Goal: Task Accomplishment & Management: Manage account settings

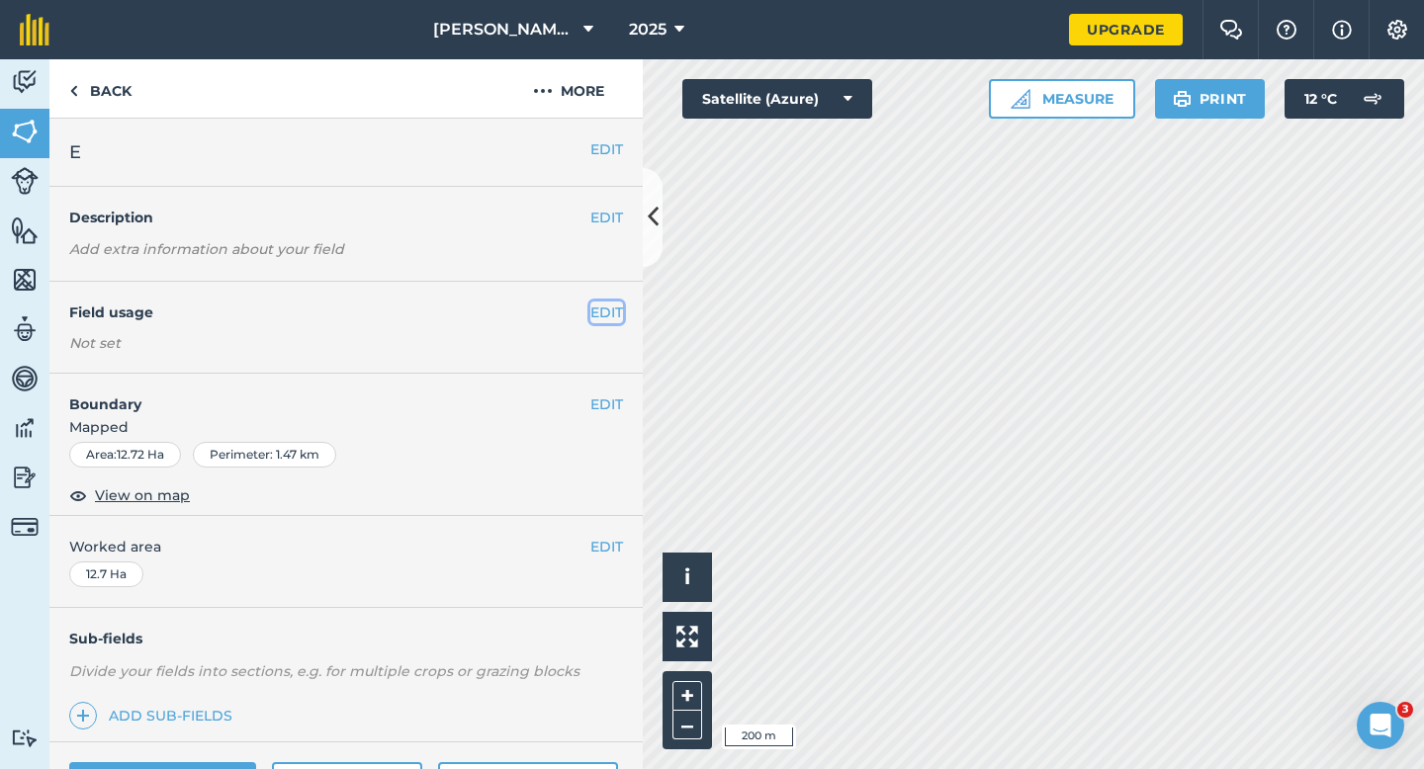
click at [609, 308] on button "EDIT" at bounding box center [606, 313] width 33 height 22
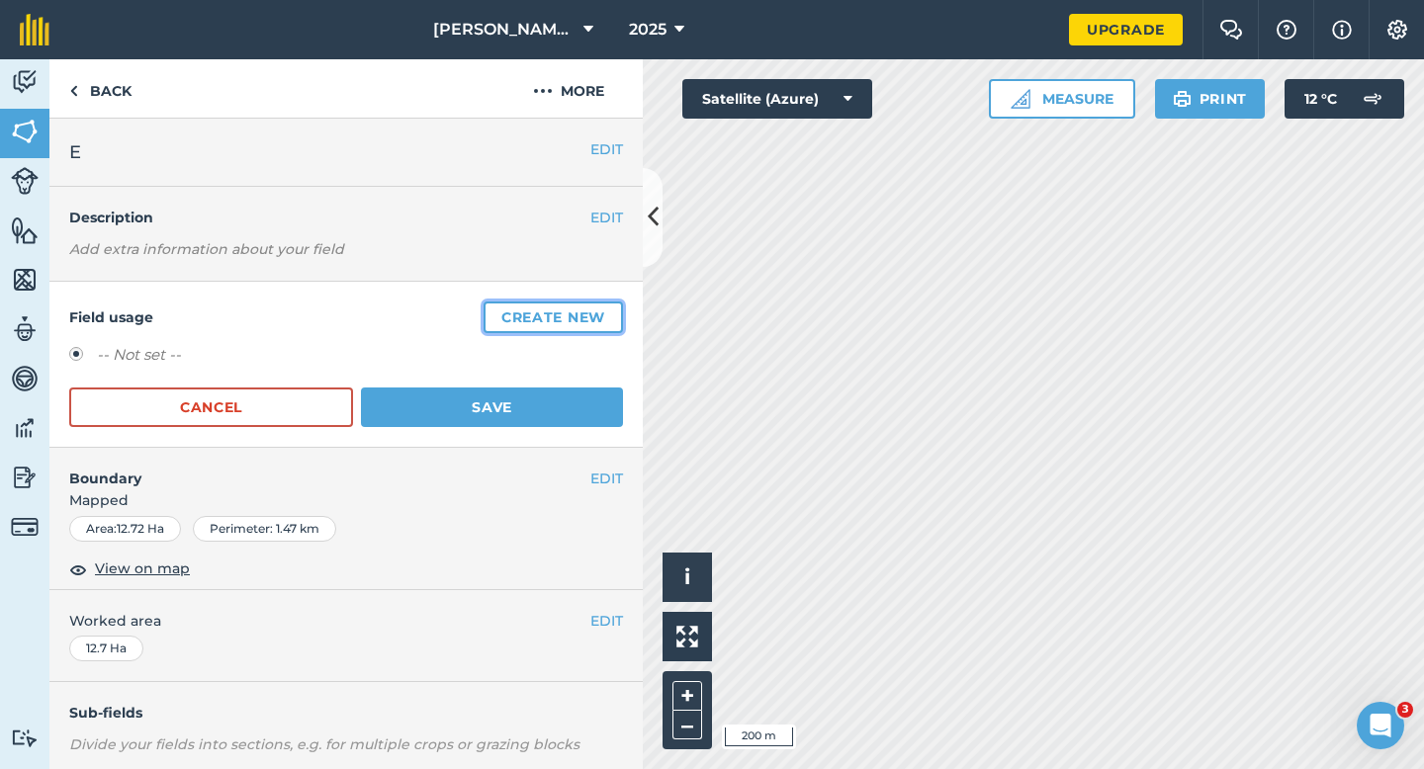
click at [609, 308] on button "Create new" at bounding box center [553, 318] width 139 height 32
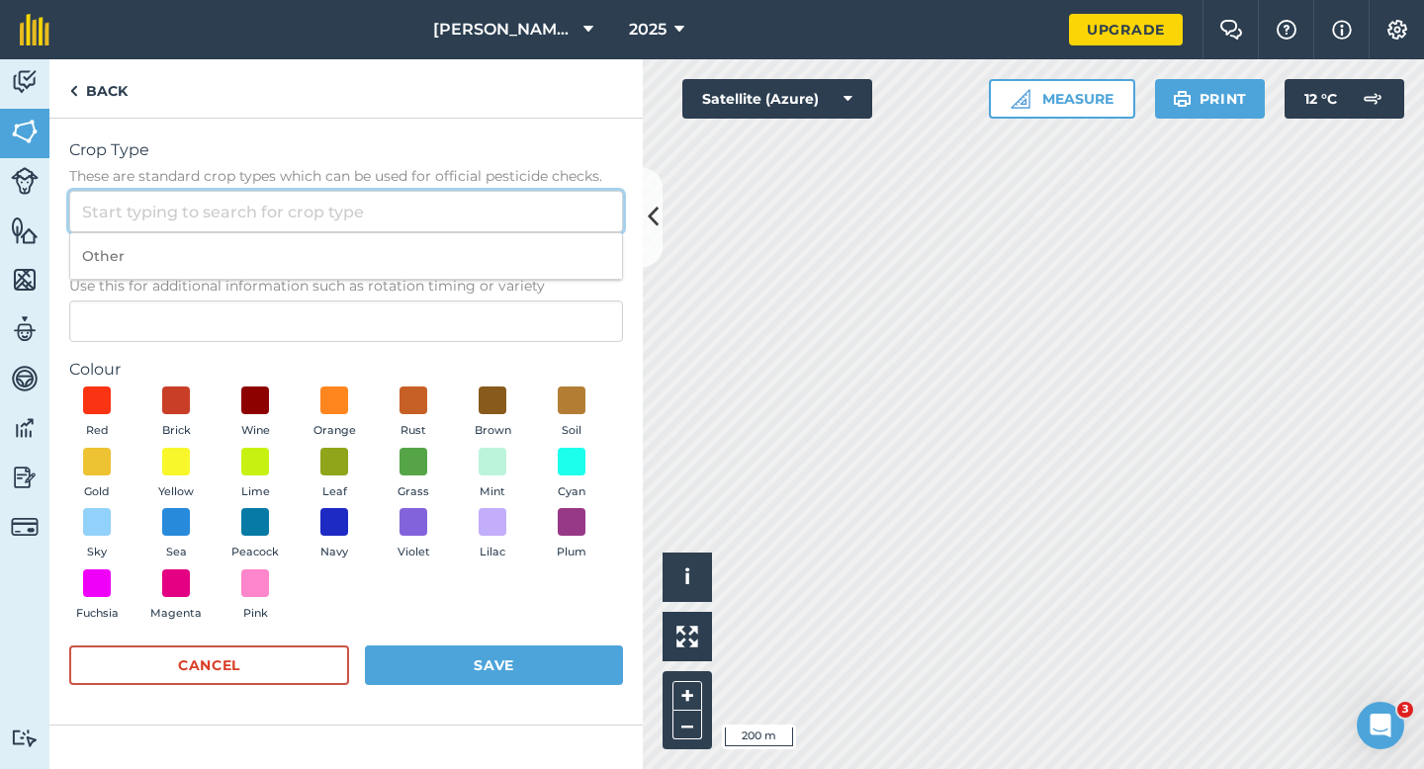
click at [542, 203] on input "Crop Type These are standard crop types which can be used for official pesticid…" at bounding box center [346, 212] width 554 height 42
click at [542, 229] on input "Crop Type These are standard crop types which can be used for official pesticid…" at bounding box center [346, 212] width 554 height 42
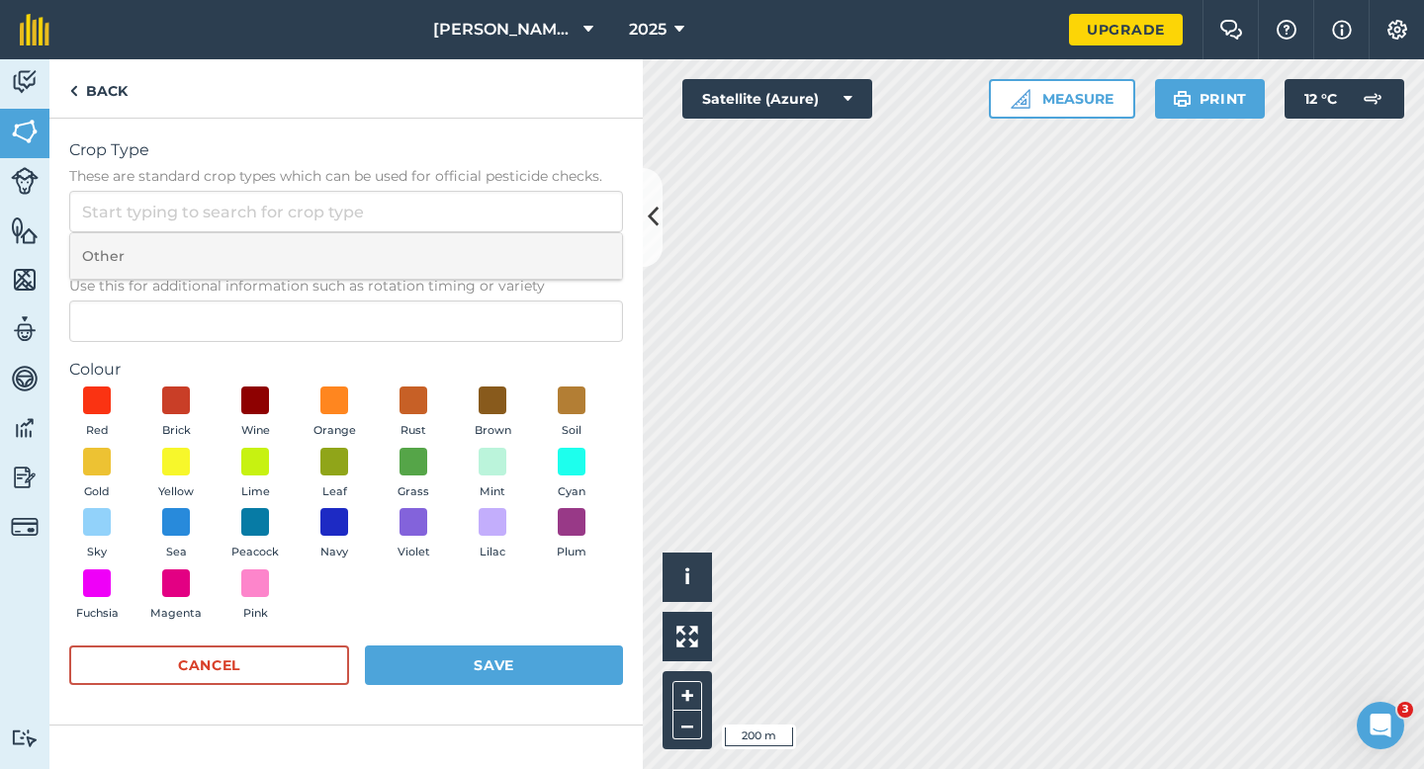
click at [542, 241] on li "Other" at bounding box center [346, 256] width 552 height 46
type input "Other"
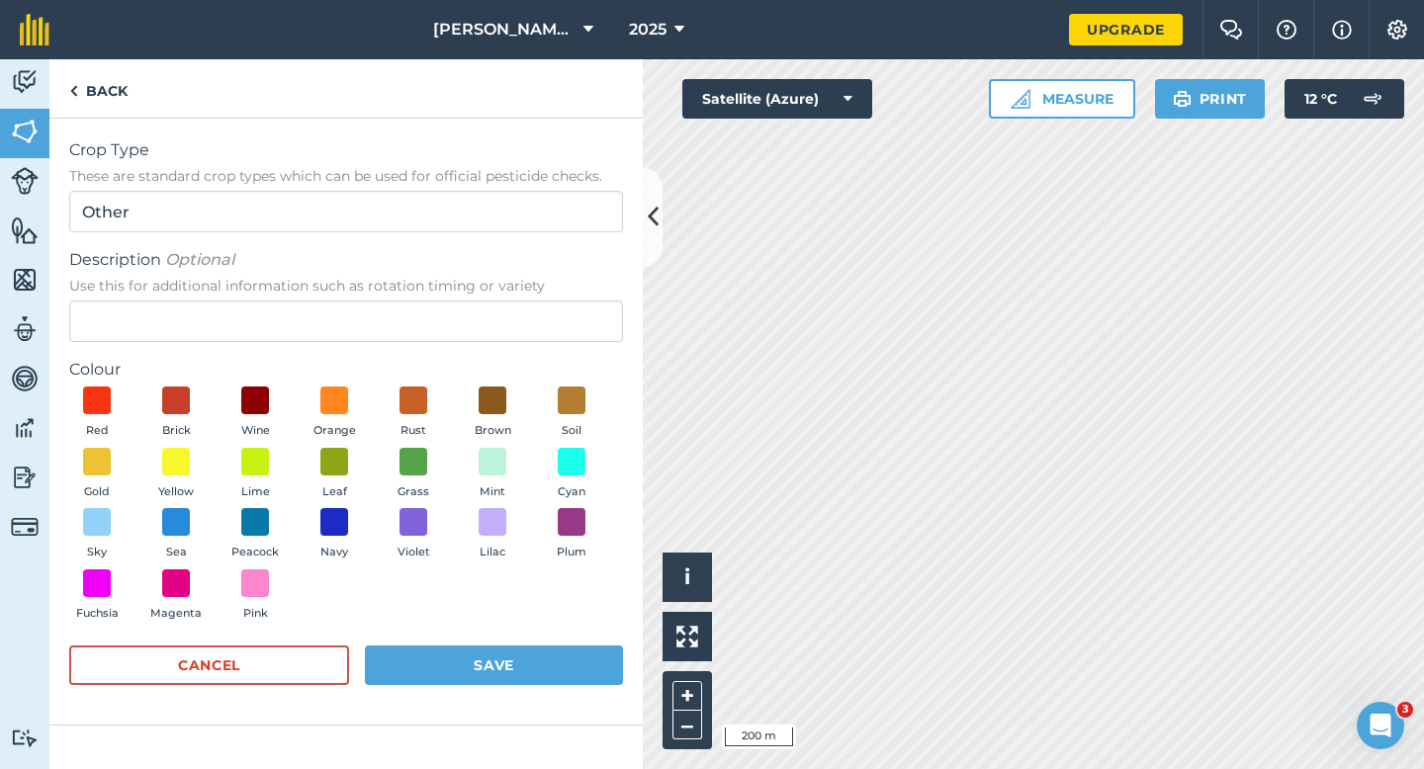
click at [542, 292] on span "Use this for additional information such as rotation timing or variety" at bounding box center [346, 286] width 554 height 20
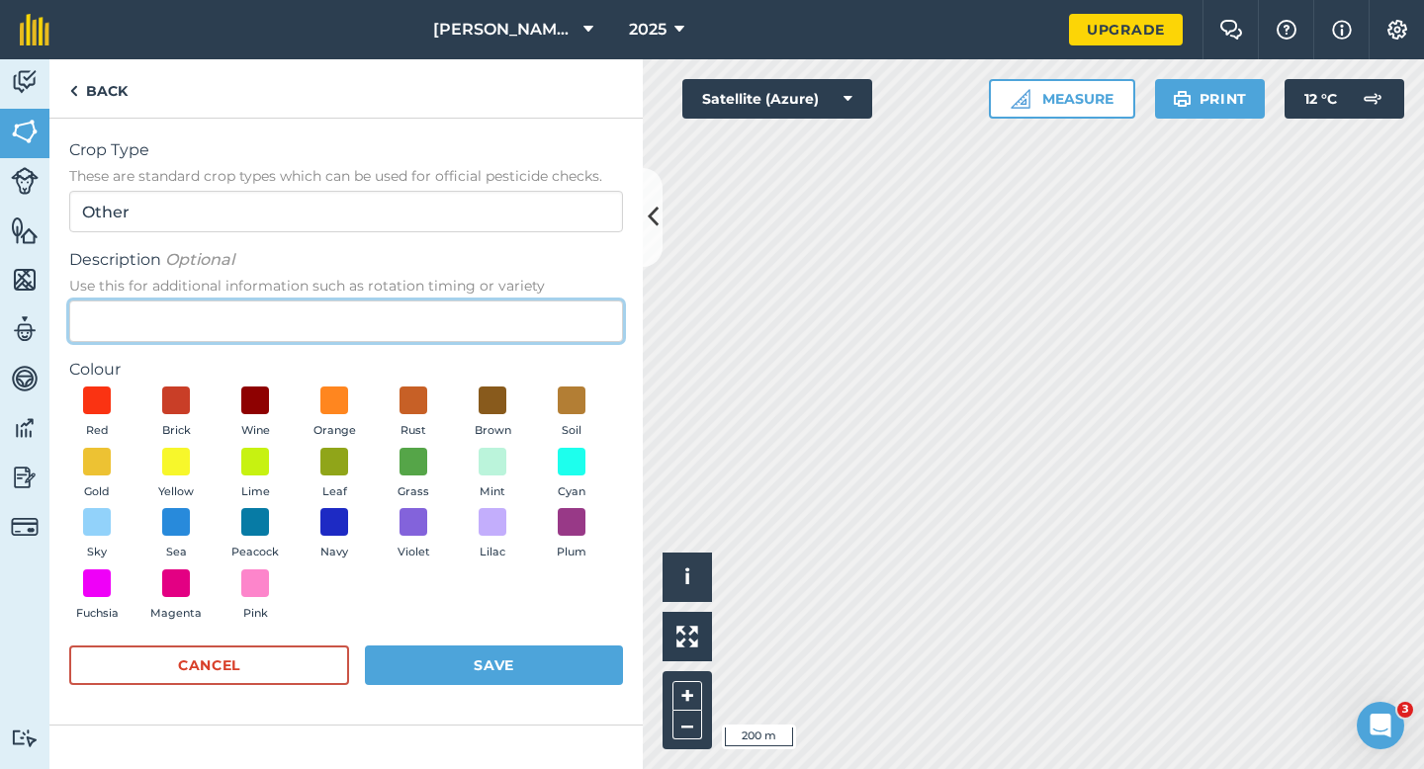
click at [542, 301] on input "Description Optional Use this for additional information such as rotation timin…" at bounding box center [346, 322] width 554 height 42
click at [542, 307] on input "Description Optional Use this for additional information such as rotation timin…" at bounding box center [346, 322] width 554 height 42
click at [147, 316] on input "Grass Sseed" at bounding box center [346, 322] width 554 height 42
type input "Grass Seed"
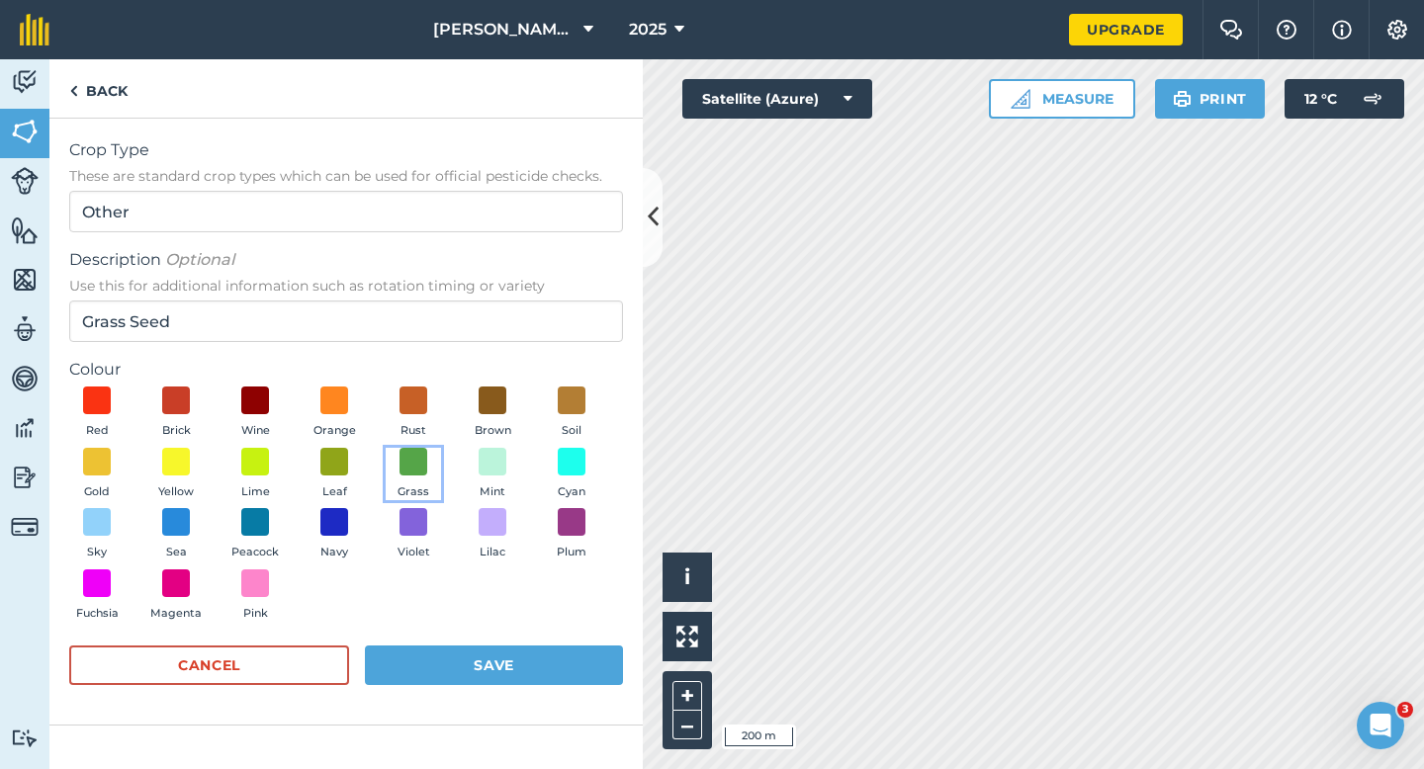
click at [406, 483] on button "Grass" at bounding box center [413, 474] width 55 height 53
click at [445, 640] on form "Crop Type These are standard crop types which can be used for official pesticid…" at bounding box center [346, 421] width 554 height 567
click at [449, 668] on button "Save" at bounding box center [494, 666] width 258 height 40
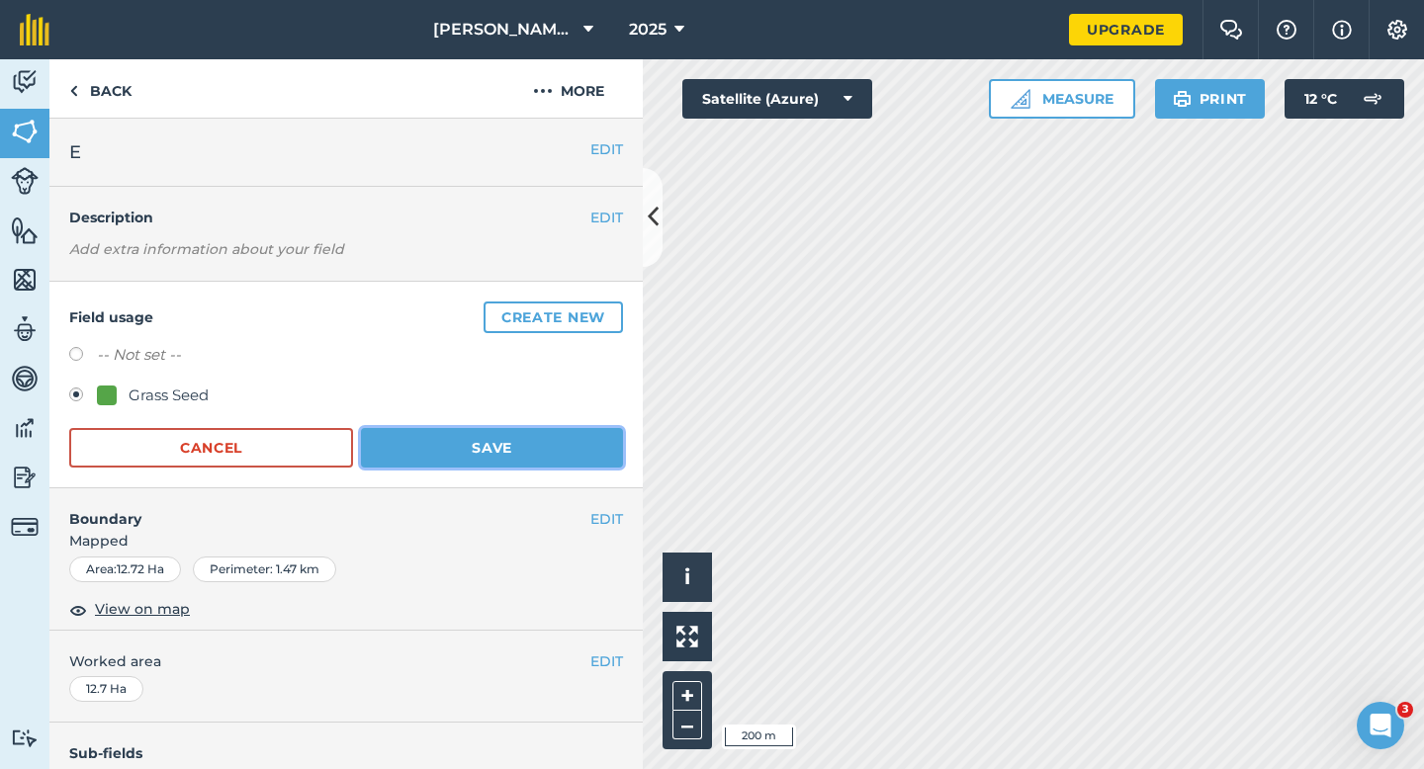
click at [504, 459] on button "Save" at bounding box center [492, 448] width 262 height 40
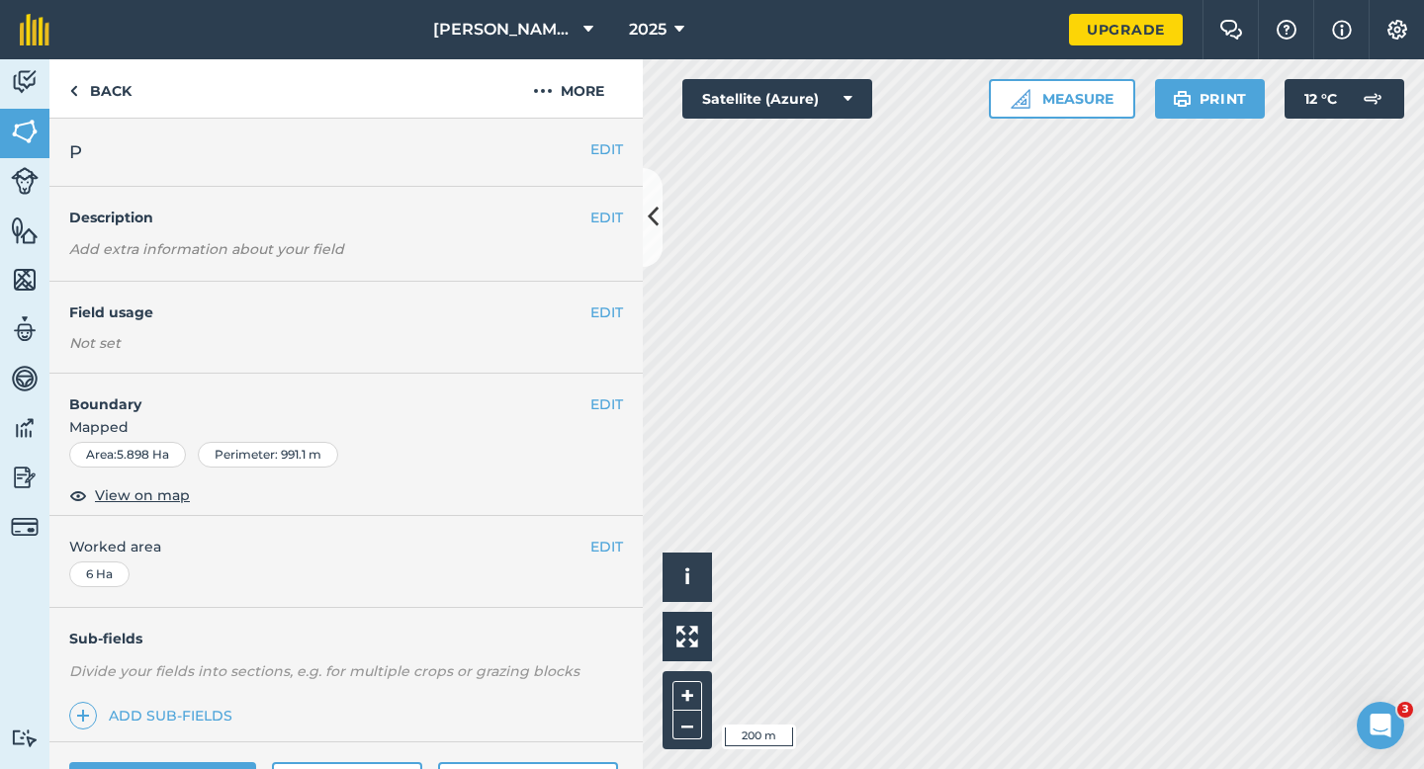
click at [622, 321] on div "EDIT Field usage Not set" at bounding box center [345, 328] width 593 height 92
click at [593, 300] on div "EDIT Field usage Not set" at bounding box center [345, 328] width 593 height 92
click at [604, 302] on button "EDIT" at bounding box center [606, 313] width 33 height 22
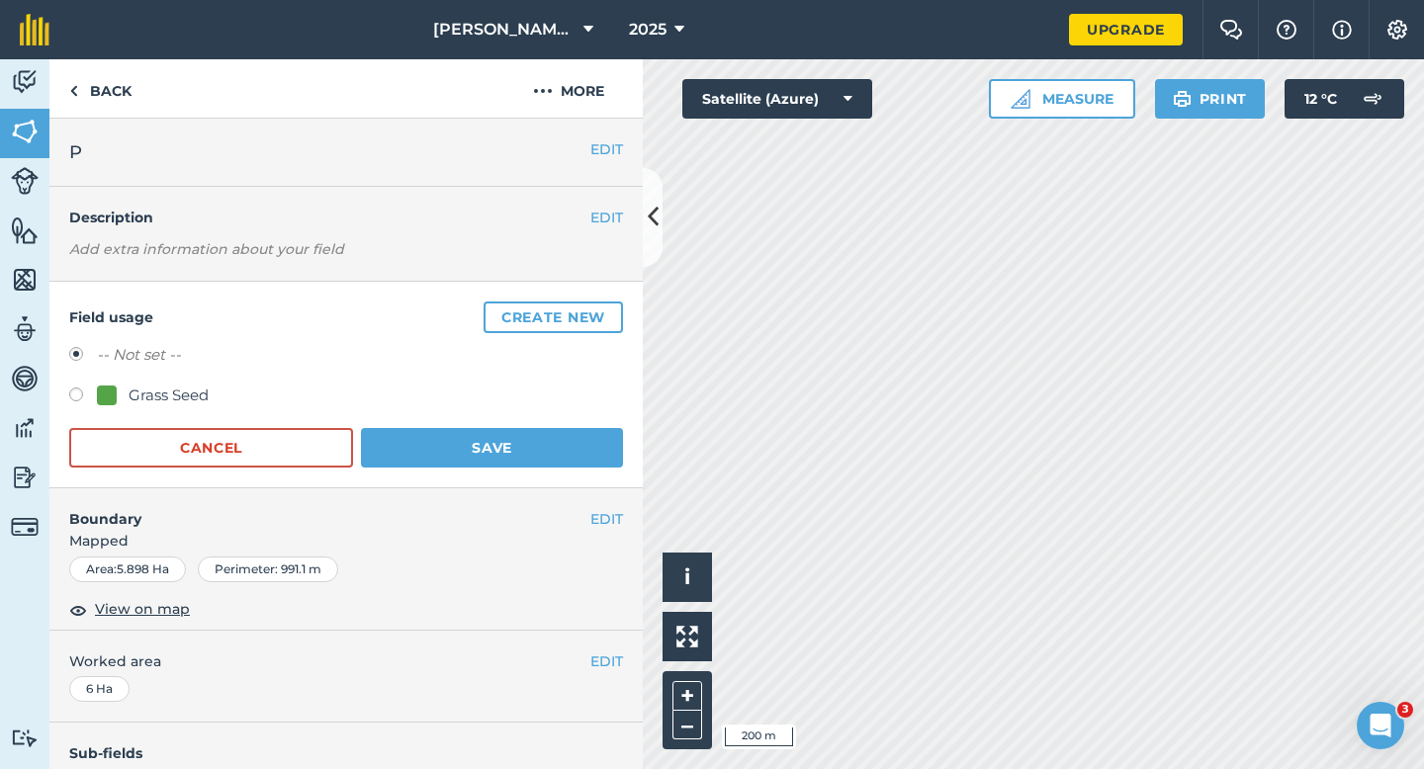
click at [176, 395] on div "Grass Seed" at bounding box center [169, 396] width 80 height 24
radio input "true"
radio input "false"
click at [472, 413] on form "-- Not set -- Grass Seed Cancel Save" at bounding box center [346, 405] width 554 height 125
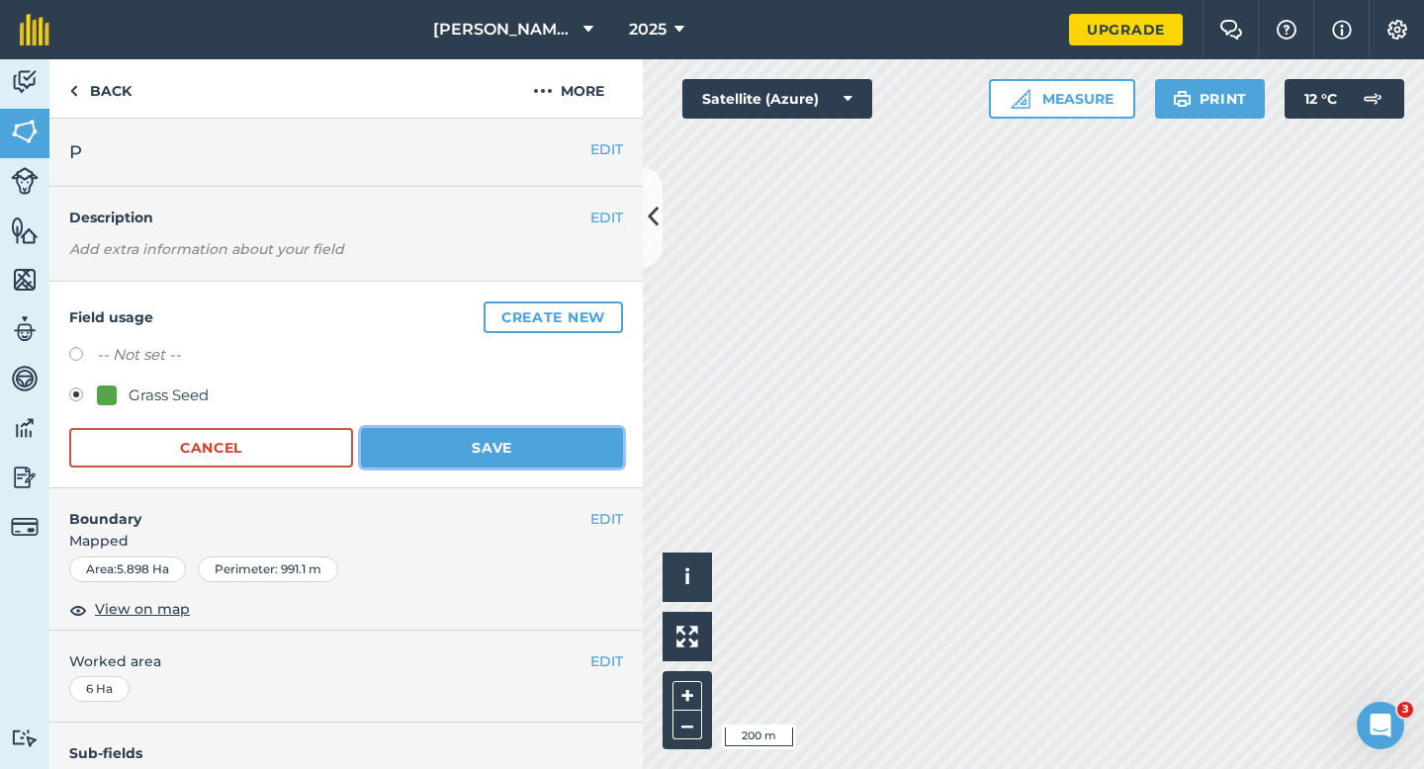
click at [472, 428] on button "Save" at bounding box center [492, 448] width 262 height 40
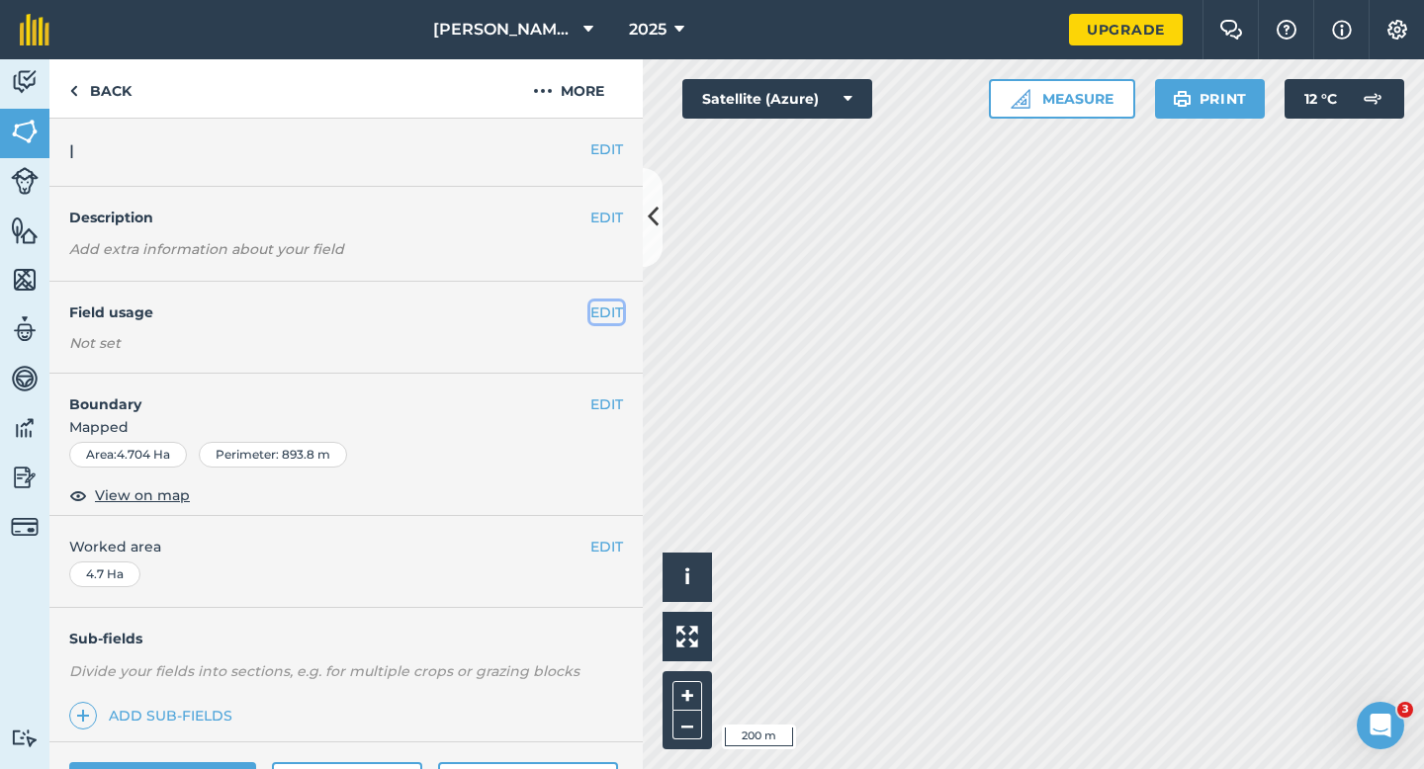
click at [612, 307] on button "EDIT" at bounding box center [606, 313] width 33 height 22
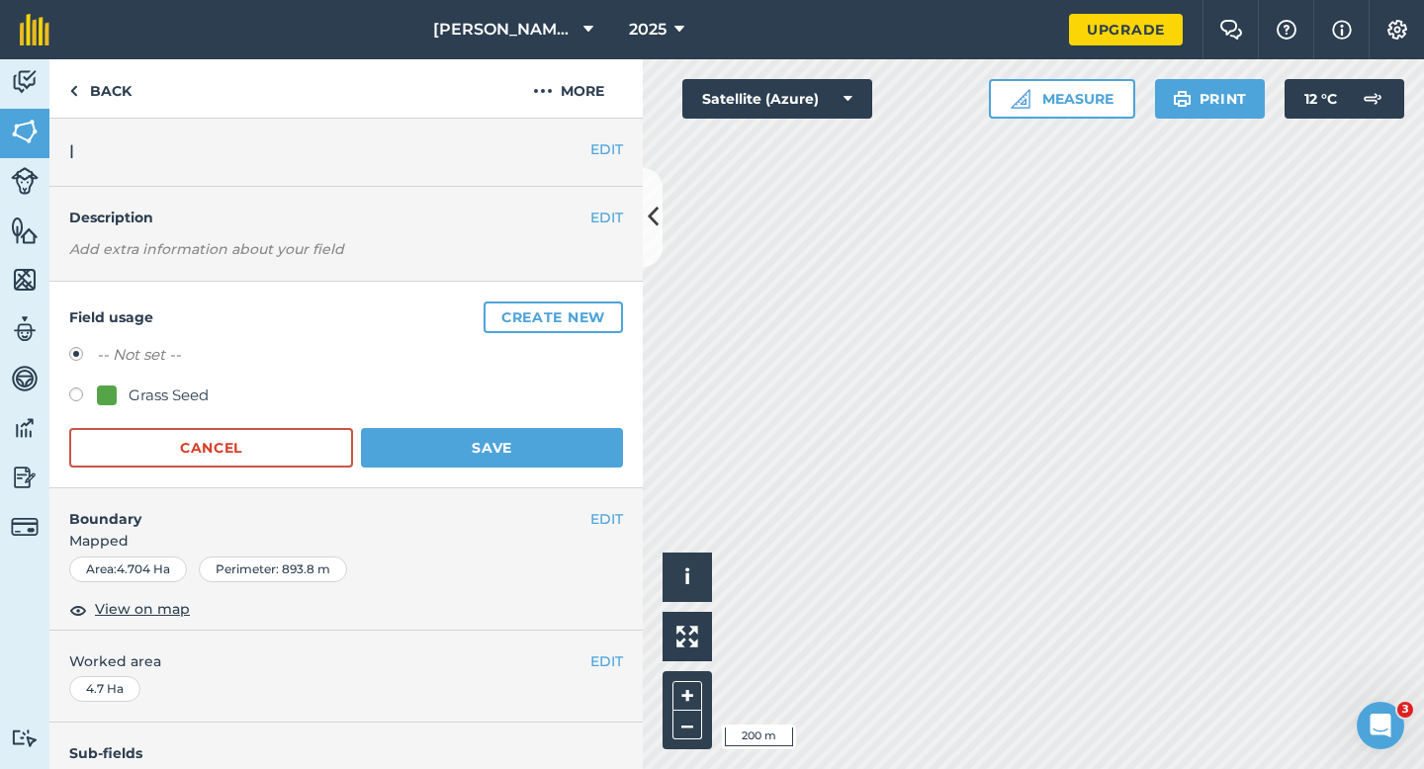
click at [164, 392] on div "Grass Seed" at bounding box center [169, 396] width 80 height 24
radio input "true"
radio input "false"
click at [493, 410] on div "Grass Seed" at bounding box center [346, 398] width 554 height 29
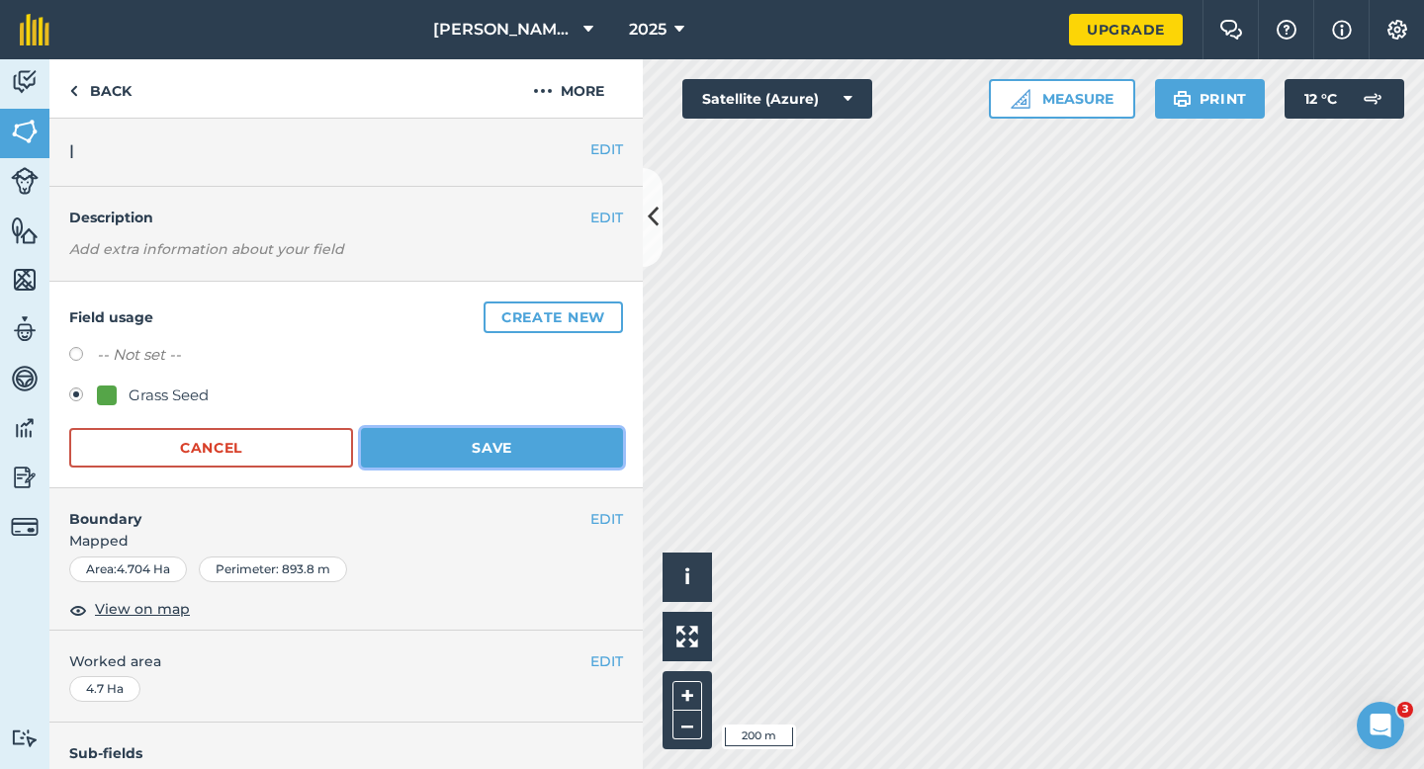
click at [495, 431] on button "Save" at bounding box center [492, 448] width 262 height 40
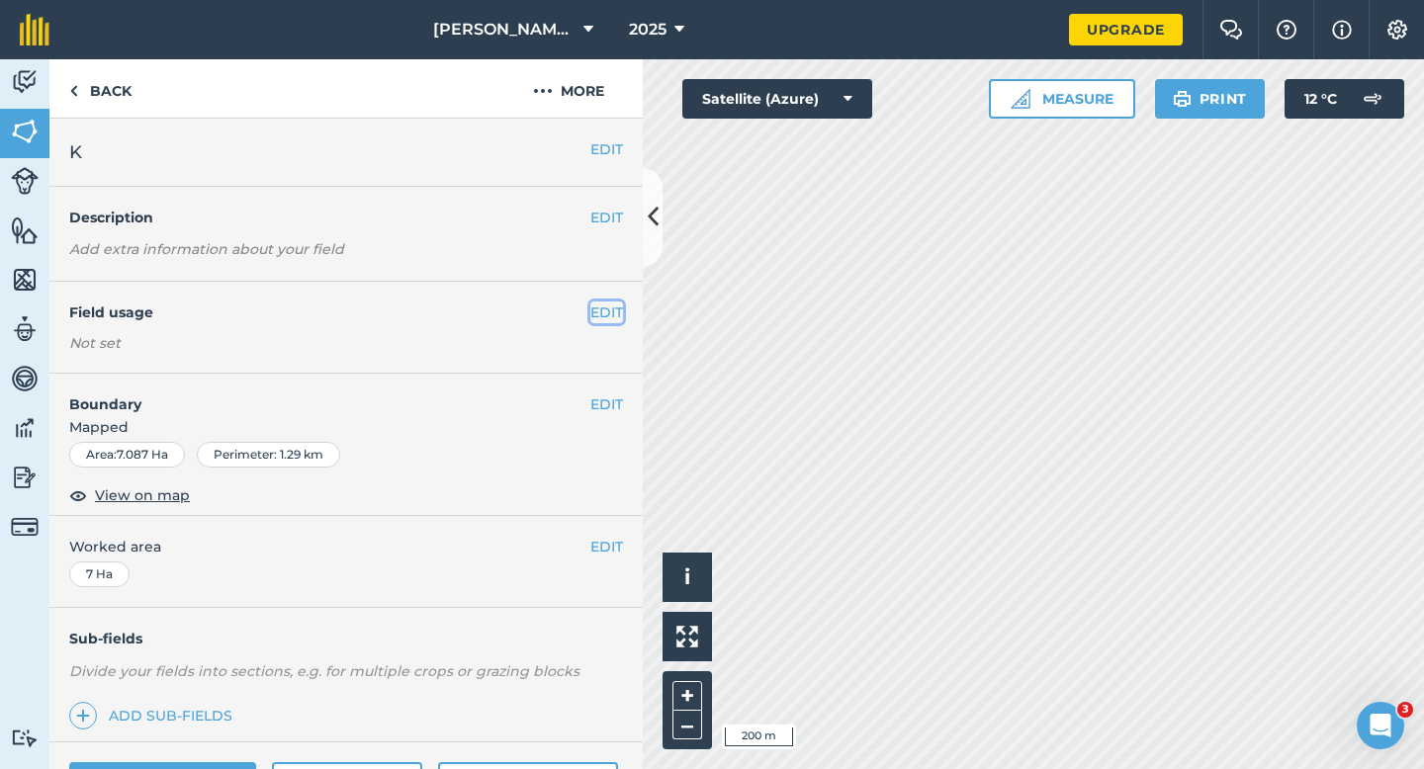
click at [601, 305] on button "EDIT" at bounding box center [606, 313] width 33 height 22
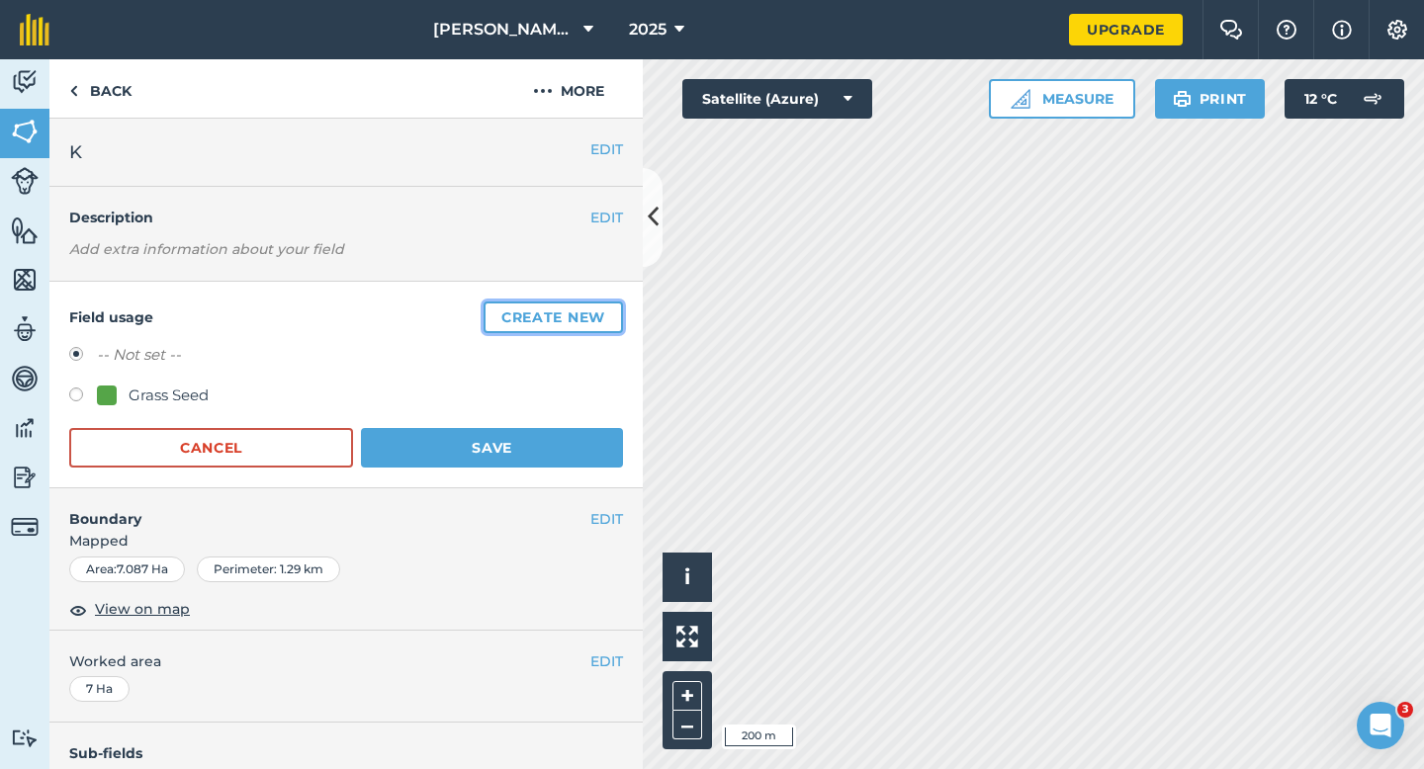
click at [601, 305] on button "Create new" at bounding box center [553, 318] width 139 height 32
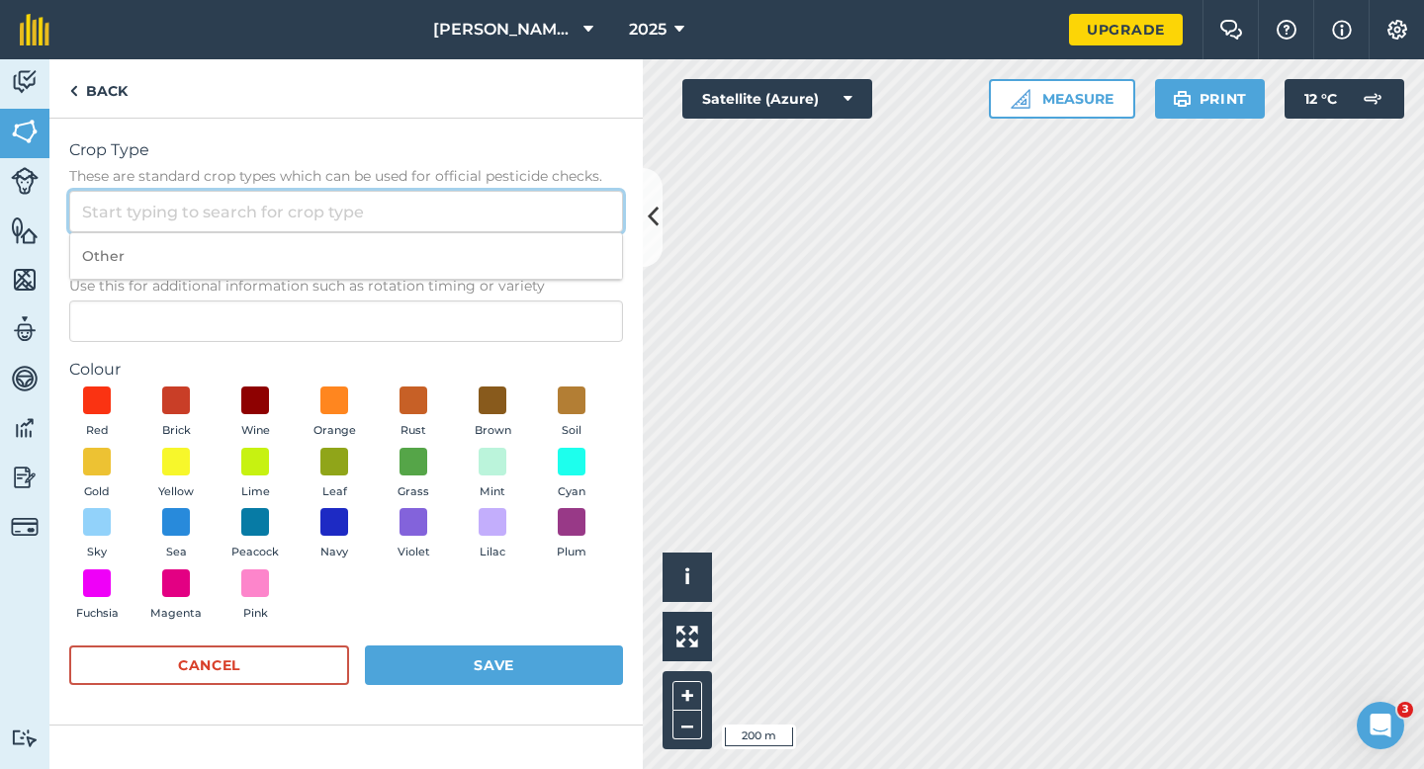
click at [557, 231] on input "Crop Type These are standard crop types which can be used for official pesticid…" at bounding box center [346, 212] width 554 height 42
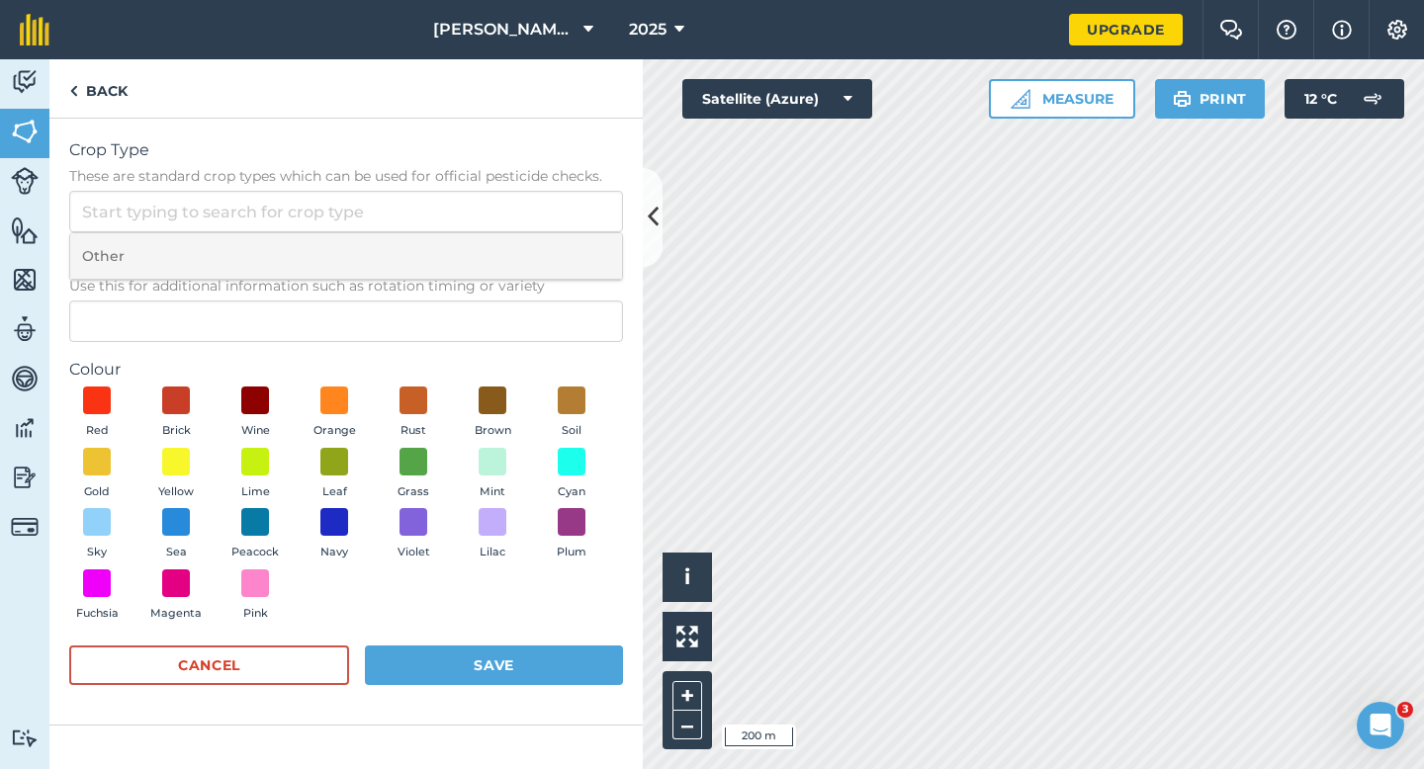
click at [557, 241] on li "Other" at bounding box center [346, 256] width 552 height 46
type input "Other"
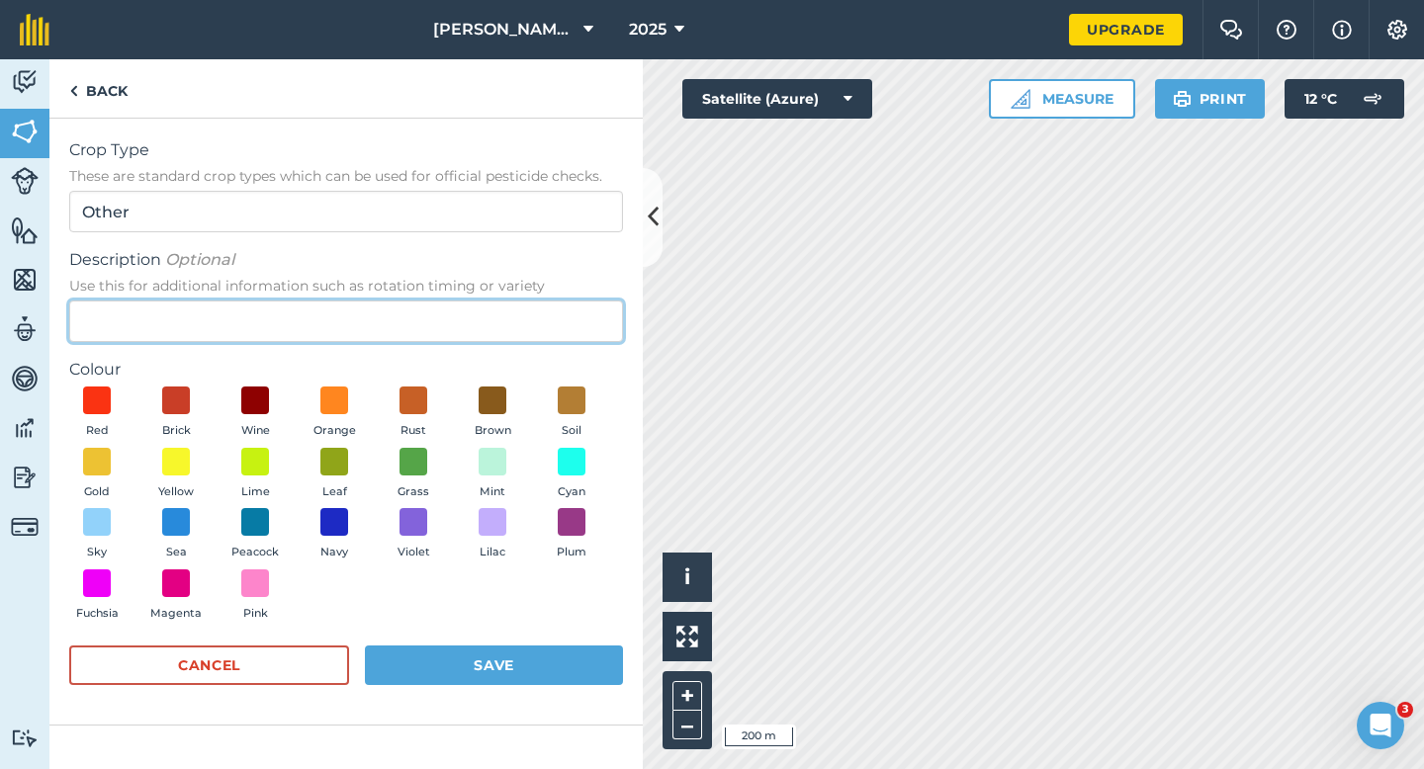
click at [557, 316] on input "Description Optional Use this for additional information such as rotation timin…" at bounding box center [346, 322] width 554 height 42
type input "Wheat"
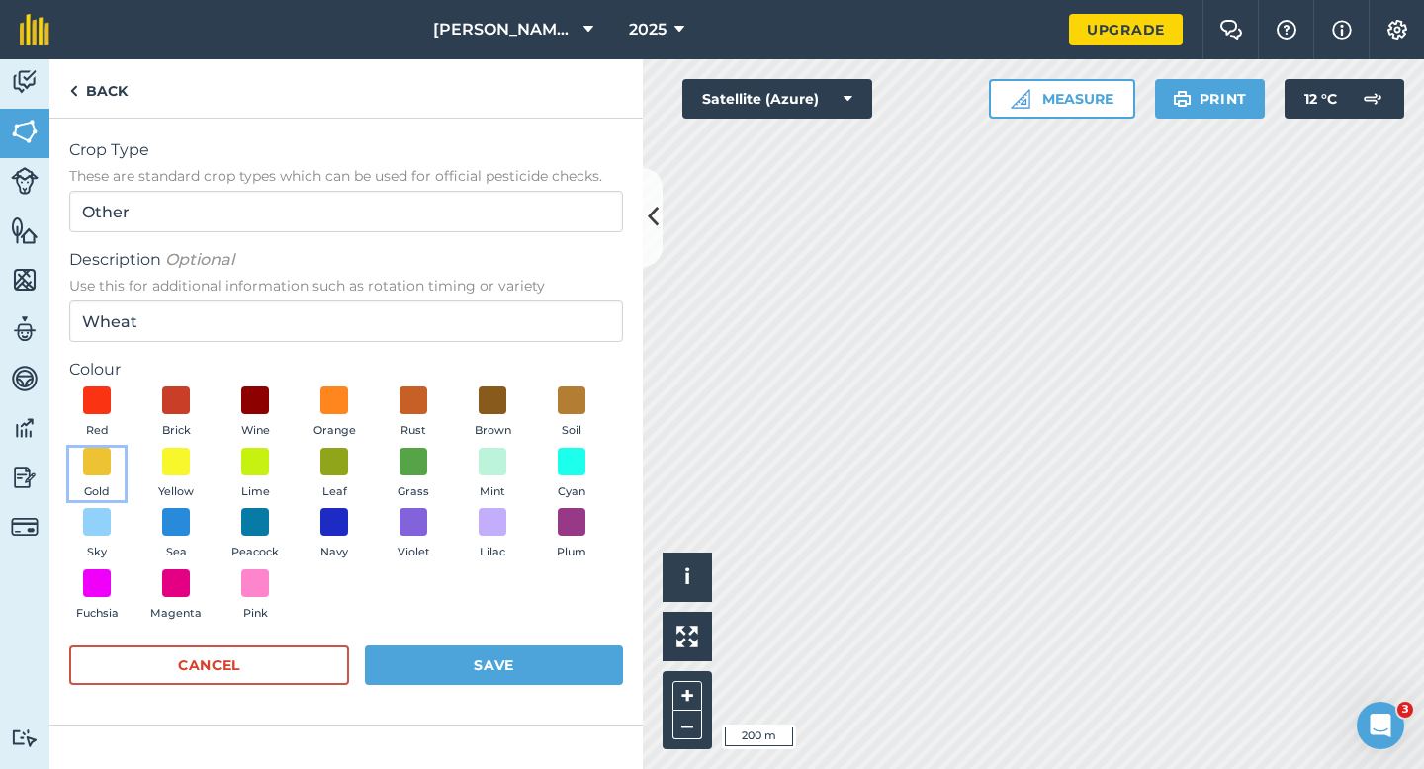
click at [105, 478] on button "Gold" at bounding box center [96, 474] width 55 height 53
click at [468, 657] on button "Save" at bounding box center [494, 666] width 258 height 40
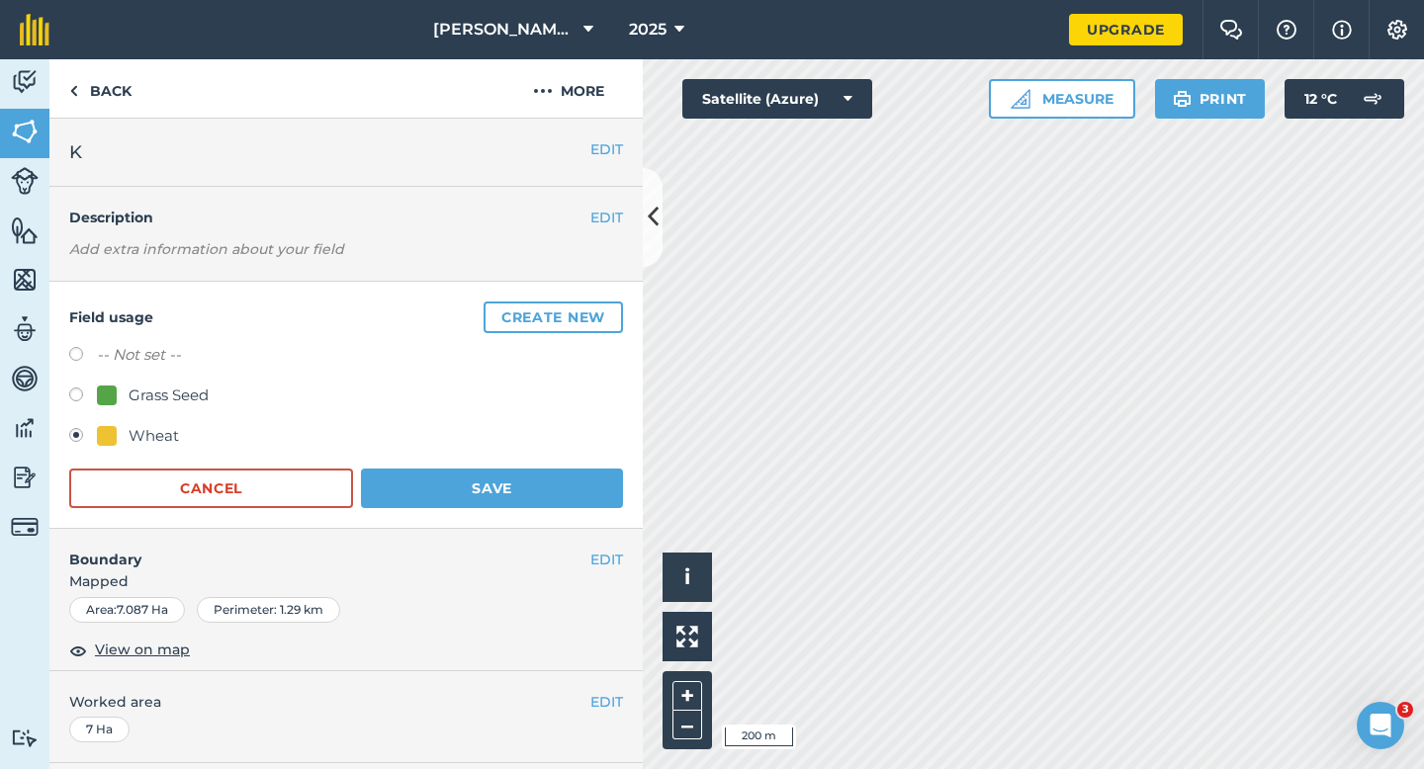
click at [443, 457] on form "-- Not set -- Grass Seed Wheat Cancel Save" at bounding box center [346, 425] width 554 height 165
click at [443, 483] on button "Save" at bounding box center [492, 489] width 262 height 40
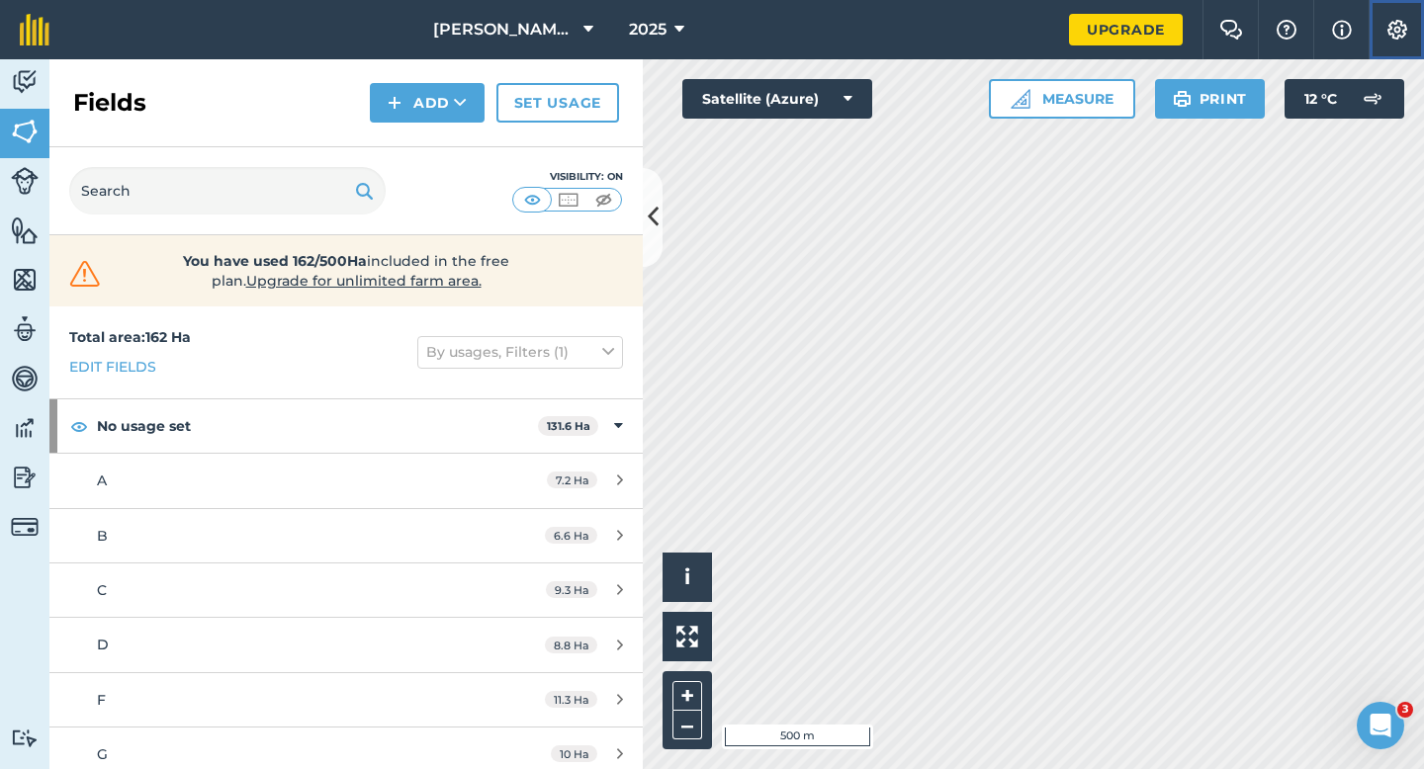
click at [1393, 42] on button "Settings" at bounding box center [1396, 29] width 55 height 59
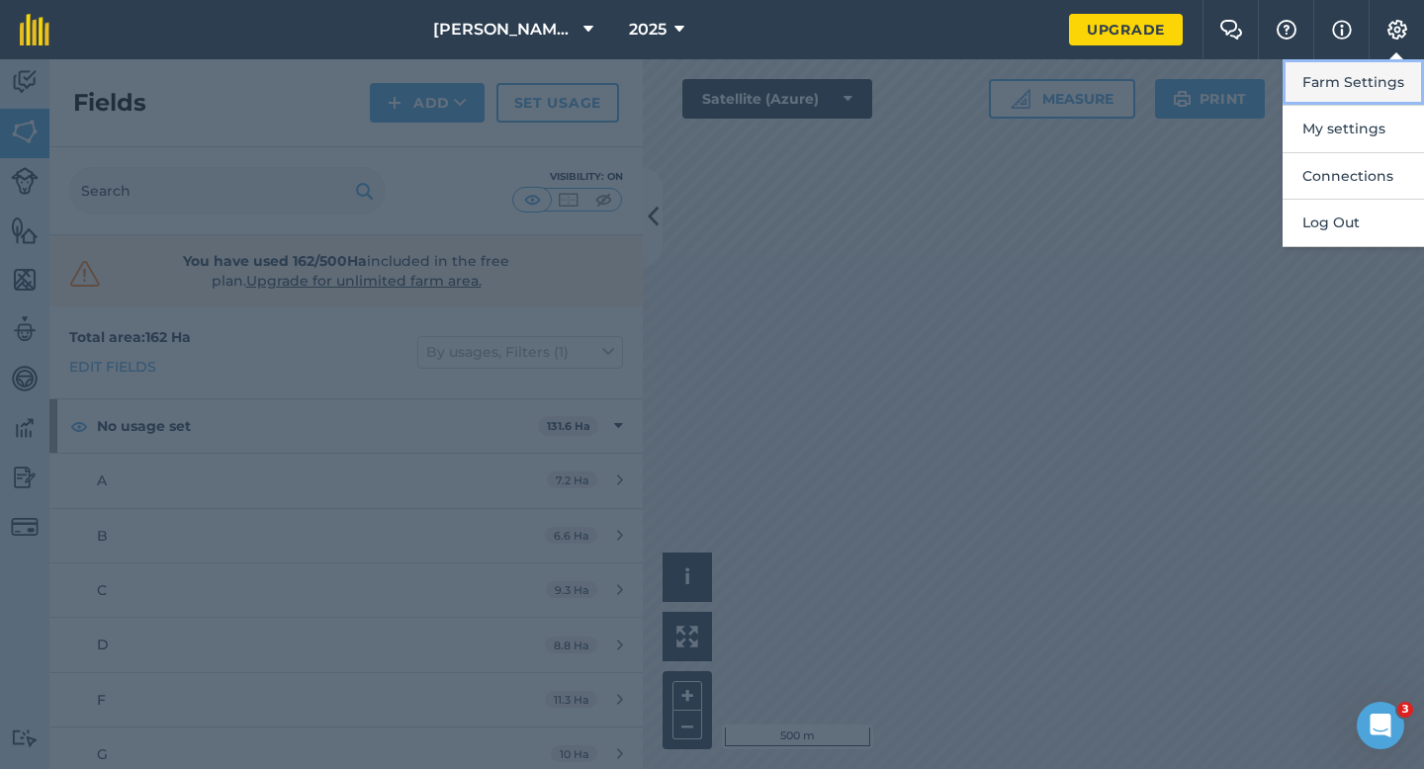
click at [1392, 64] on button "Farm Settings" at bounding box center [1353, 82] width 141 height 46
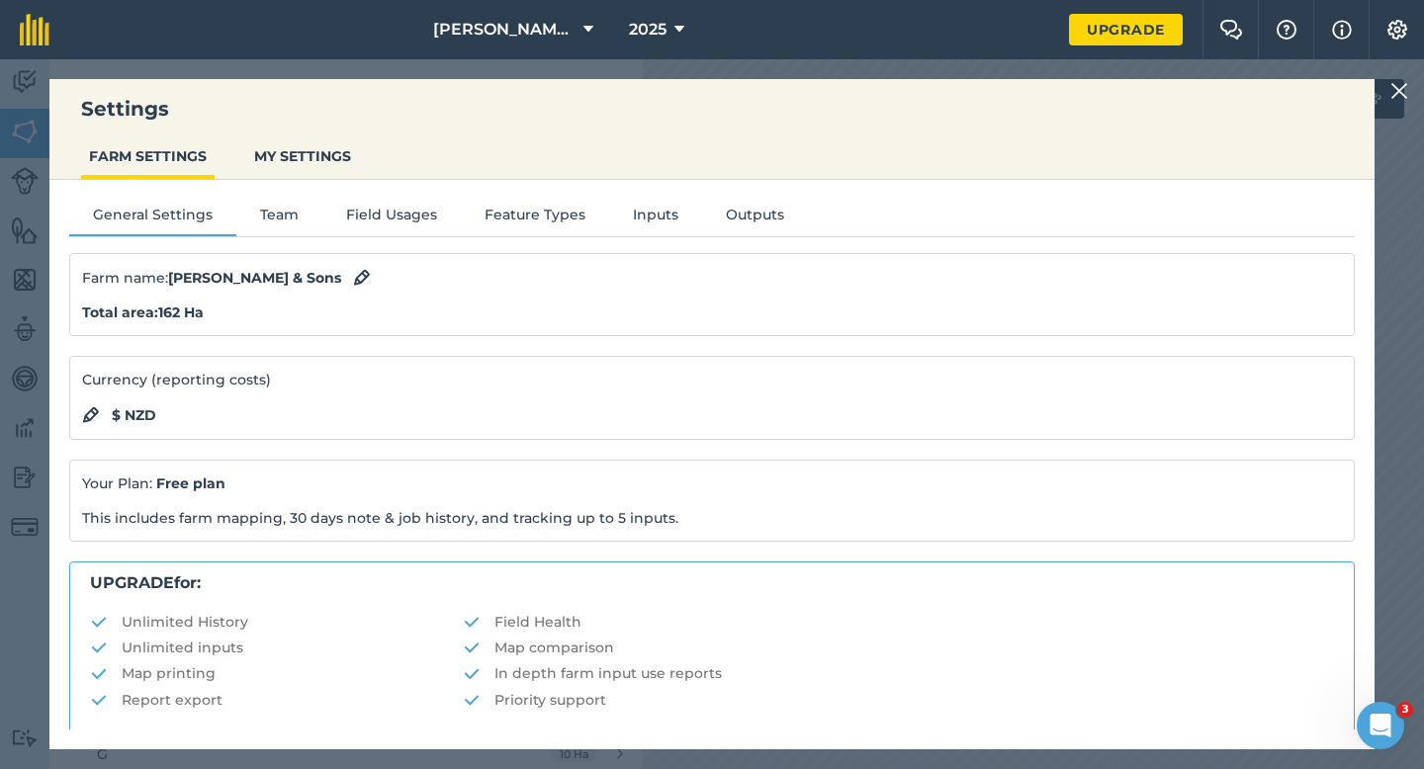
scroll to position [380, 0]
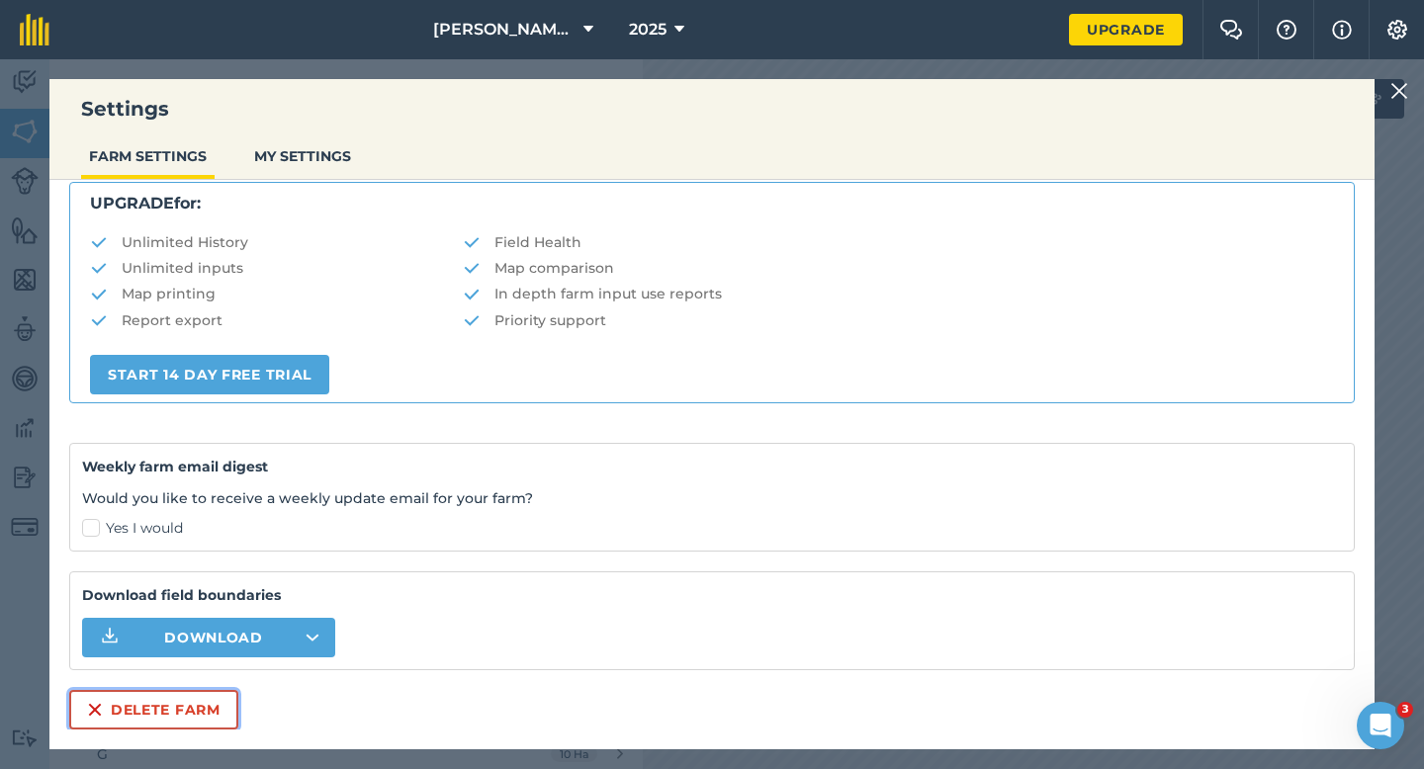
click at [197, 716] on button "Delete farm" at bounding box center [153, 710] width 169 height 40
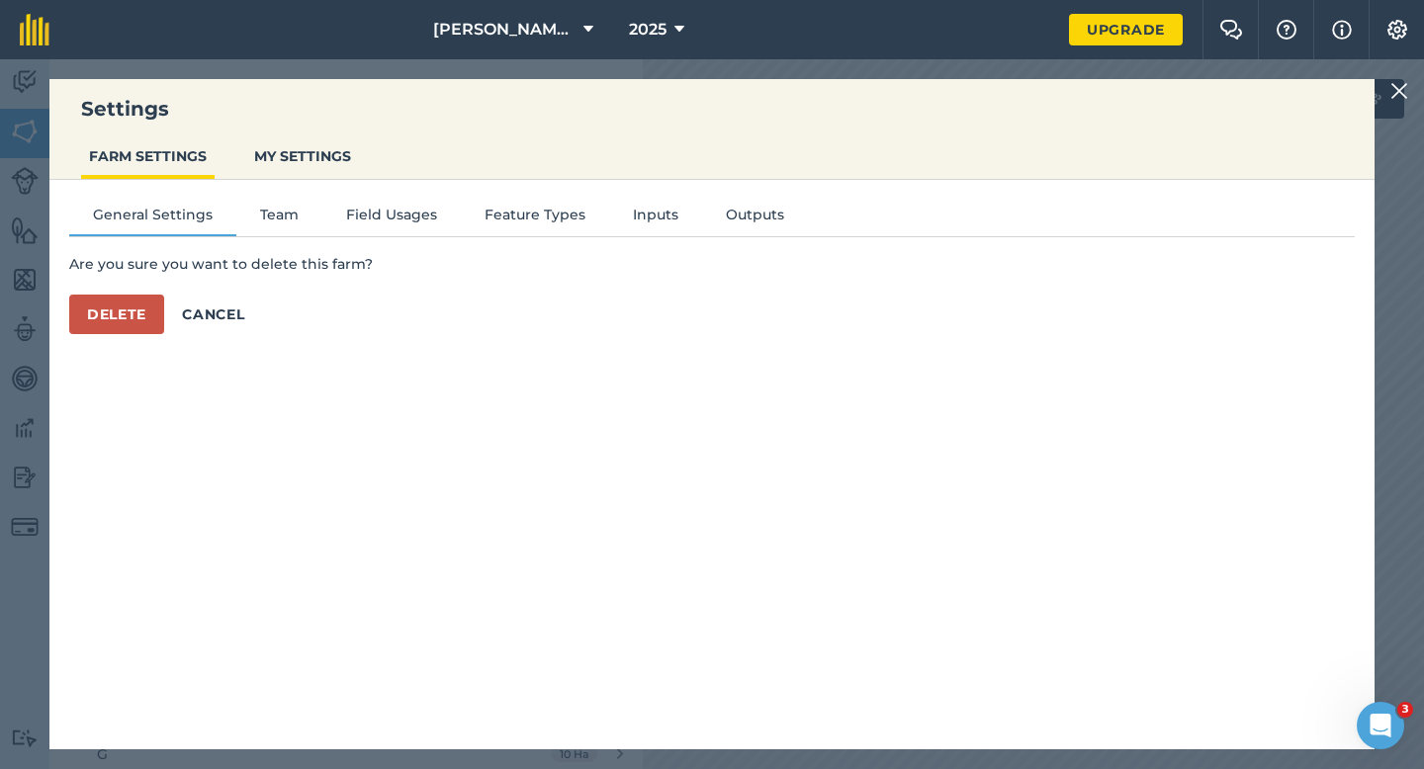
scroll to position [0, 0]
click at [102, 299] on button "Delete" at bounding box center [116, 315] width 95 height 40
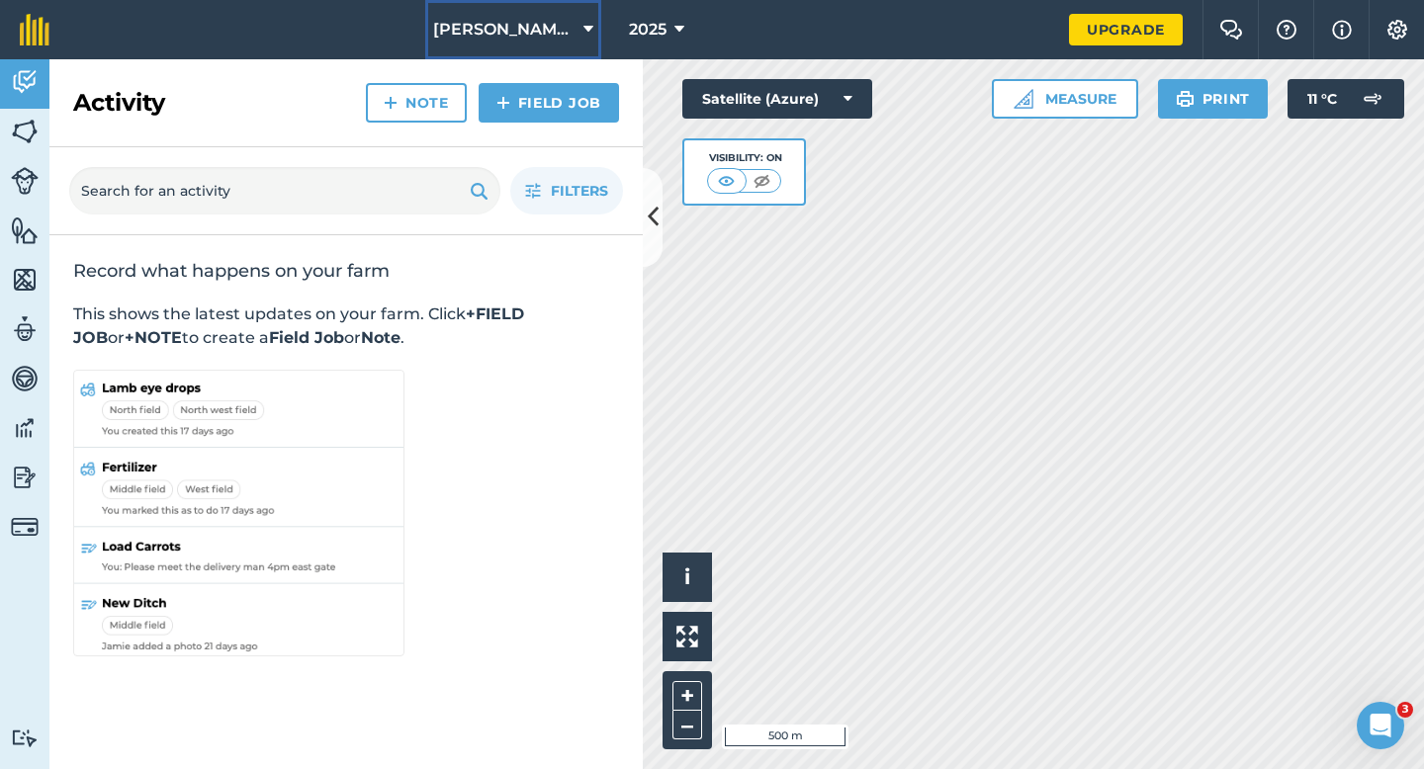
click at [469, 13] on button "[PERSON_NAME] Farming Partnership" at bounding box center [513, 29] width 176 height 59
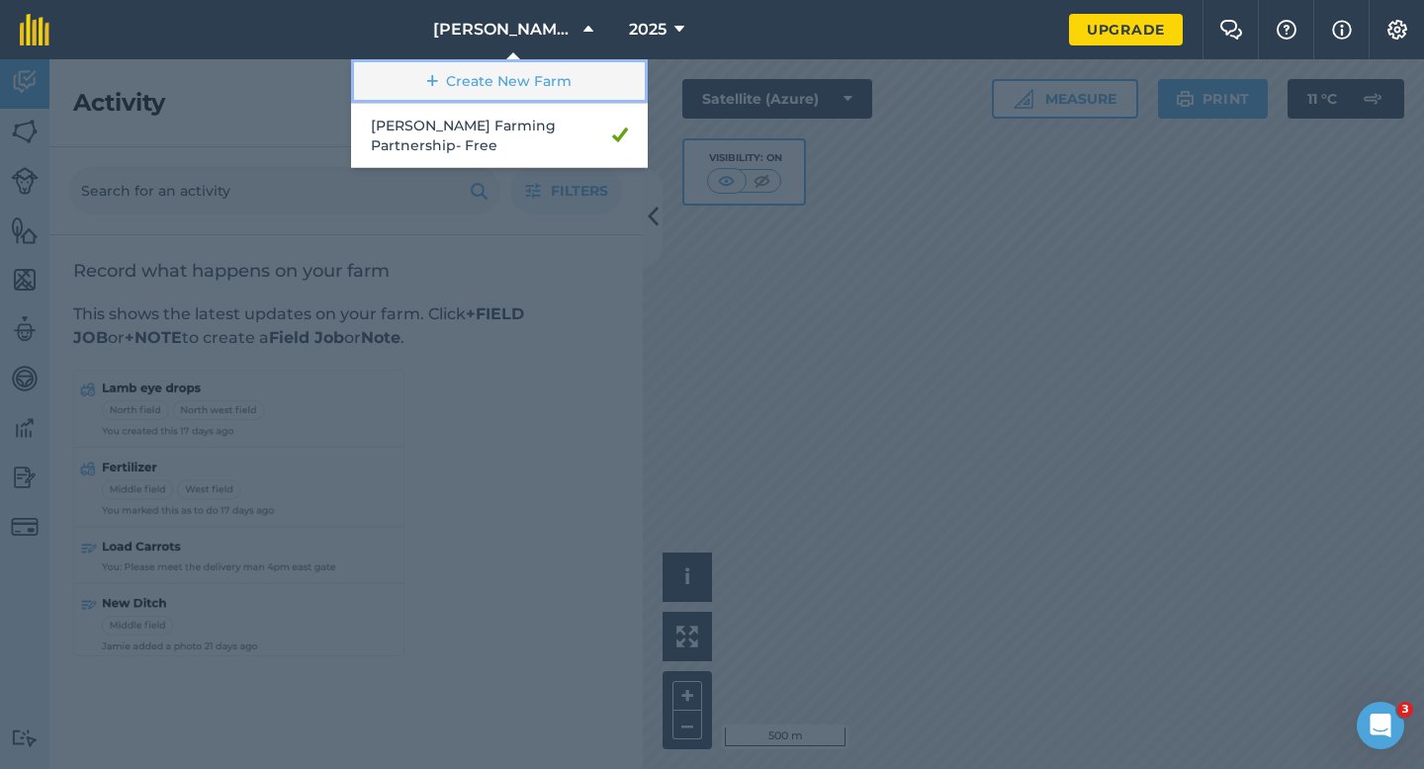
click at [468, 73] on link "Create New Farm" at bounding box center [499, 81] width 297 height 45
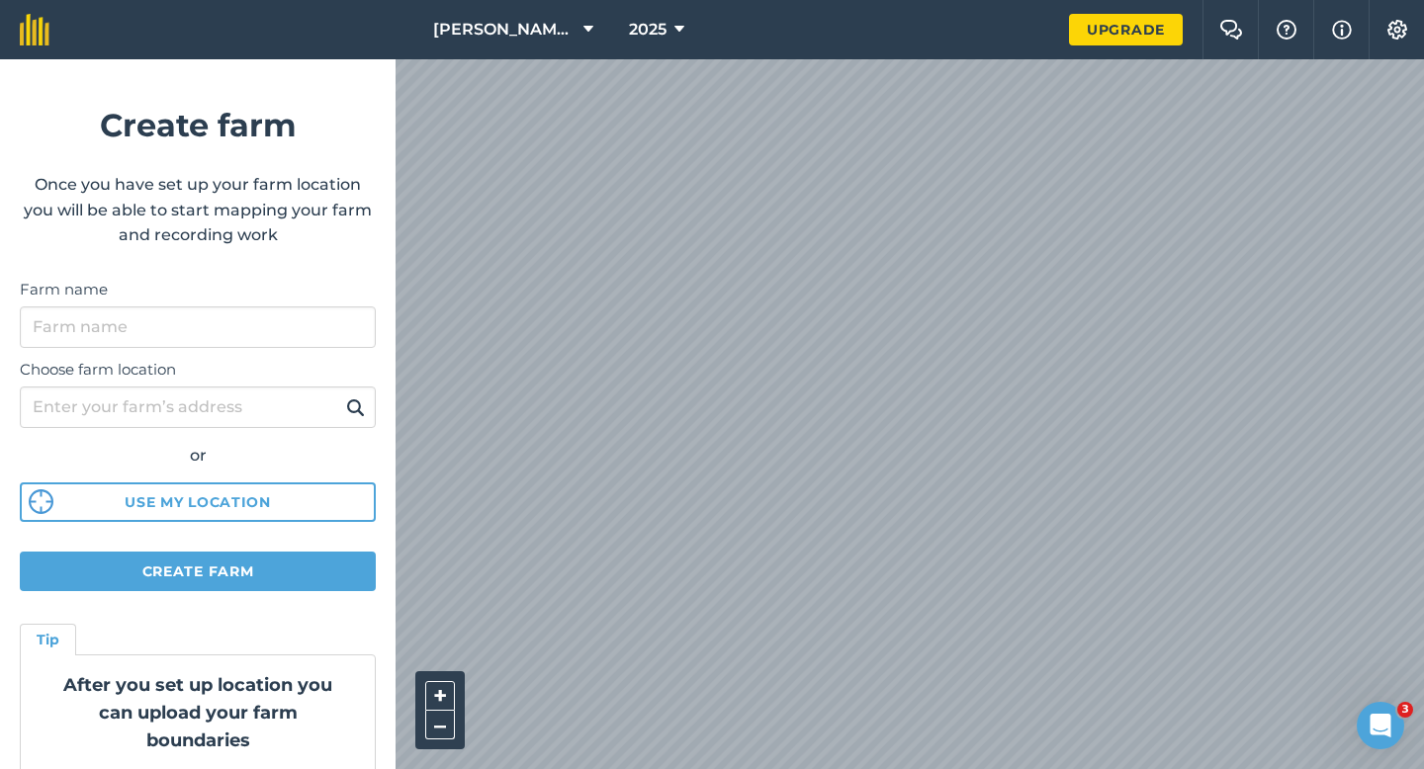
click at [215, 349] on div "Choose farm location or Use my location" at bounding box center [198, 435] width 356 height 175
click at [218, 341] on input "Farm name" at bounding box center [198, 328] width 356 height 42
type input "Watties Beans"
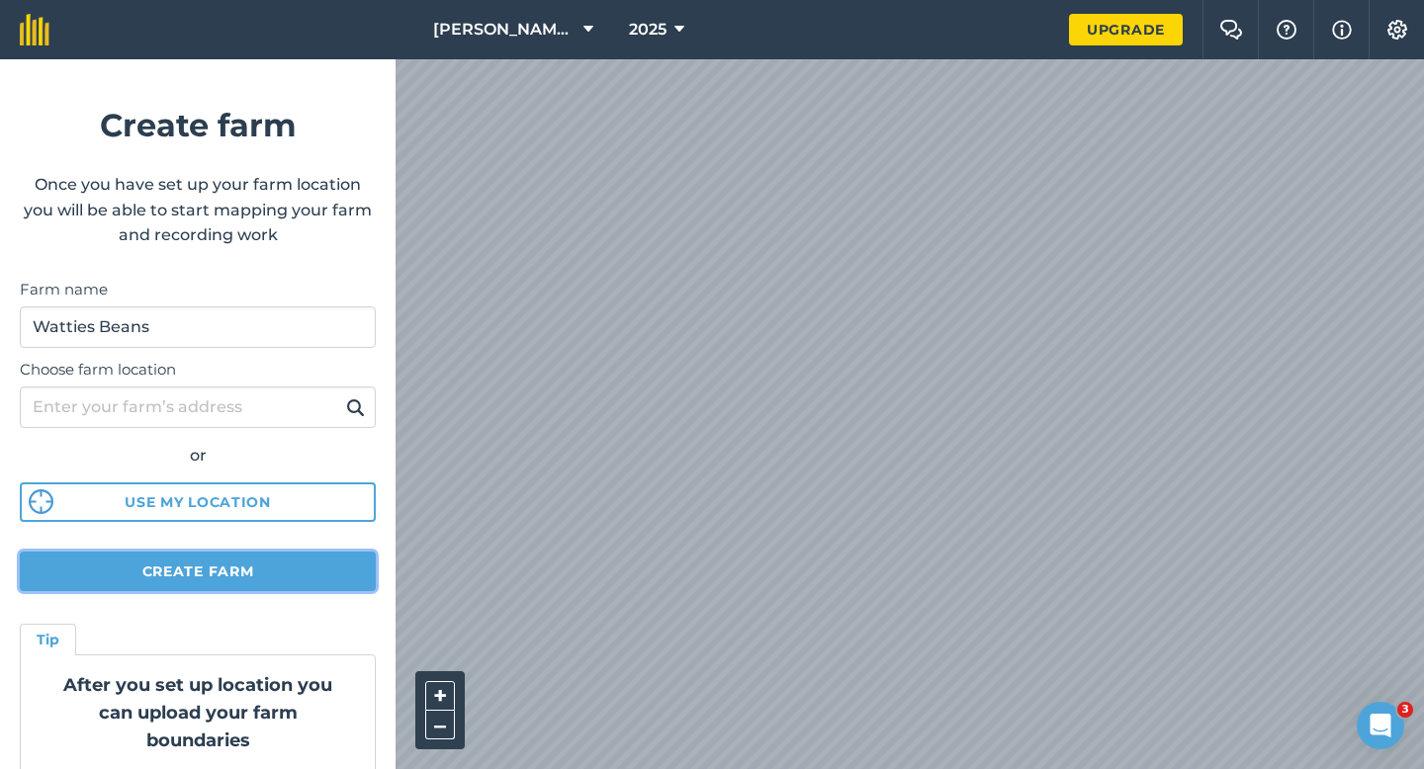
click at [311, 581] on button "Create farm" at bounding box center [198, 572] width 356 height 40
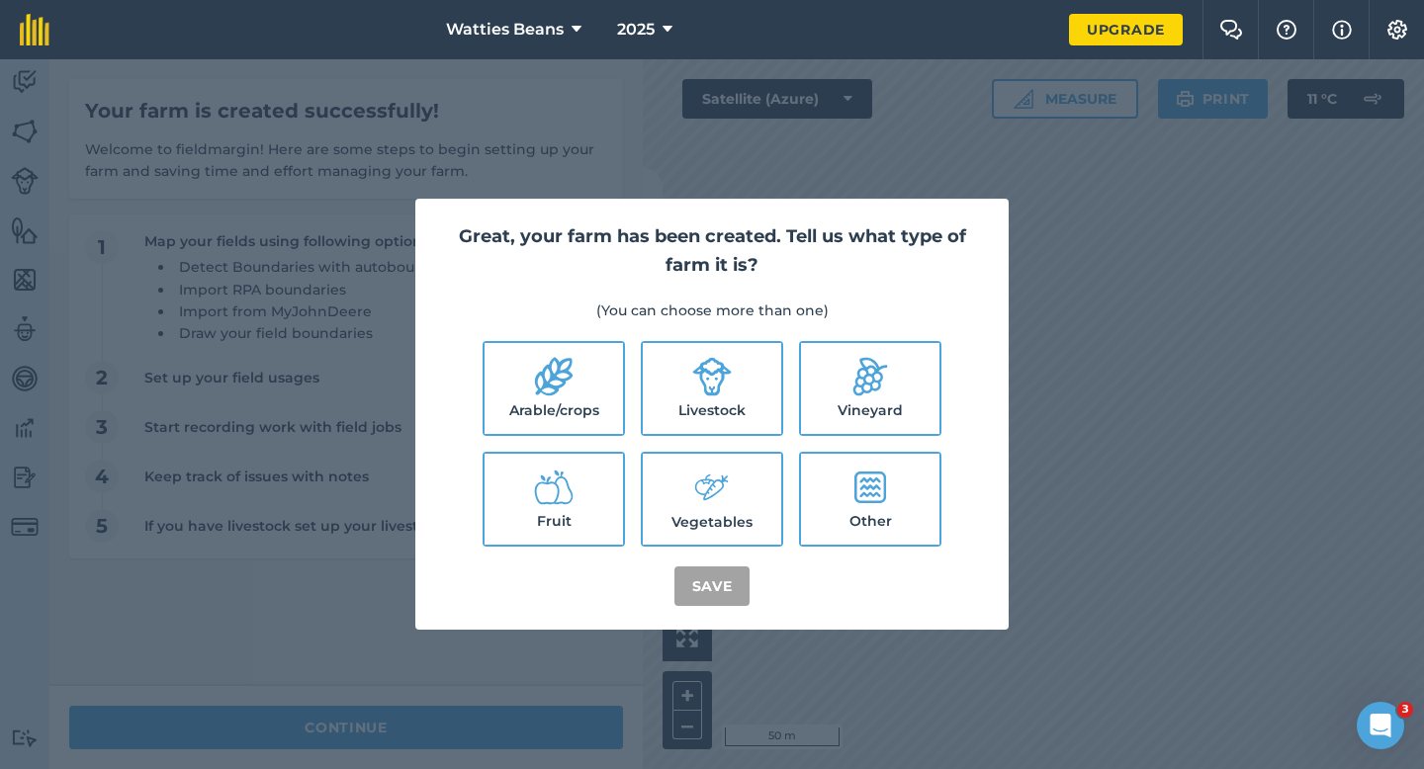
click at [501, 410] on label "Arable/crops" at bounding box center [554, 388] width 138 height 91
checkbox input "true"
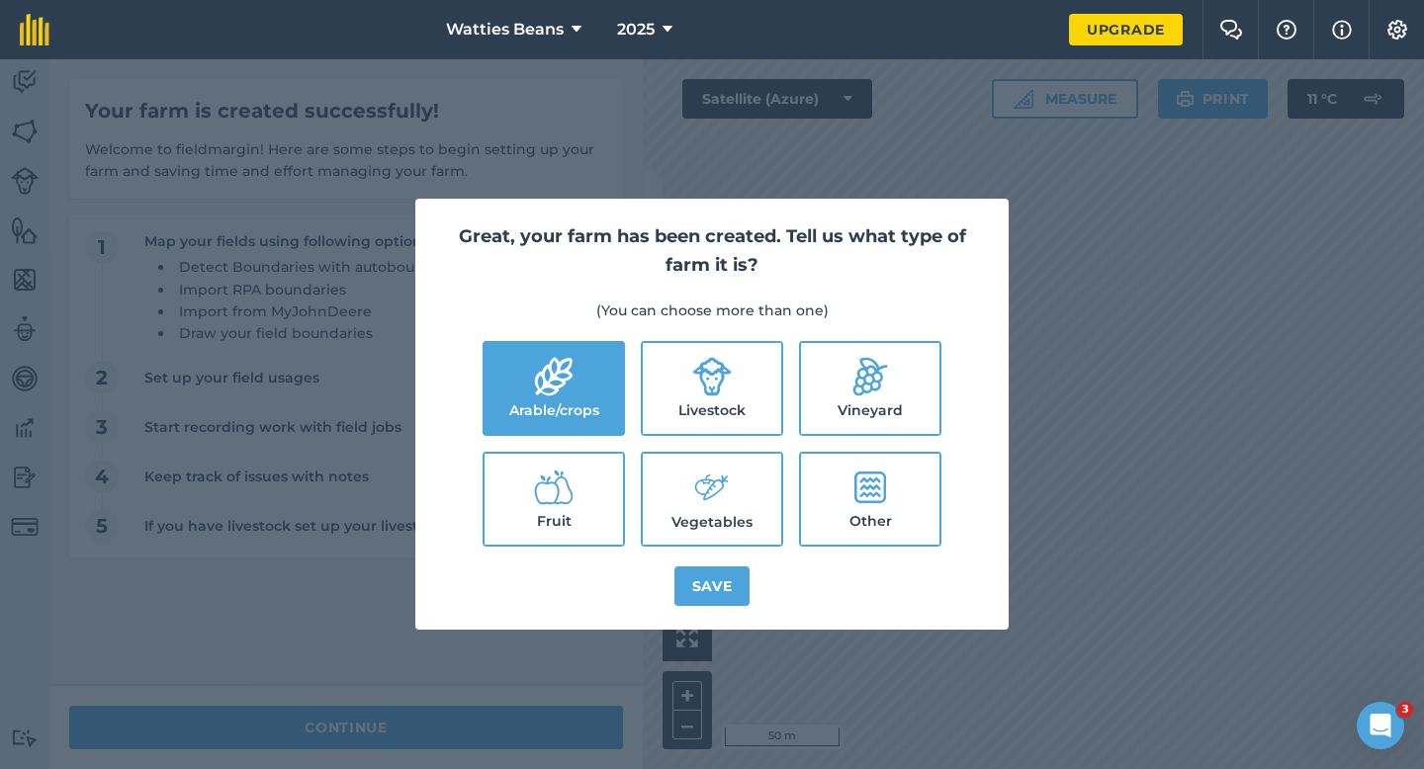
click at [763, 402] on label "Livestock" at bounding box center [712, 388] width 138 height 91
checkbox input "true"
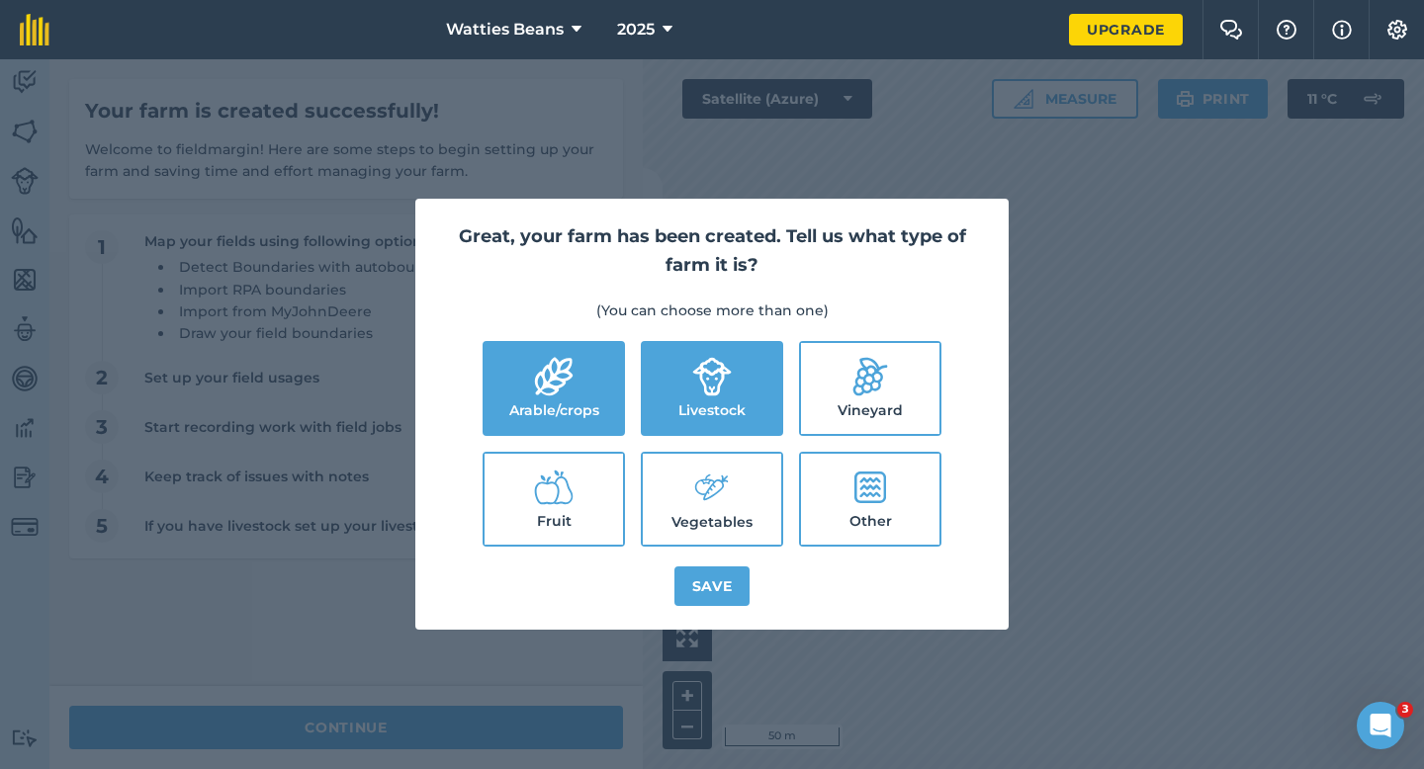
click at [767, 498] on label "Vegetables" at bounding box center [712, 499] width 138 height 91
checkbox input "true"
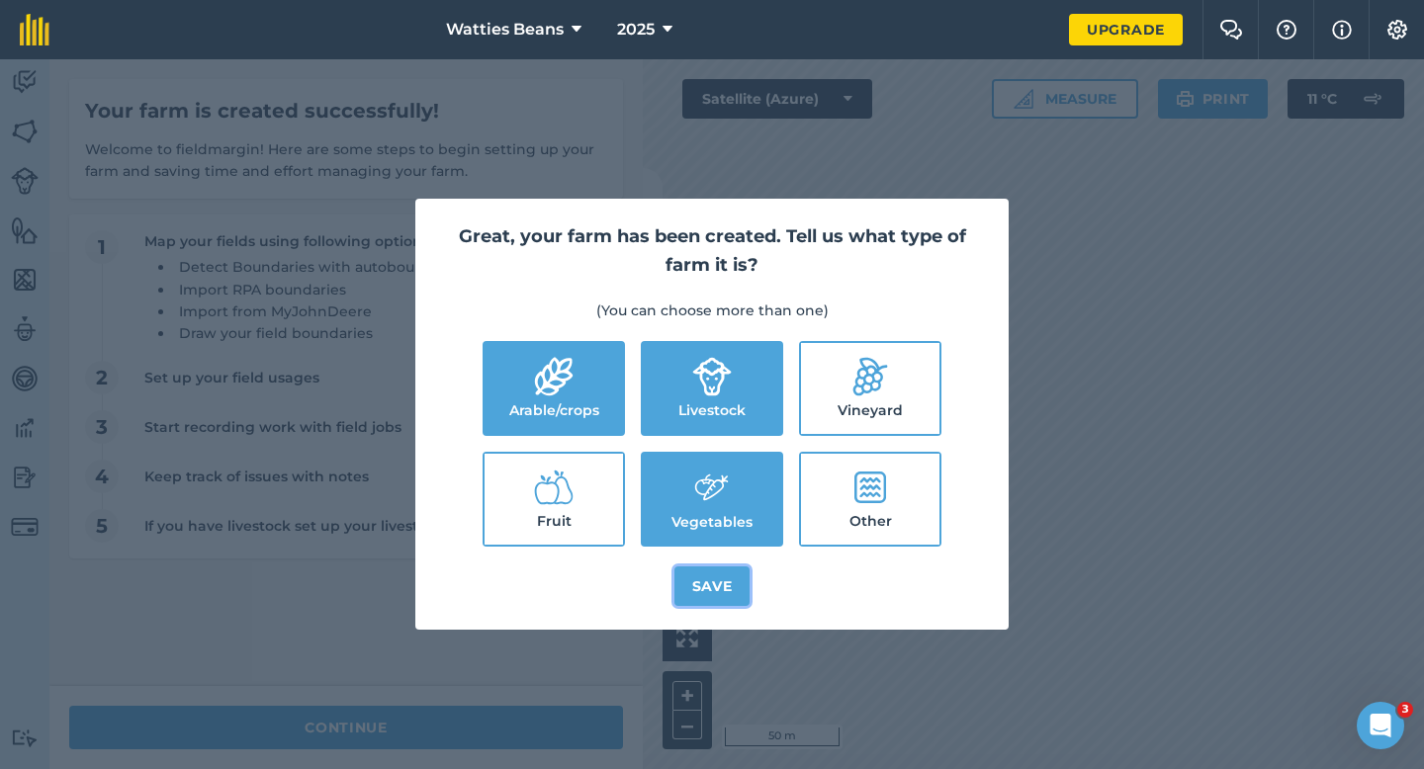
click at [736, 567] on button "Save" at bounding box center [713, 587] width 76 height 40
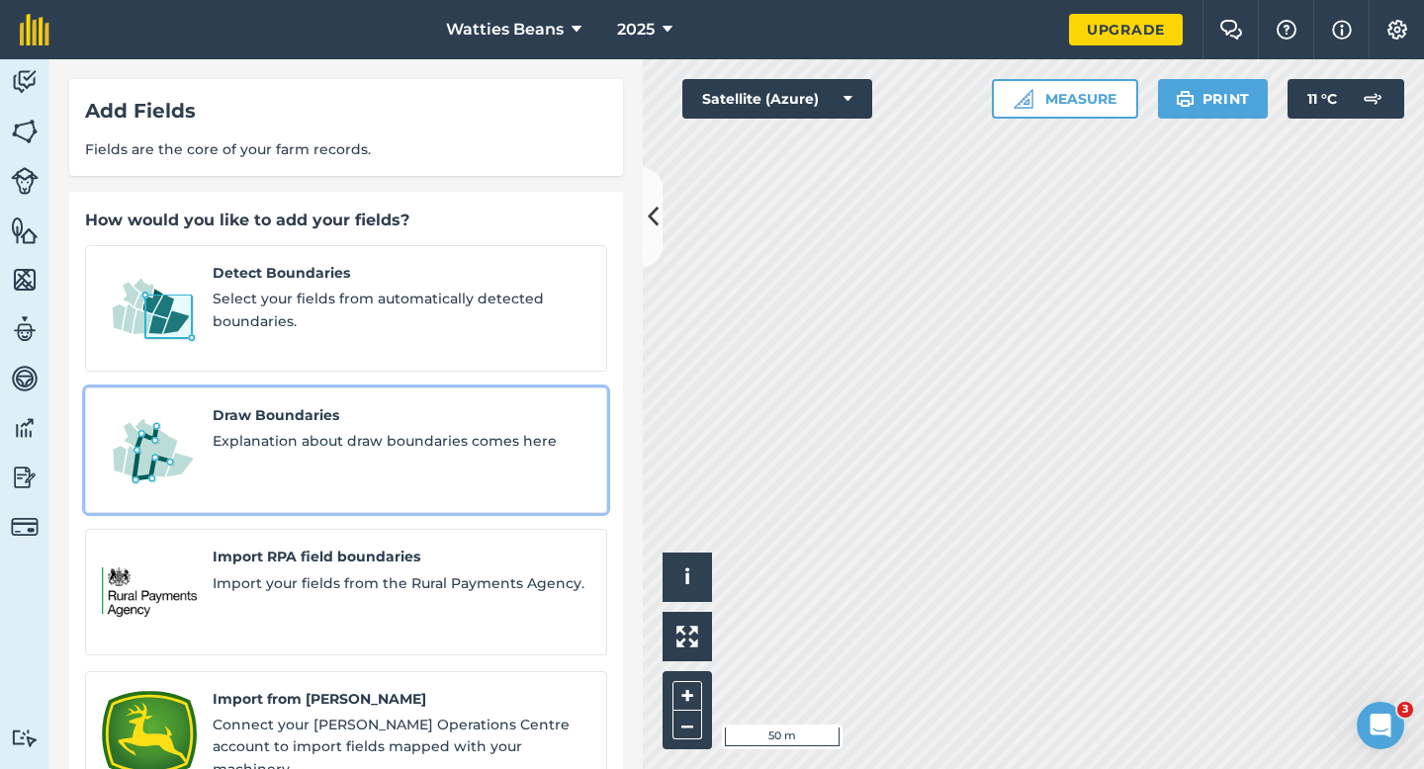
click at [308, 430] on span "Explanation about draw boundaries comes here" at bounding box center [402, 441] width 378 height 22
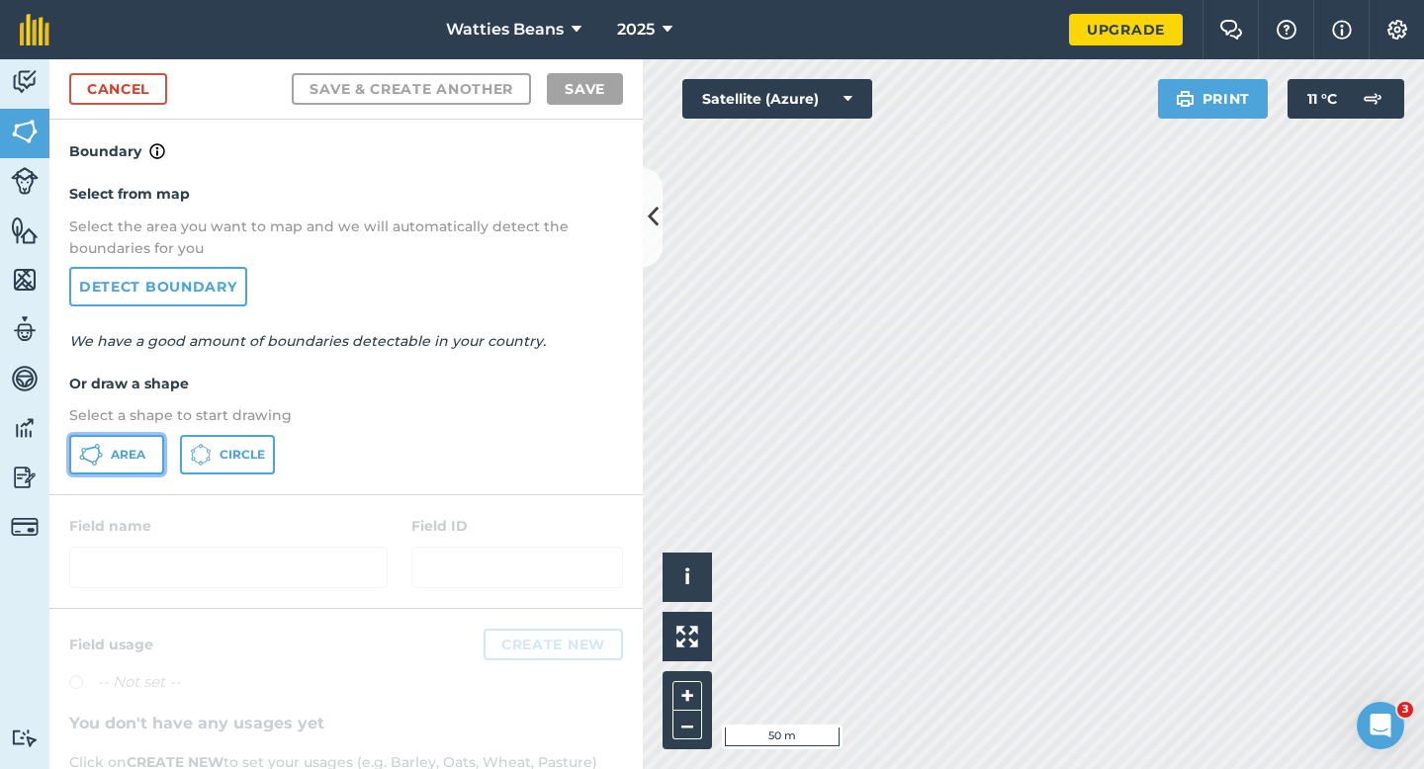
click at [150, 448] on button "Area" at bounding box center [116, 455] width 95 height 40
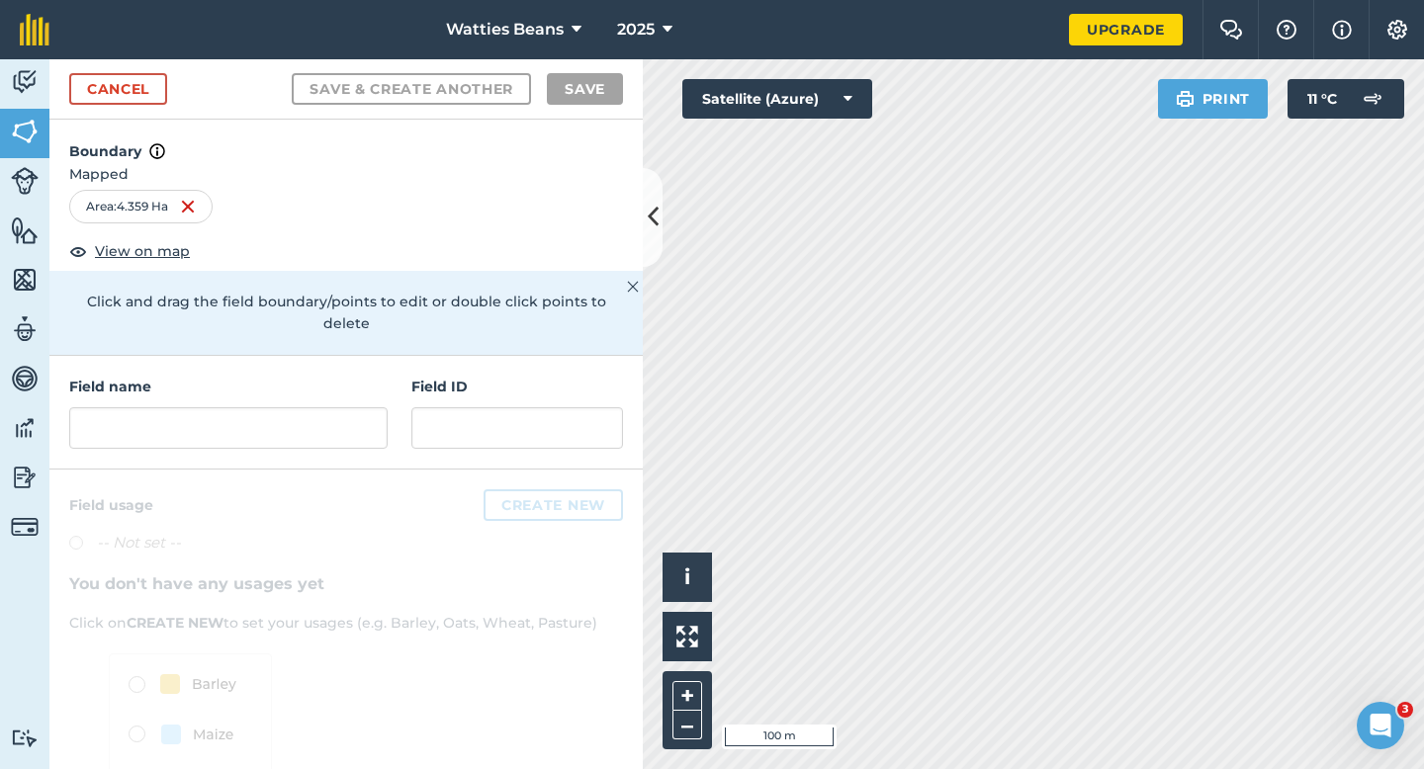
click at [287, 442] on div "Field name Field ID" at bounding box center [345, 413] width 593 height 114
click at [289, 407] on input "text" at bounding box center [228, 428] width 318 height 42
click at [287, 407] on input "text" at bounding box center [228, 428] width 318 height 42
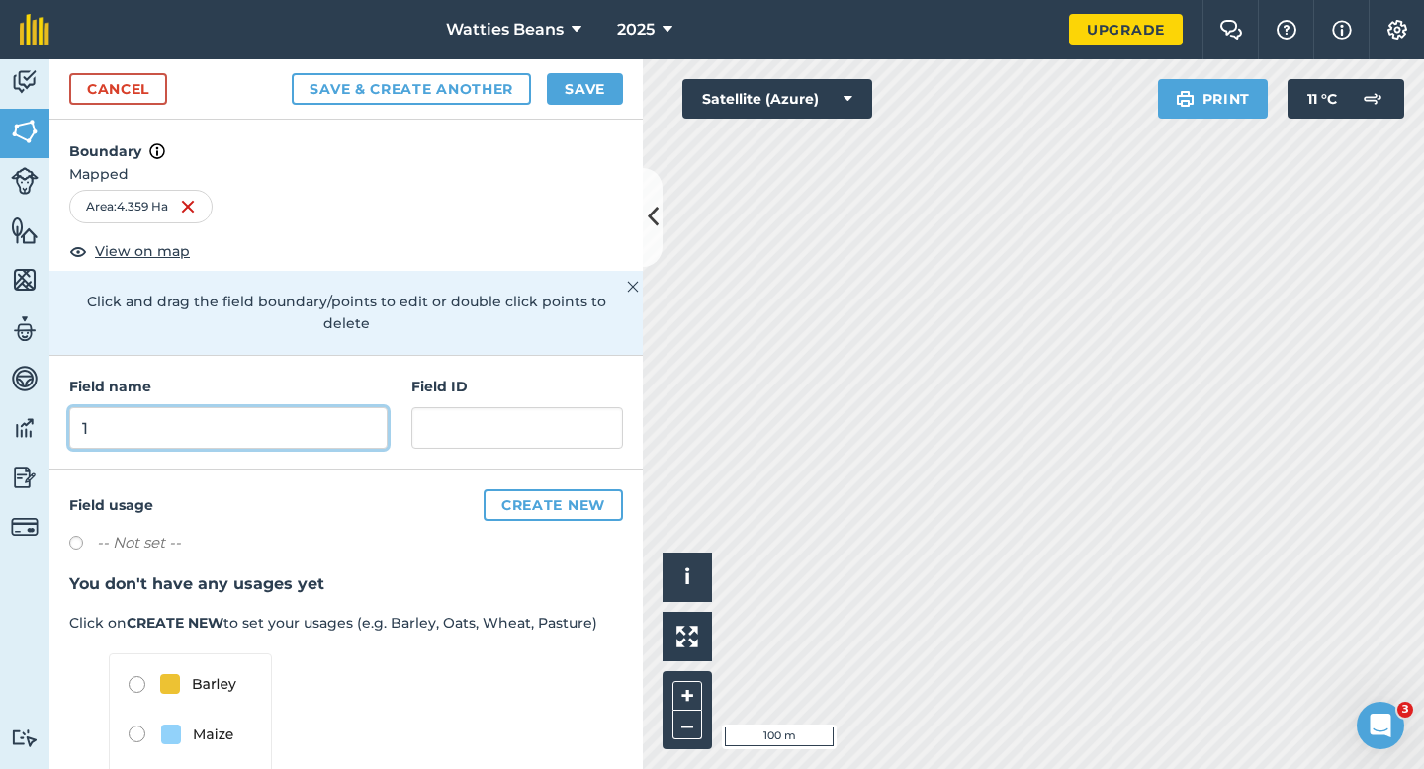
type input "1"
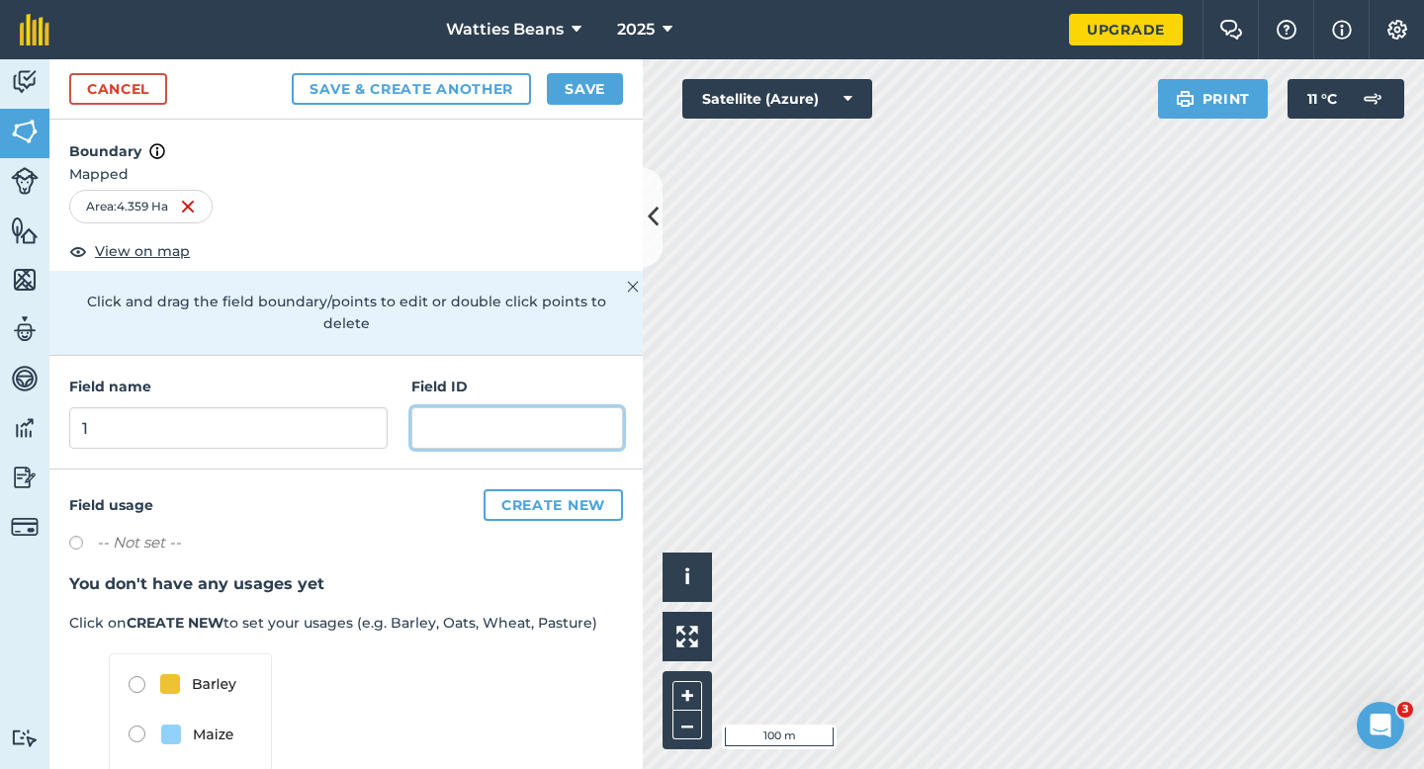
click at [520, 408] on input "text" at bounding box center [517, 428] width 212 height 42
type input "The [PERSON_NAME] Family Trust"
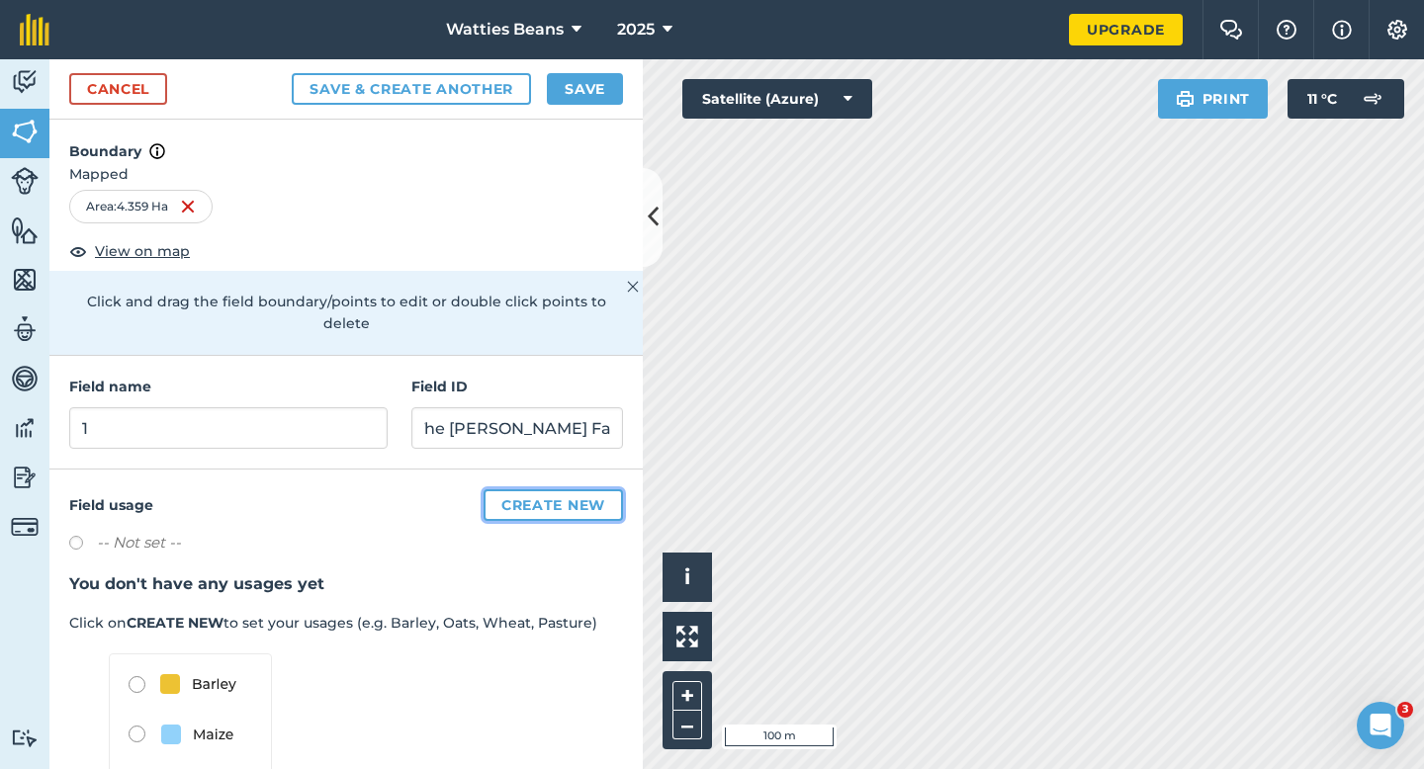
click at [595, 490] on button "Create new" at bounding box center [553, 506] width 139 height 32
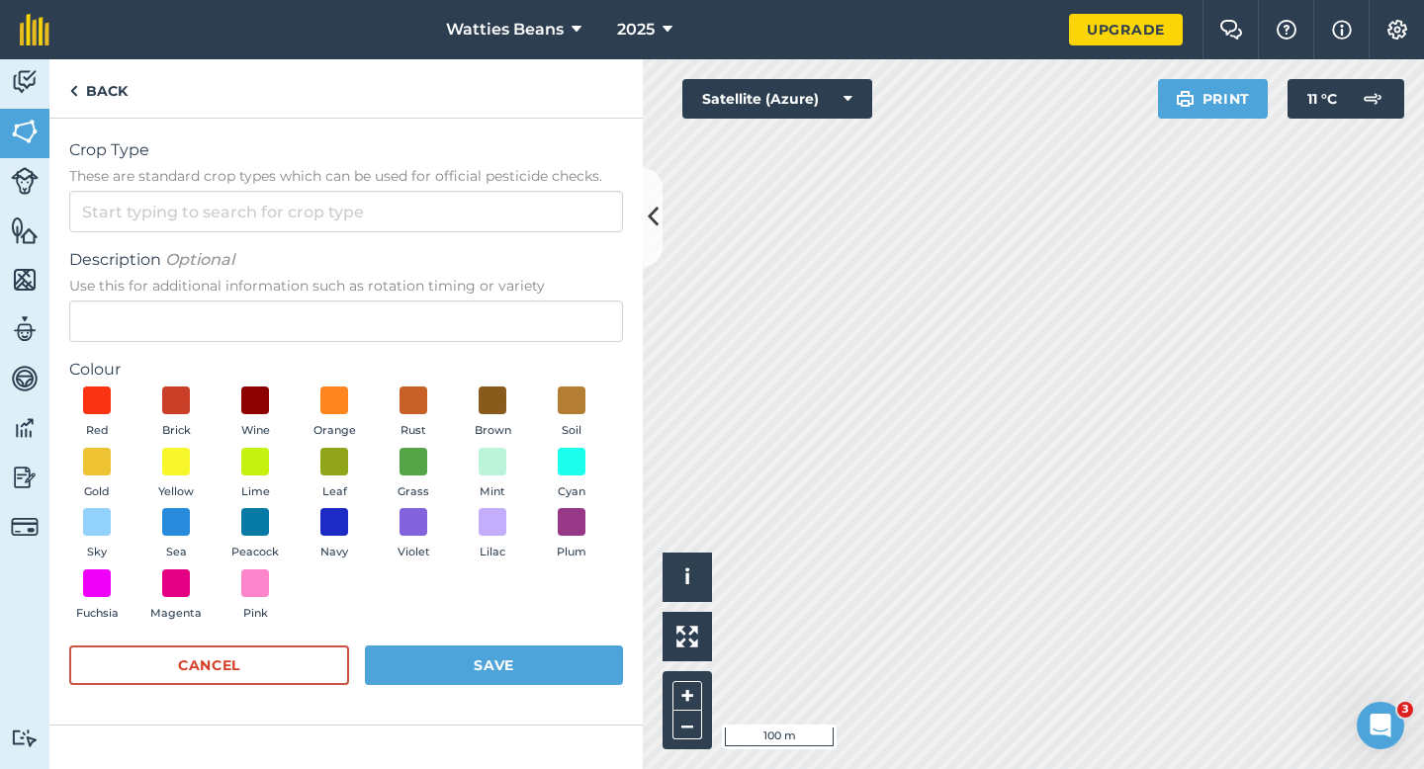
click at [446, 239] on form "Crop Type These are standard crop types which can be used for official pesticid…" at bounding box center [346, 421] width 554 height 567
click at [446, 228] on input "Crop Type These are standard crop types which can be used for official pesticid…" at bounding box center [346, 212] width 554 height 42
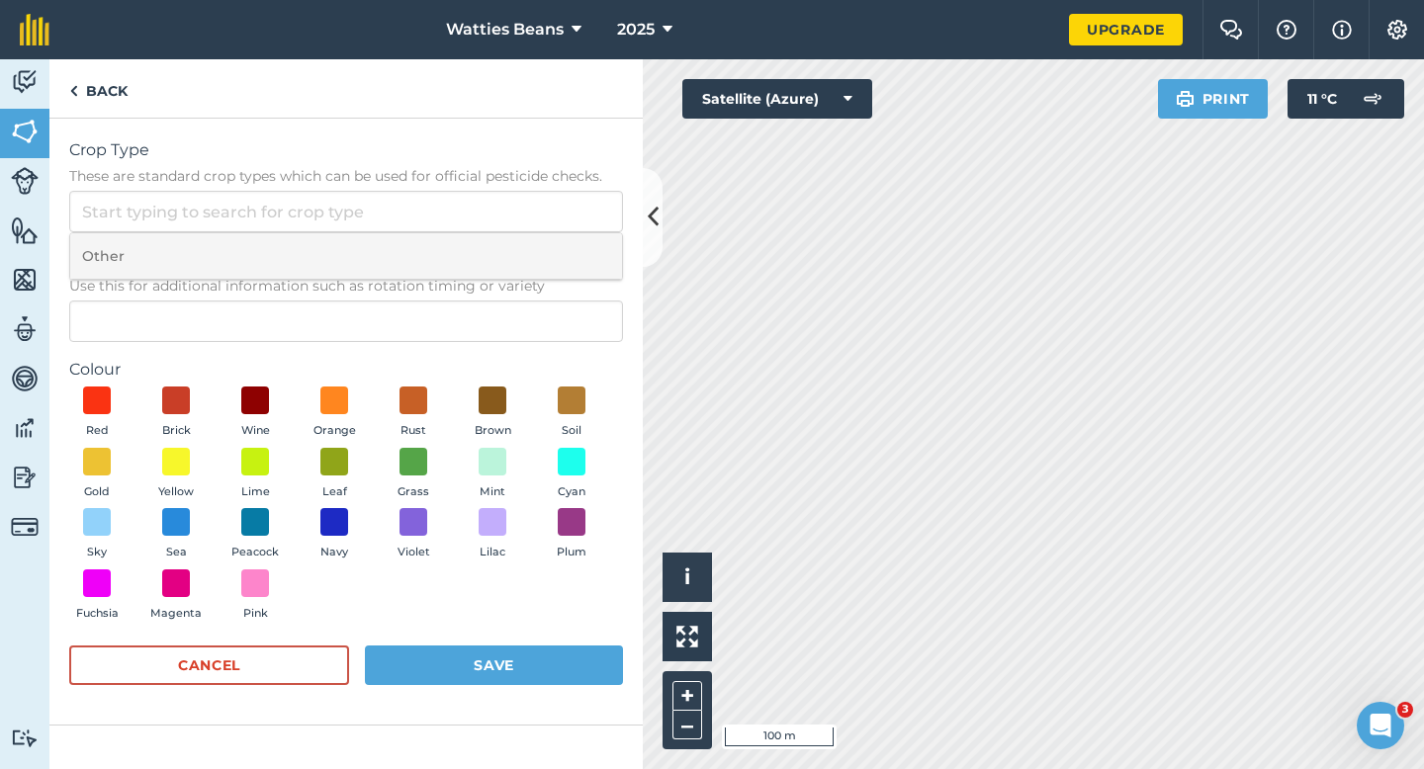
click at [446, 244] on li "Other" at bounding box center [346, 256] width 552 height 46
type input "Other"
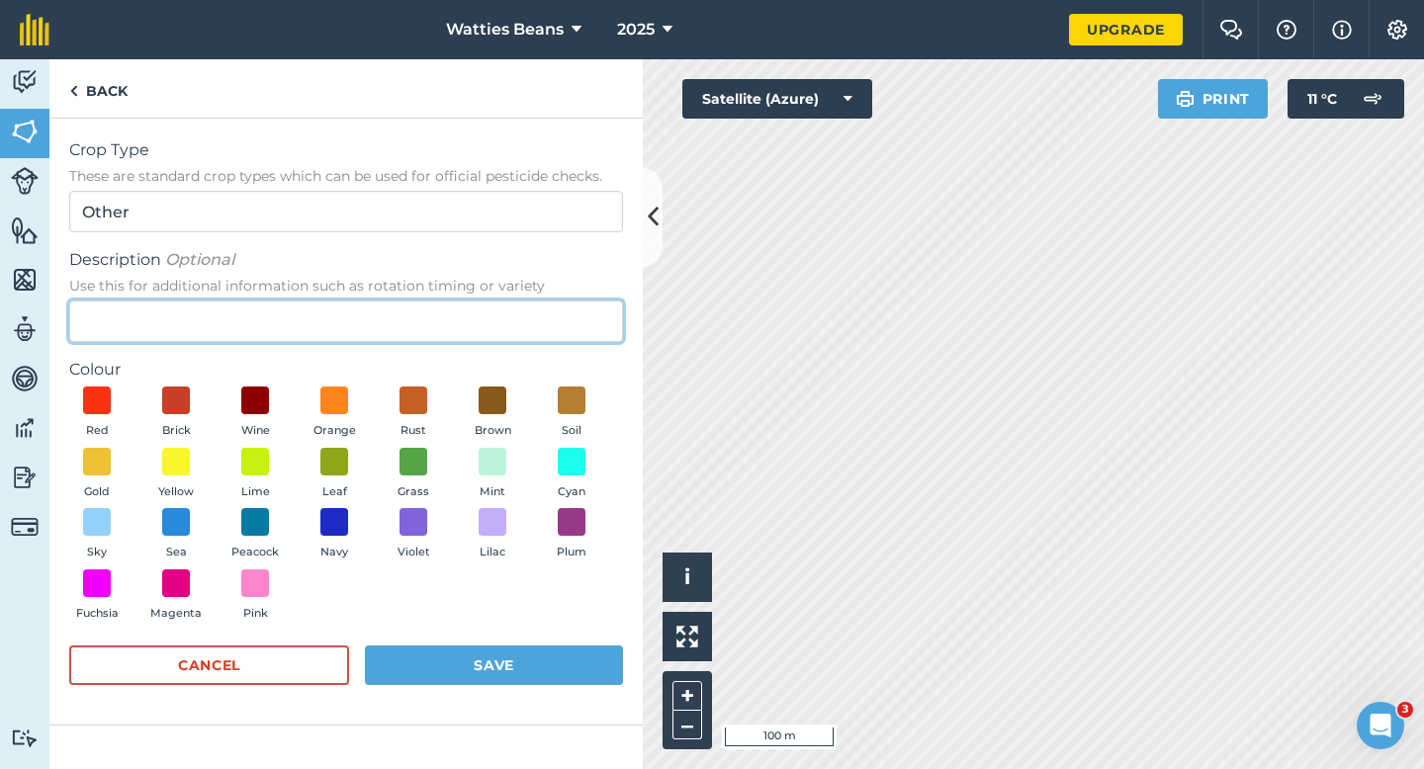
click at [448, 314] on input "Description Optional Use this for additional information such as rotation timin…" at bounding box center [346, 322] width 554 height 42
type input "Watties Beans"
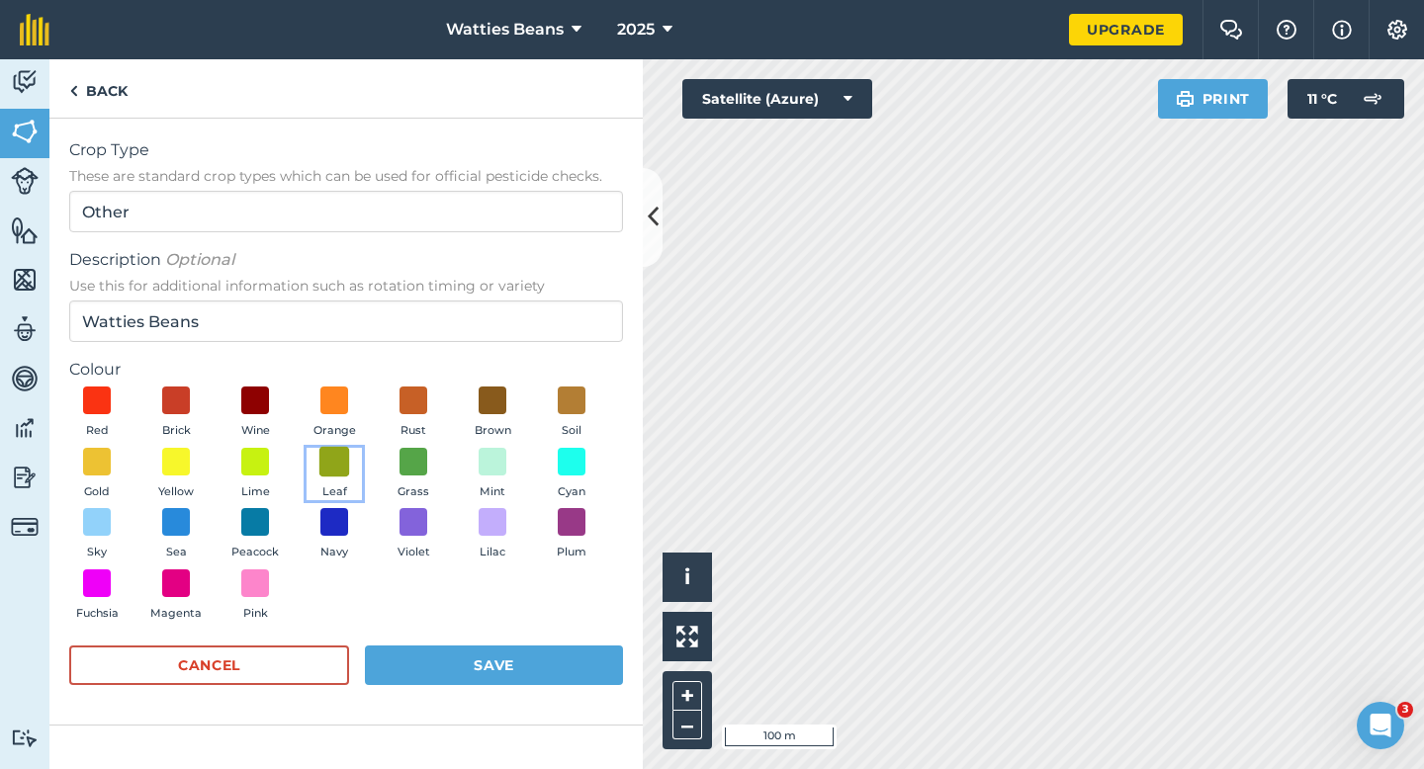
click at [340, 472] on span at bounding box center [334, 461] width 31 height 31
click at [483, 643] on form "Crop Type These are standard crop types which can be used for official pesticid…" at bounding box center [346, 421] width 554 height 567
click at [501, 646] on div "Cancel Save" at bounding box center [346, 675] width 554 height 59
click at [518, 650] on button "Save" at bounding box center [494, 666] width 258 height 40
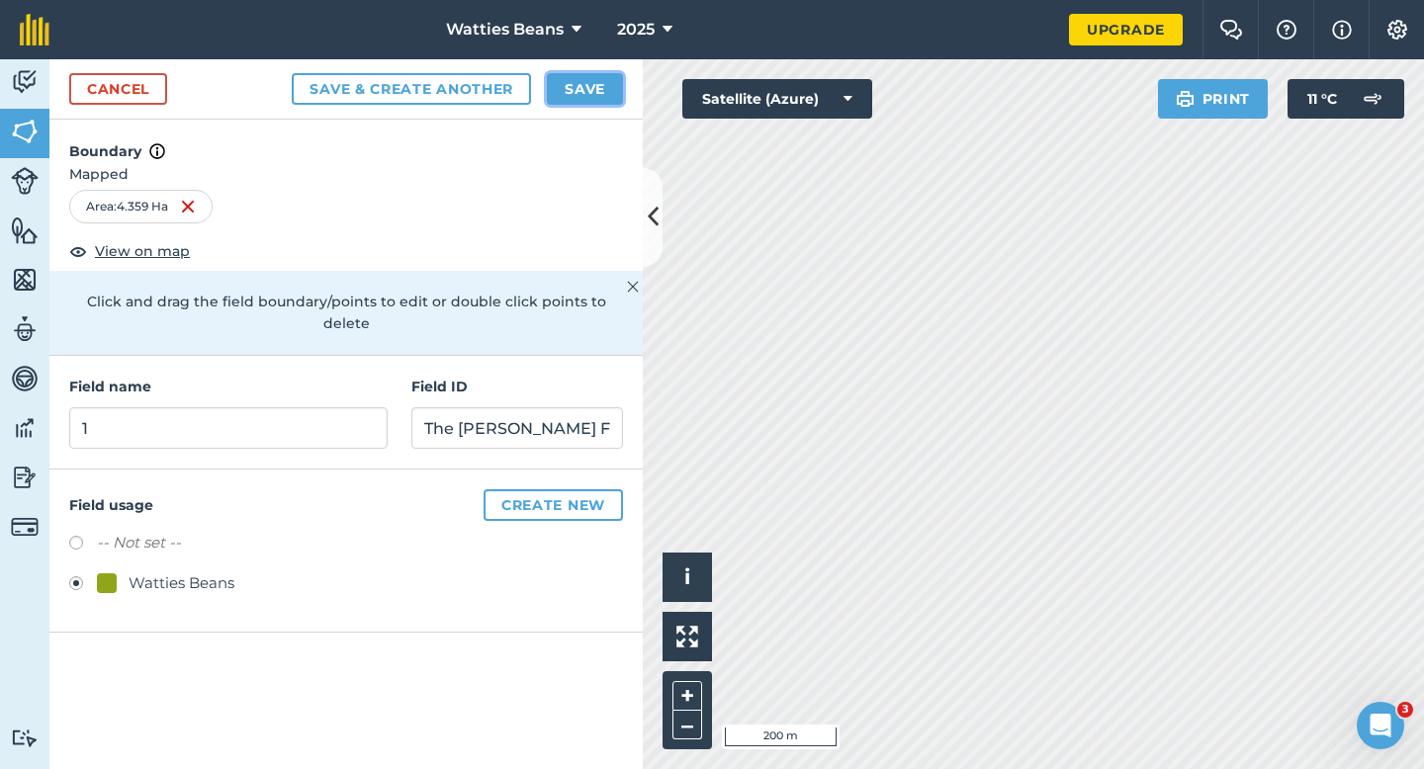
click at [570, 76] on button "Save" at bounding box center [585, 89] width 76 height 32
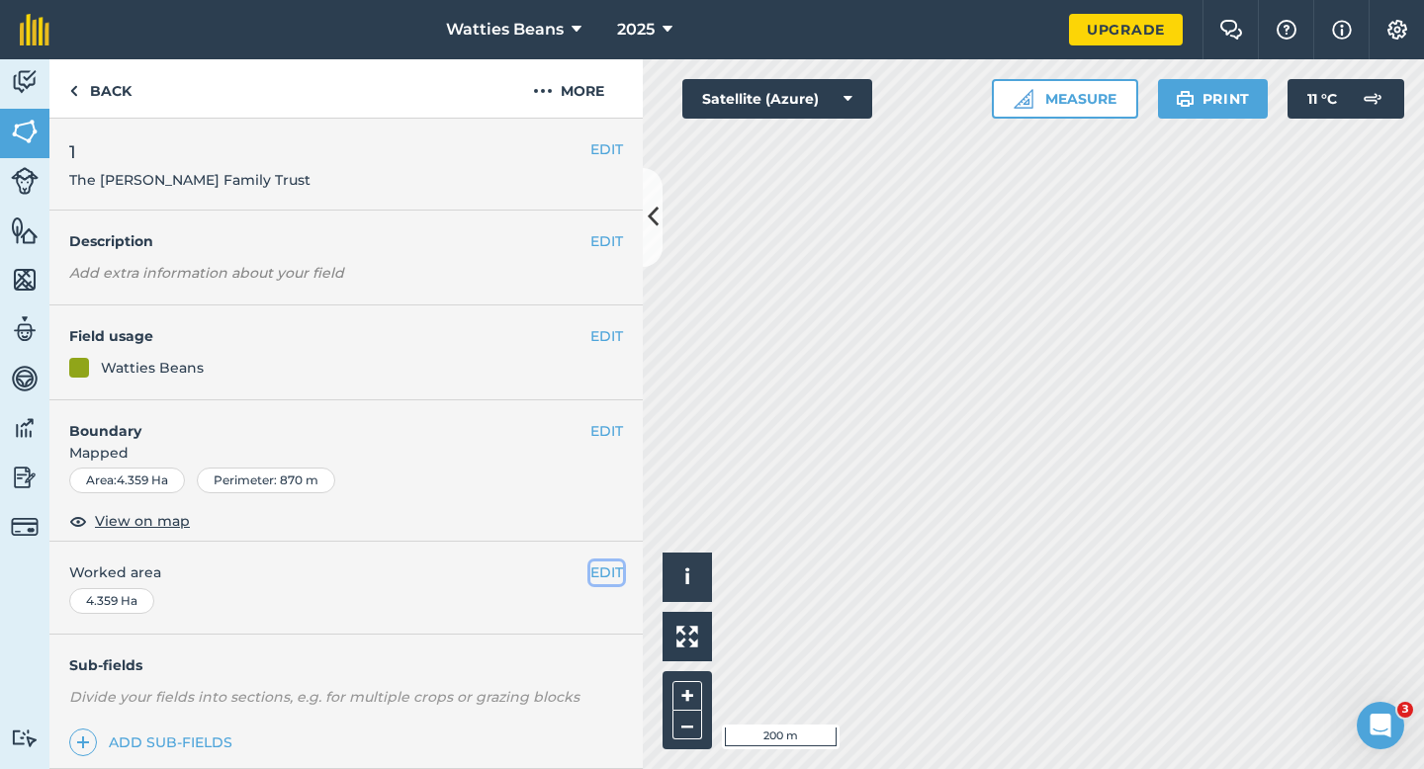
click at [606, 574] on button "EDIT" at bounding box center [606, 573] width 33 height 22
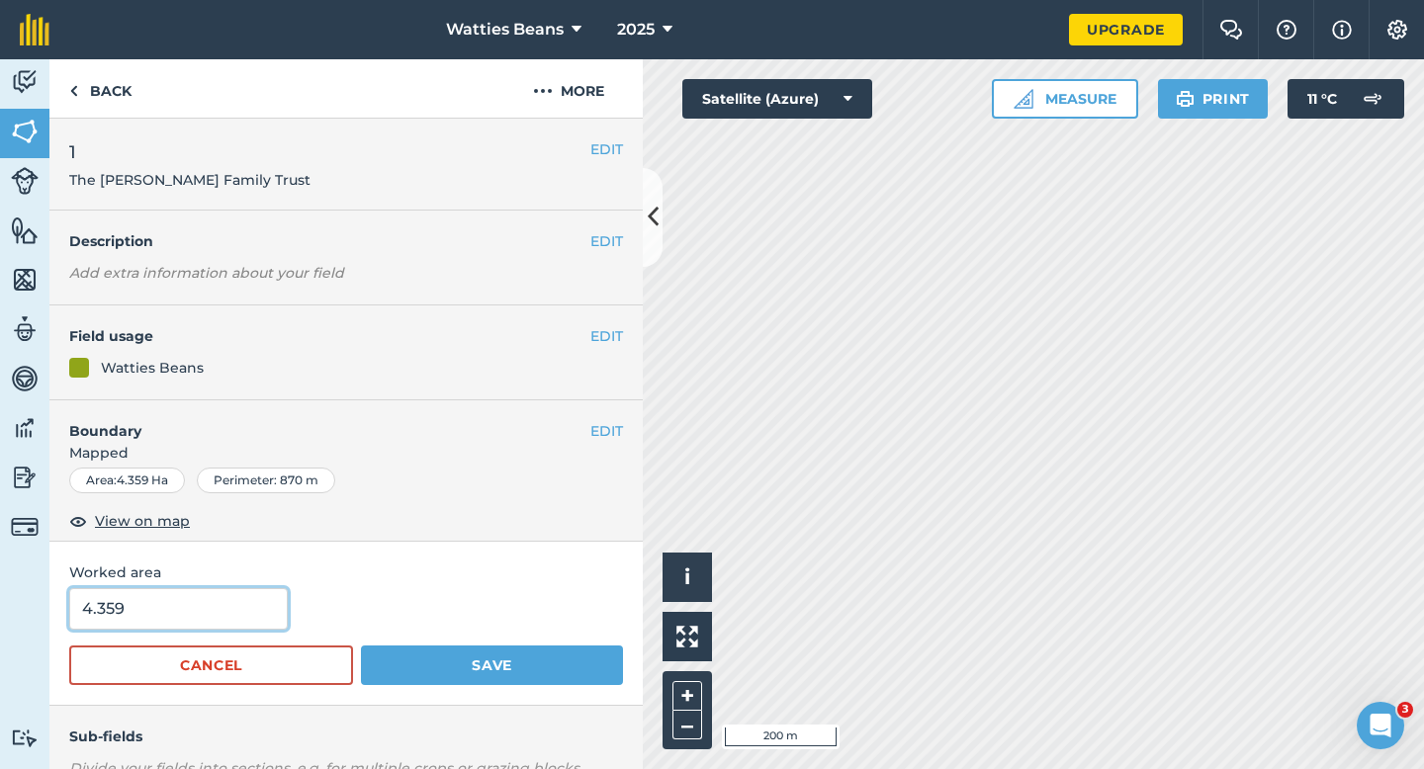
click at [183, 612] on input "4.359" at bounding box center [178, 609] width 219 height 42
type input "4.4"
click at [361, 646] on button "Save" at bounding box center [492, 666] width 262 height 40
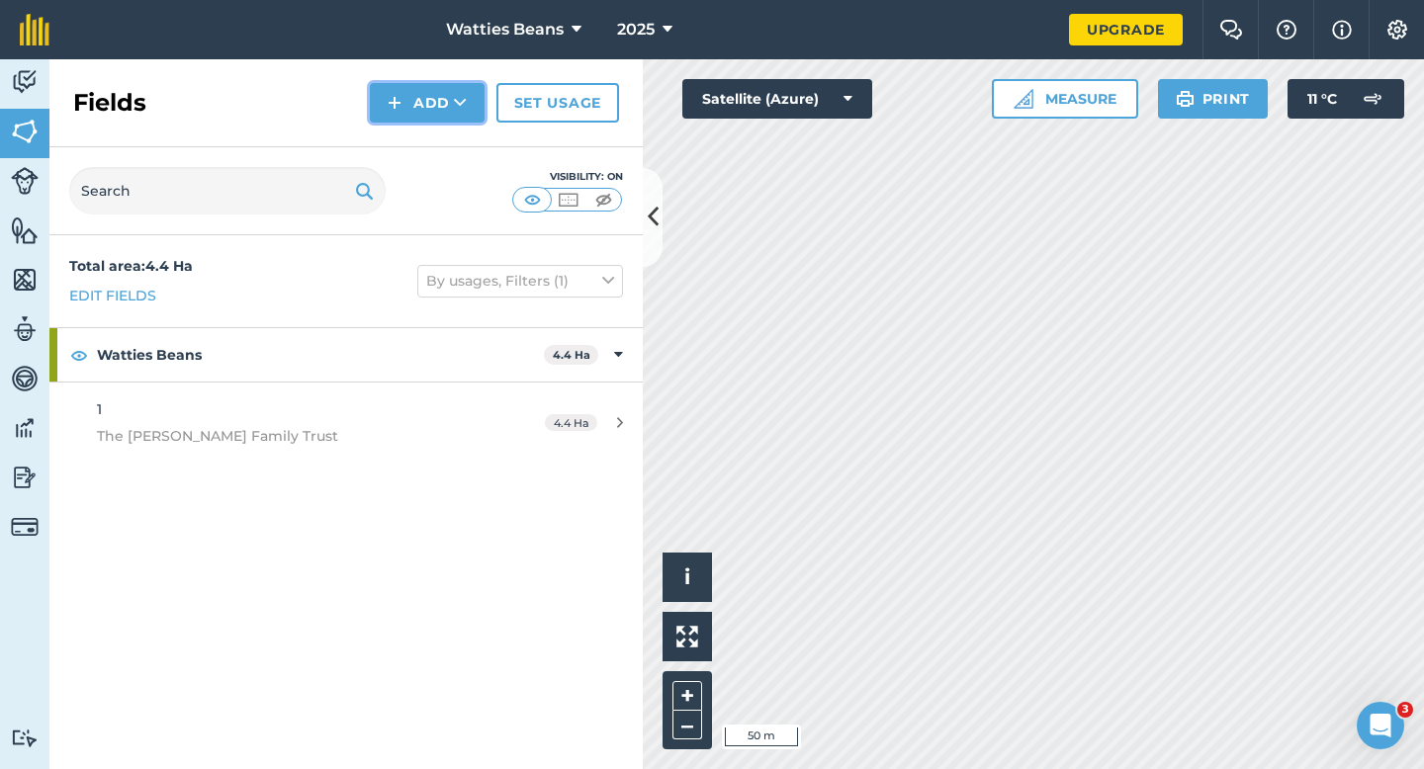
click at [416, 119] on button "Add" at bounding box center [427, 103] width 115 height 40
click at [416, 135] on link "Draw" at bounding box center [427, 148] width 109 height 44
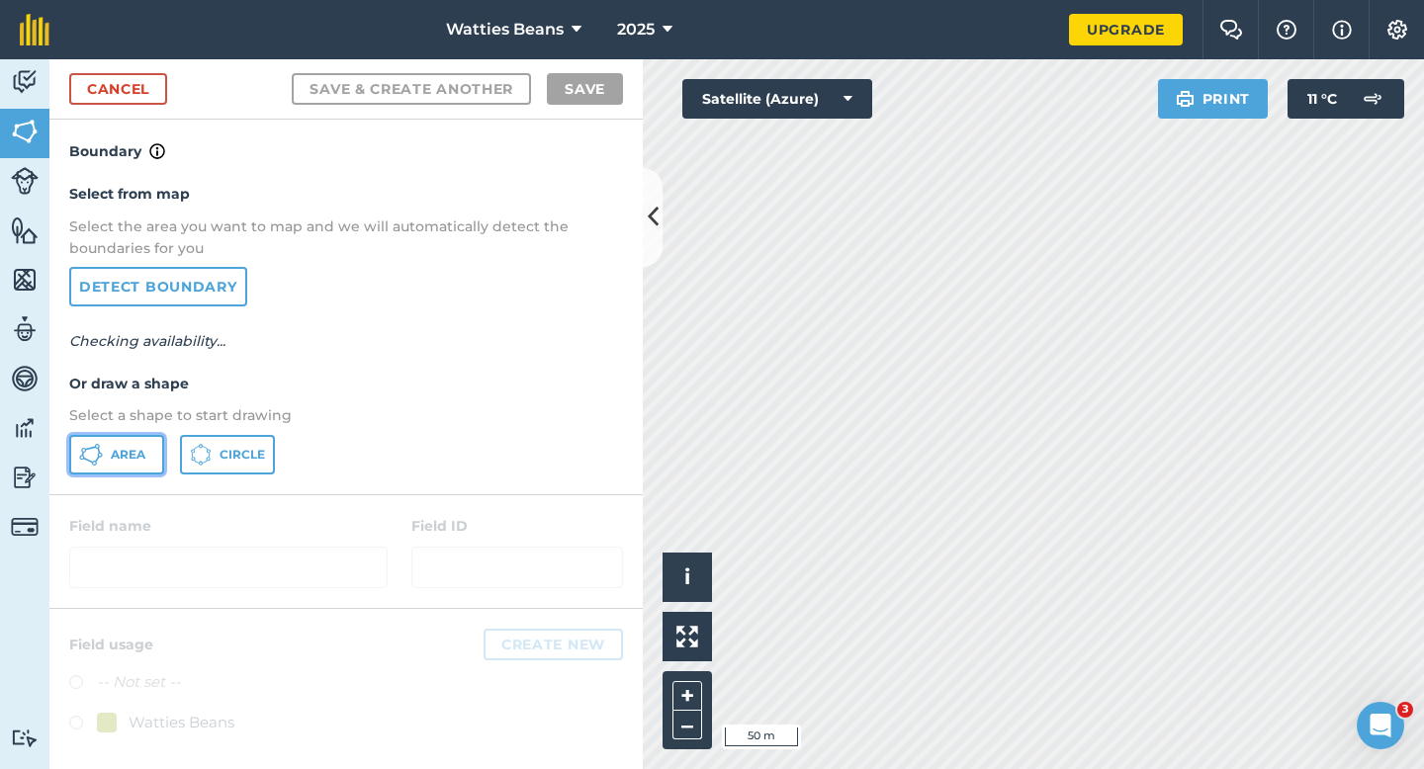
click at [113, 448] on span "Area" at bounding box center [128, 455] width 35 height 16
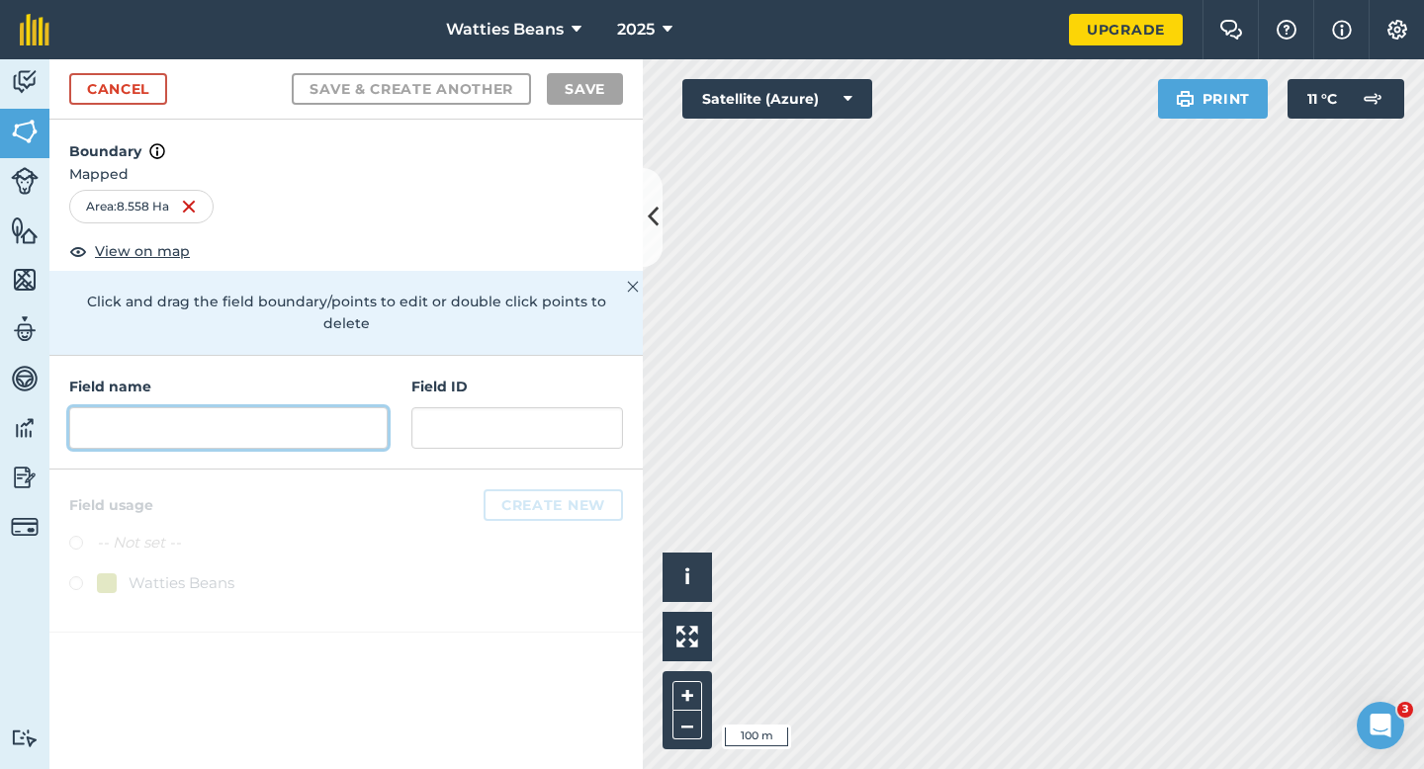
click at [280, 424] on input "text" at bounding box center [228, 428] width 318 height 42
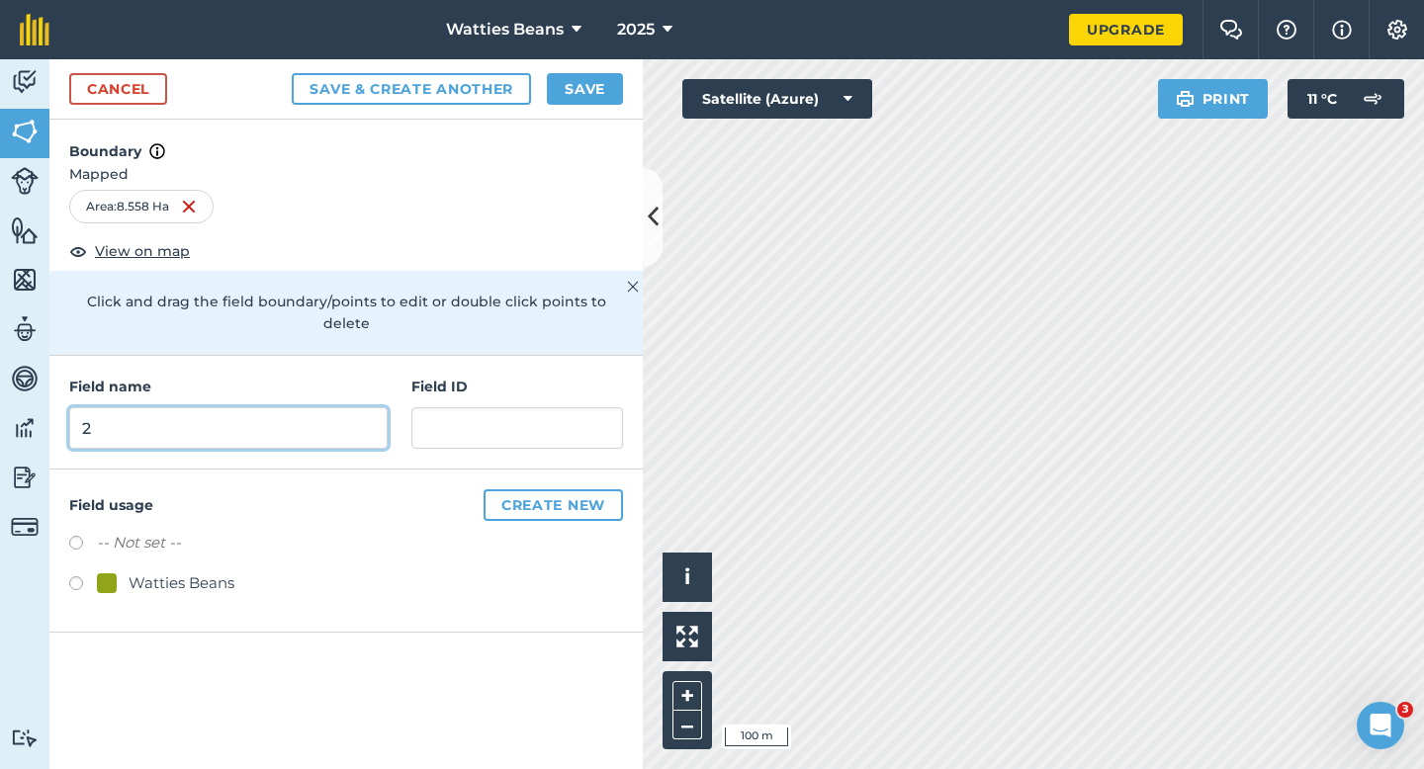
type input "2"
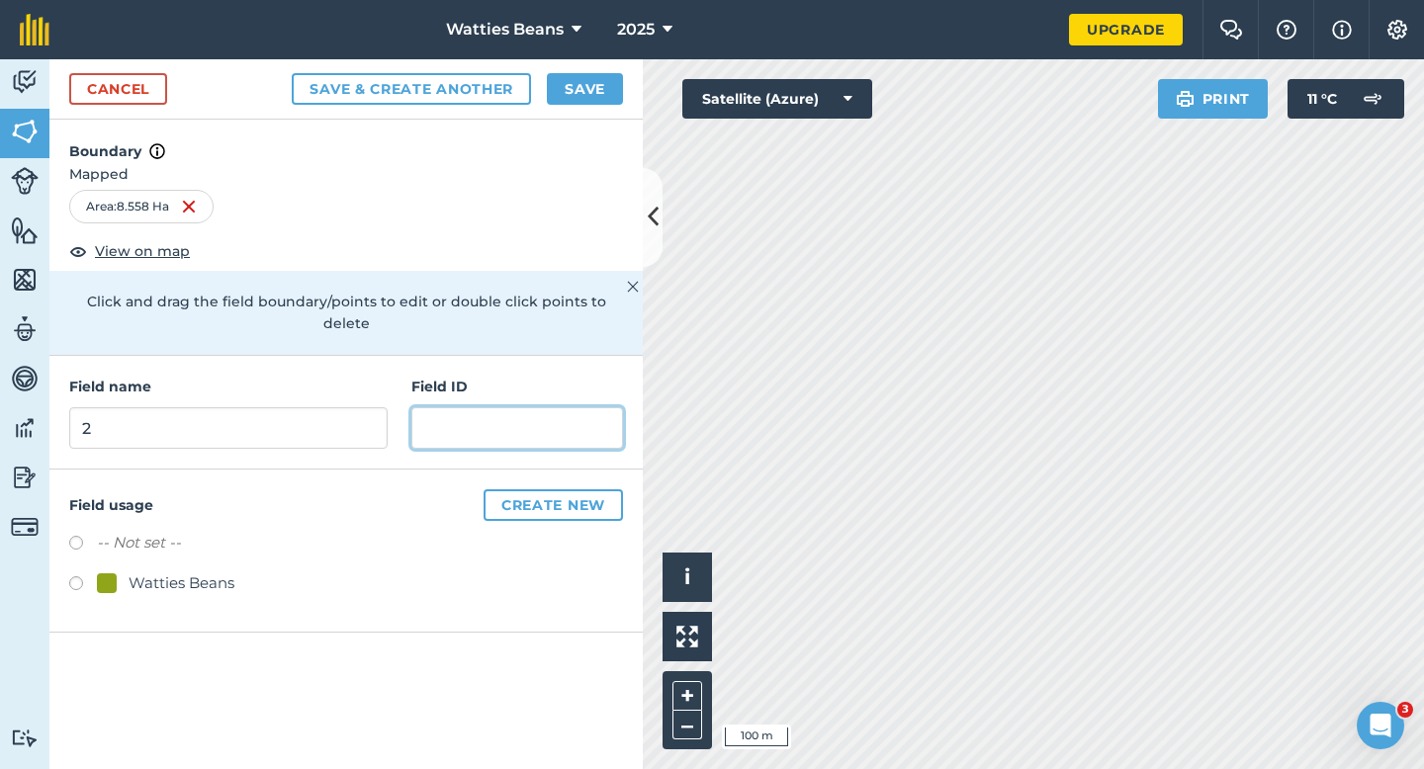
click at [444, 407] on input "text" at bounding box center [517, 428] width 212 height 42
type input "Wyndom Farming LTD"
click at [199, 572] on div "Watties Beans" at bounding box center [182, 584] width 106 height 24
radio input "true"
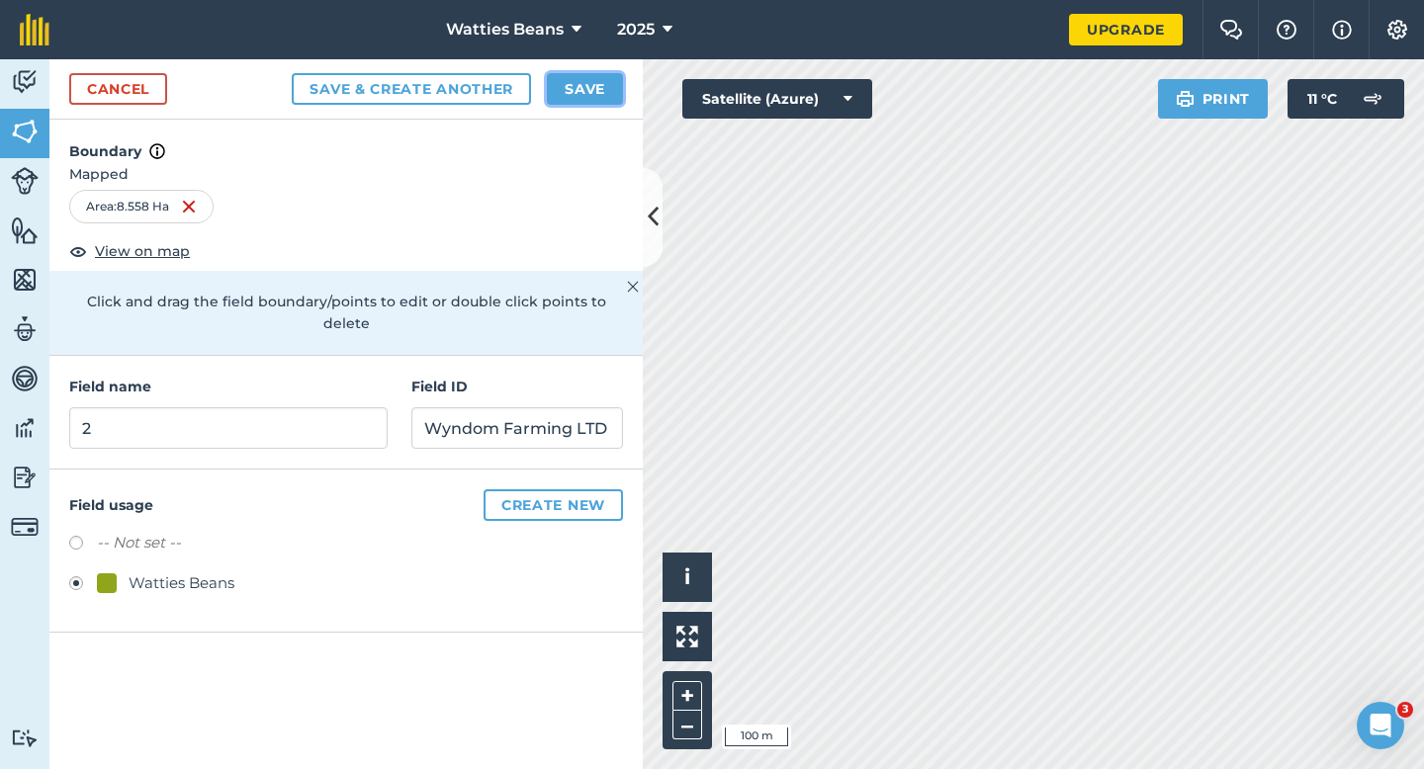
click at [571, 84] on button "Save" at bounding box center [585, 89] width 76 height 32
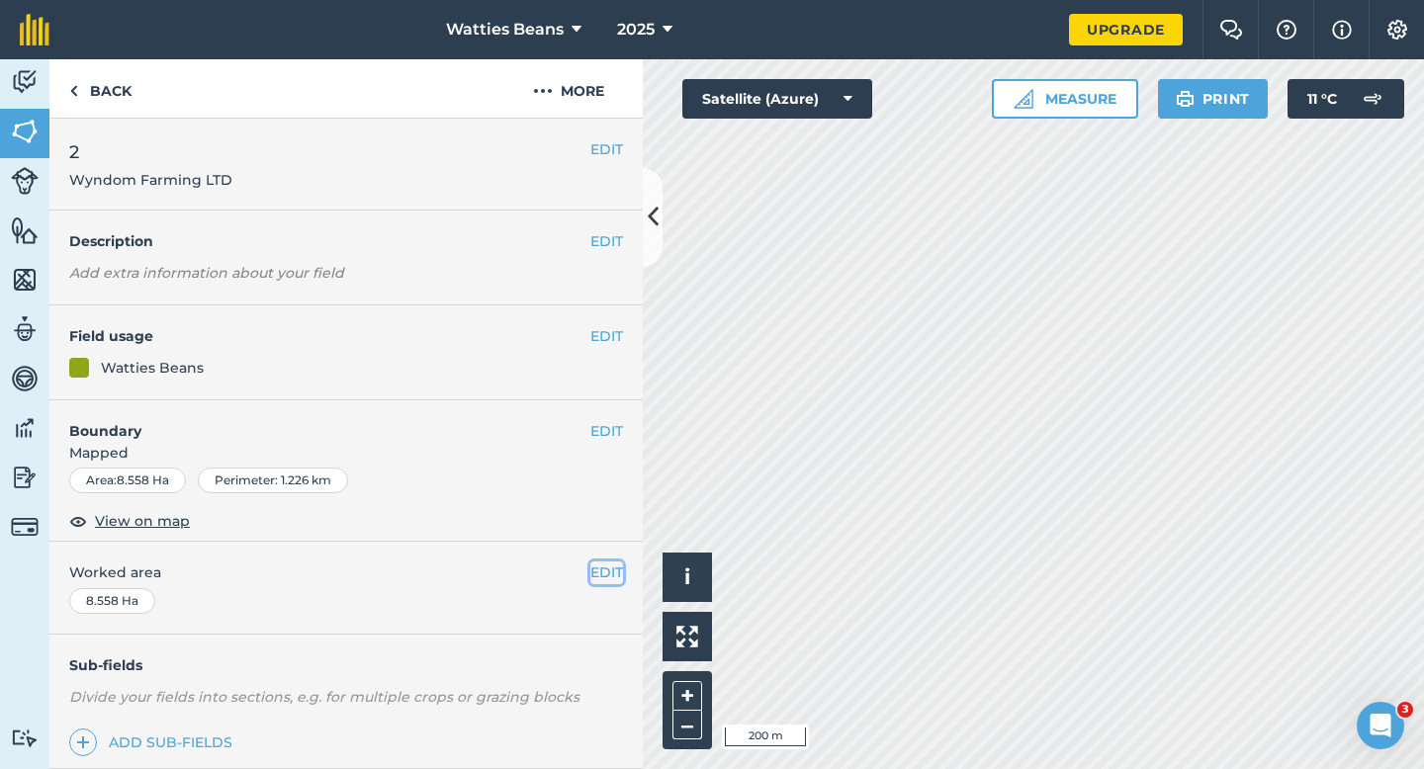
click at [590, 568] on button "EDIT" at bounding box center [606, 573] width 33 height 22
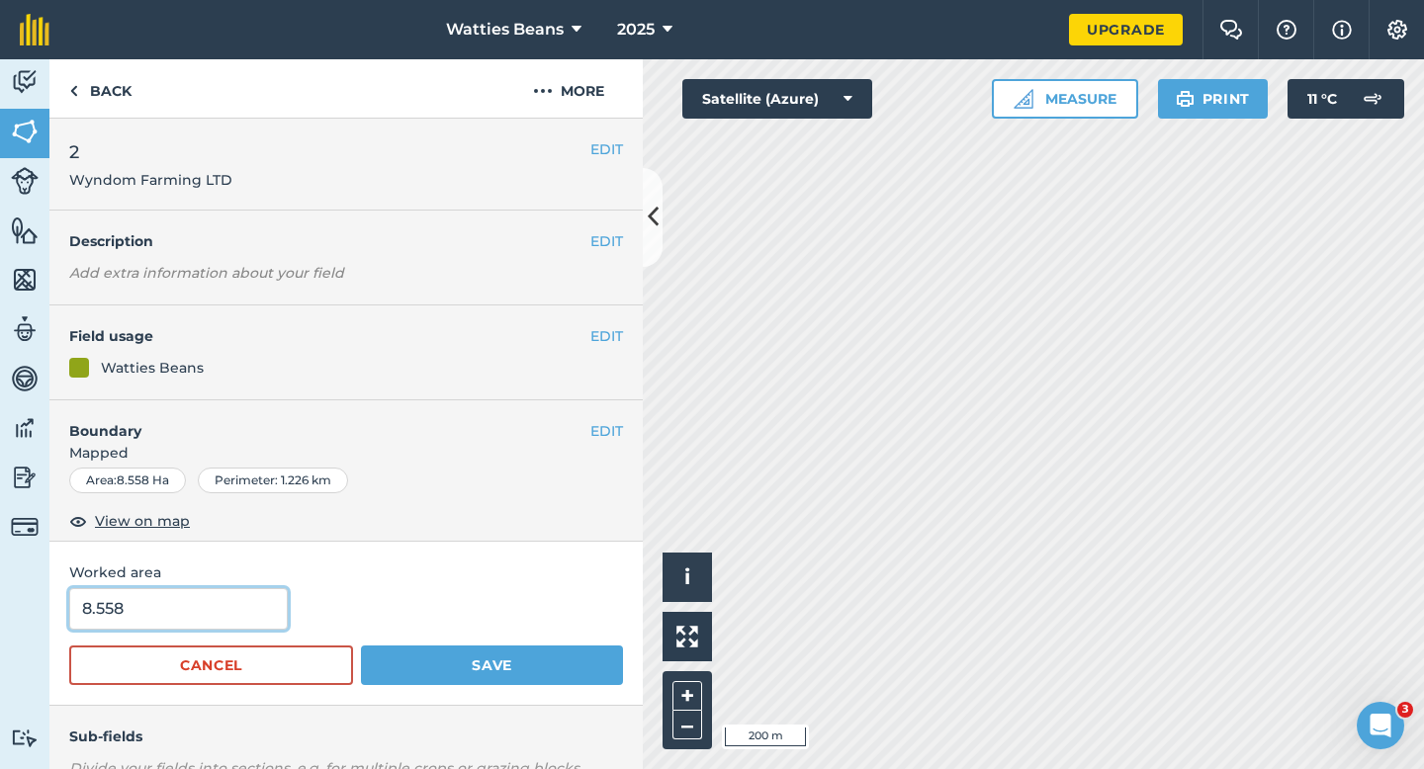
click at [199, 611] on input "8.558" at bounding box center [178, 609] width 219 height 42
type input "8.8"
click at [361, 646] on button "Save" at bounding box center [492, 666] width 262 height 40
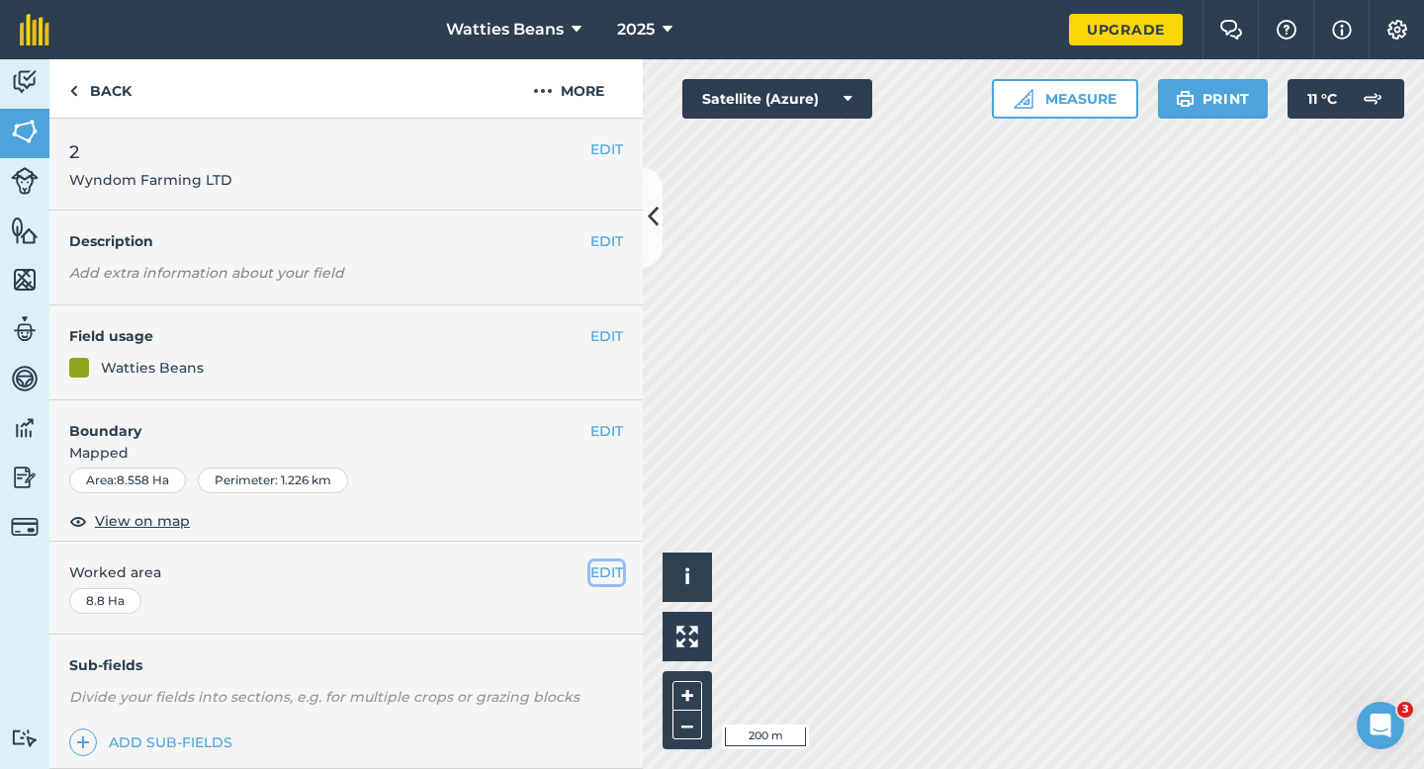
click at [603, 579] on button "EDIT" at bounding box center [606, 573] width 33 height 22
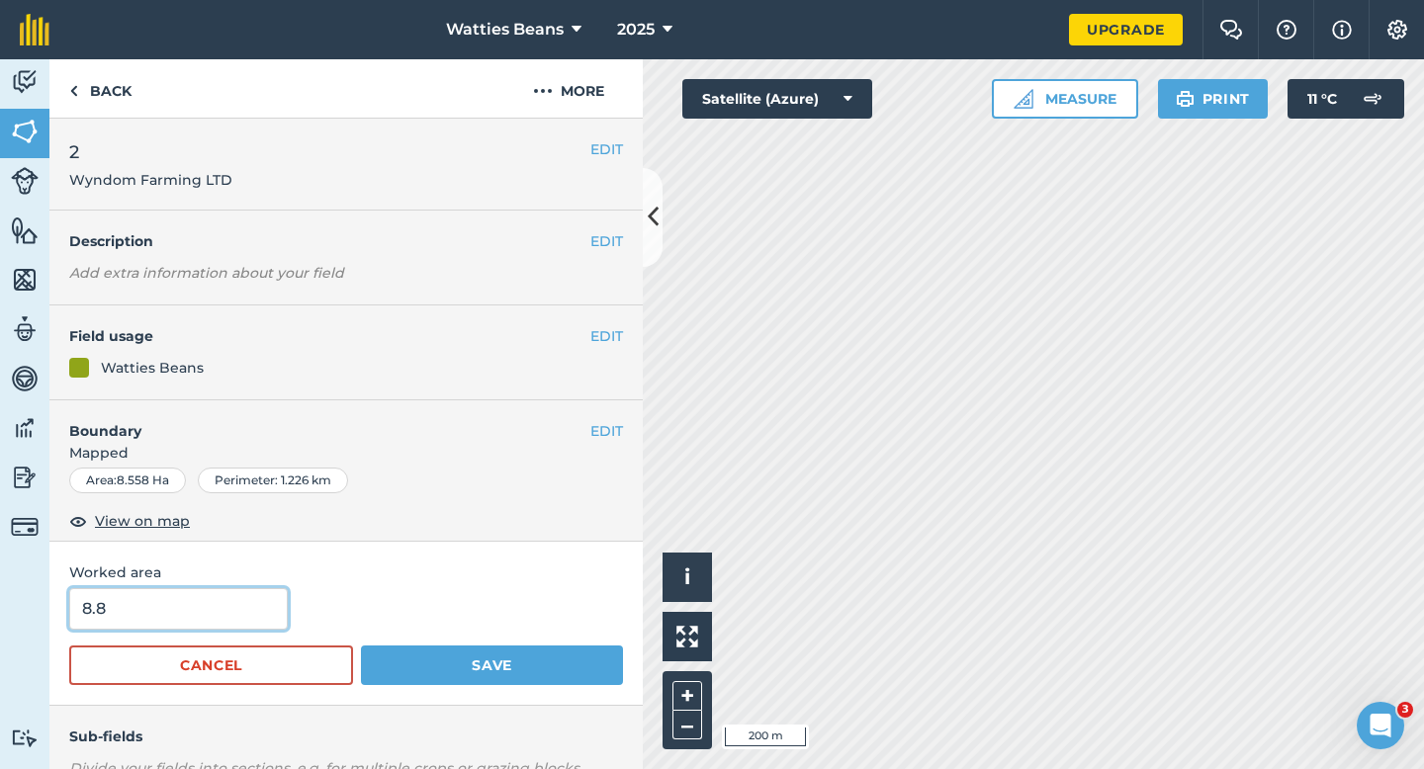
click at [218, 617] on input "8.8" at bounding box center [178, 609] width 219 height 42
type input "8.6"
click at [361, 646] on button "Save" at bounding box center [492, 666] width 262 height 40
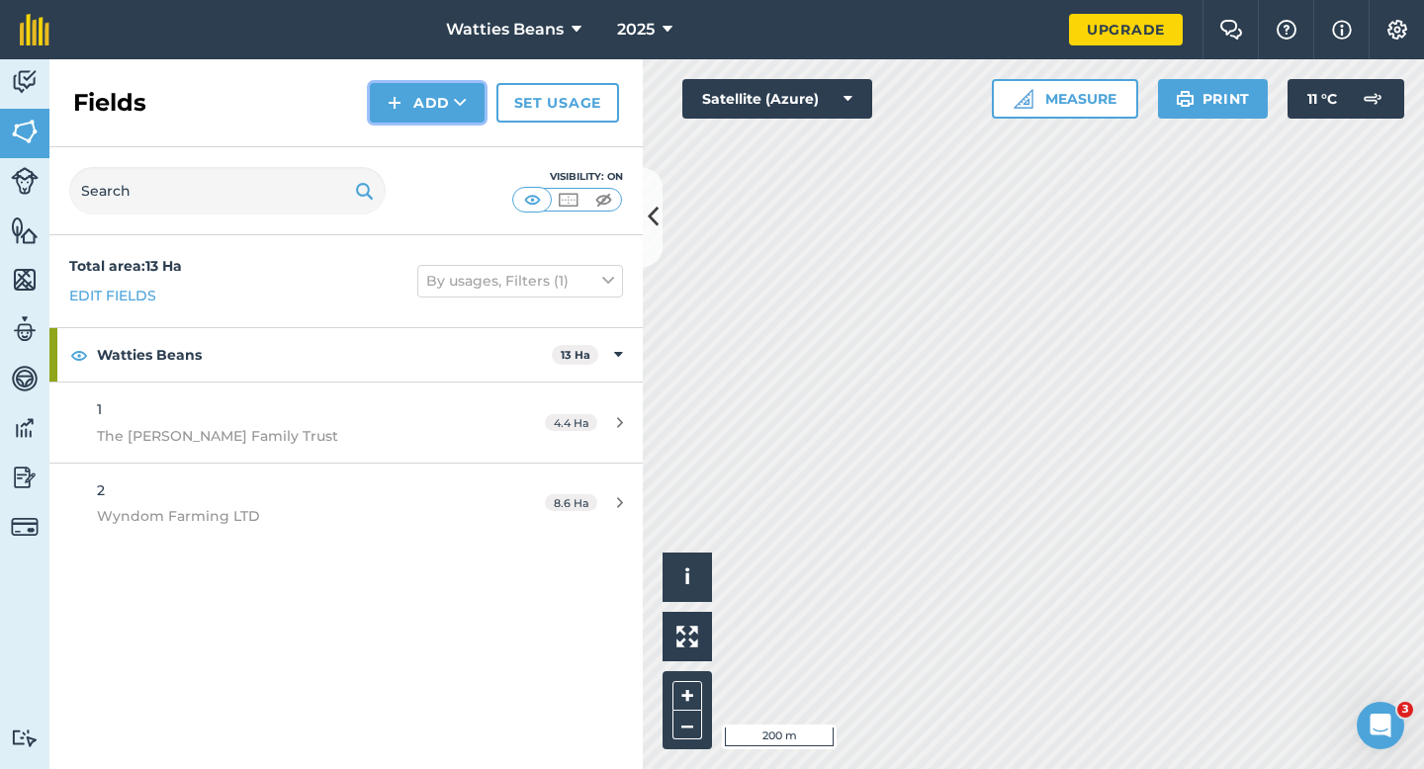
click at [388, 111] on button "Add" at bounding box center [427, 103] width 115 height 40
click at [406, 143] on link "Draw" at bounding box center [427, 148] width 109 height 44
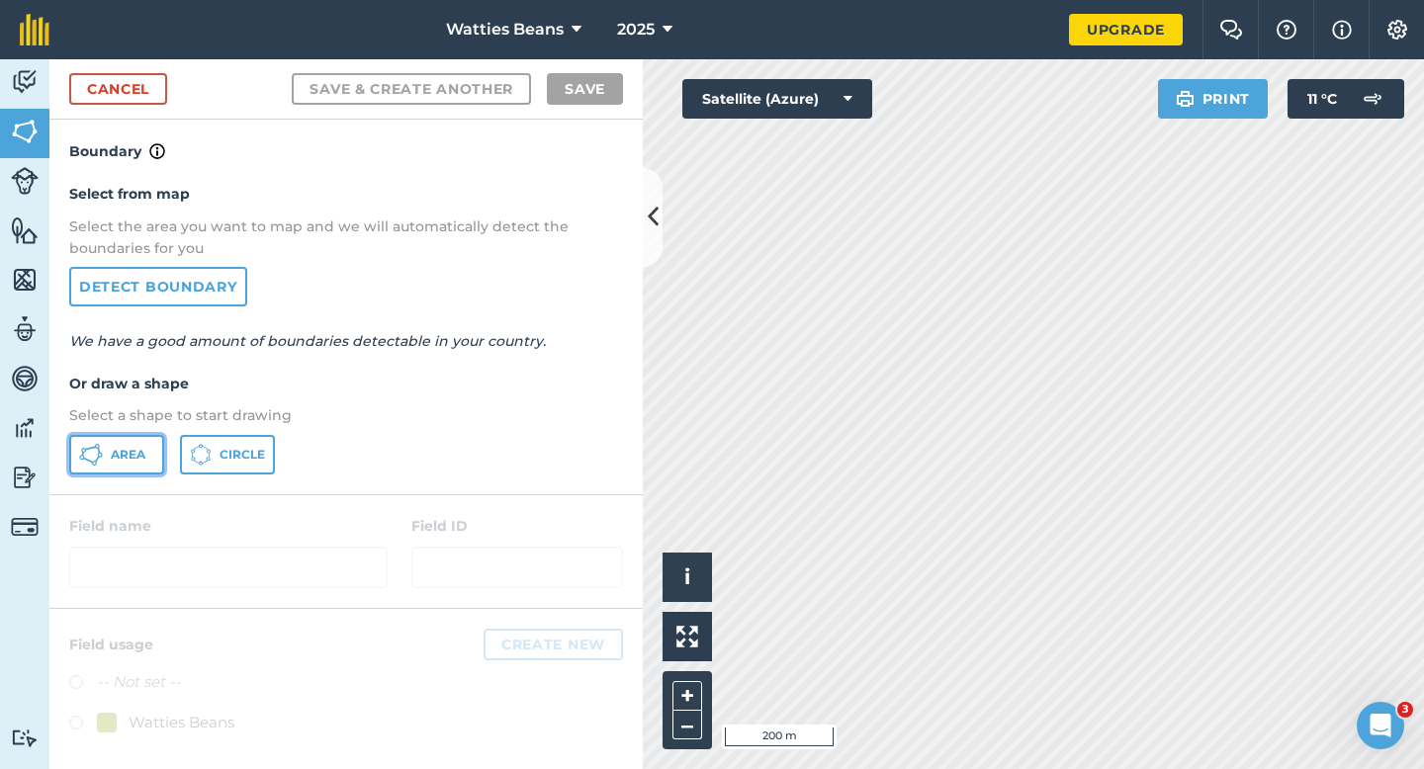
click at [135, 440] on button "Area" at bounding box center [116, 455] width 95 height 40
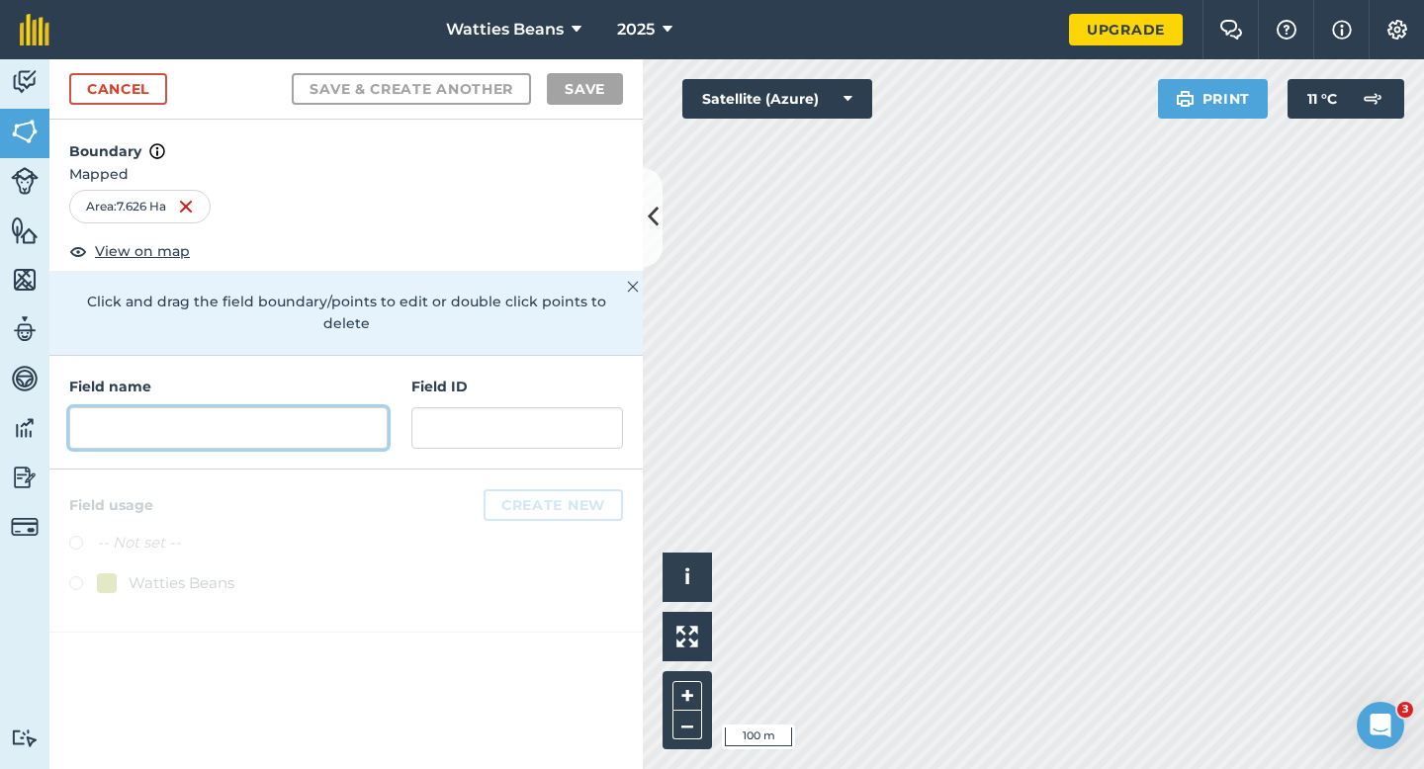
click at [297, 423] on input "text" at bounding box center [228, 428] width 318 height 42
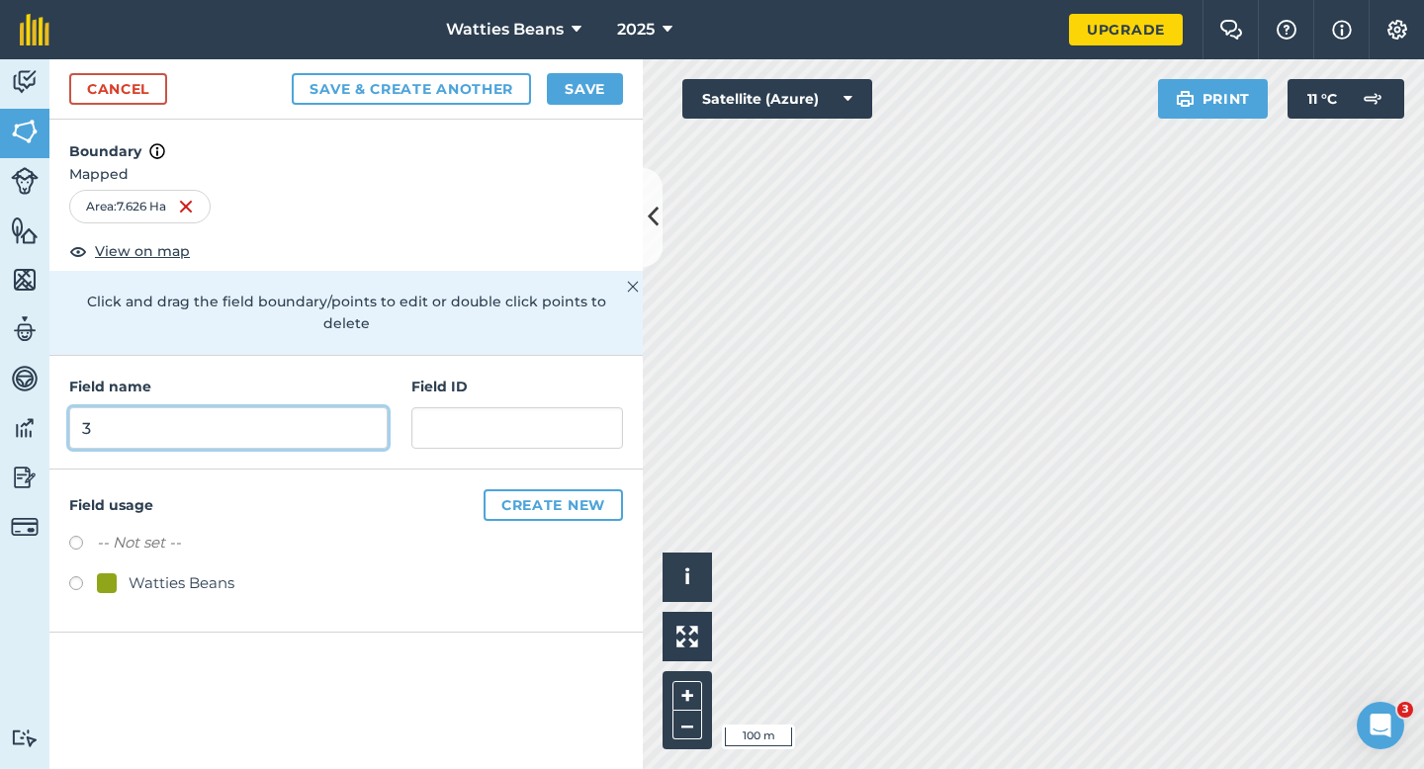
type input "3"
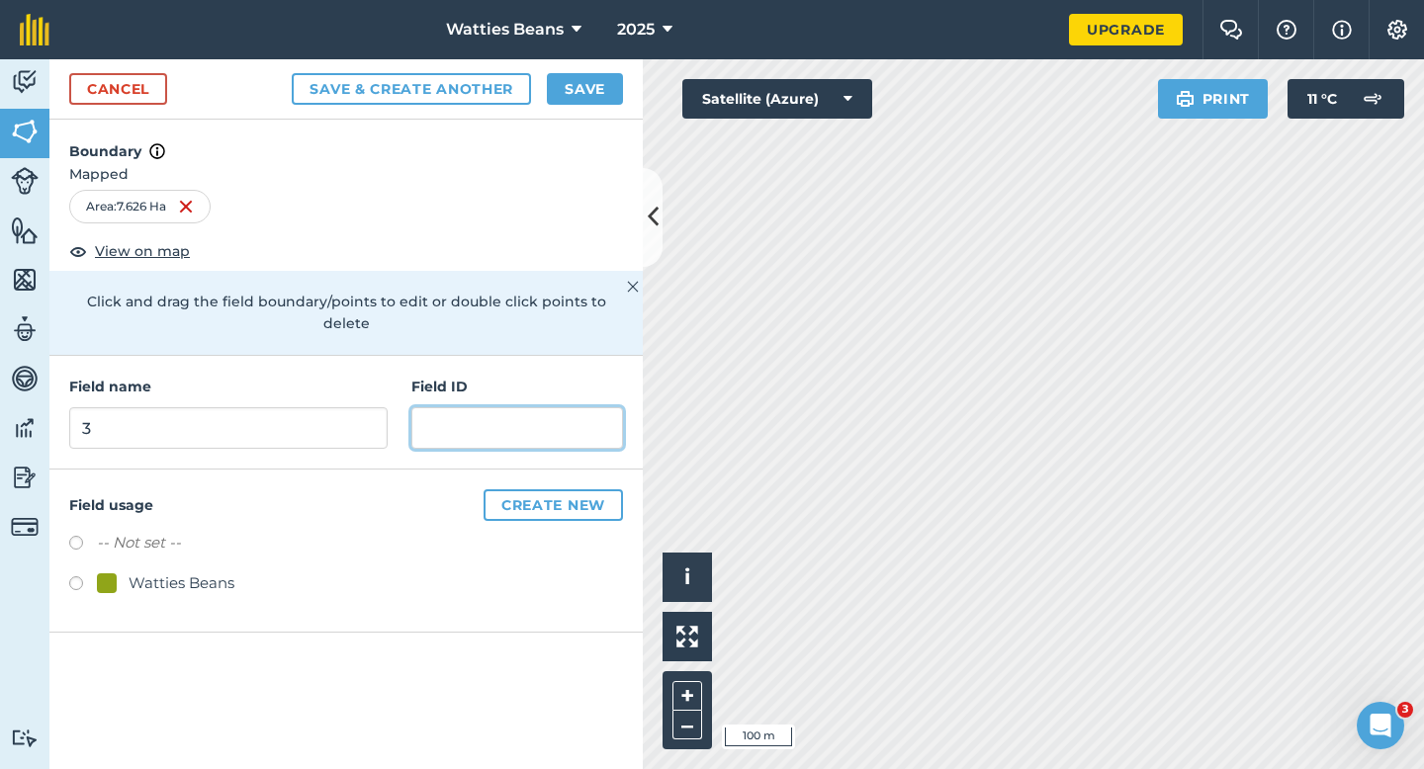
click at [451, 407] on input "text" at bounding box center [517, 428] width 212 height 42
type input "[PERSON_NAME] Farming Partnership"
click at [125, 573] on div "Watties Beans" at bounding box center [346, 586] width 554 height 29
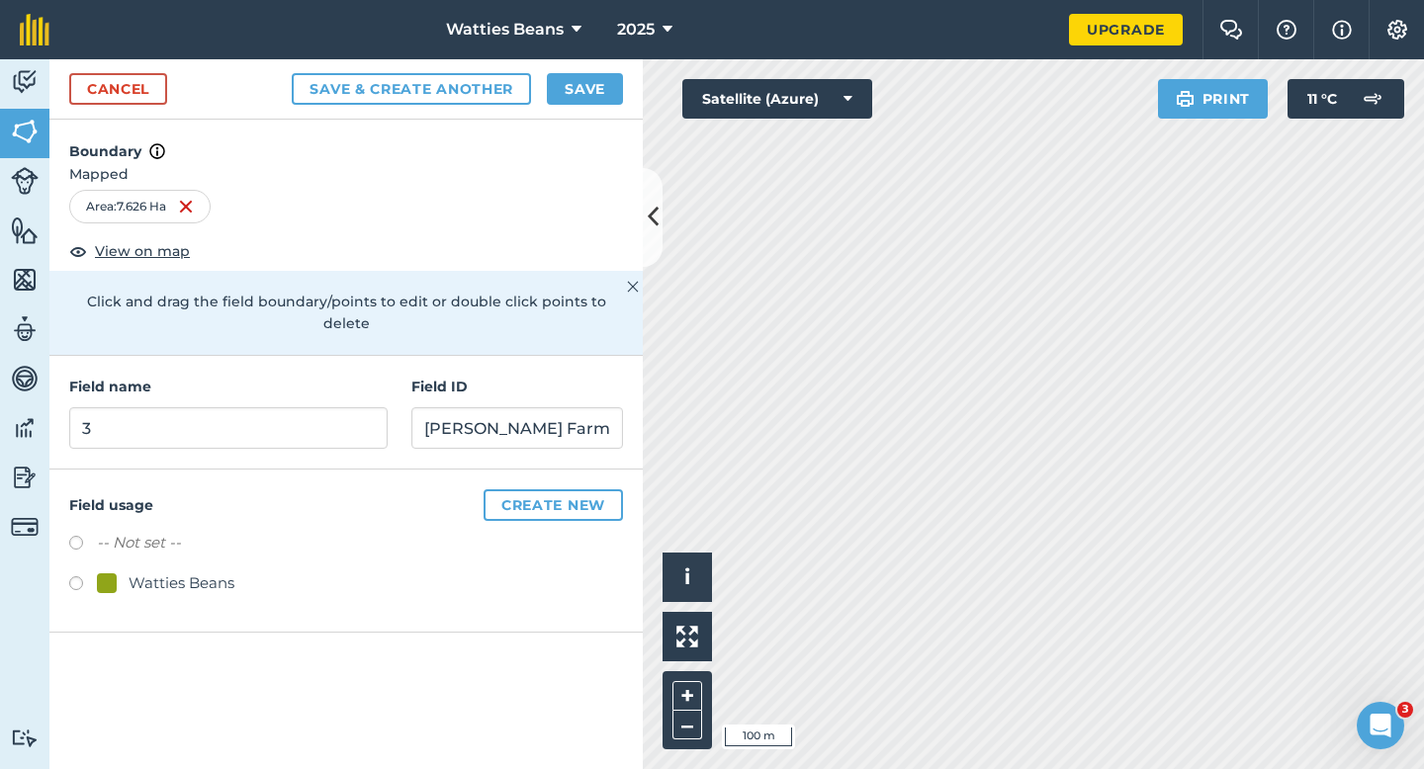
click at [203, 572] on div "Watties Beans" at bounding box center [182, 584] width 106 height 24
radio input "true"
click at [593, 83] on button "Save" at bounding box center [585, 89] width 76 height 32
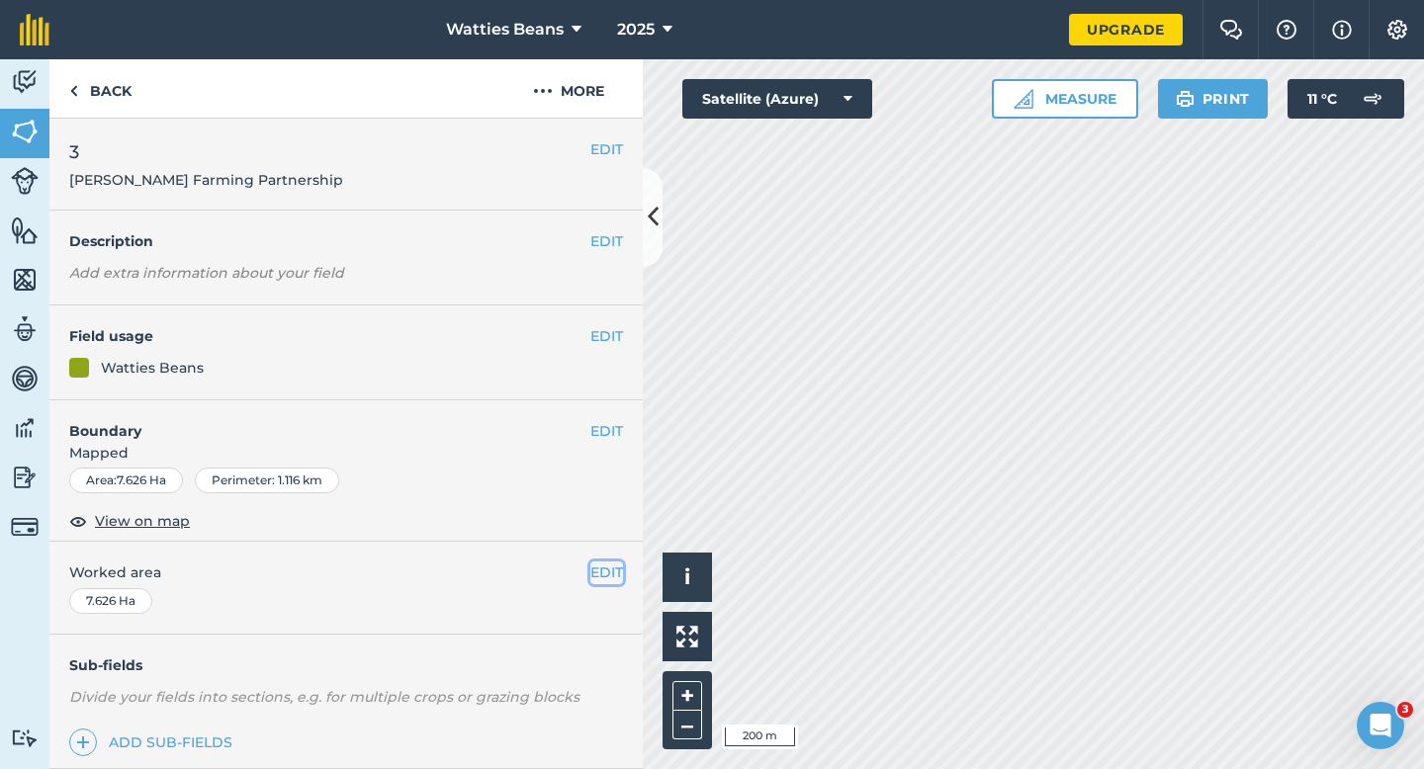
click at [591, 575] on button "EDIT" at bounding box center [606, 573] width 33 height 22
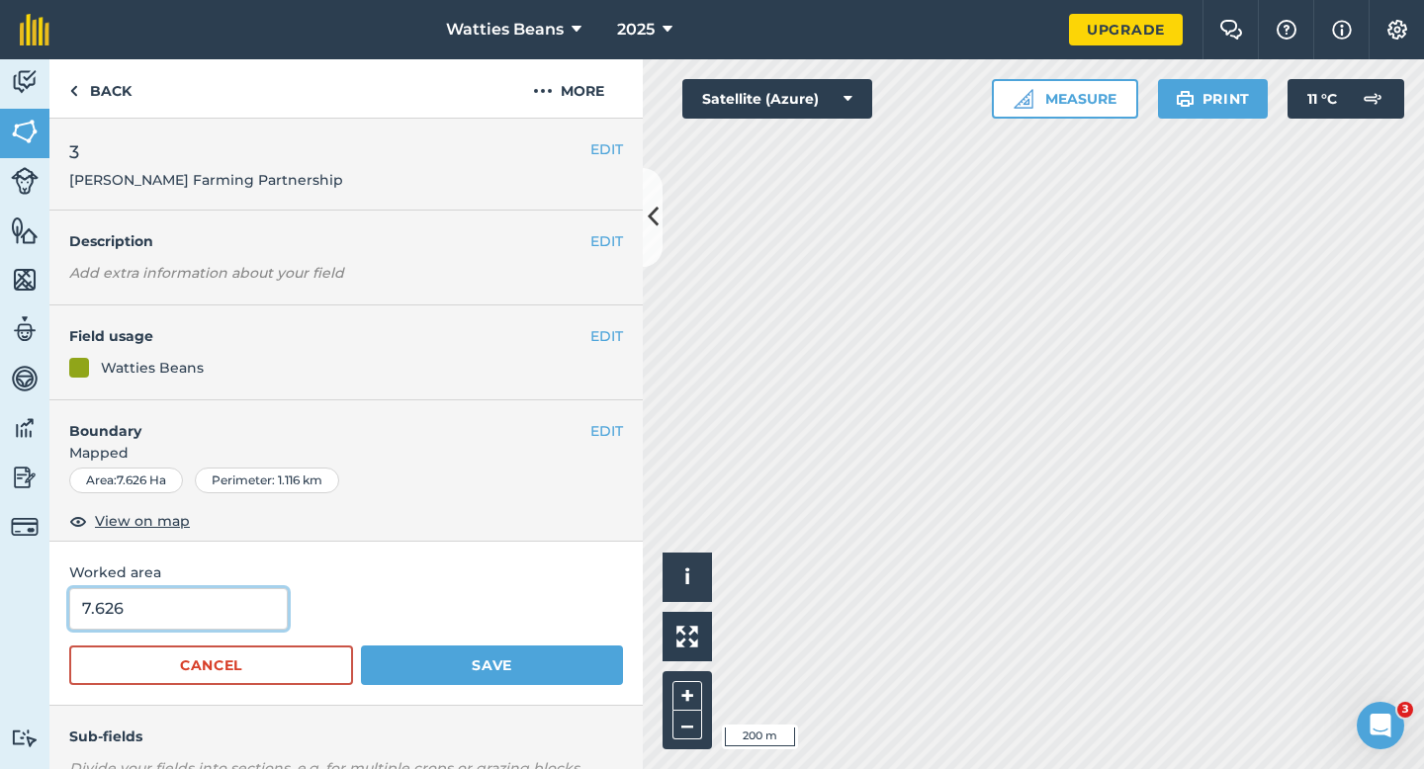
click at [169, 620] on input "7.626" at bounding box center [178, 609] width 219 height 42
type input "7.6"
click at [361, 646] on button "Save" at bounding box center [492, 666] width 262 height 40
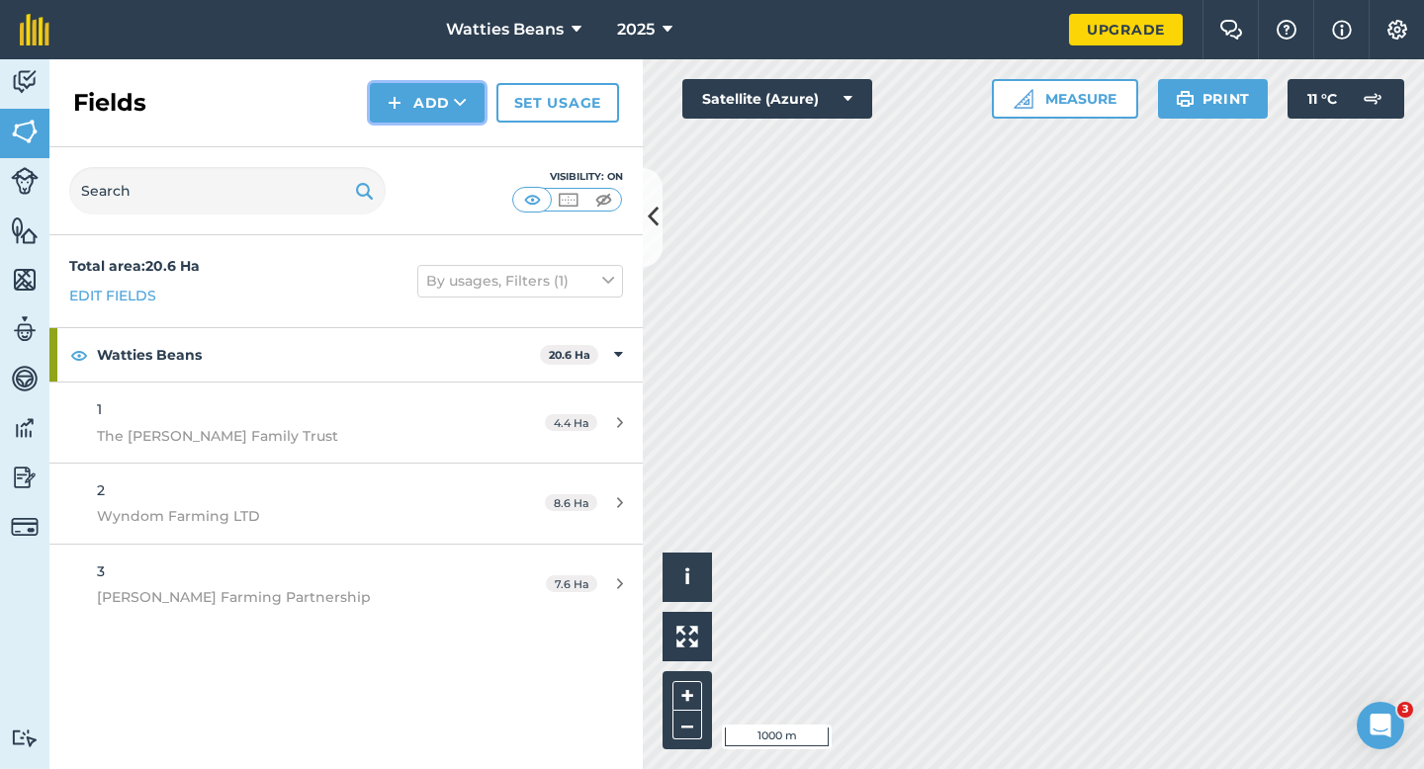
click at [405, 118] on button "Add" at bounding box center [427, 103] width 115 height 40
click at [405, 137] on link "Draw" at bounding box center [427, 148] width 109 height 44
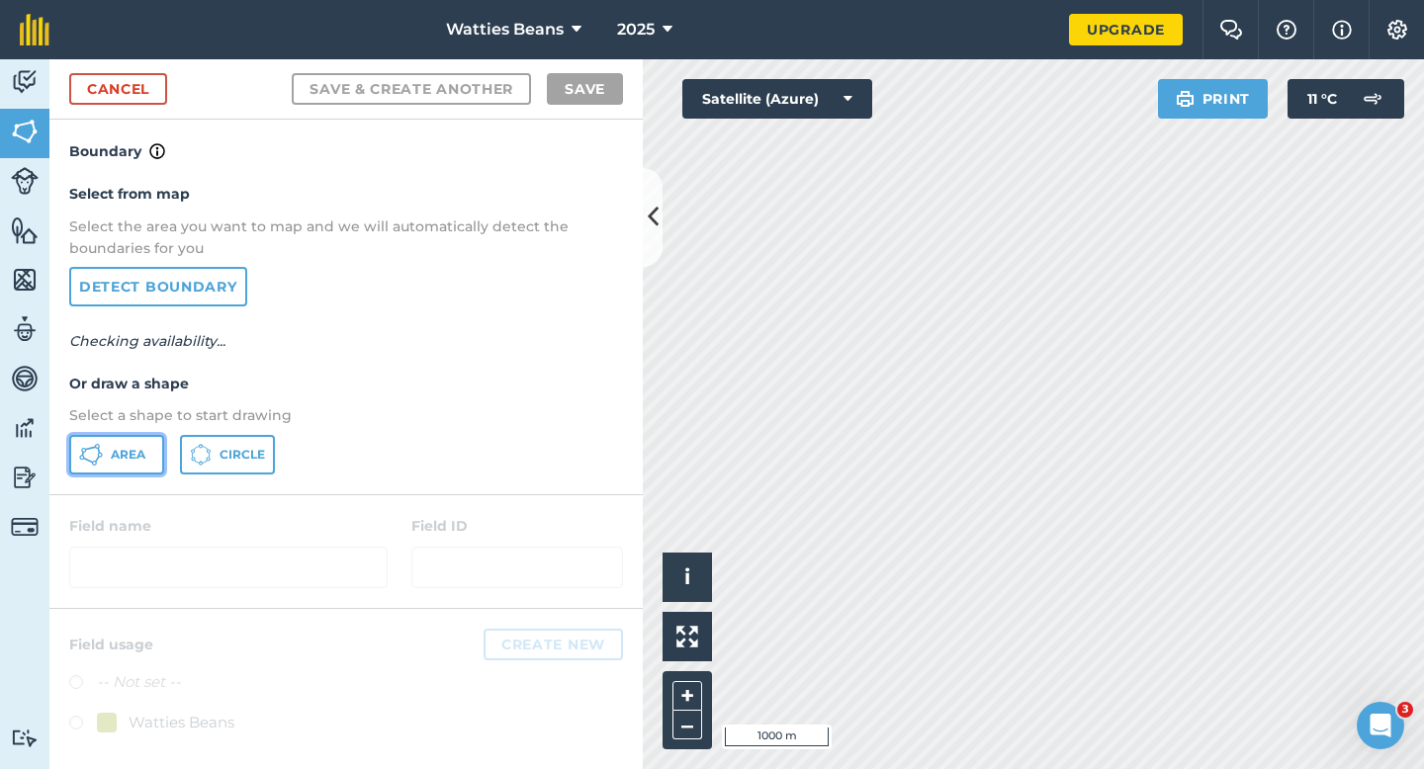
click at [113, 468] on button "Area" at bounding box center [116, 455] width 95 height 40
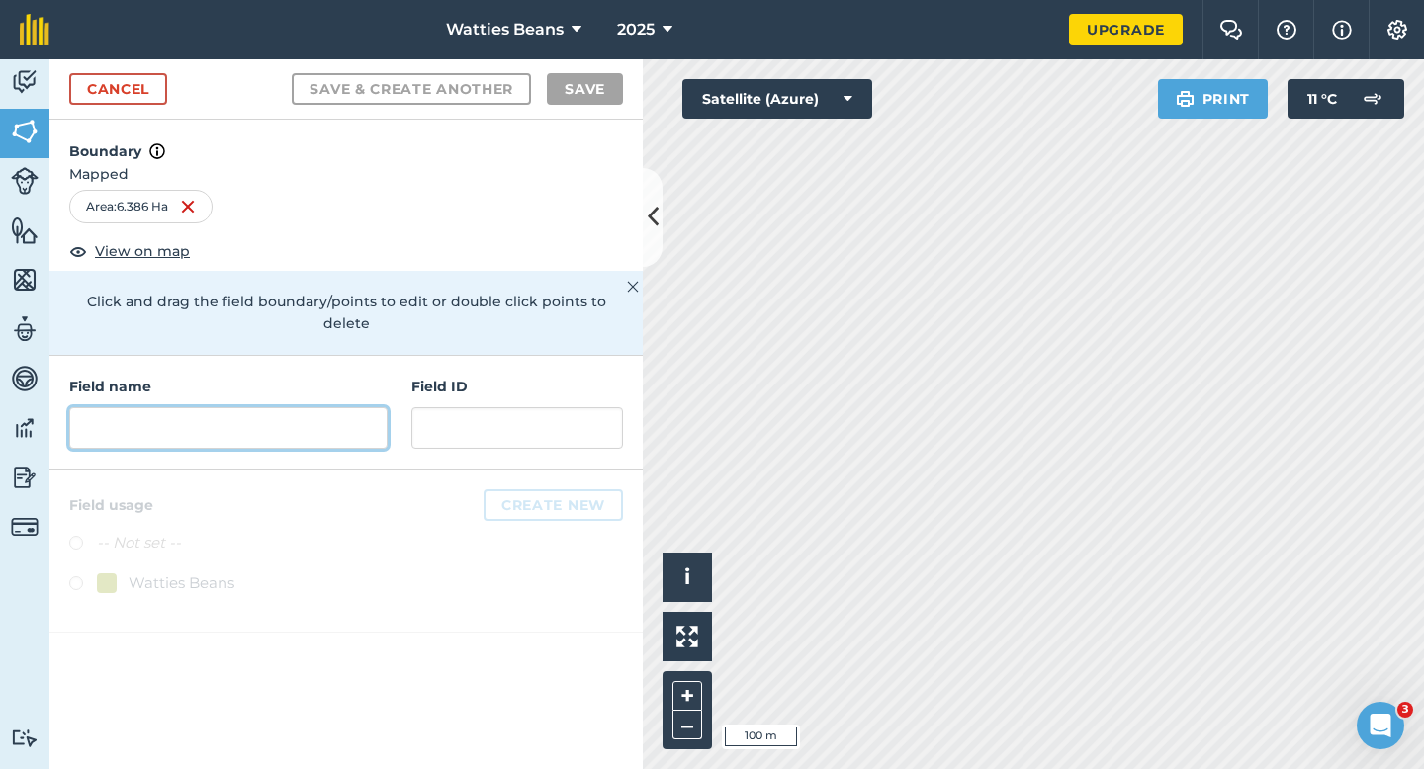
click at [357, 417] on input "text" at bounding box center [228, 428] width 318 height 42
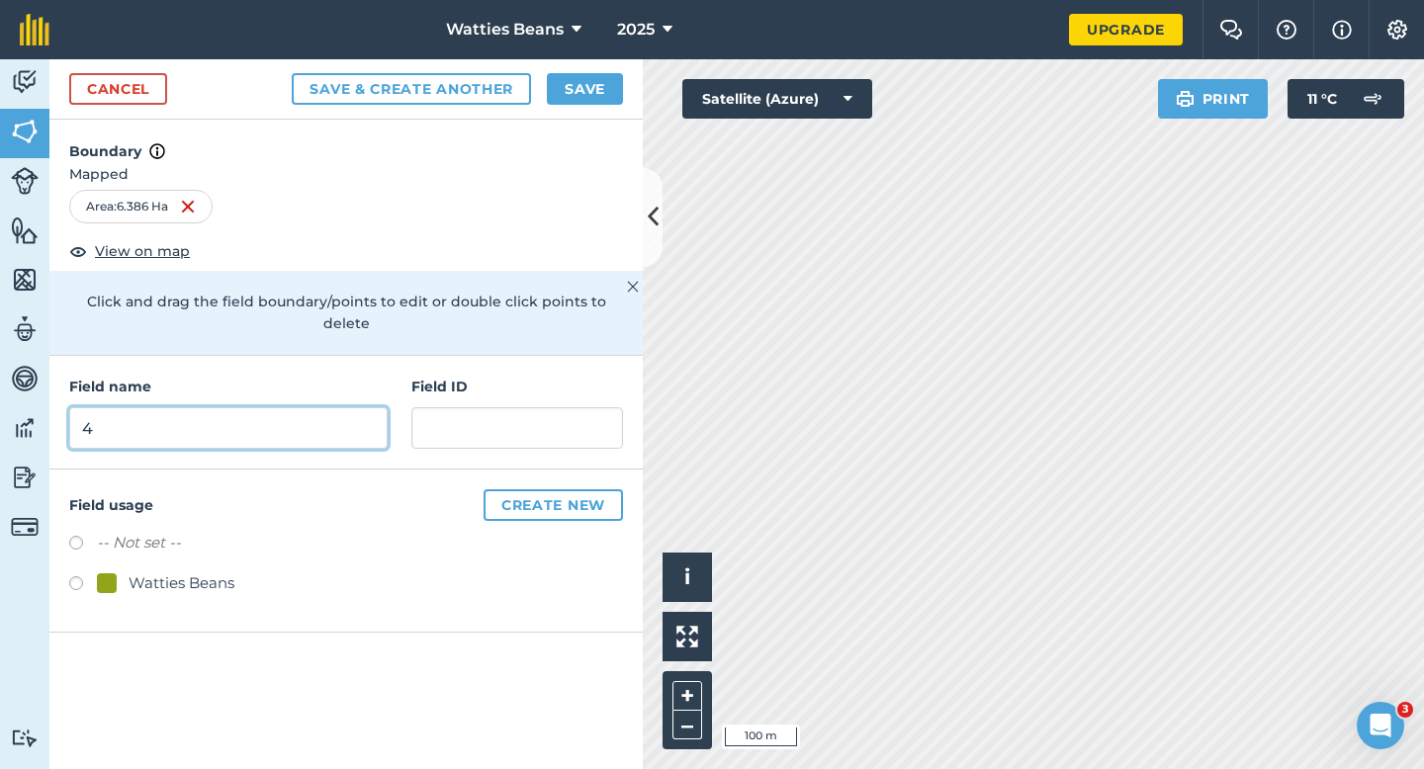
type input "4"
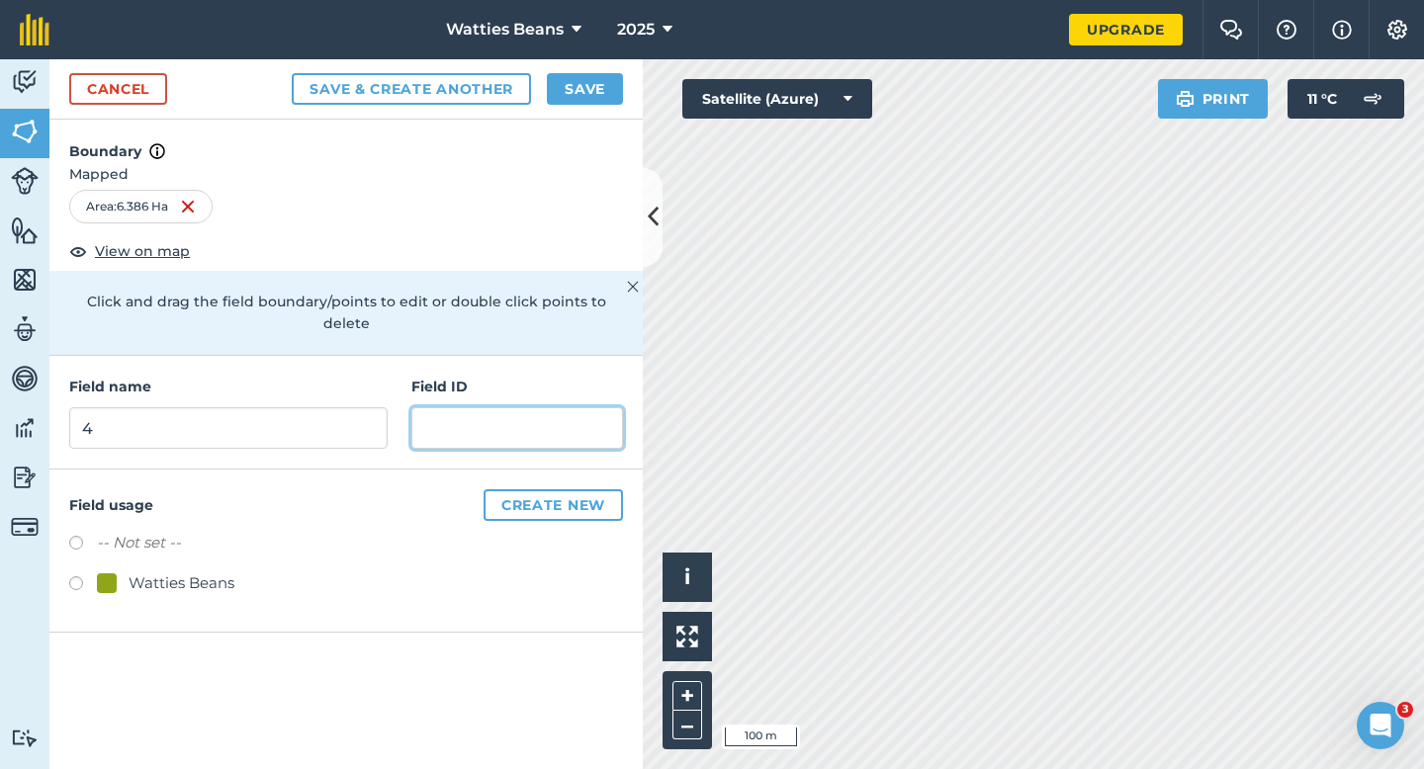
click at [470, 407] on input "text" at bounding box center [517, 428] width 212 height 42
type input "[PERSON_NAME] Farming Partnership"
click at [162, 572] on div "Watties Beans" at bounding box center [182, 584] width 106 height 24
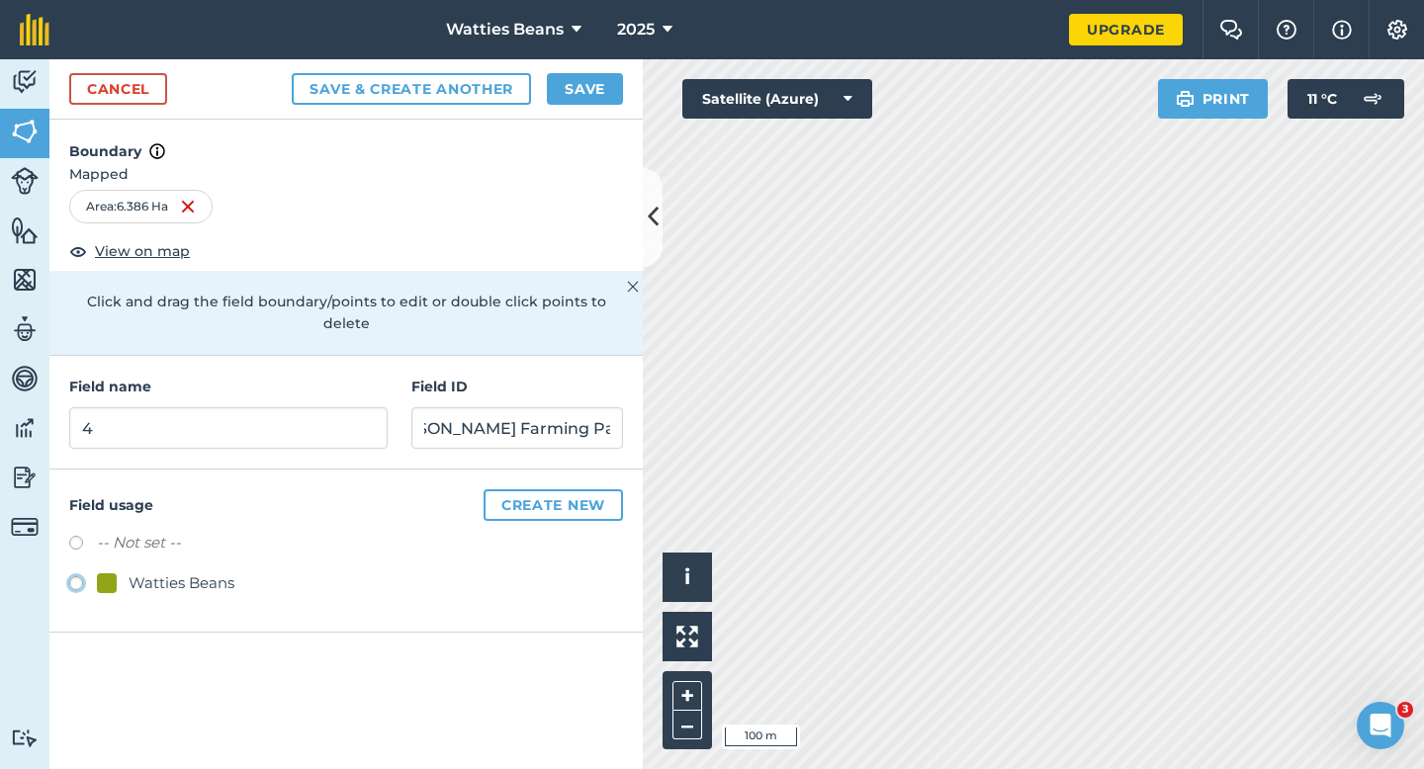
radio input "true"
click at [592, 69] on div "Cancel Save & Create Another Save" at bounding box center [345, 89] width 593 height 60
click at [592, 76] on button "Save" at bounding box center [585, 89] width 76 height 32
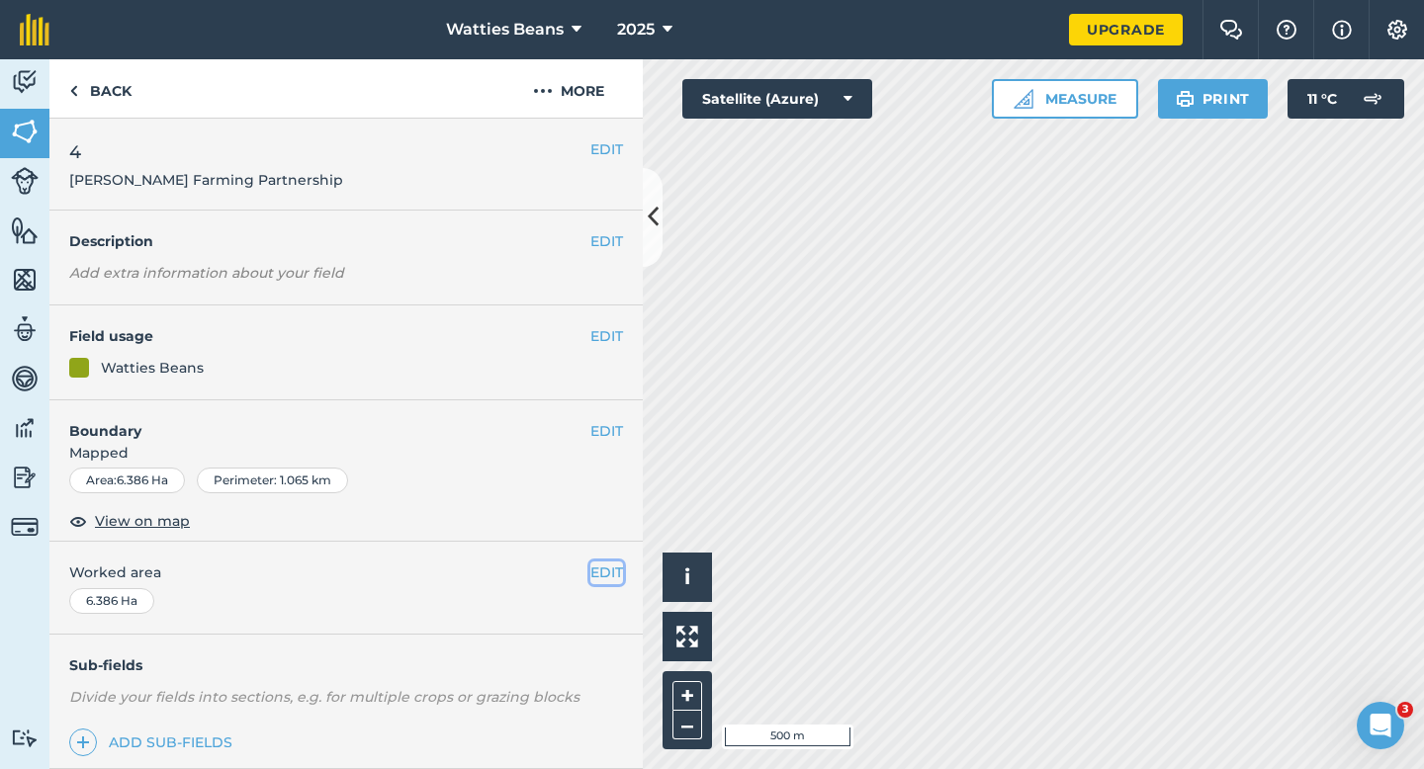
click at [592, 565] on button "EDIT" at bounding box center [606, 573] width 33 height 22
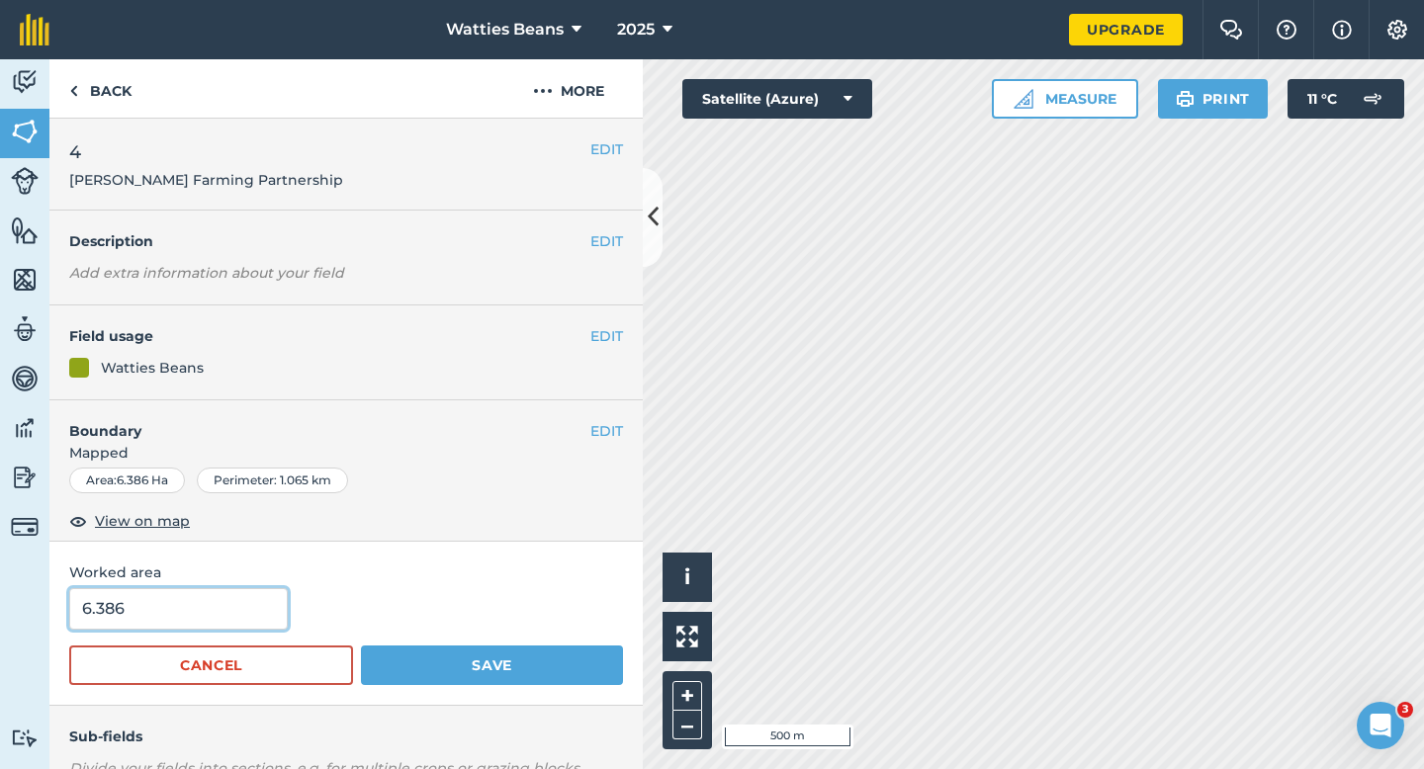
click at [212, 603] on input "6.386" at bounding box center [178, 609] width 219 height 42
type input "6.4"
click at [361, 646] on button "Save" at bounding box center [492, 666] width 262 height 40
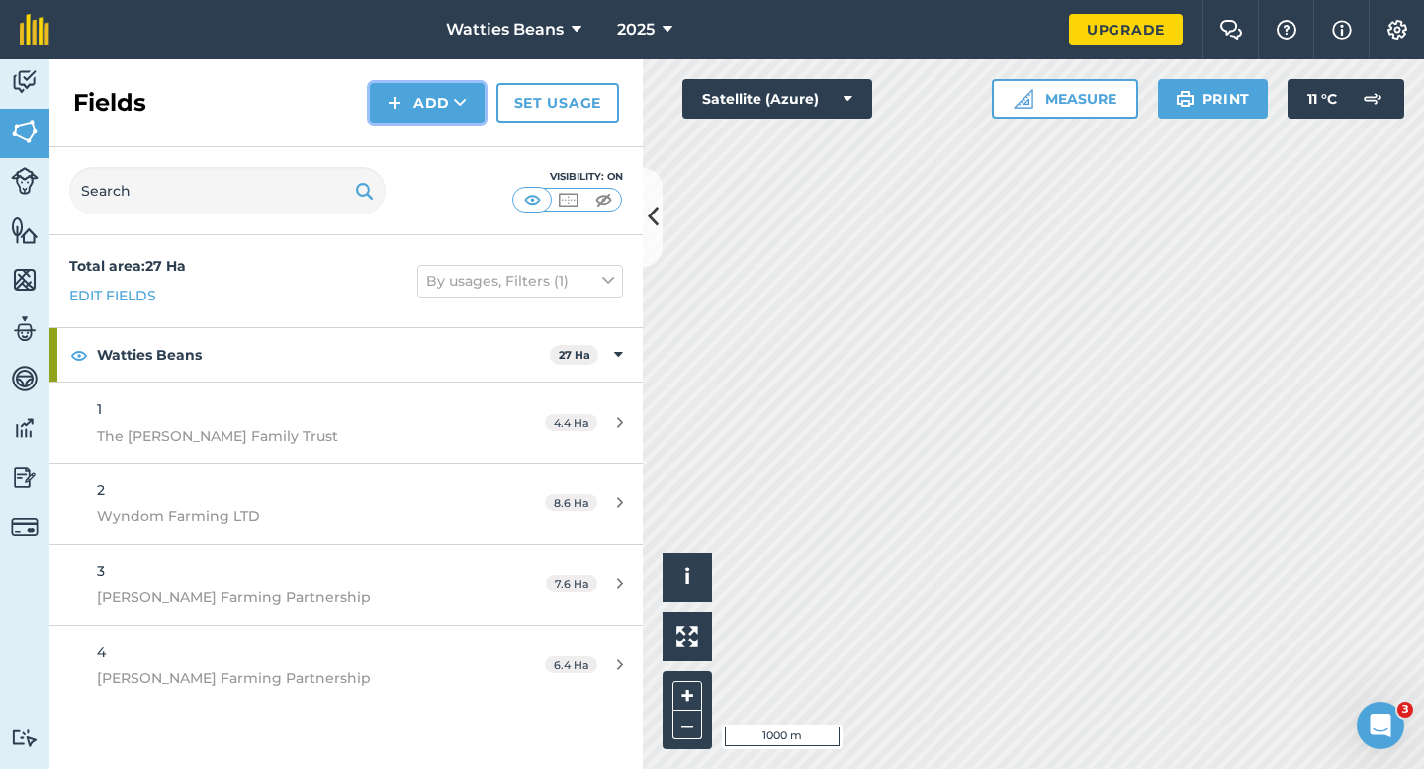
click at [408, 93] on button "Add" at bounding box center [427, 103] width 115 height 40
click at [420, 131] on link "Draw" at bounding box center [427, 148] width 109 height 44
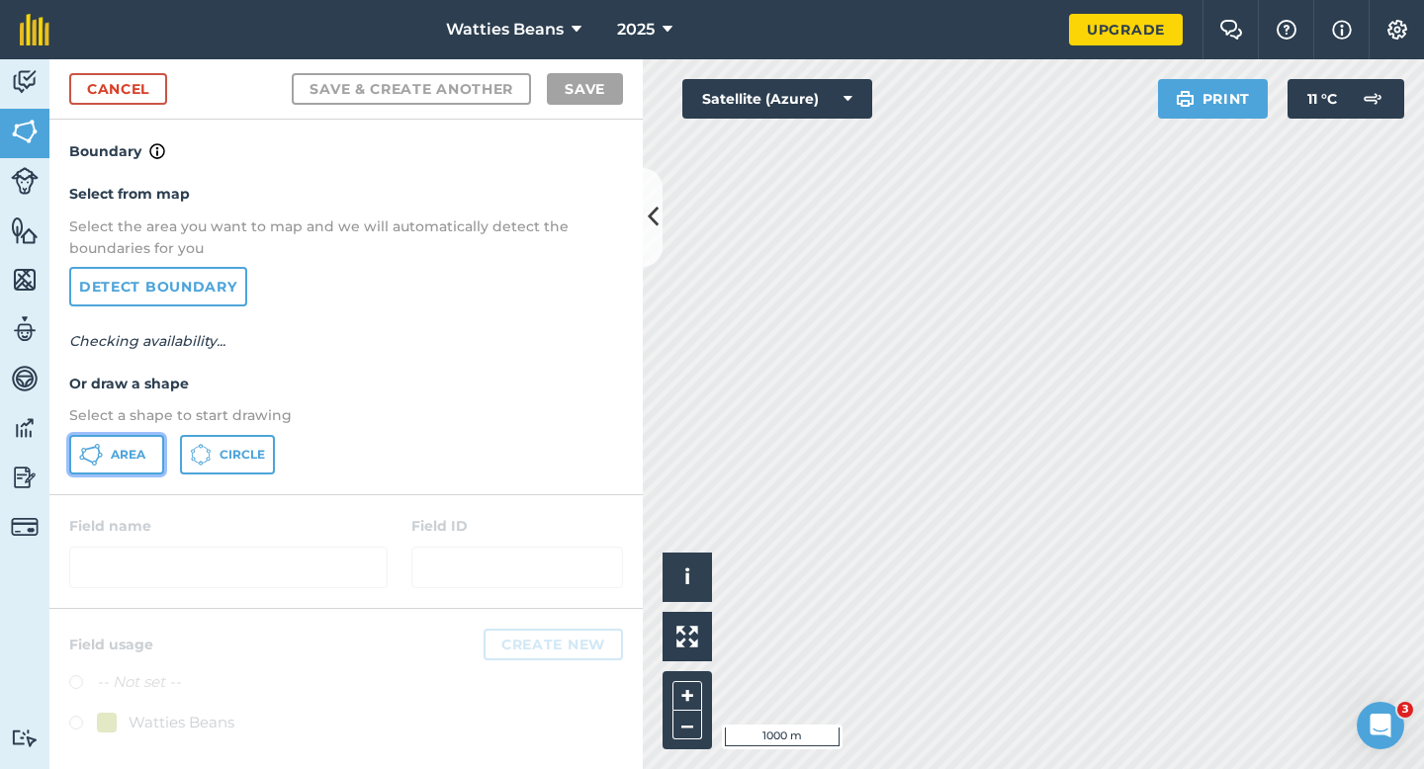
click at [129, 448] on span "Area" at bounding box center [128, 455] width 35 height 16
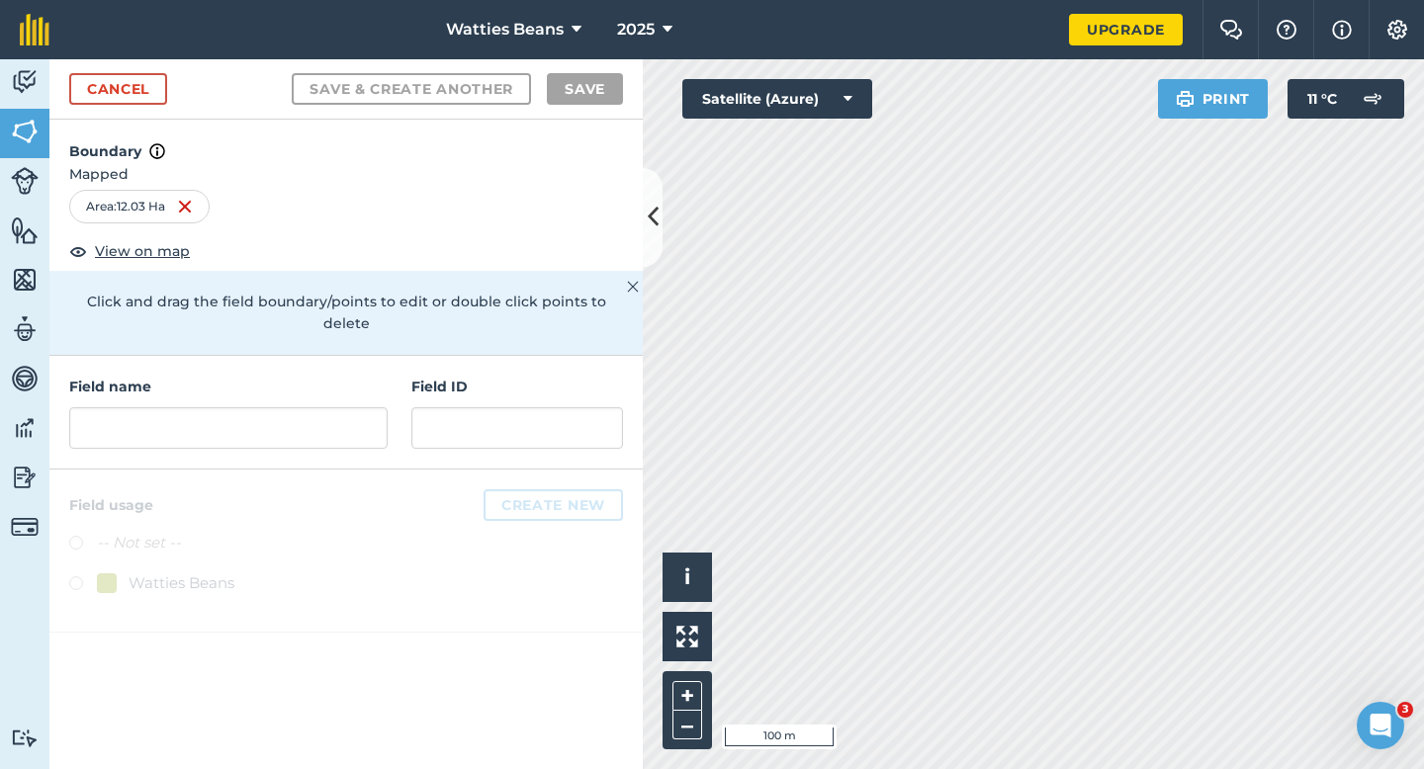
click at [406, 419] on div "Field name Field ID" at bounding box center [345, 413] width 593 height 114
click at [390, 419] on div "Field name Field ID" at bounding box center [345, 413] width 593 height 114
click at [373, 407] on input "text" at bounding box center [228, 428] width 318 height 42
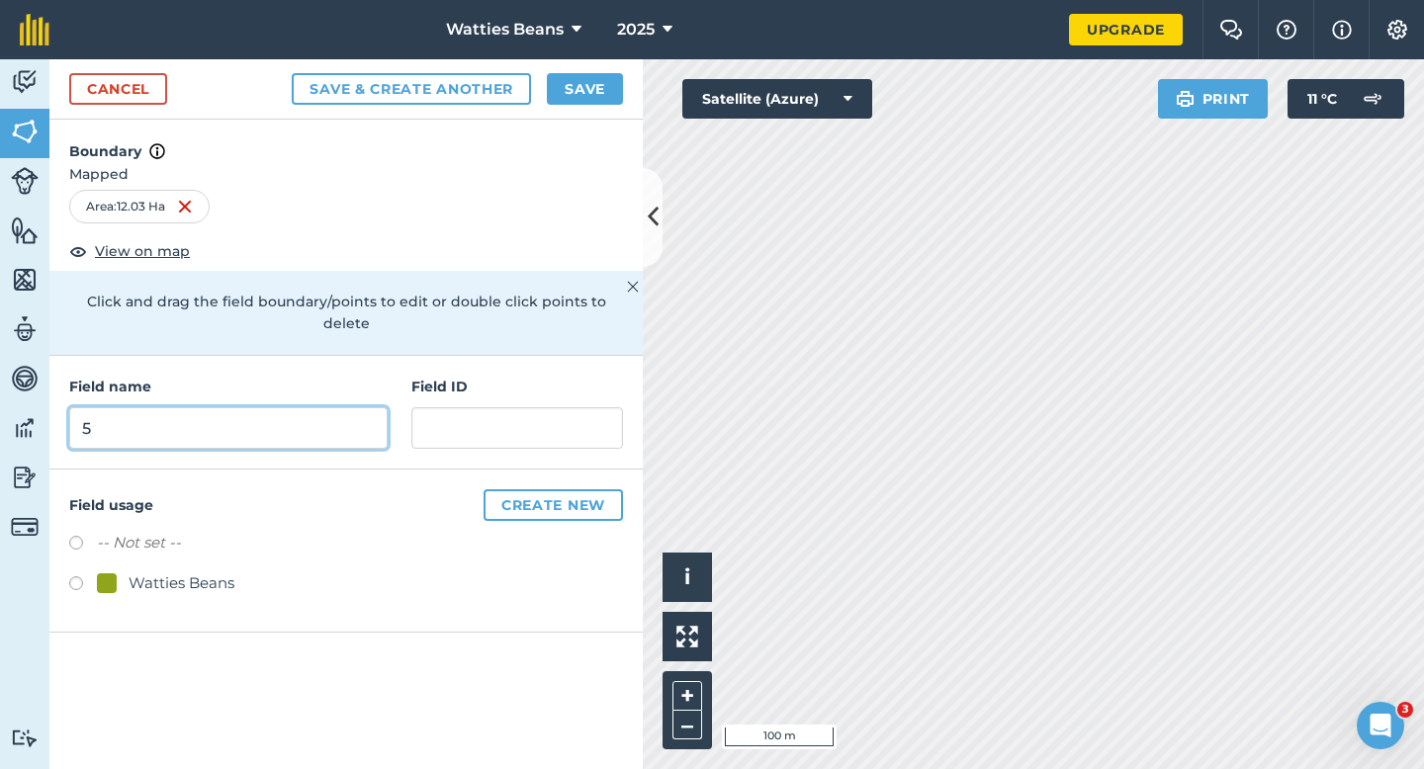
type input "5"
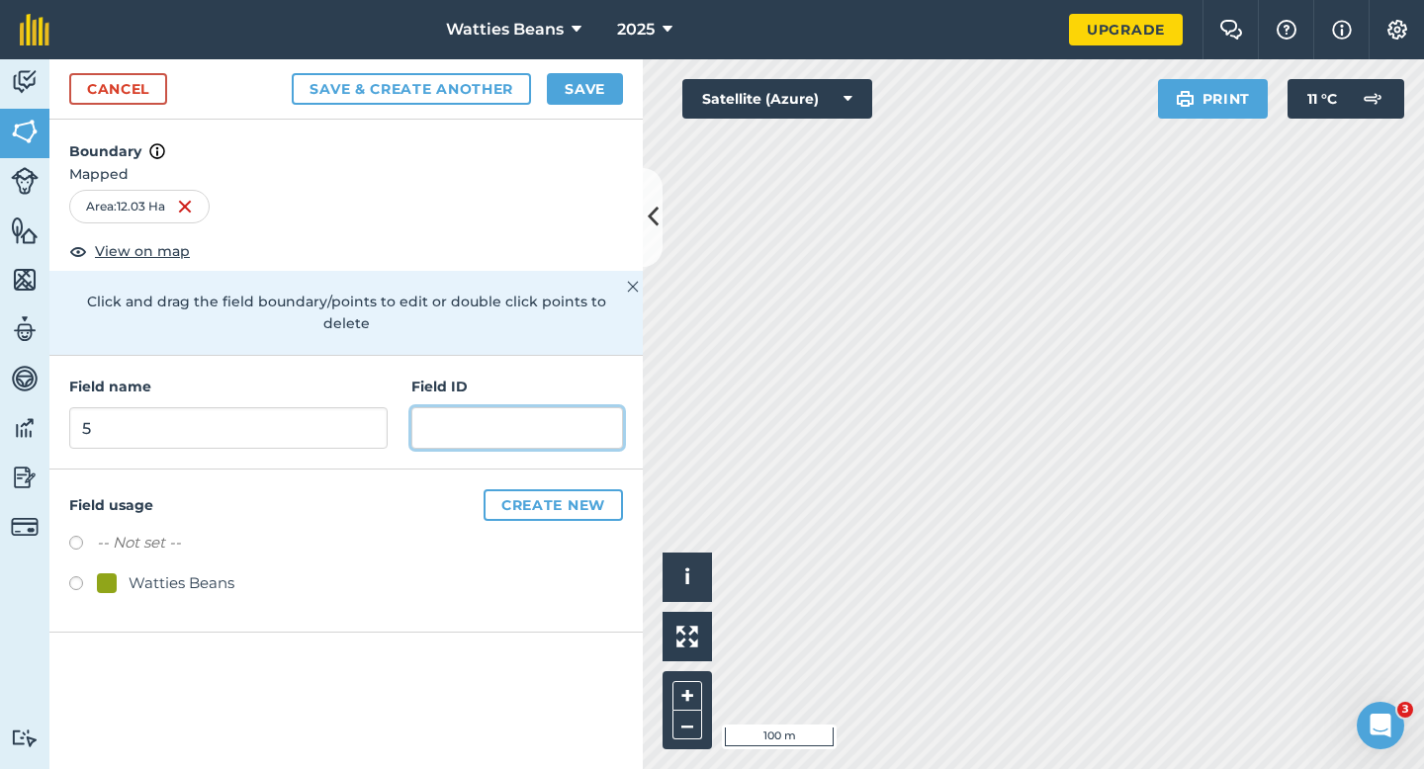
click at [452, 407] on input "text" at bounding box center [517, 428] width 212 height 42
type input "5"
click at [140, 572] on div "Watties Beans" at bounding box center [182, 584] width 106 height 24
radio input "true"
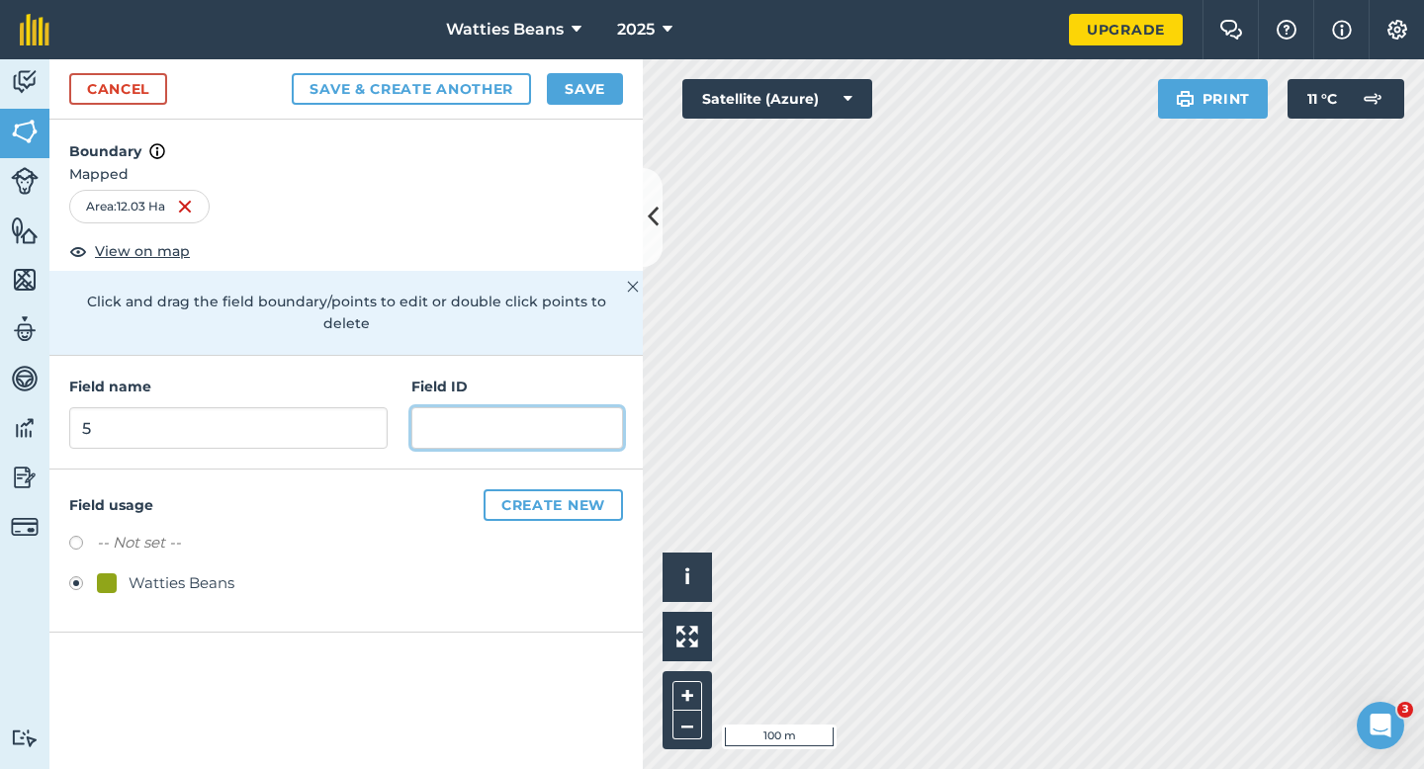
click at [451, 409] on input "text" at bounding box center [517, 428] width 212 height 42
type input "Crainleigh Fields Limited"
click at [579, 106] on div "Cancel Save & Create Another Save" at bounding box center [345, 89] width 593 height 60
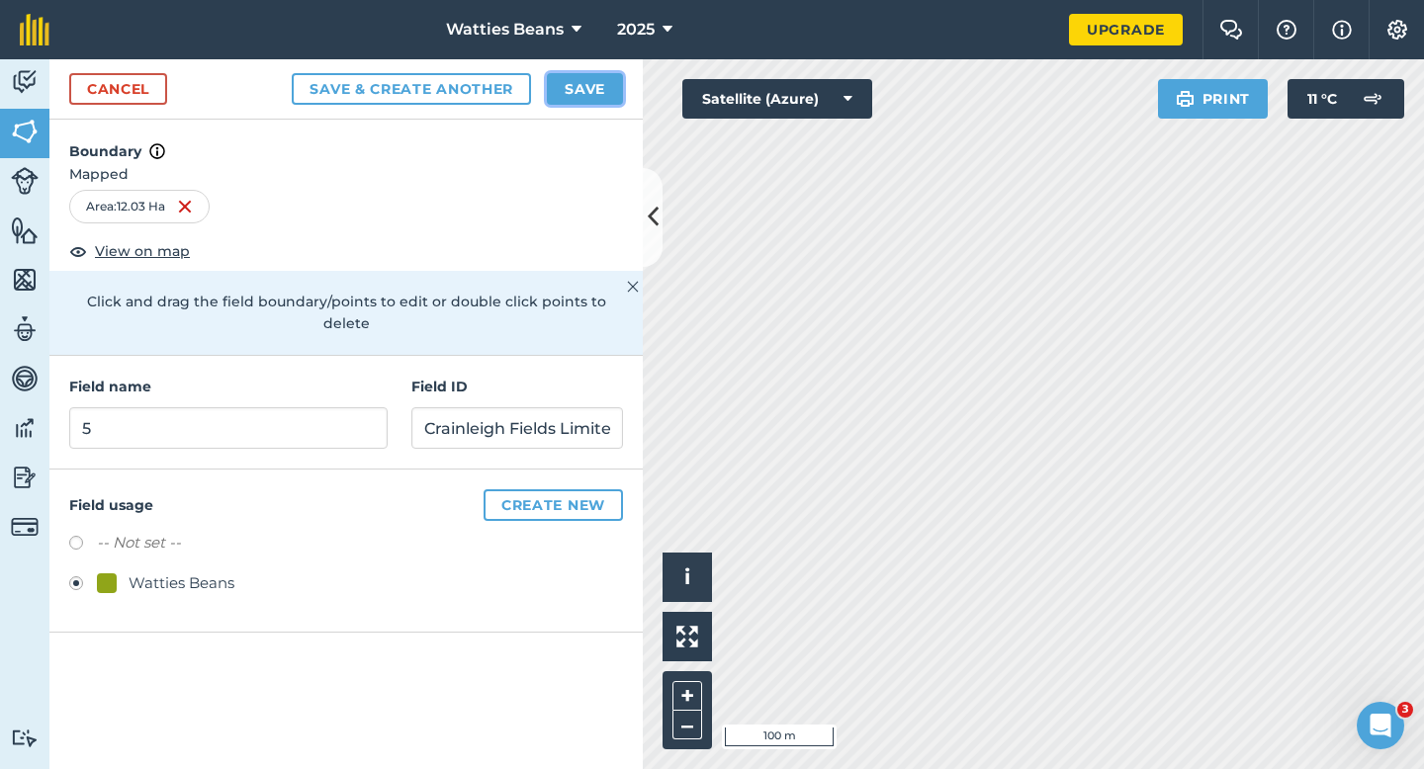
click at [581, 97] on button "Save" at bounding box center [585, 89] width 76 height 32
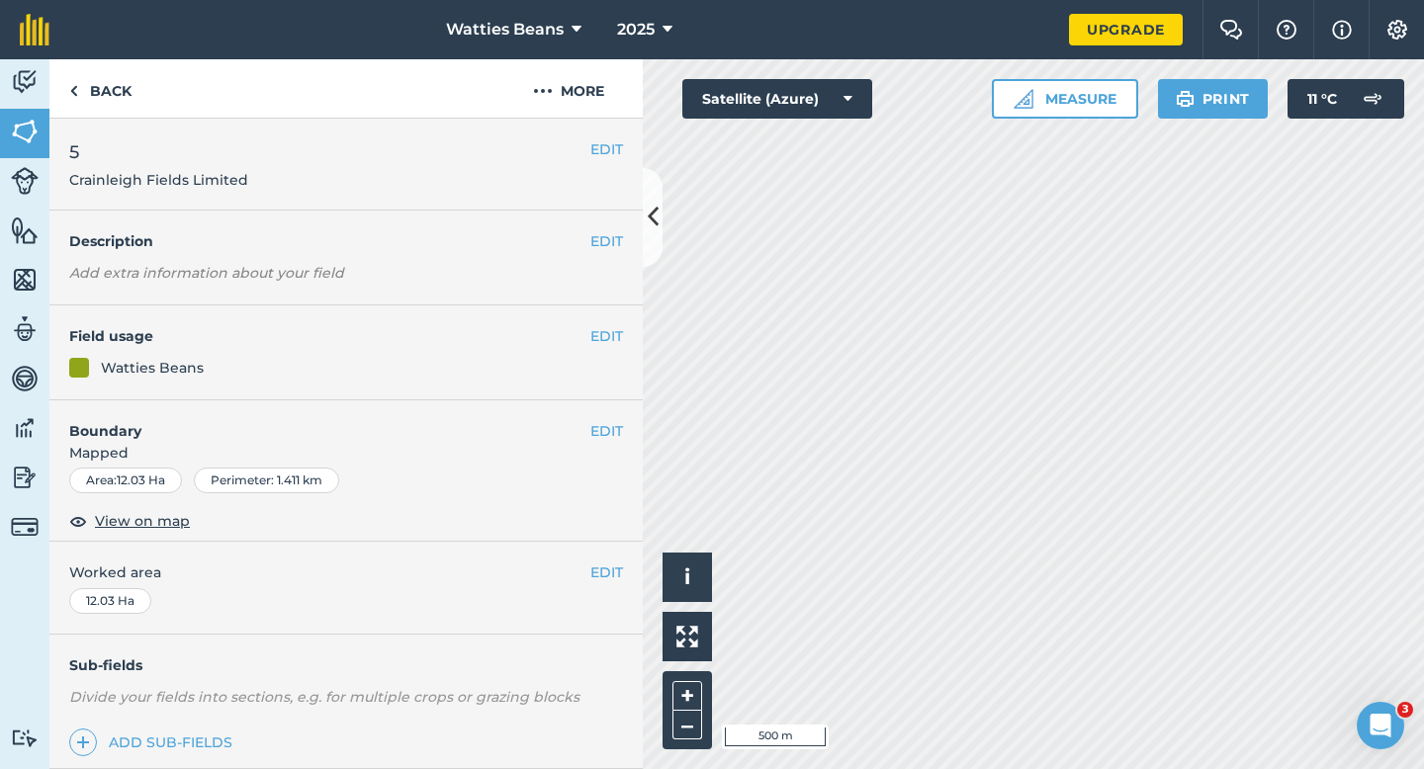
click at [597, 561] on div "EDIT Worked area 12.03 Ha" at bounding box center [345, 588] width 593 height 92
click at [605, 580] on button "EDIT" at bounding box center [606, 573] width 33 height 22
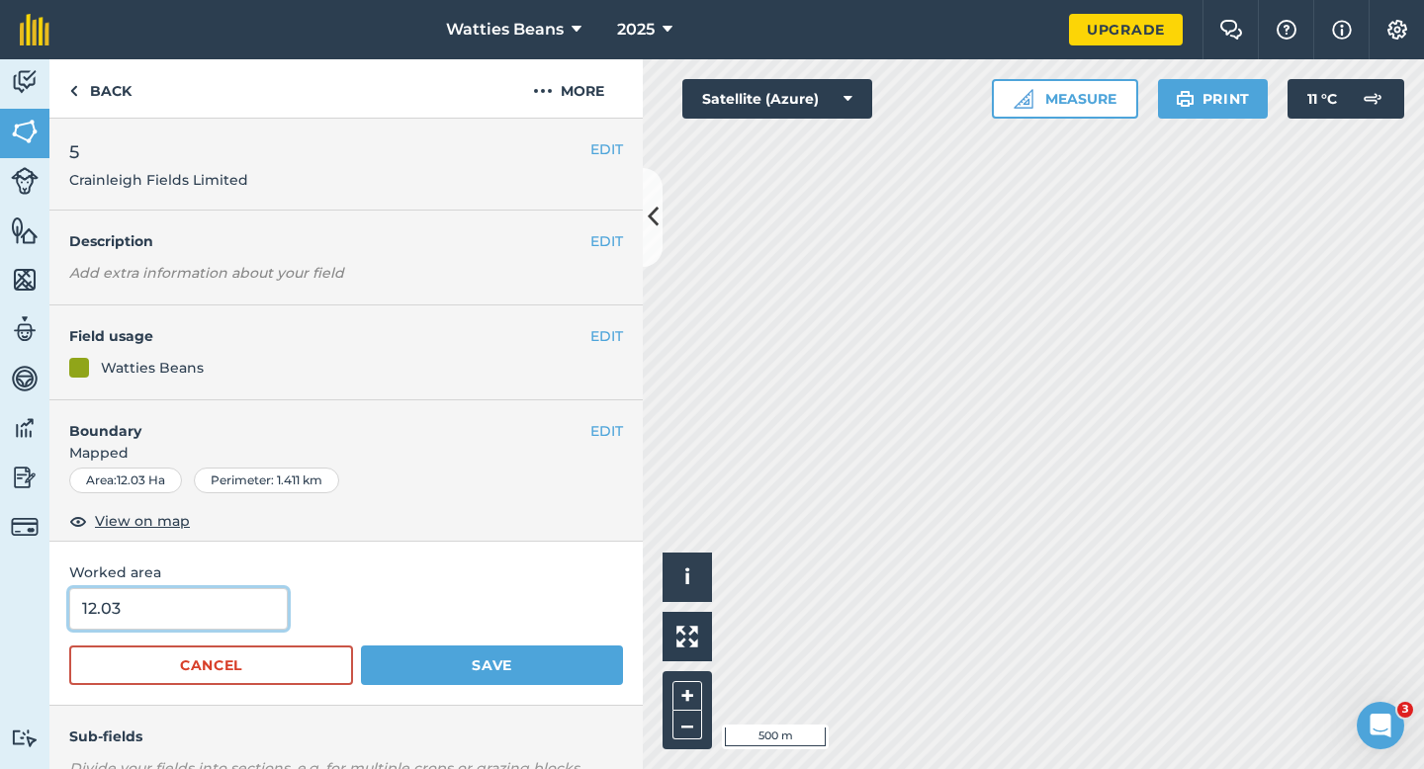
click at [213, 610] on input "12.03" at bounding box center [178, 609] width 219 height 42
type input "12"
click at [361, 646] on button "Save" at bounding box center [492, 666] width 262 height 40
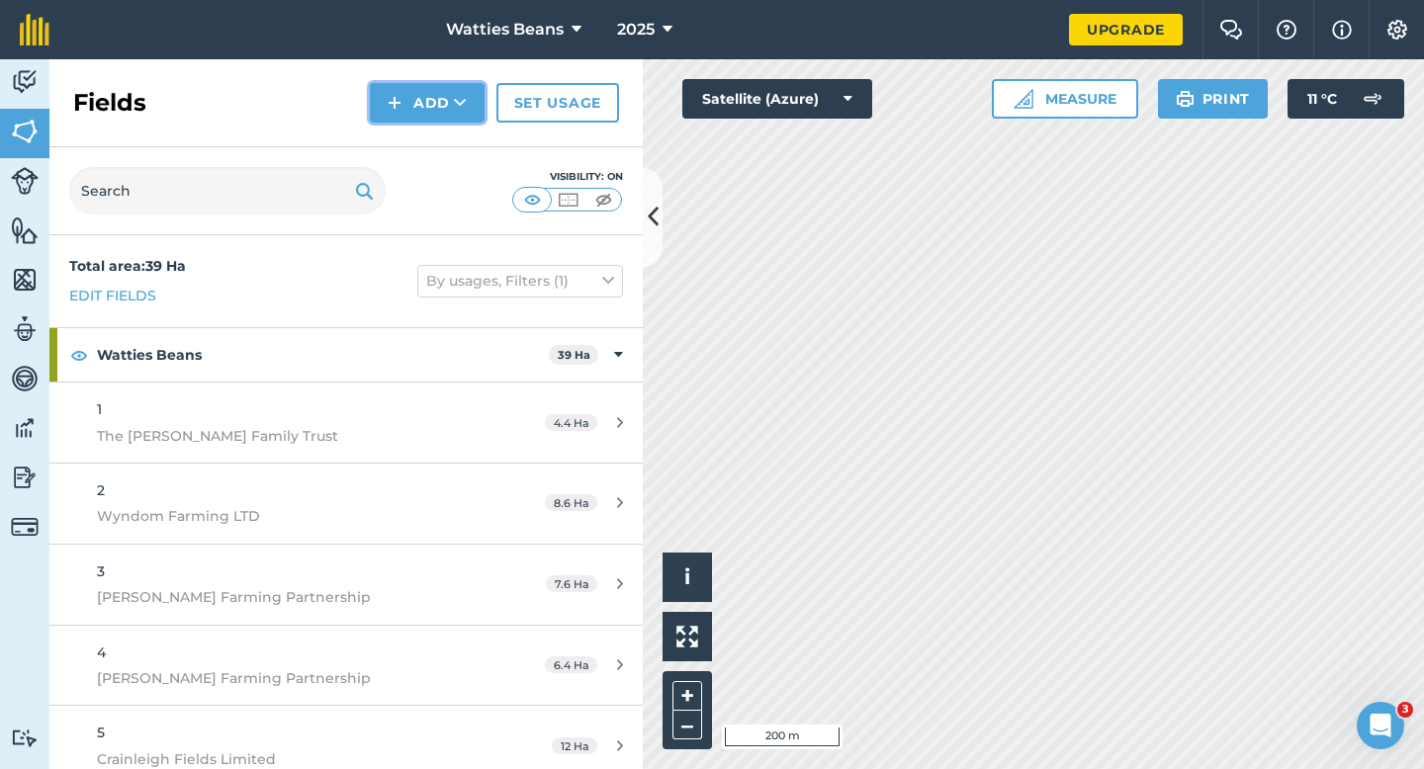
click at [390, 114] on button "Add" at bounding box center [427, 103] width 115 height 40
click at [410, 144] on link "Draw" at bounding box center [427, 148] width 109 height 44
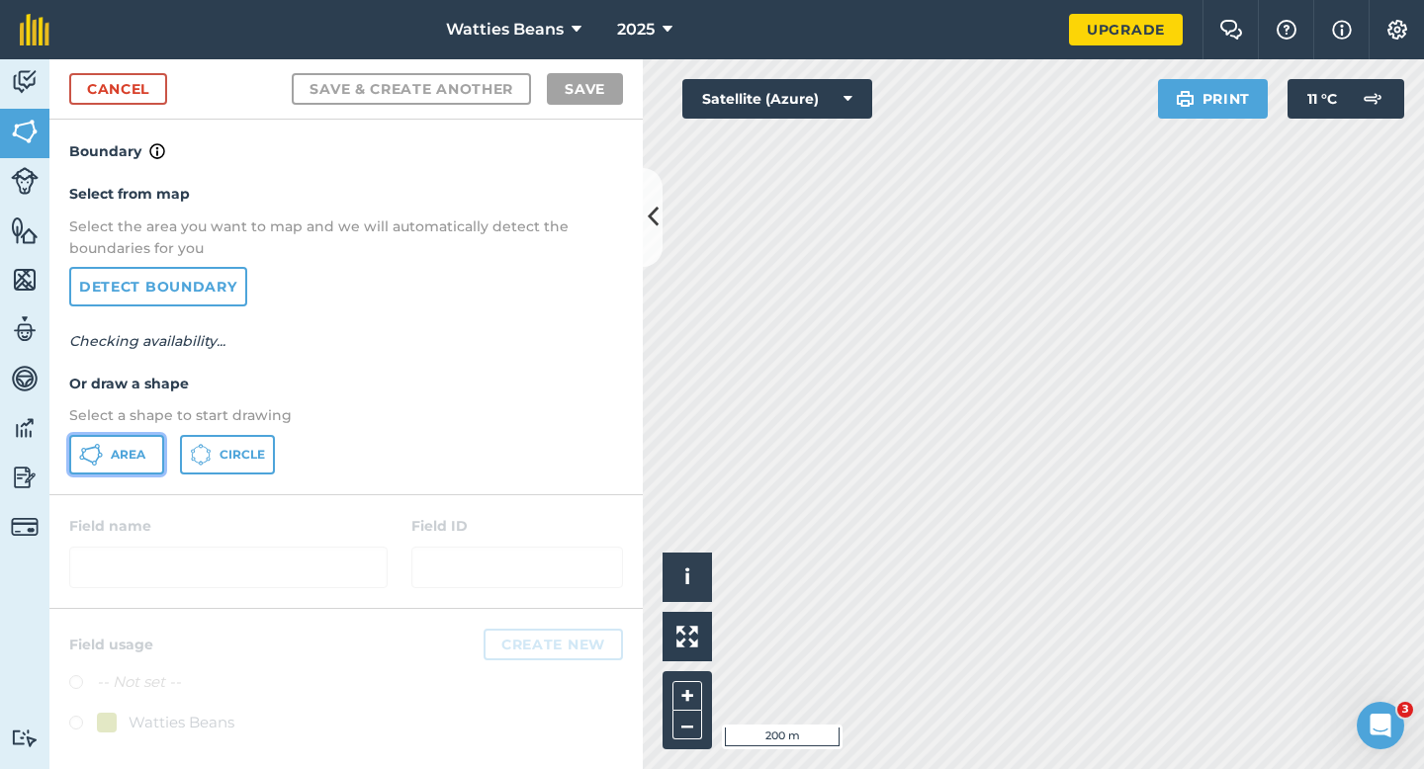
click at [105, 447] on button "Area" at bounding box center [116, 455] width 95 height 40
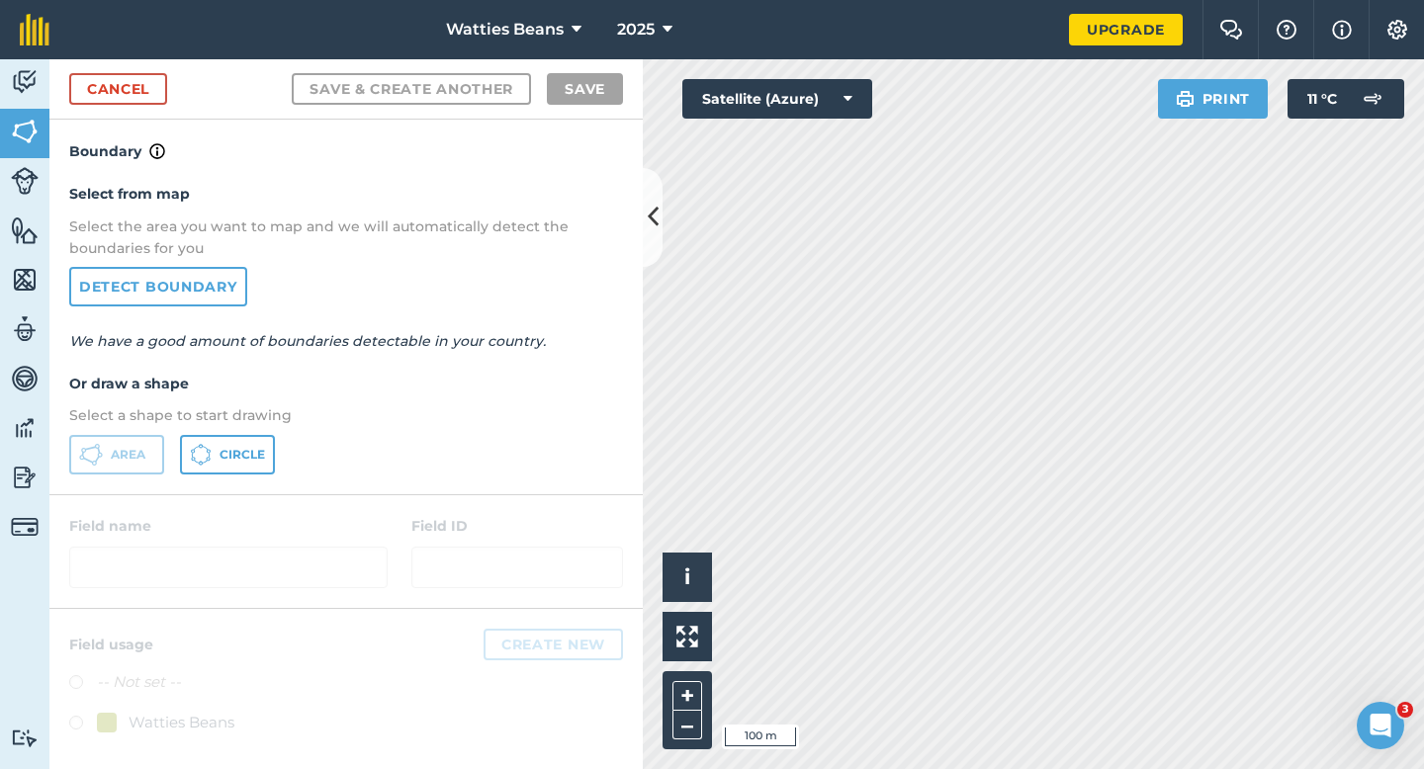
click at [641, 216] on div "Activity Fields Livestock Features Maps Team Vehicles Data Reporting Billing Tu…" at bounding box center [712, 414] width 1424 height 710
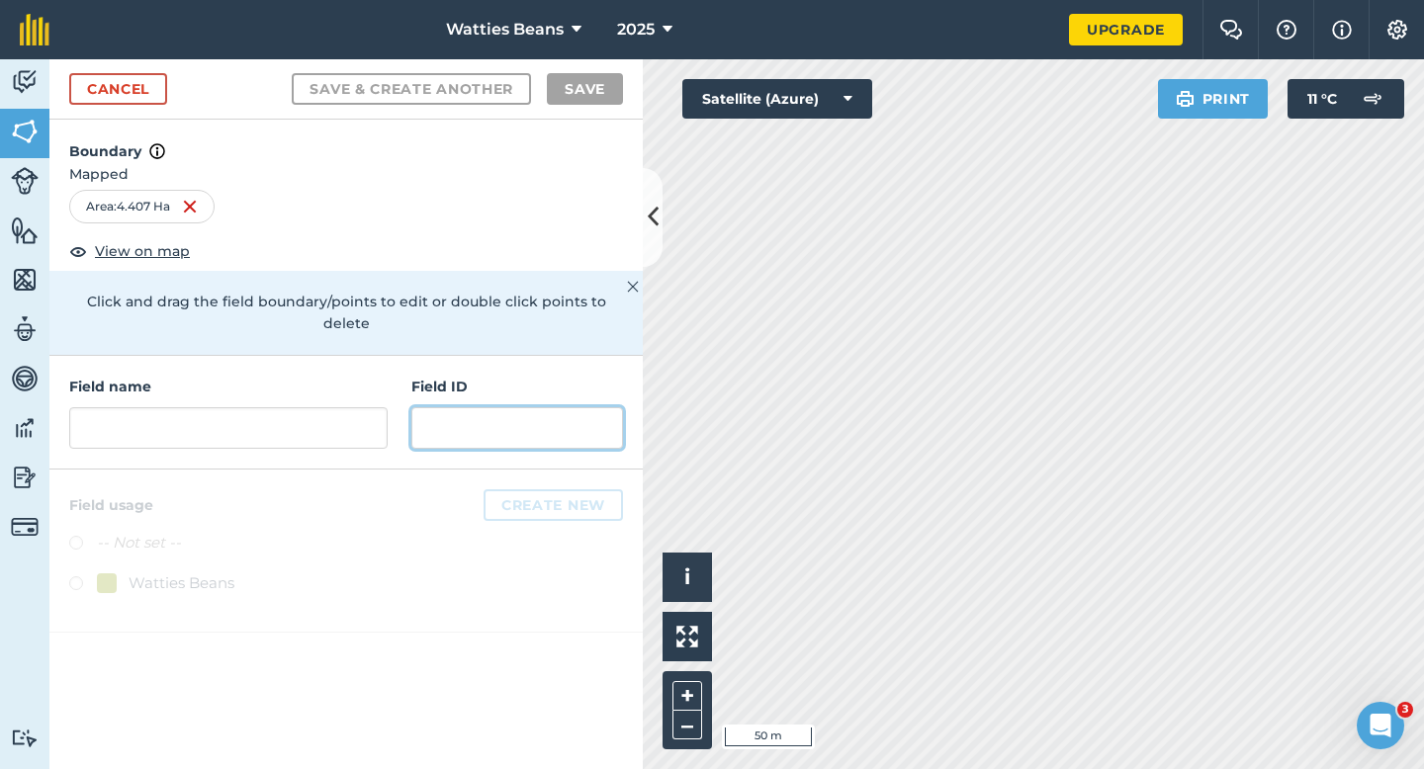
click at [491, 422] on input "text" at bounding box center [517, 428] width 212 height 42
click at [491, 419] on input "text" at bounding box center [517, 428] width 212 height 42
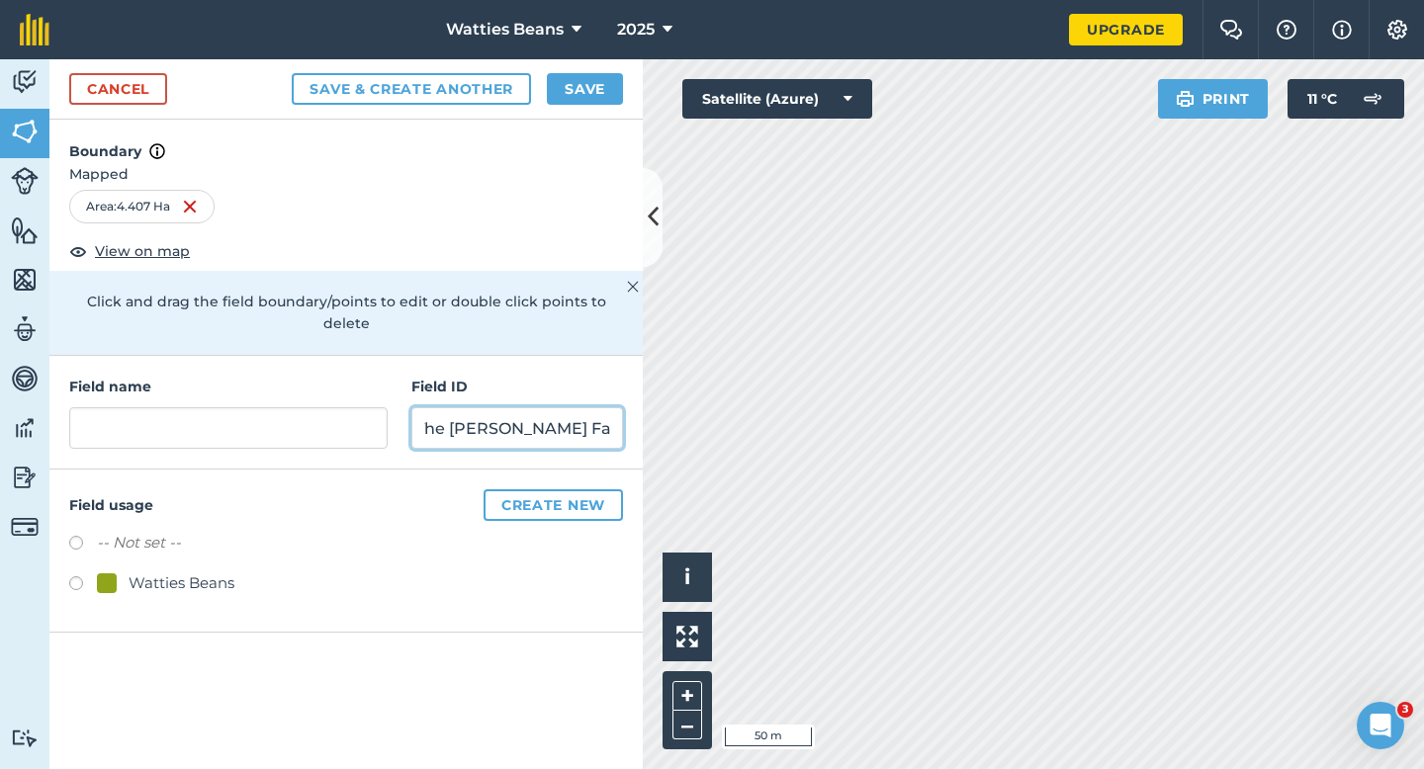
scroll to position [0, 13]
type input "The [PERSON_NAME] Family Trust"
click at [166, 572] on div "Watties Beans" at bounding box center [182, 584] width 106 height 24
radio input "true"
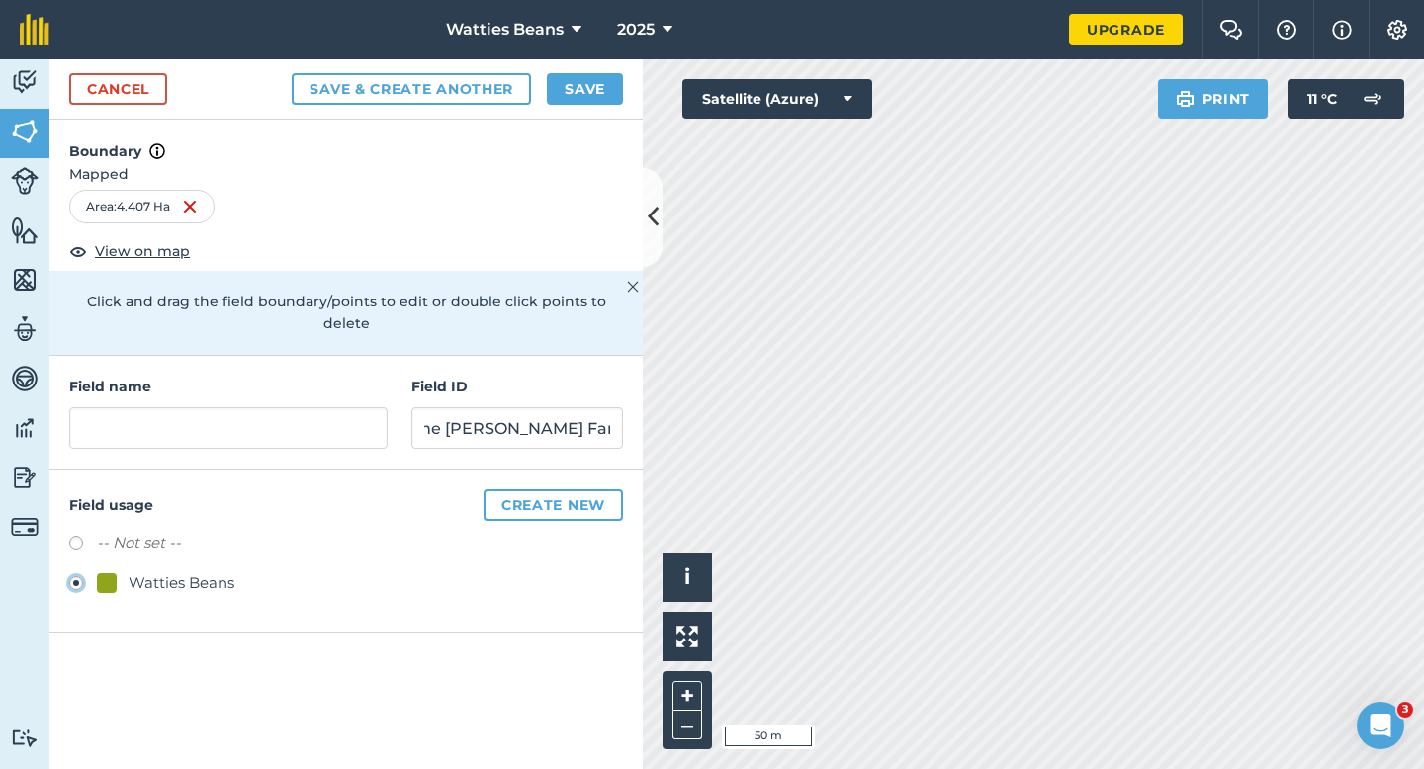
scroll to position [0, 0]
click at [198, 376] on h4 "Field name" at bounding box center [228, 387] width 318 height 22
click at [198, 407] on input "text" at bounding box center [228, 428] width 318 height 42
click at [201, 408] on input "text" at bounding box center [228, 428] width 318 height 42
type input "7"
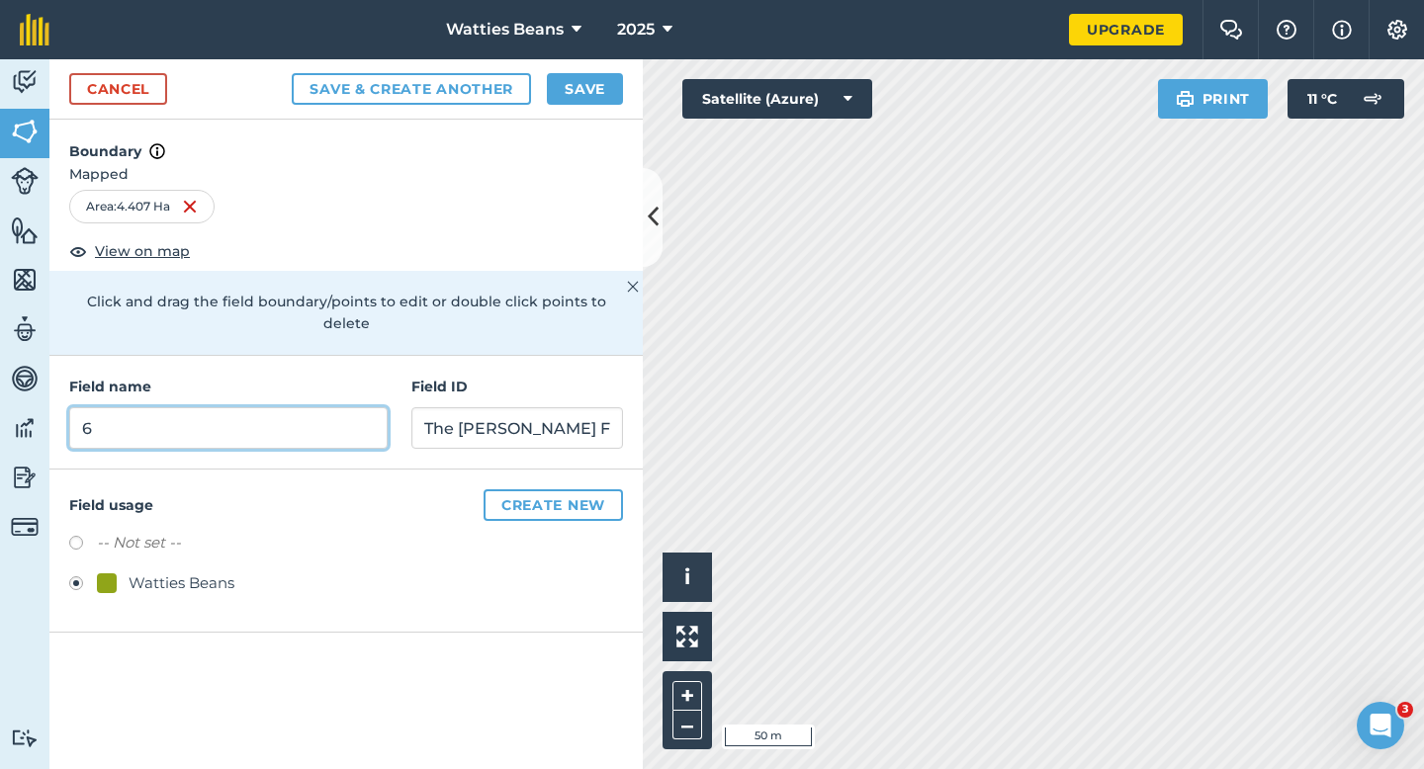
type input "6"
click at [596, 97] on button "Save" at bounding box center [585, 89] width 76 height 32
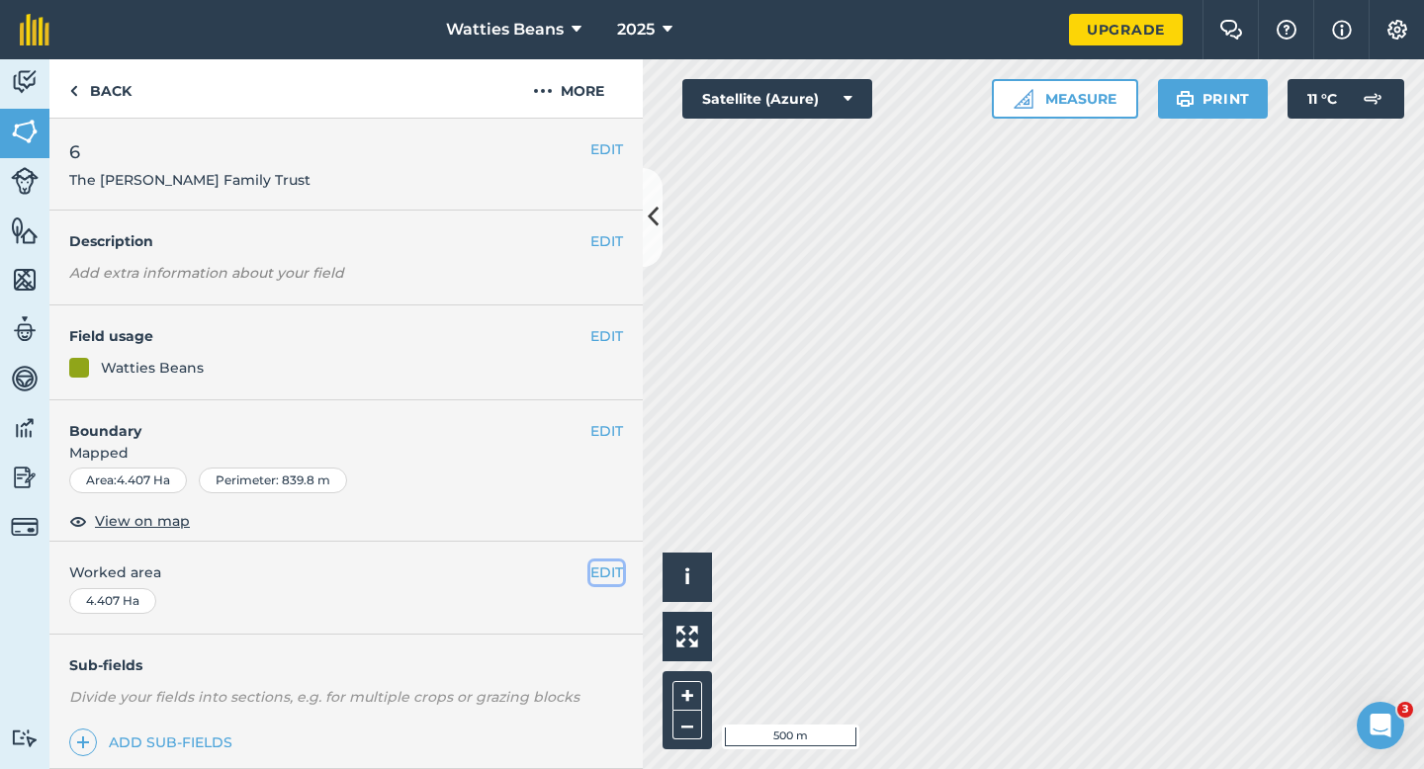
click at [605, 569] on button "EDIT" at bounding box center [606, 573] width 33 height 22
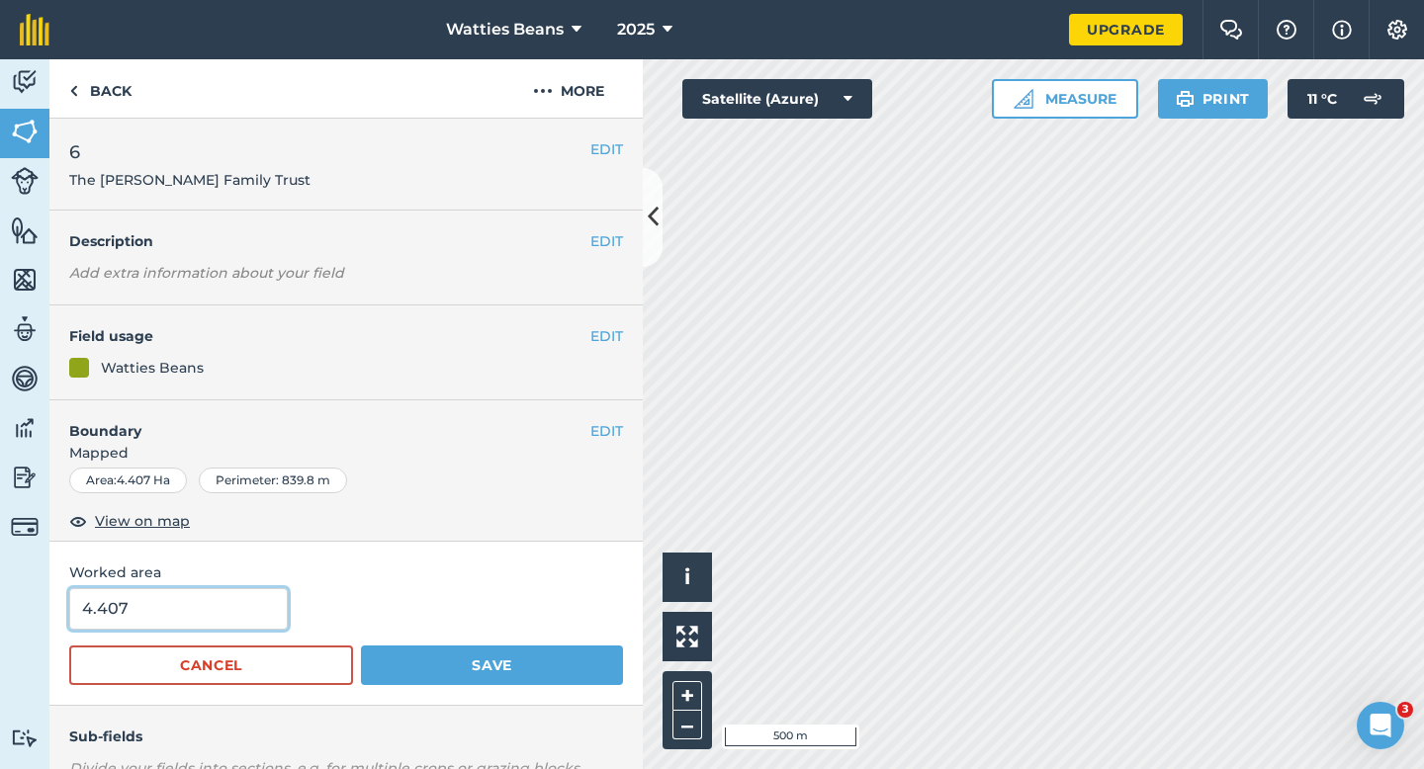
click at [199, 620] on input "4.407" at bounding box center [178, 609] width 219 height 42
type input "4.4"
click at [361, 646] on button "Save" at bounding box center [492, 666] width 262 height 40
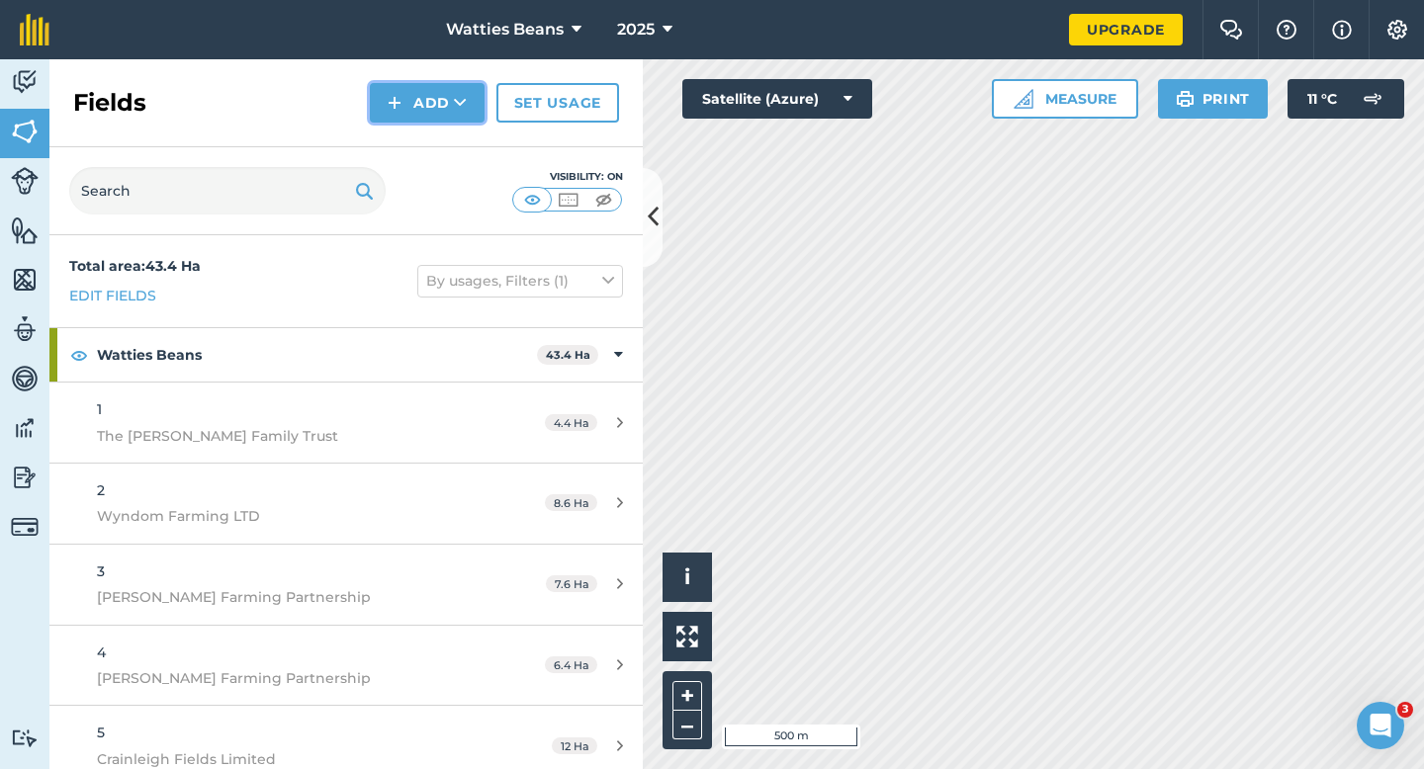
click at [433, 111] on button "Add" at bounding box center [427, 103] width 115 height 40
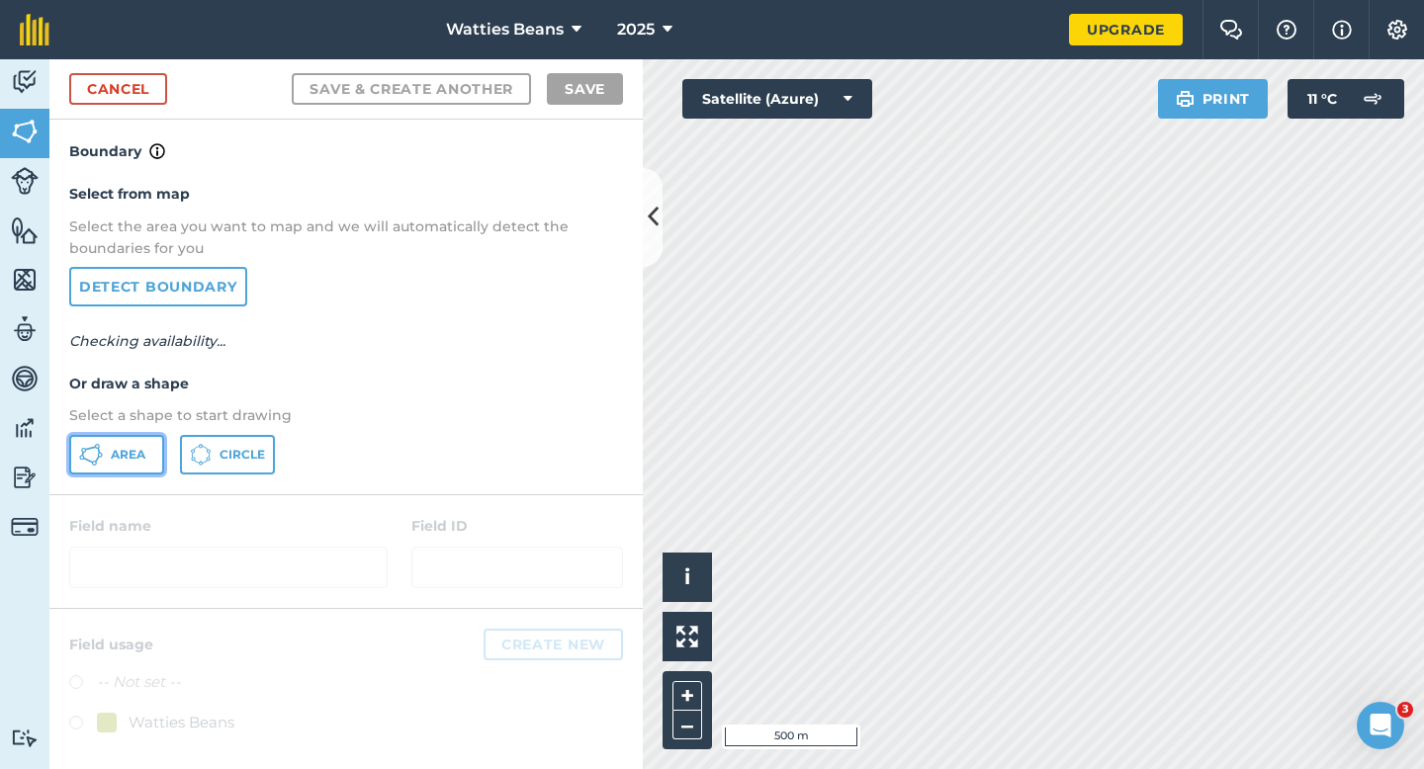
click at [135, 459] on span "Area" at bounding box center [128, 455] width 35 height 16
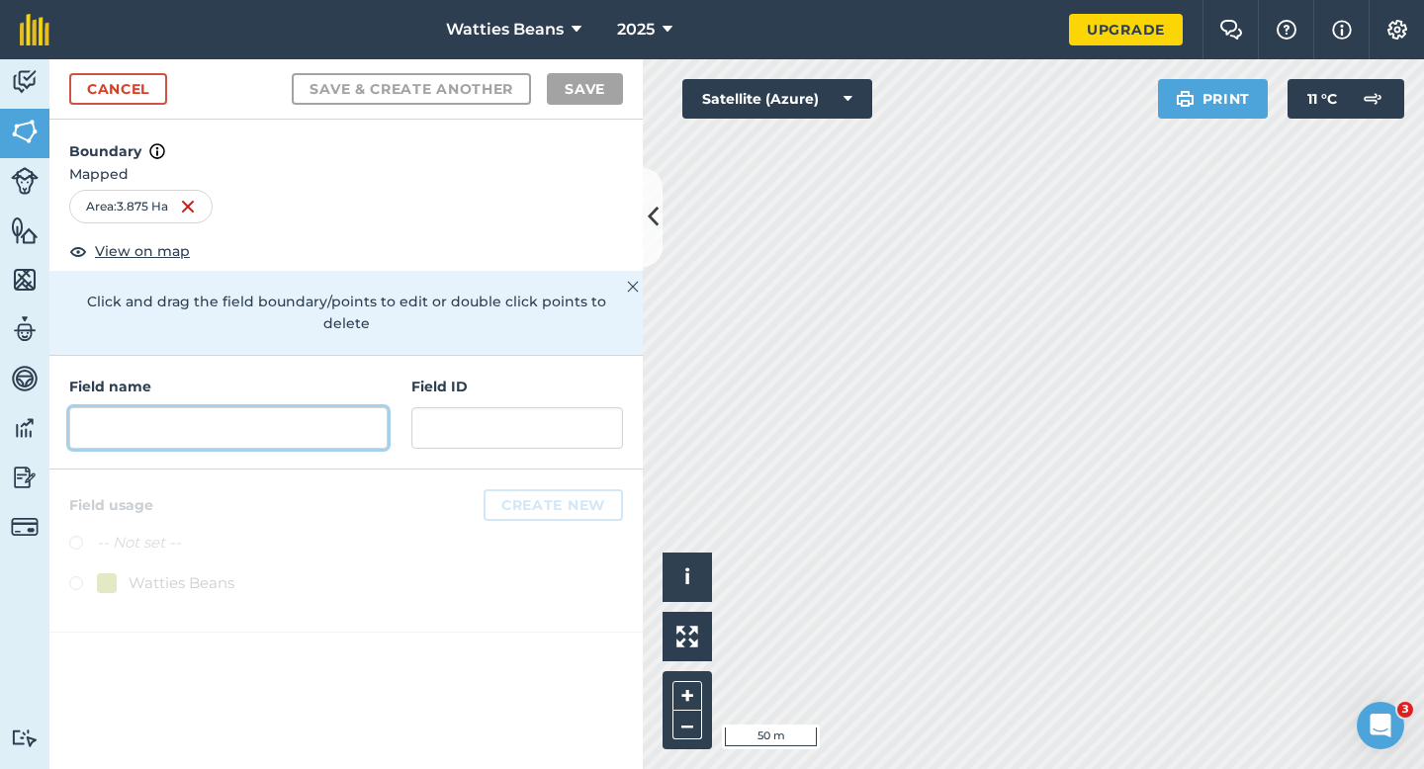
click at [338, 424] on input "text" at bounding box center [228, 428] width 318 height 42
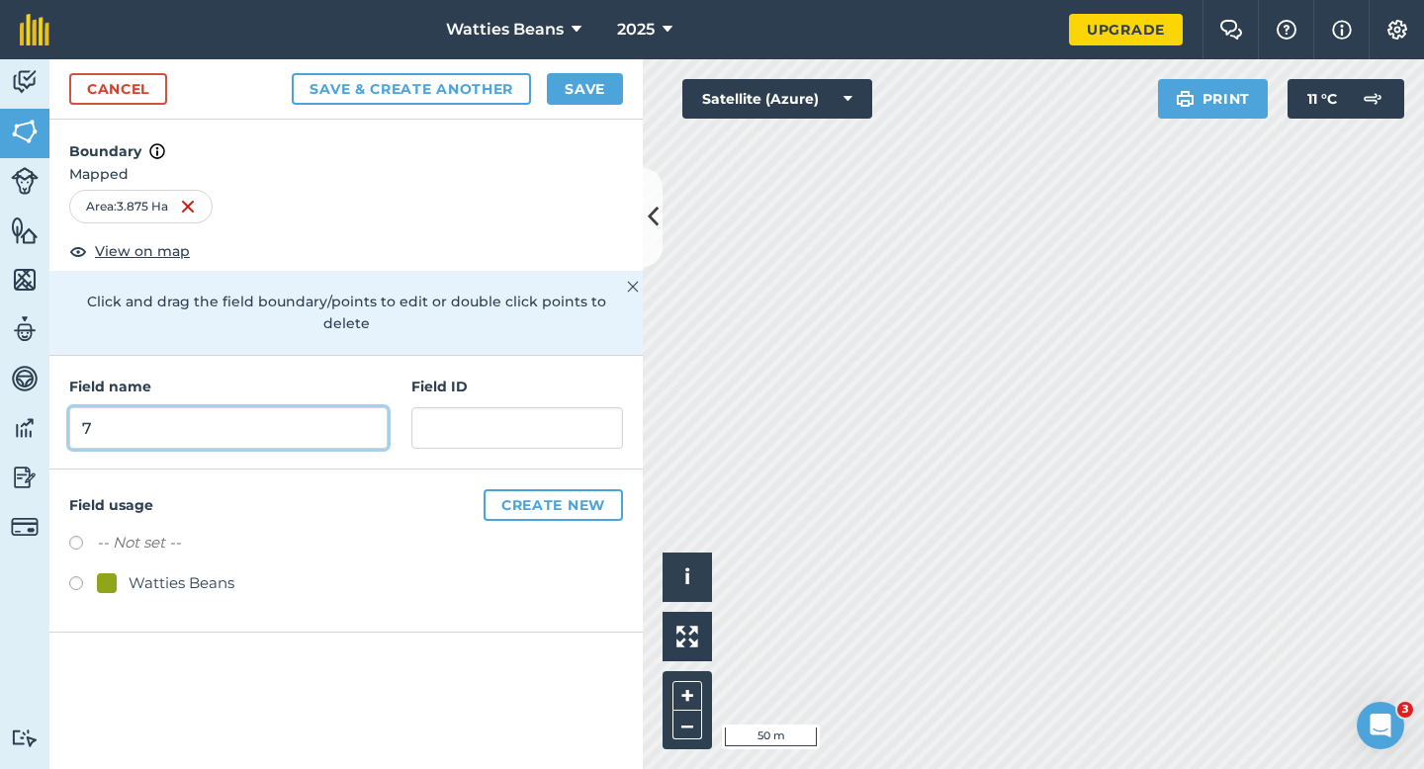
type input "7"
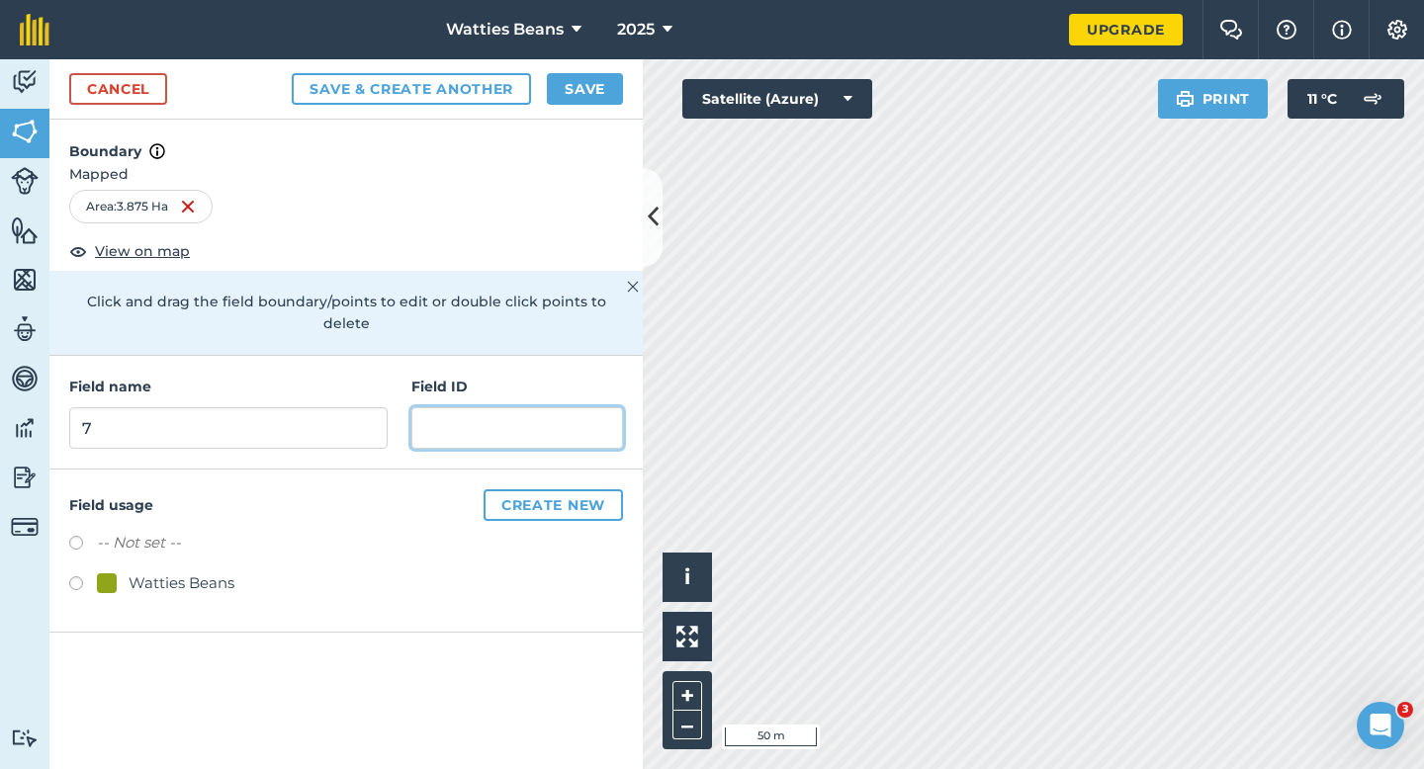
click at [465, 409] on input "text" at bounding box center [517, 428] width 212 height 42
type input "[PERSON_NAME] & GG"
click at [169, 575] on div "Watties Beans" at bounding box center [346, 586] width 554 height 29
click at [169, 572] on div "Watties Beans" at bounding box center [182, 584] width 106 height 24
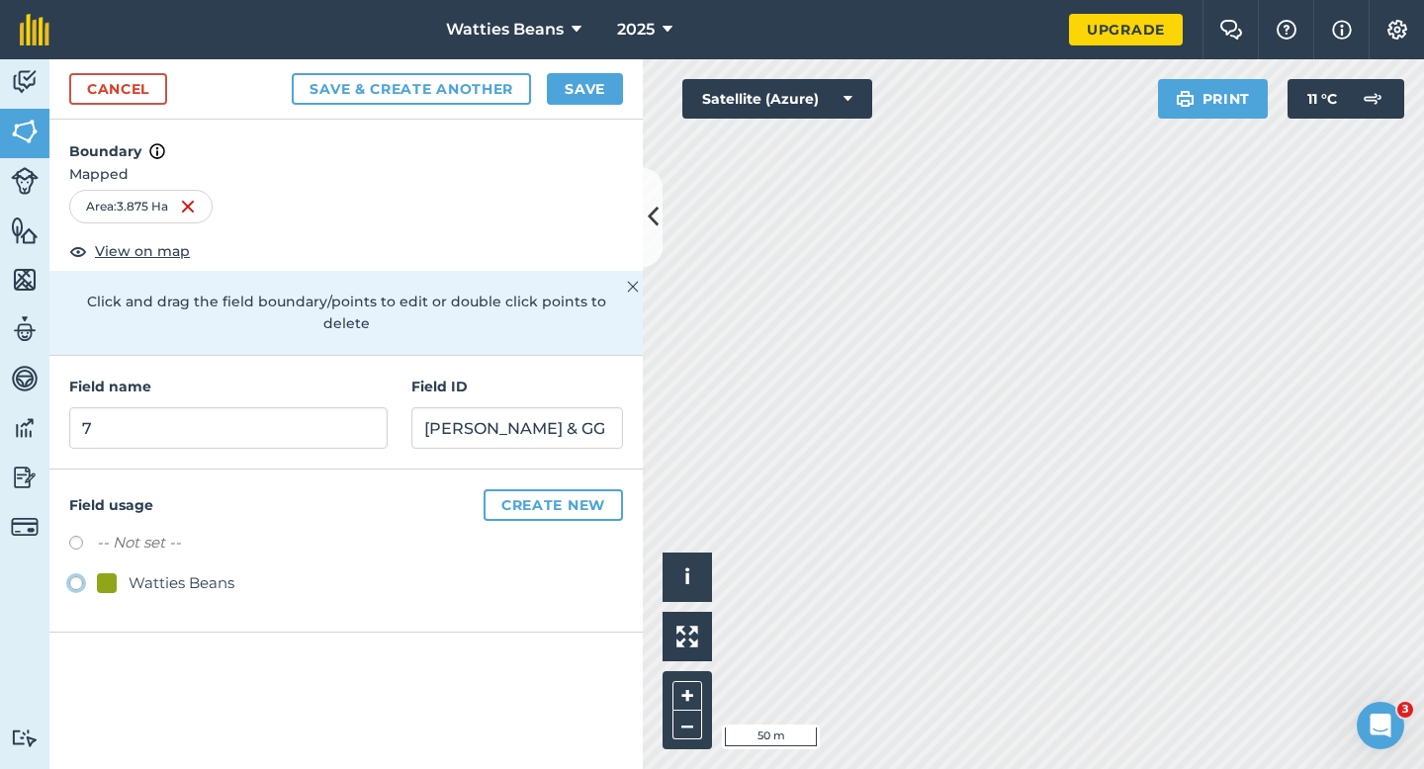
radio input "true"
click at [564, 98] on button "Save" at bounding box center [585, 89] width 76 height 32
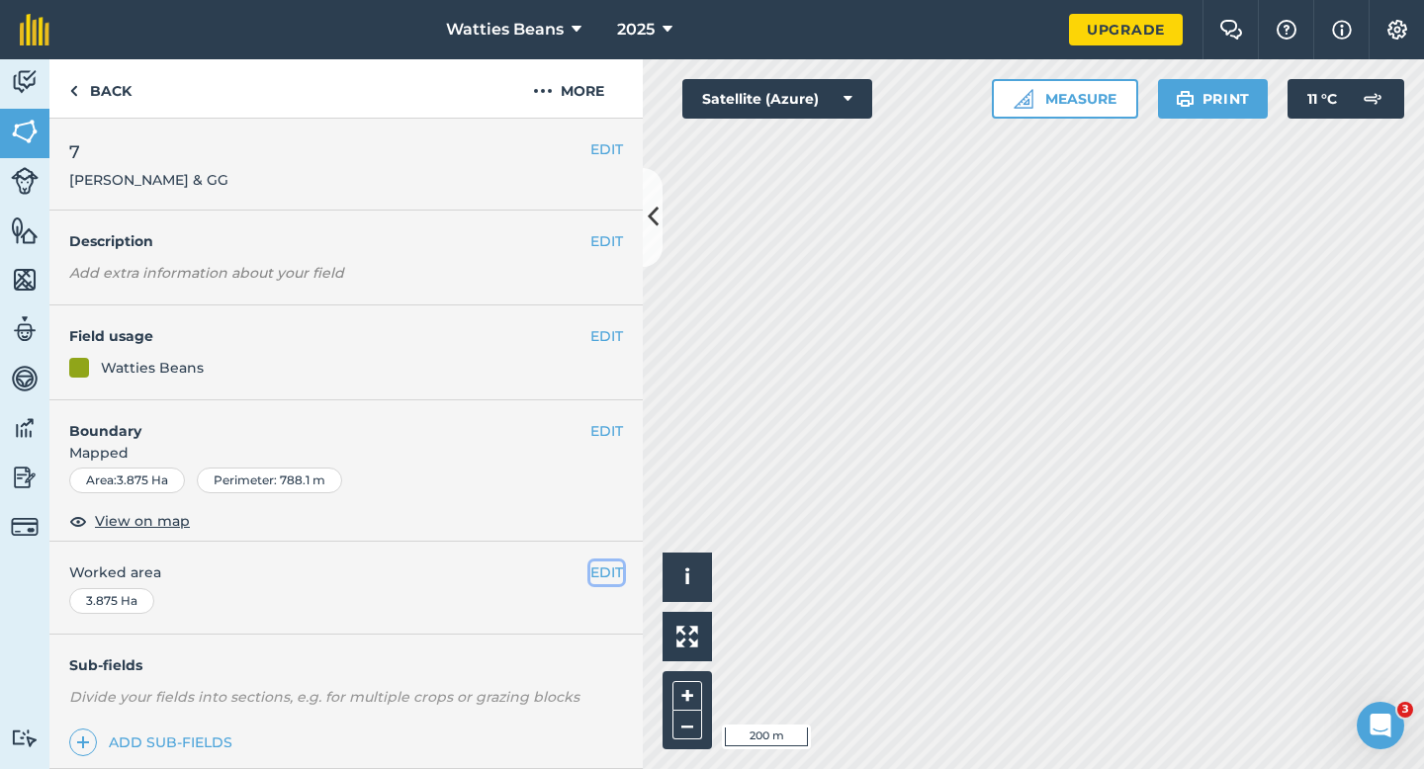
click at [615, 583] on button "EDIT" at bounding box center [606, 573] width 33 height 22
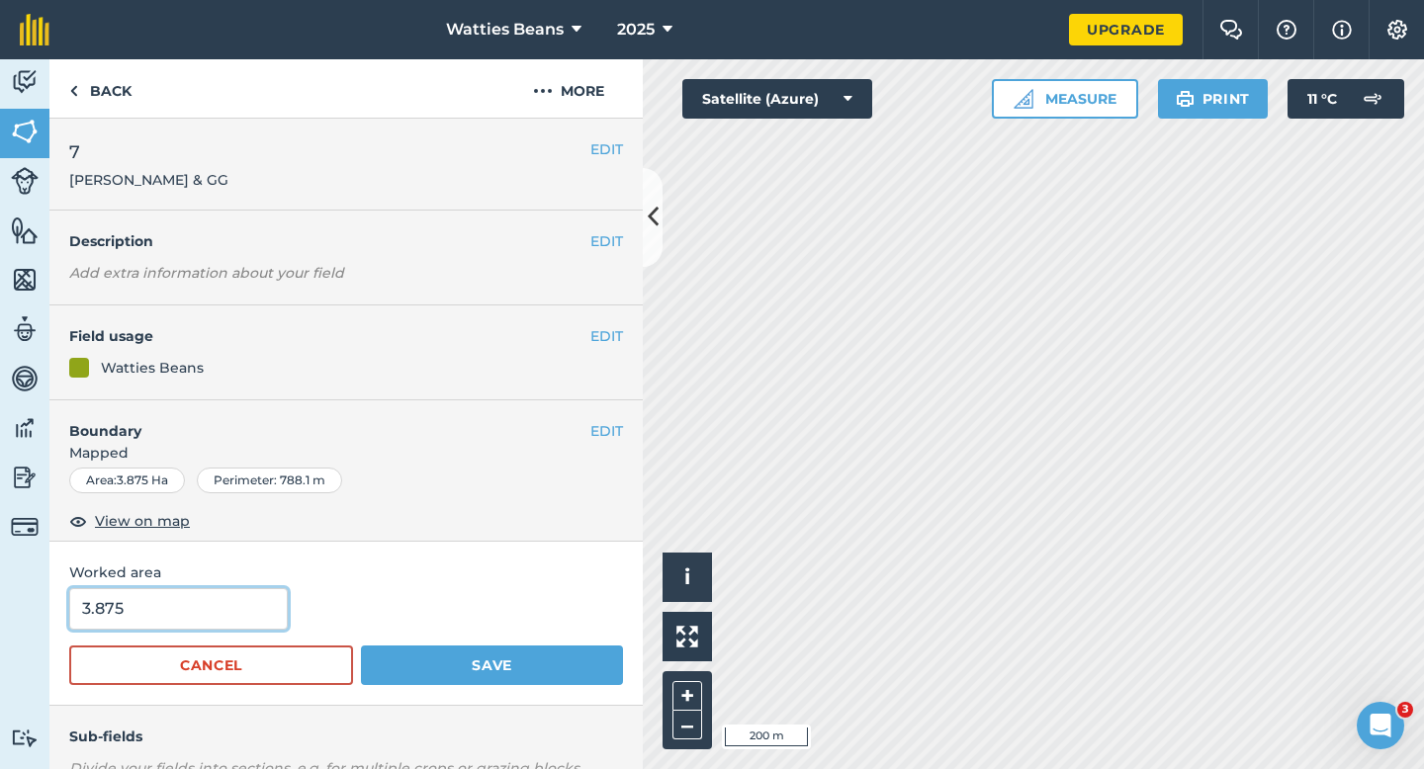
click at [188, 620] on input "3.875" at bounding box center [178, 609] width 219 height 42
type input "4"
click at [361, 646] on button "Save" at bounding box center [492, 666] width 262 height 40
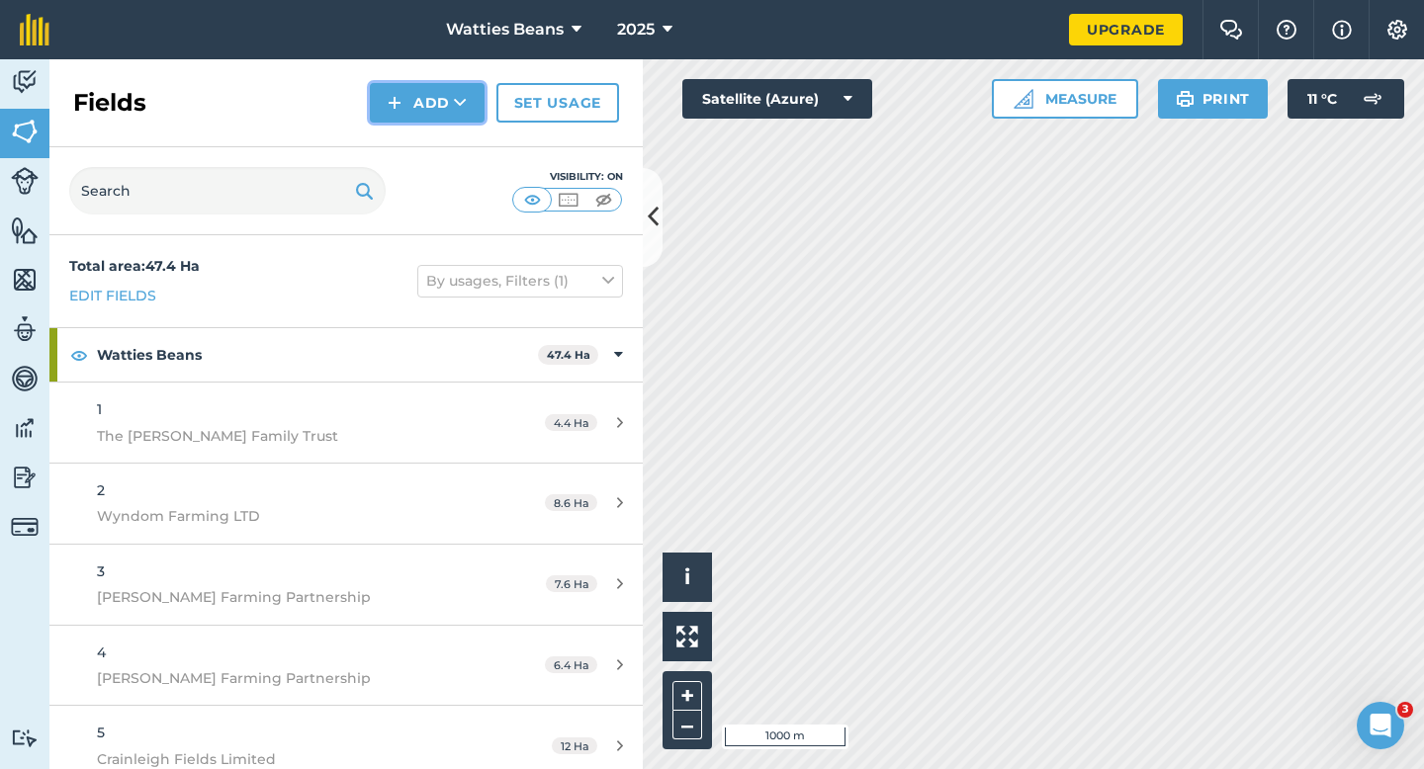
click at [414, 101] on button "Add" at bounding box center [427, 103] width 115 height 40
click at [414, 135] on link "Draw" at bounding box center [427, 148] width 109 height 44
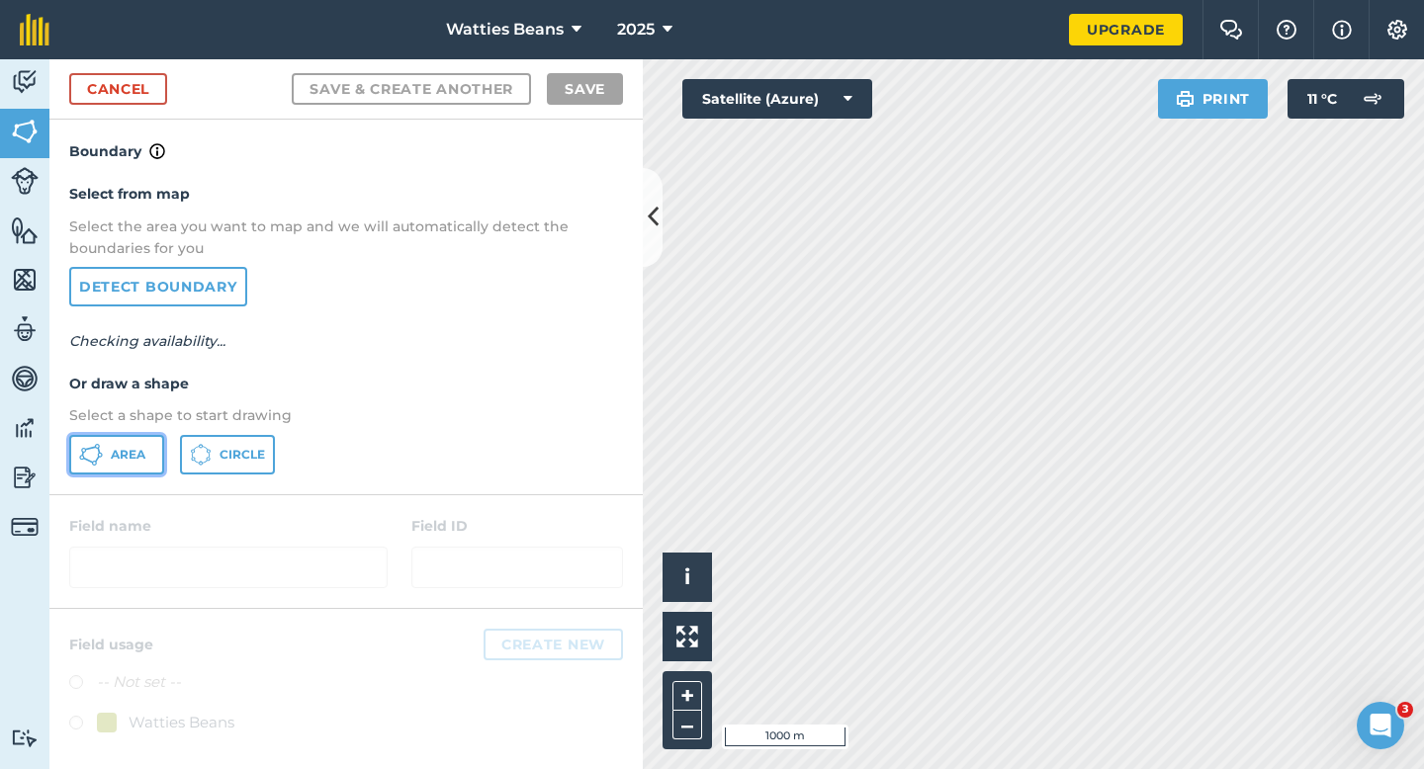
click at [92, 471] on button "Area" at bounding box center [116, 455] width 95 height 40
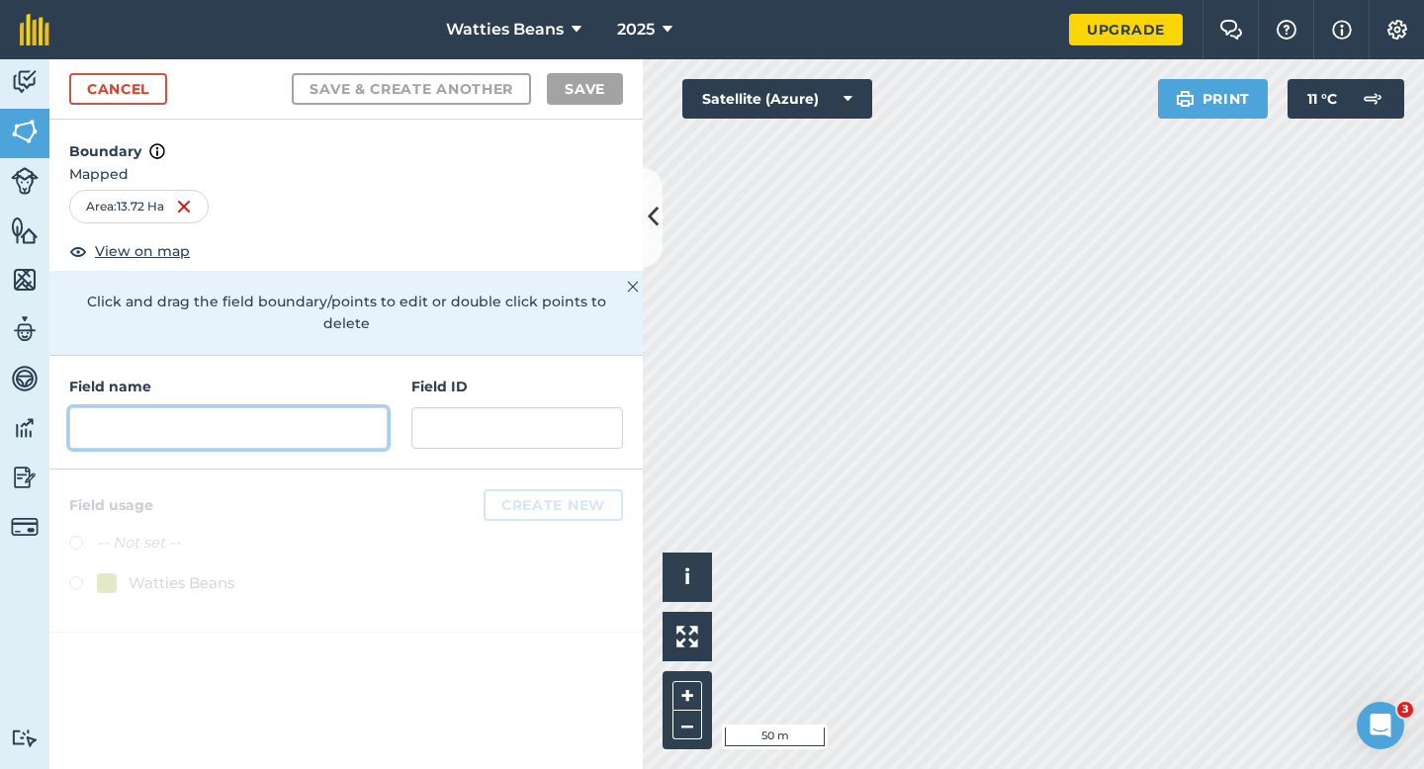
click at [320, 407] on input "text" at bounding box center [228, 428] width 318 height 42
type input "8"
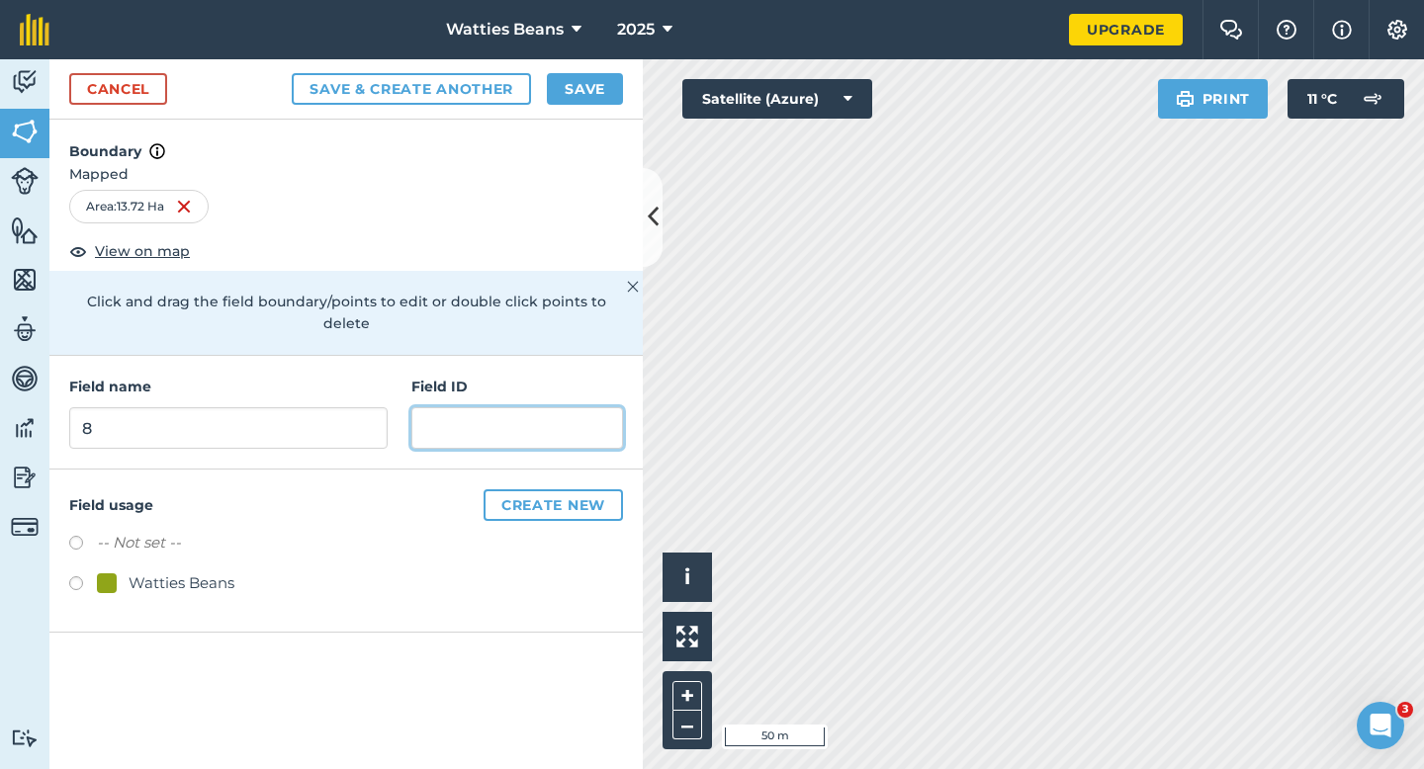
click at [460, 407] on input "text" at bounding box center [517, 428] width 212 height 42
click at [204, 572] on div "Watties Beans" at bounding box center [182, 584] width 106 height 24
radio input "true"
click at [406, 413] on div "Field name 8 Field ID" at bounding box center [345, 413] width 593 height 114
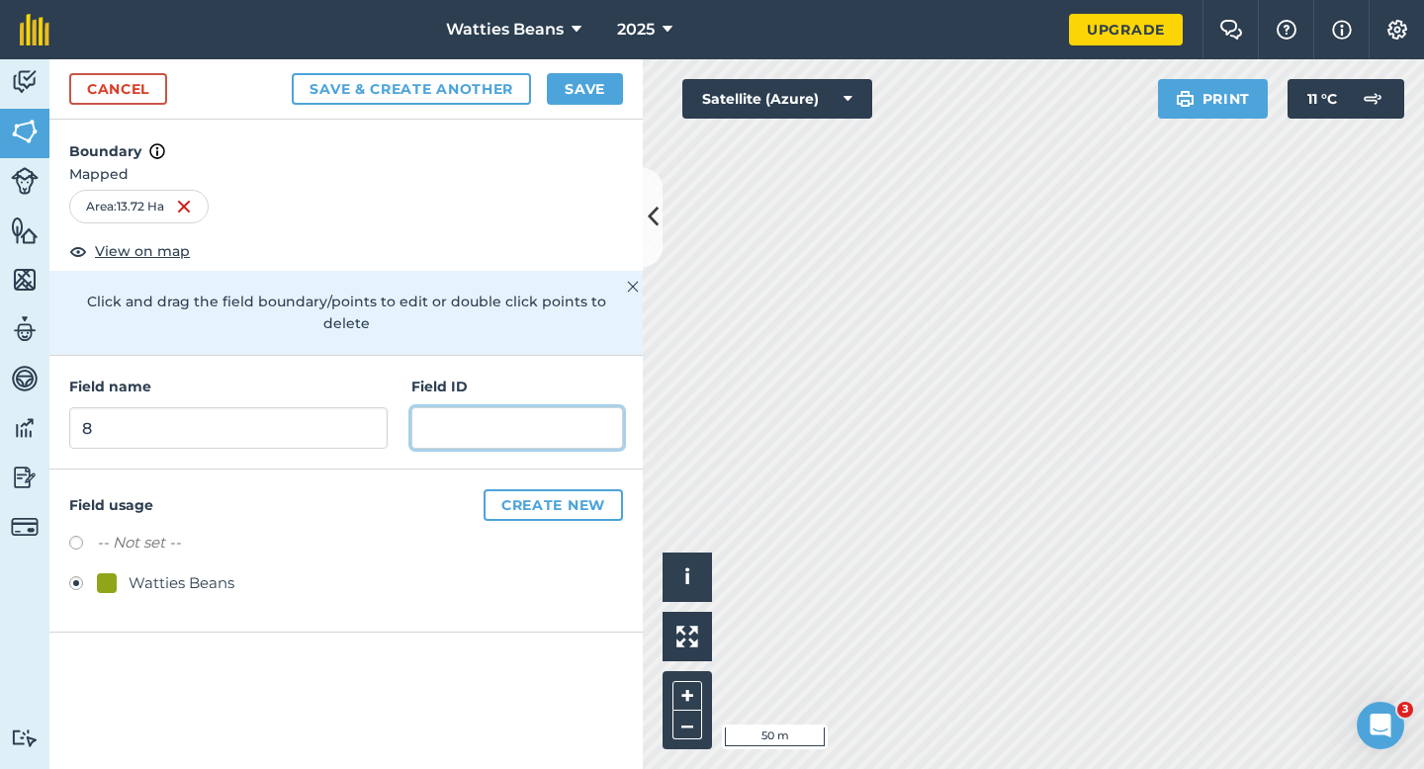
click at [429, 407] on input "text" at bounding box center [517, 428] width 212 height 42
type input "[PERSON_NAME]"
click at [565, 99] on button "Save" at bounding box center [585, 89] width 76 height 32
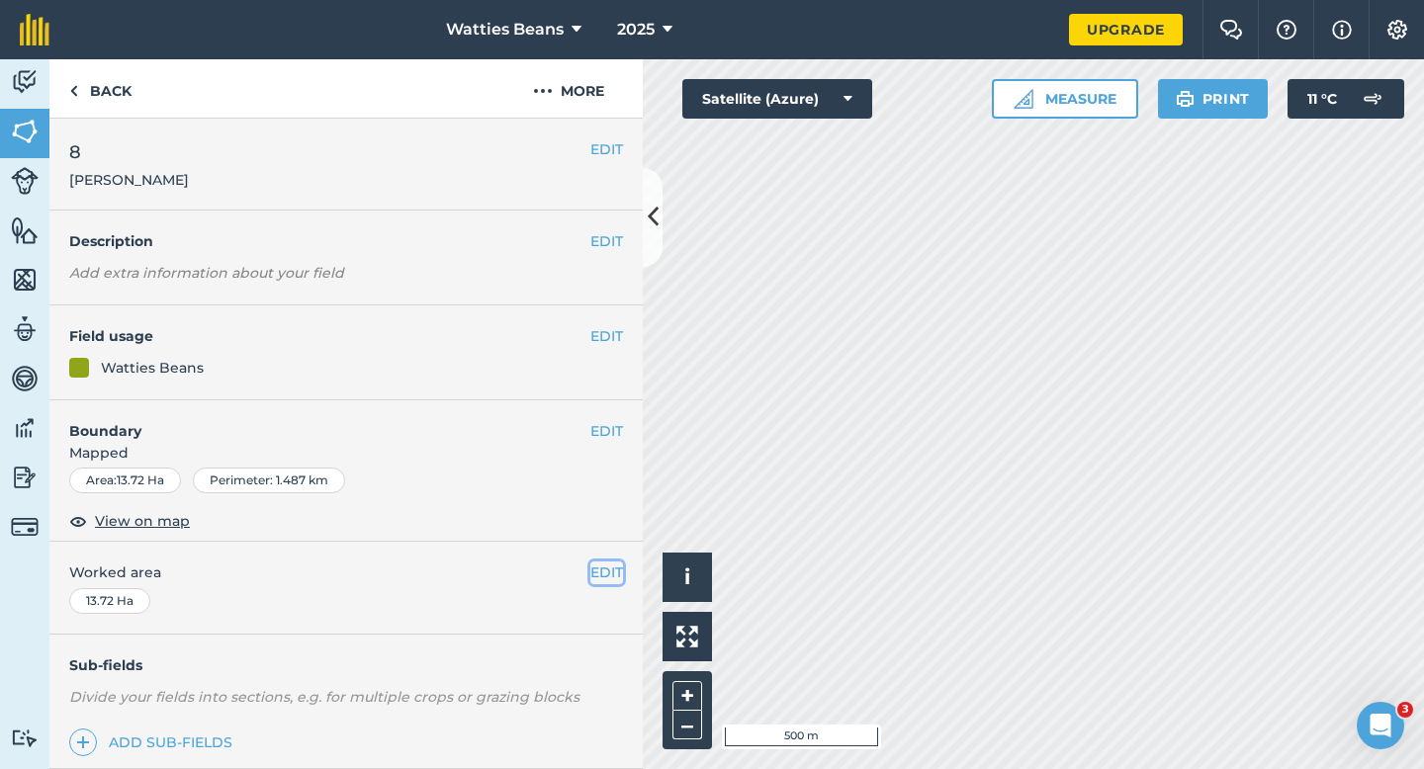
click at [610, 570] on button "EDIT" at bounding box center [606, 573] width 33 height 22
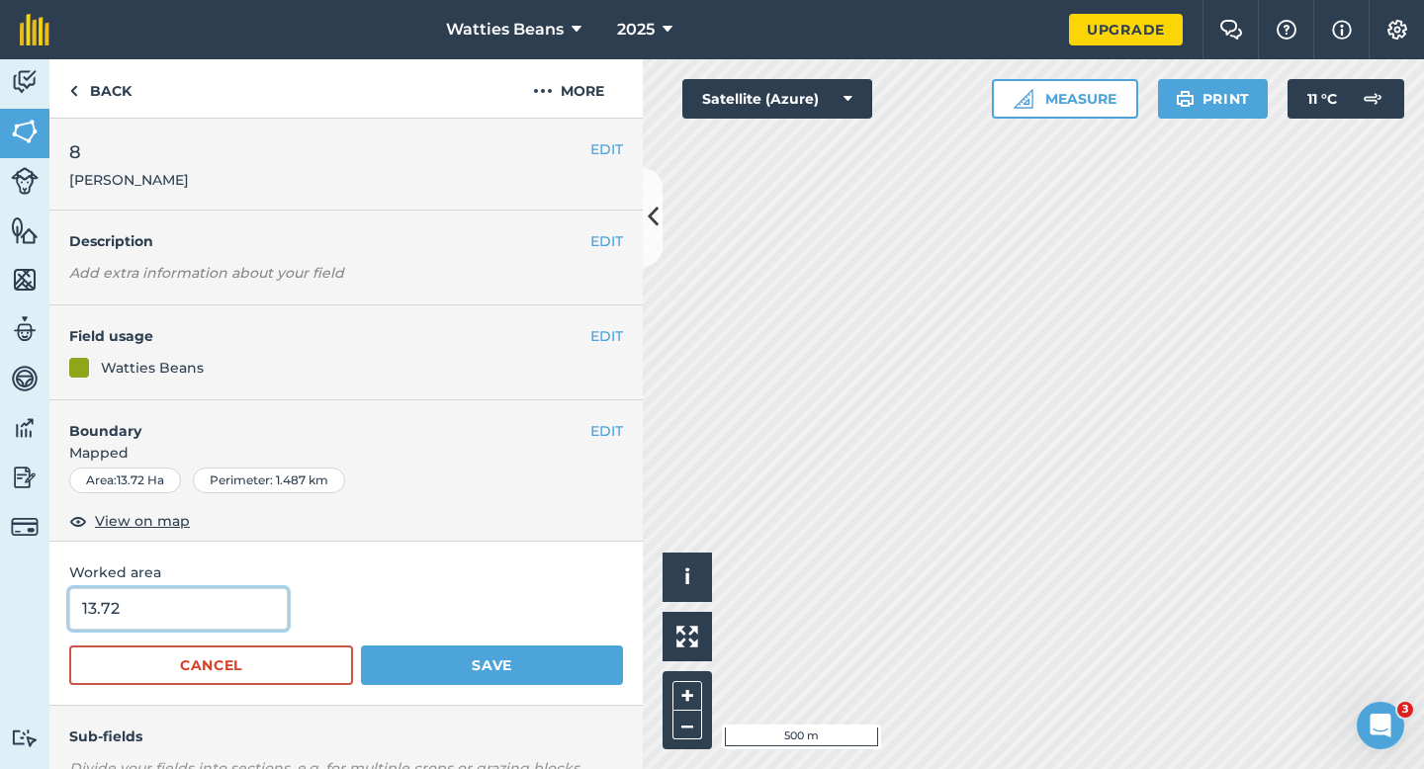
click at [260, 607] on input "13.72" at bounding box center [178, 609] width 219 height 42
type input "14"
click at [361, 646] on button "Save" at bounding box center [492, 666] width 262 height 40
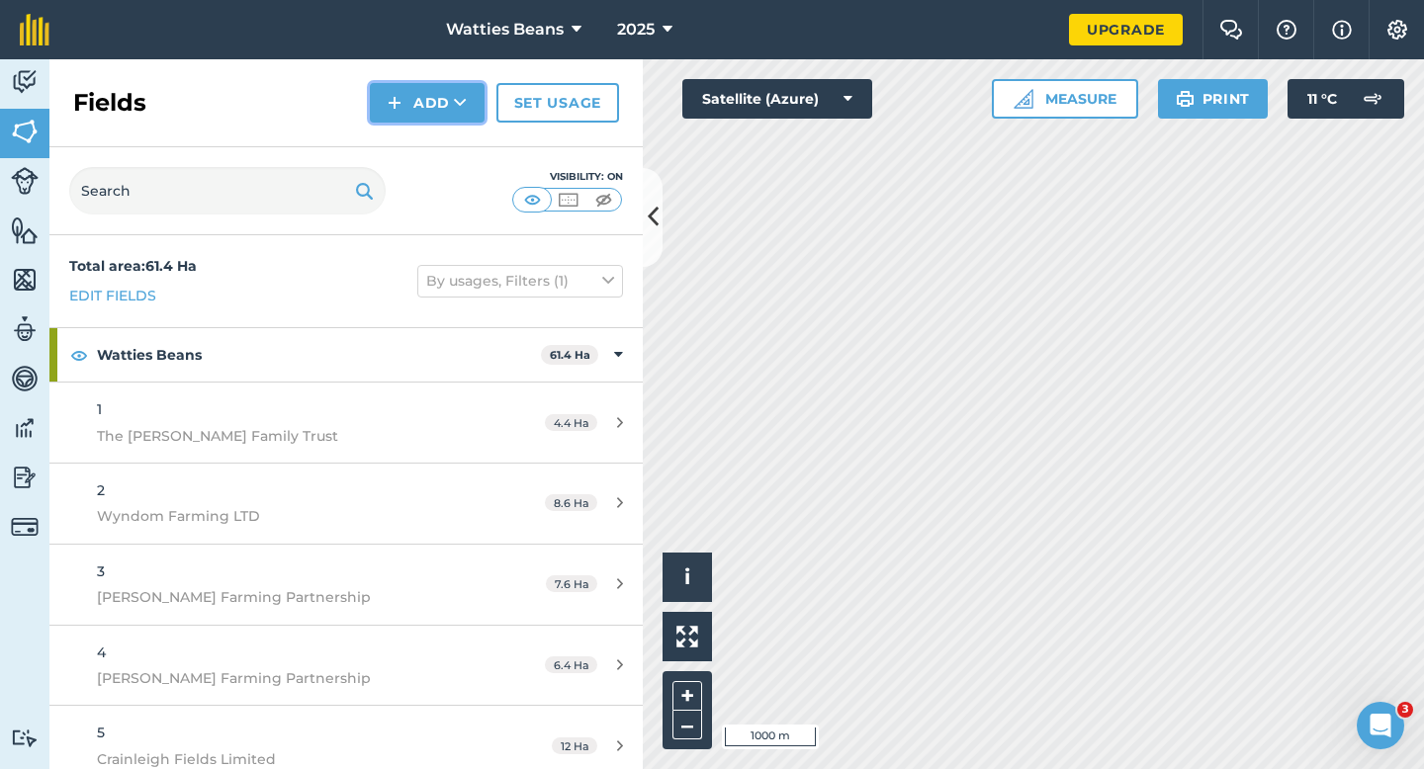
click at [421, 113] on button "Add" at bounding box center [427, 103] width 115 height 40
click at [423, 142] on link "Draw" at bounding box center [427, 148] width 109 height 44
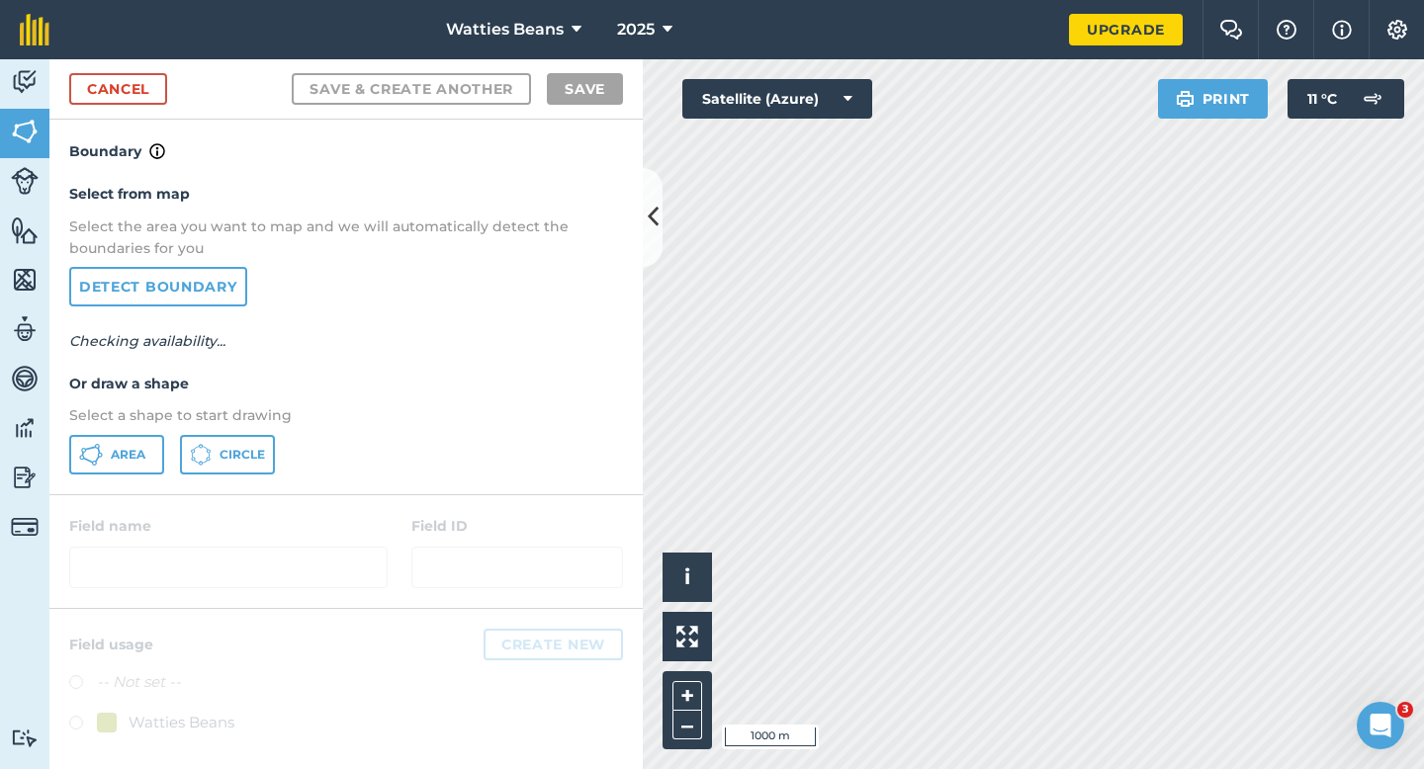
click at [159, 434] on div "Select from map Select the area you want to map and we will automatically detec…" at bounding box center [345, 328] width 593 height 330
click at [155, 440] on button "Area" at bounding box center [116, 455] width 95 height 40
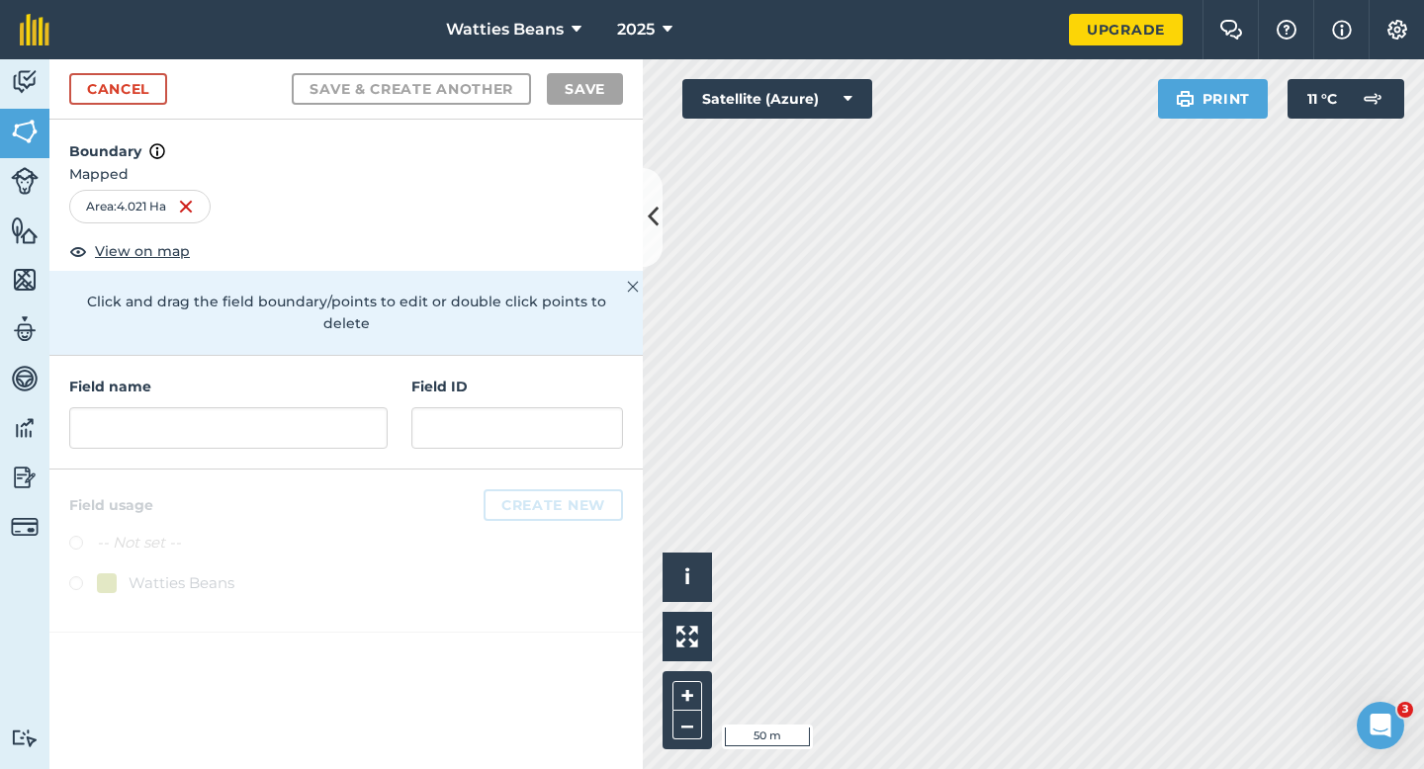
click at [279, 431] on div "Field name Field ID" at bounding box center [345, 413] width 593 height 114
click at [279, 419] on input "text" at bounding box center [228, 428] width 318 height 42
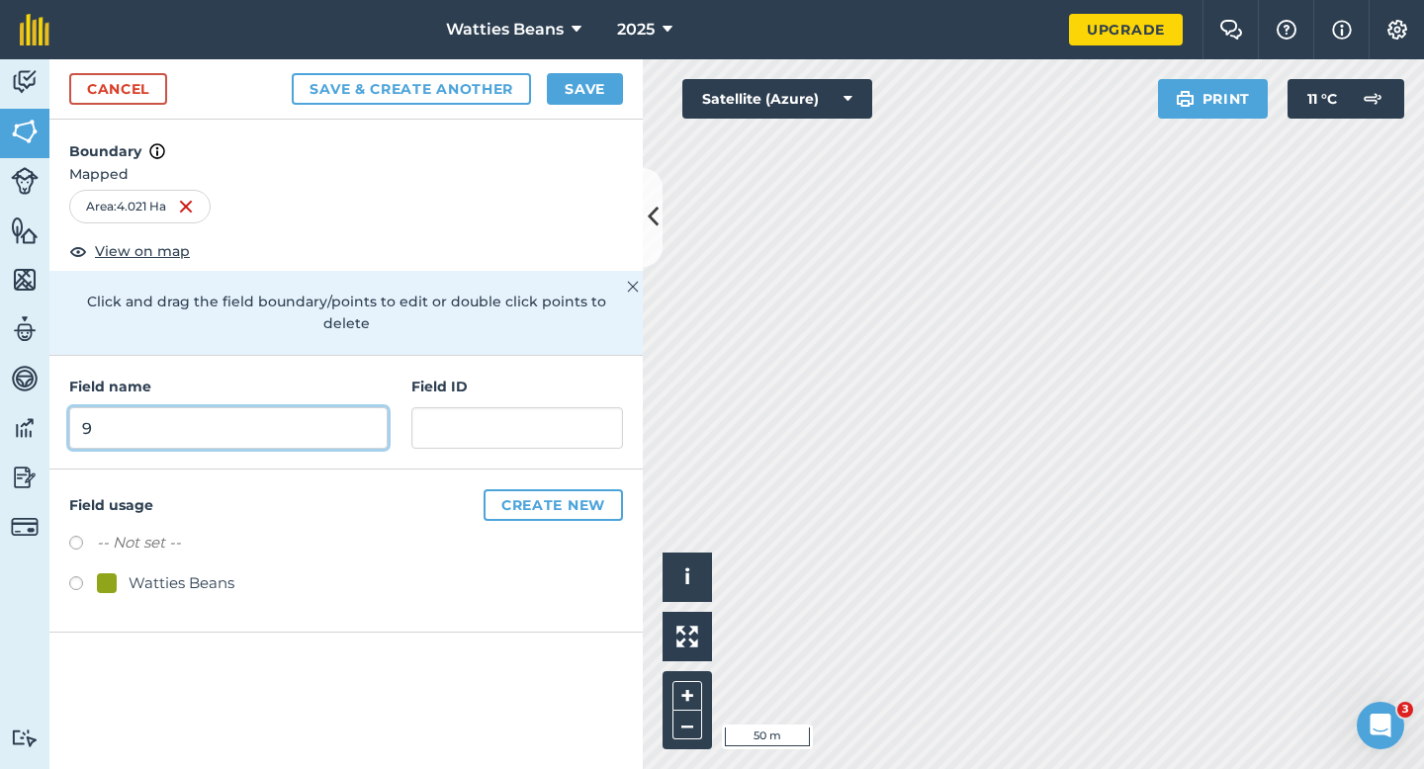
type input "9"
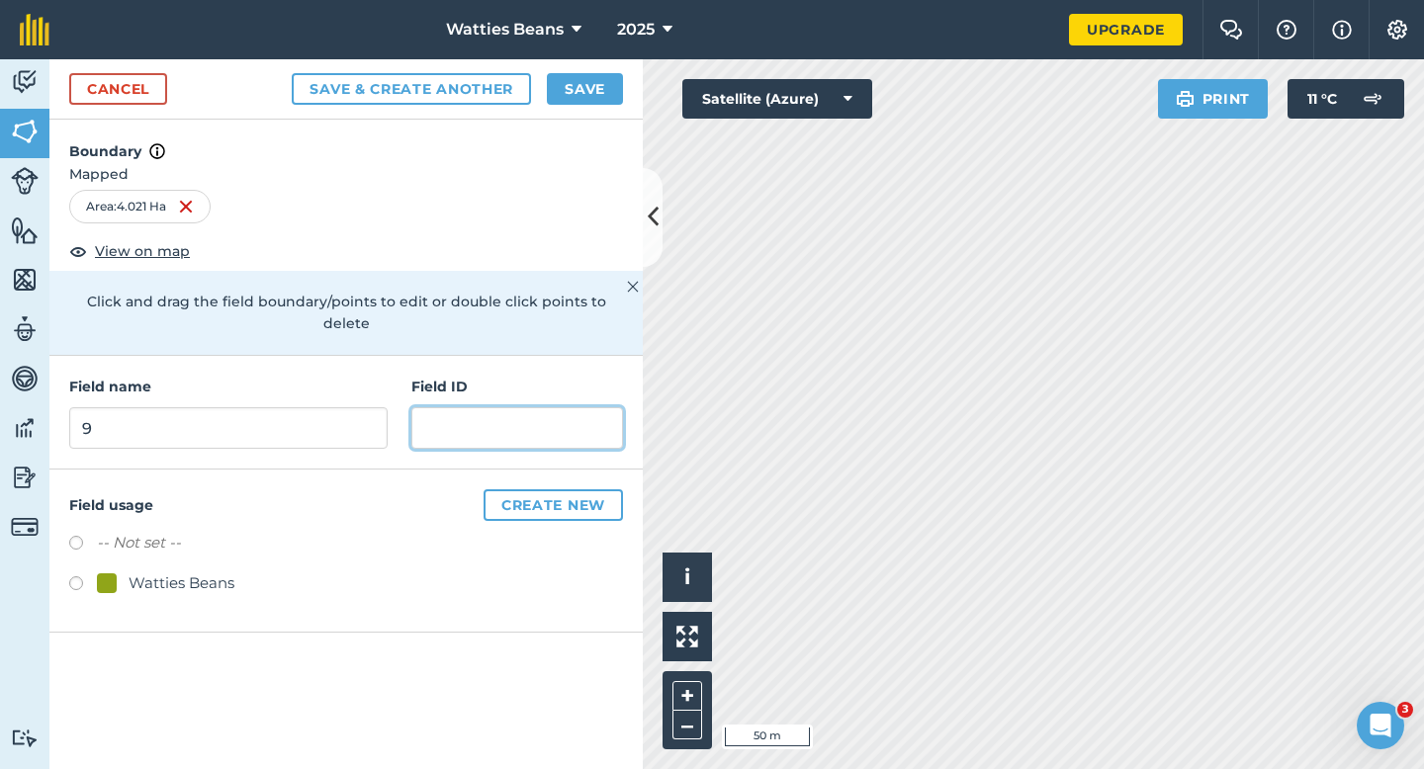
click at [466, 407] on input "text" at bounding box center [517, 428] width 212 height 42
click at [466, 408] on input "text" at bounding box center [517, 428] width 212 height 42
click at [197, 572] on div "Watties Beans" at bounding box center [182, 584] width 106 height 24
radio input "true"
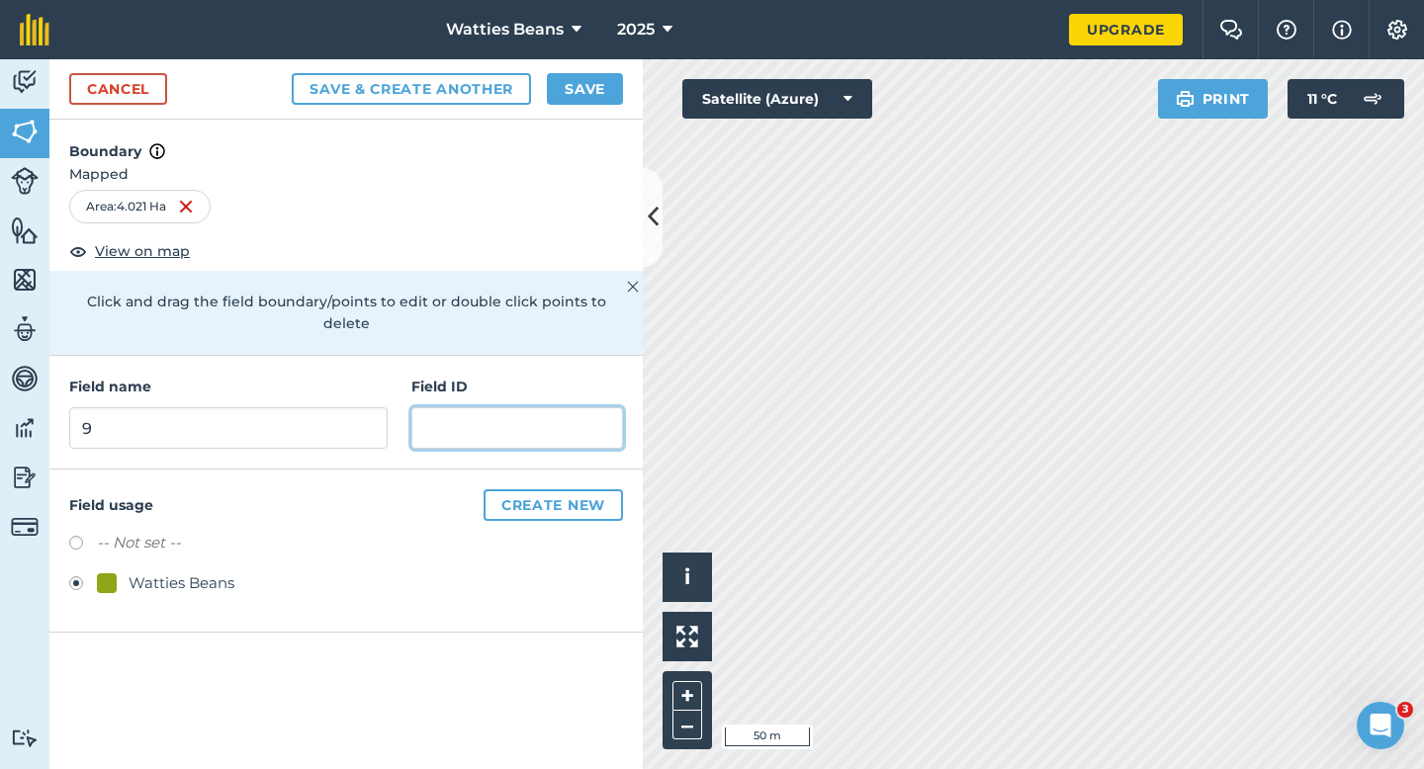
click at [534, 417] on input "text" at bounding box center [517, 428] width 212 height 42
type input "W"
type input "[PERSON_NAME] and Son LTD"
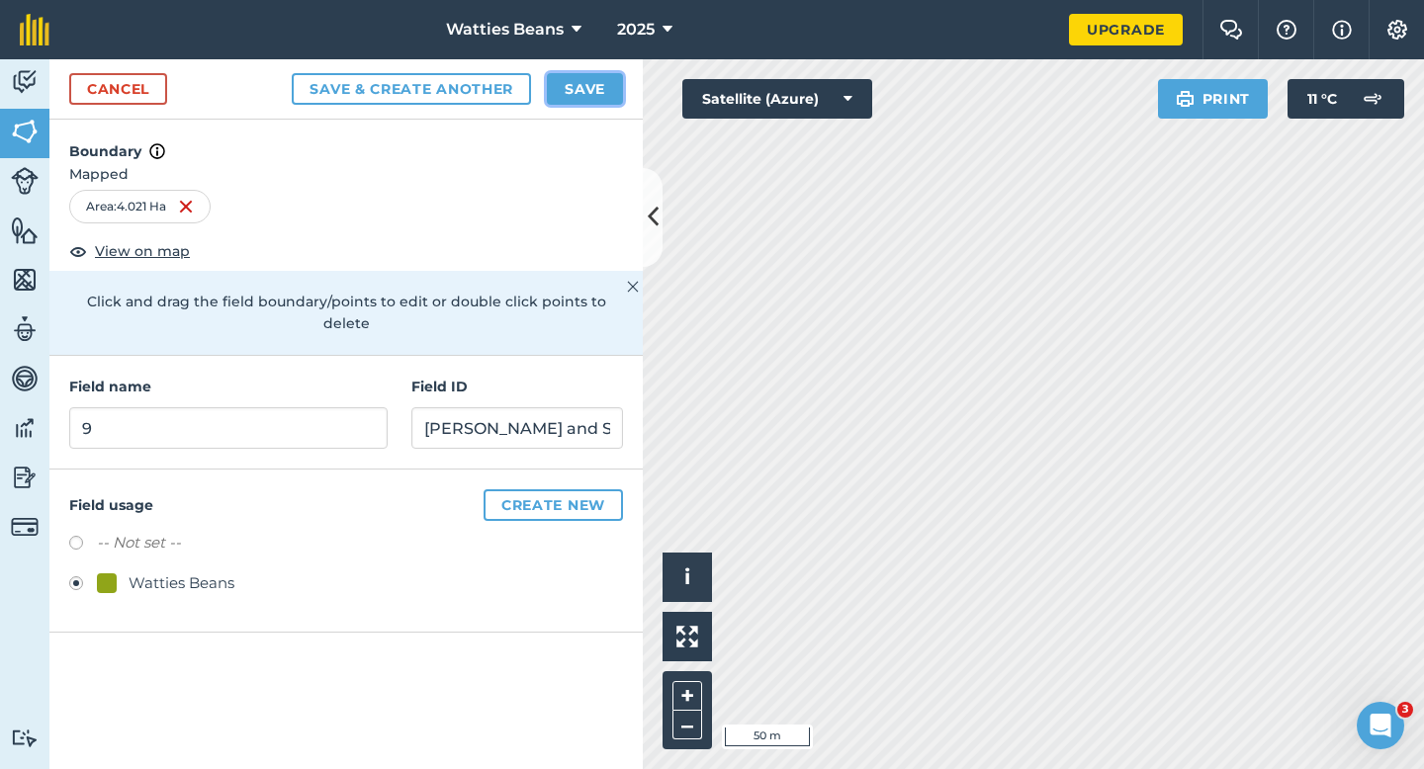
click at [609, 85] on button "Save" at bounding box center [585, 89] width 76 height 32
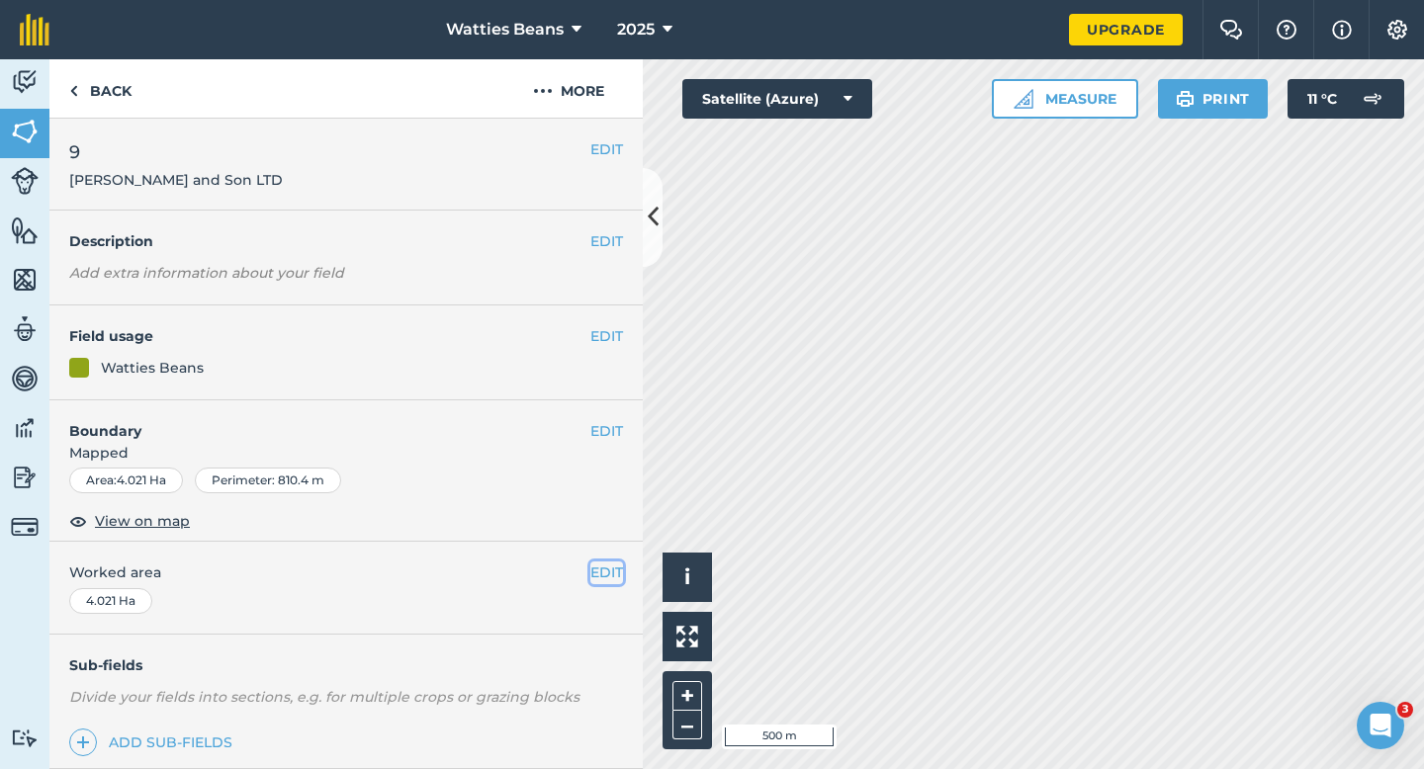
click at [607, 573] on button "EDIT" at bounding box center [606, 573] width 33 height 22
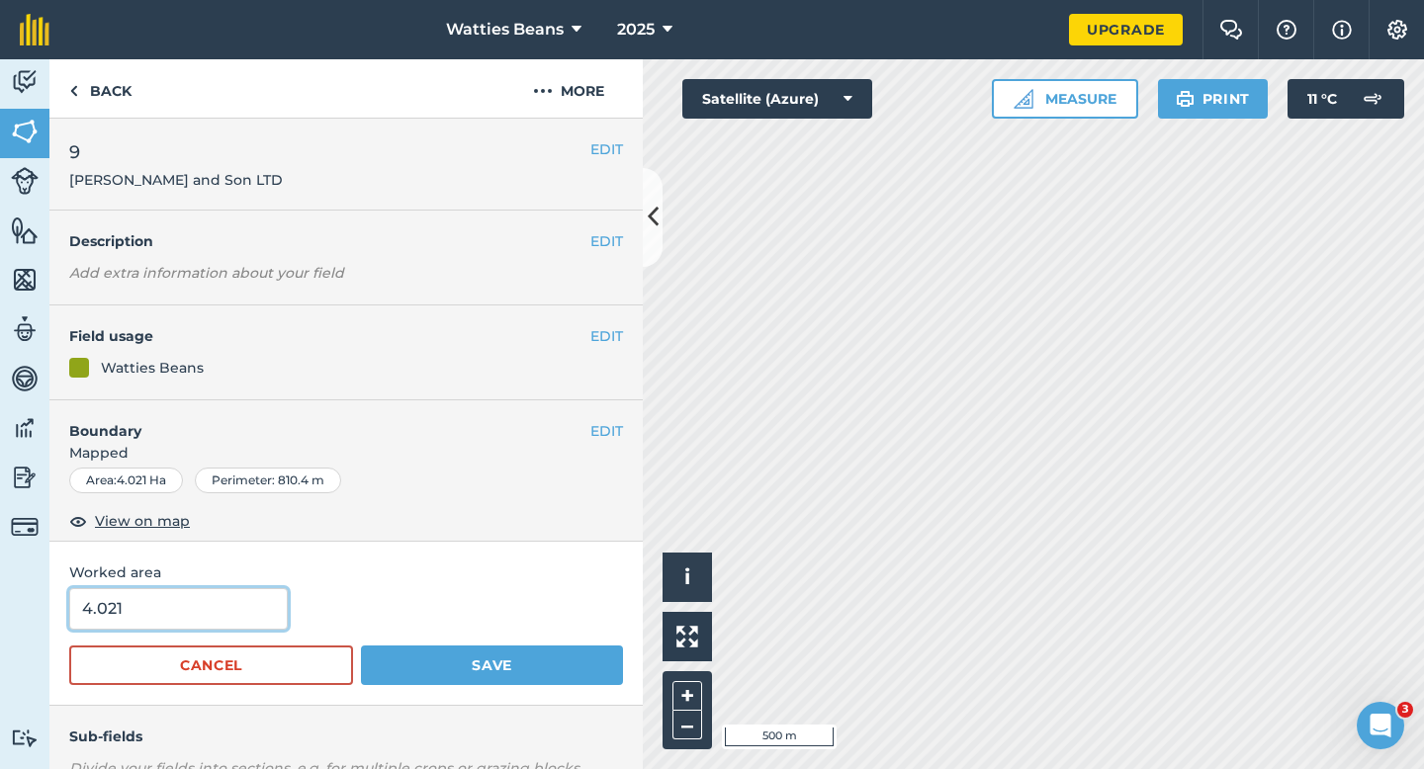
click at [244, 595] on input "4.021" at bounding box center [178, 609] width 219 height 42
type input "4"
click at [361, 646] on button "Save" at bounding box center [492, 666] width 262 height 40
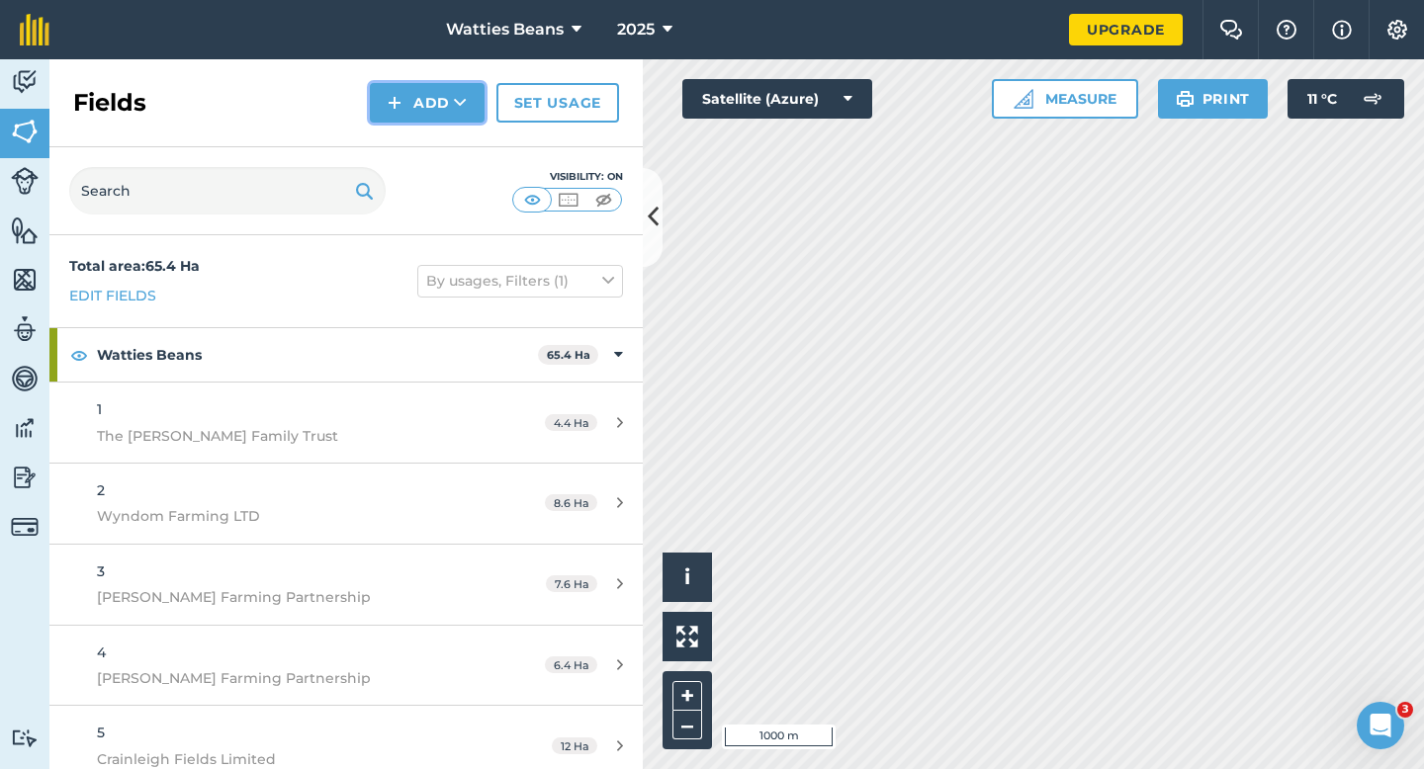
click at [409, 92] on button "Add" at bounding box center [427, 103] width 115 height 40
click at [422, 151] on link "Draw" at bounding box center [427, 148] width 109 height 44
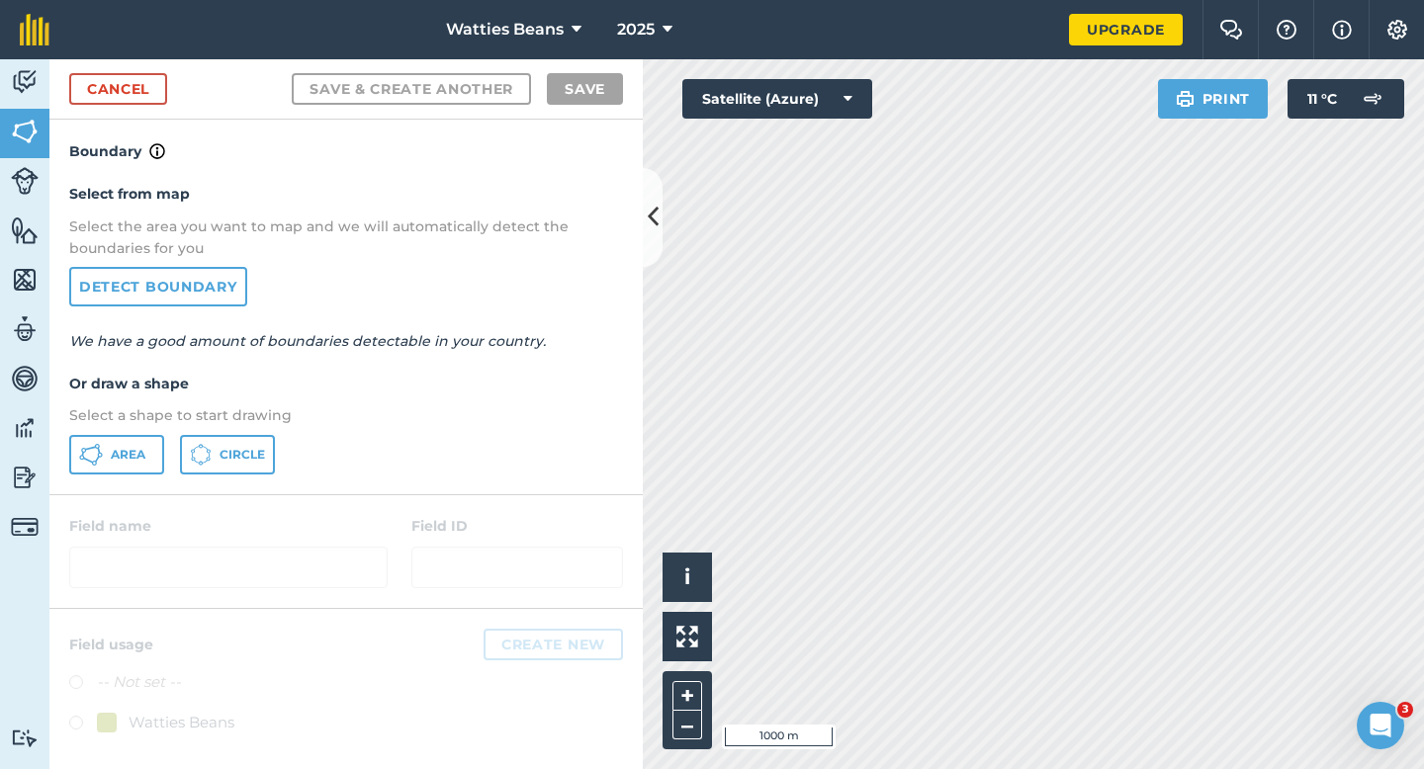
click at [105, 433] on div "Select from map Select the area you want to map and we will automatically detec…" at bounding box center [345, 328] width 593 height 330
click at [105, 438] on button "Area" at bounding box center [116, 455] width 95 height 40
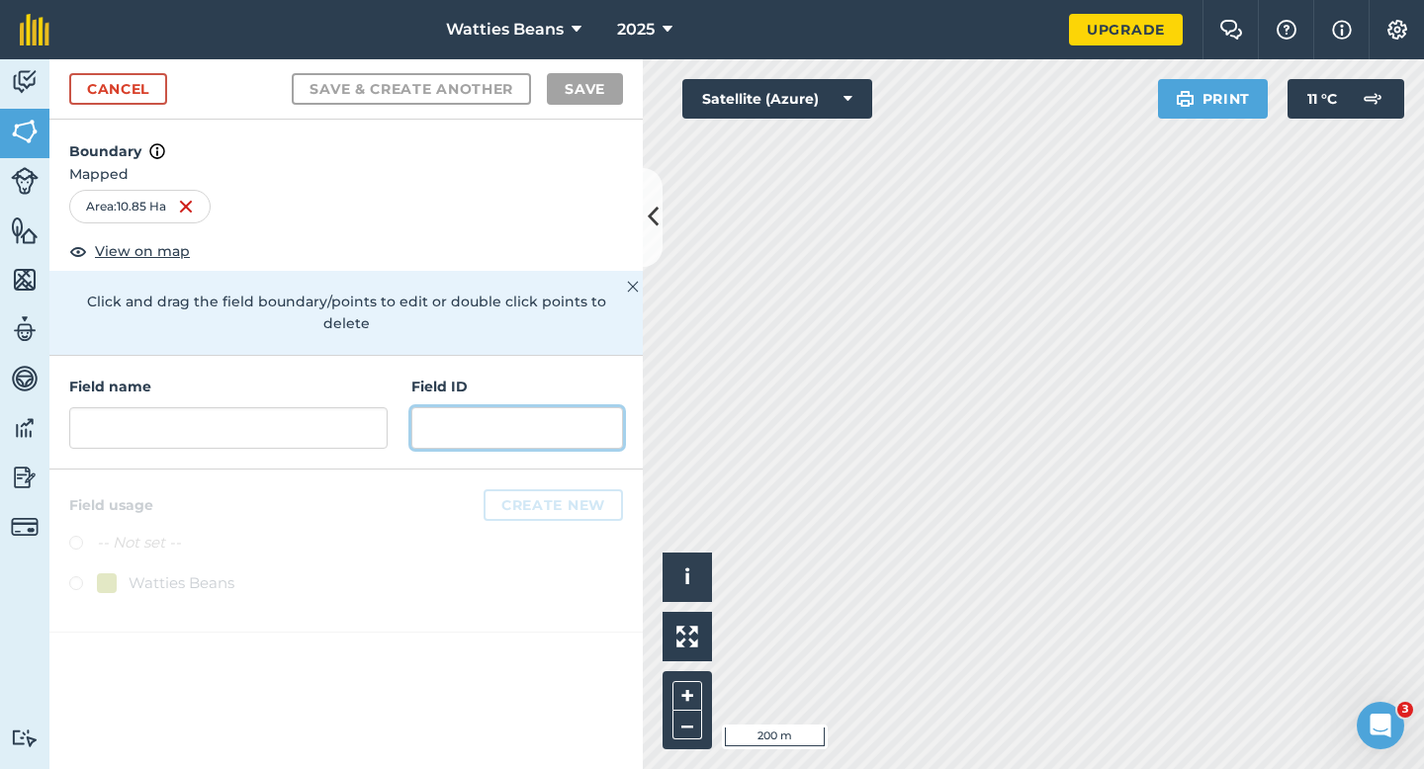
click at [542, 407] on input "text" at bounding box center [517, 428] width 212 height 42
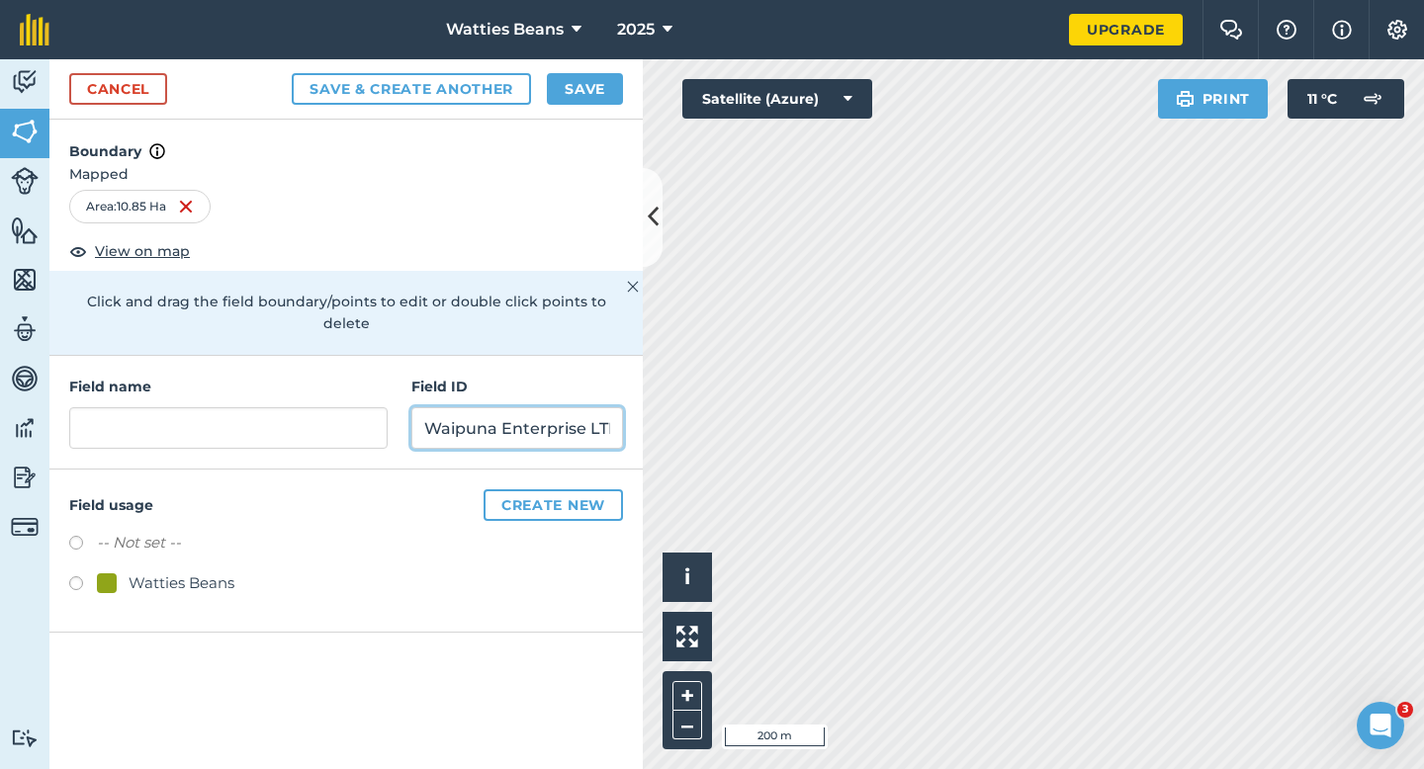
scroll to position [0, 8]
type input "Waipuna Enterprise LTD"
click at [176, 548] on div "-- Not set -- Watties Beans" at bounding box center [346, 565] width 554 height 69
click at [190, 432] on div "Field name Field ID Waipuna Enterprise LTD" at bounding box center [345, 413] width 593 height 114
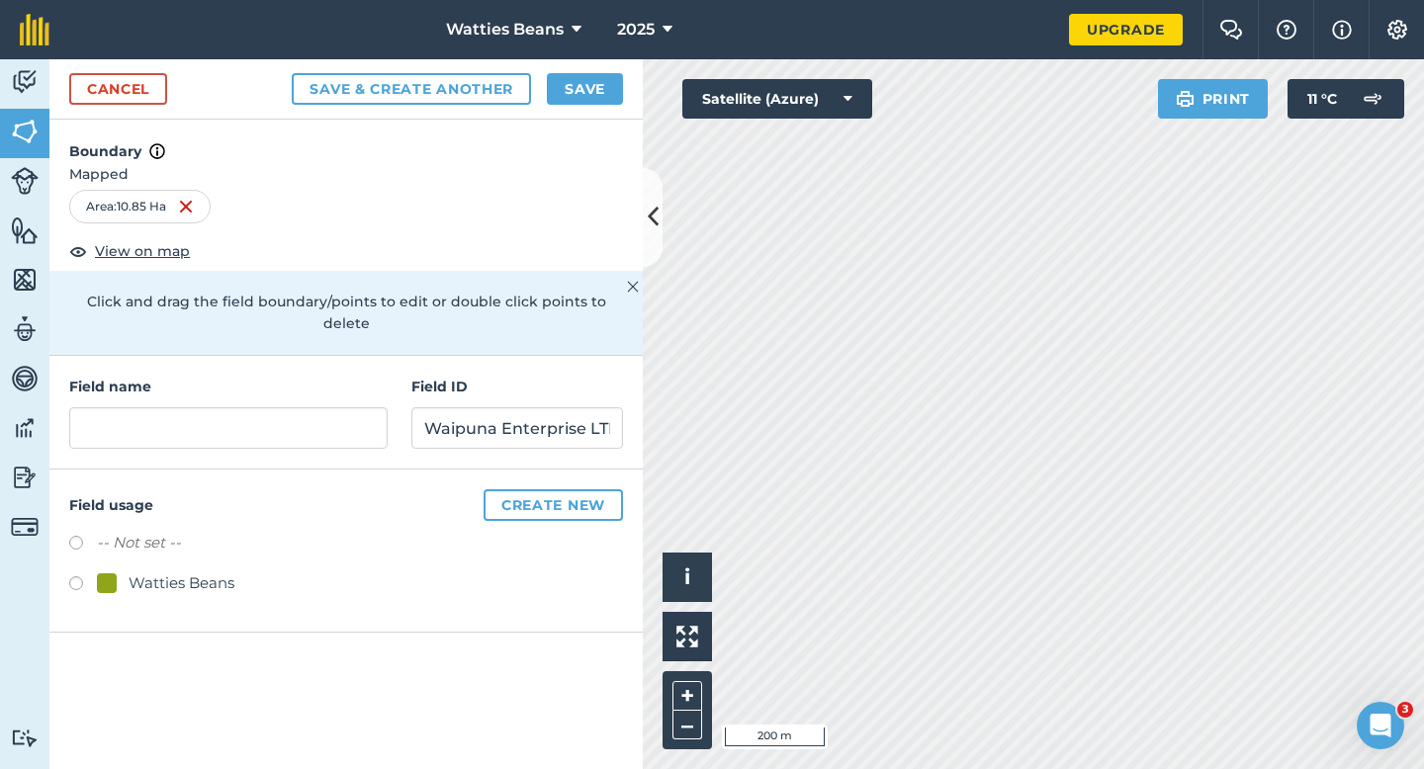
click at [182, 572] on div "Watties Beans" at bounding box center [182, 584] width 106 height 24
radio input "true"
click at [189, 432] on div "Field name Field ID Waipuna Enterprise LTD" at bounding box center [345, 413] width 593 height 114
click at [192, 407] on input "text" at bounding box center [228, 428] width 318 height 42
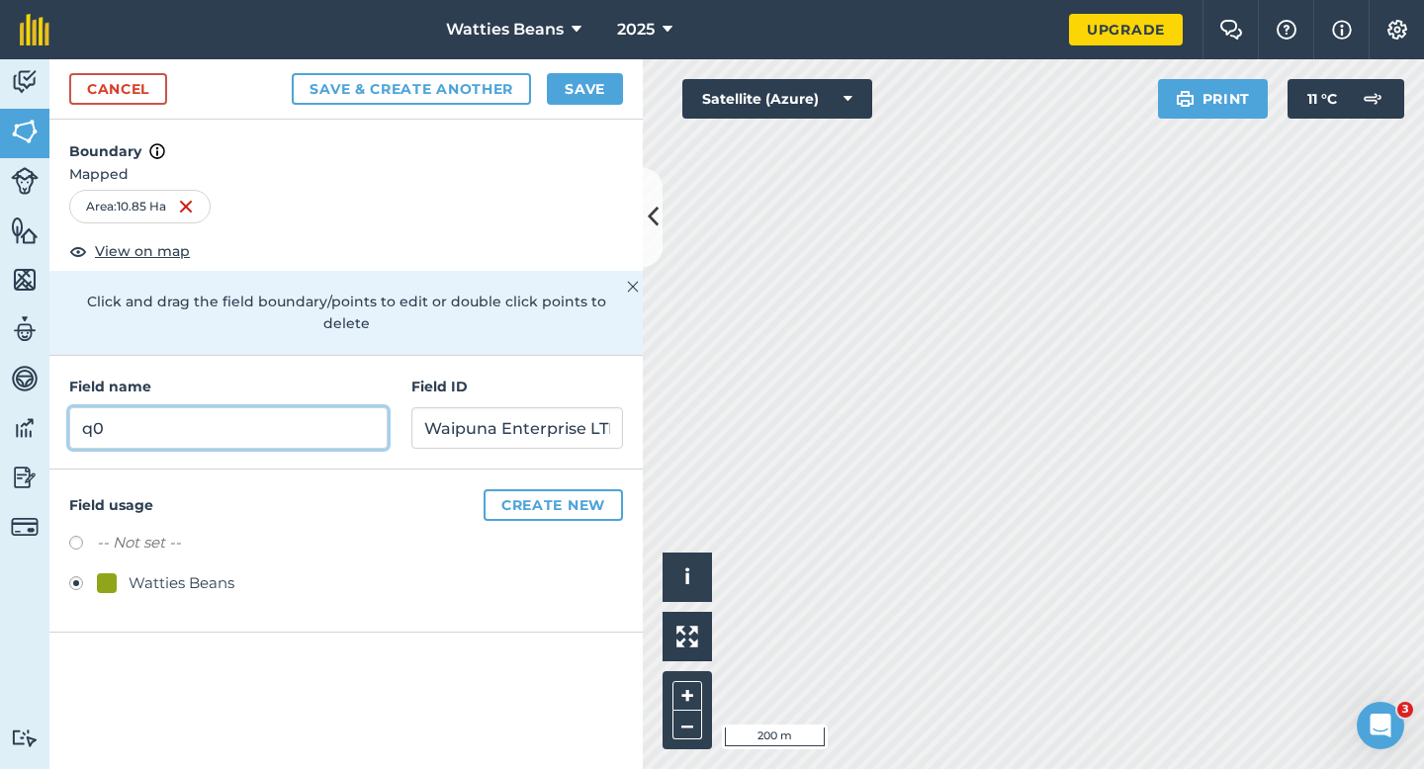
type input "q"
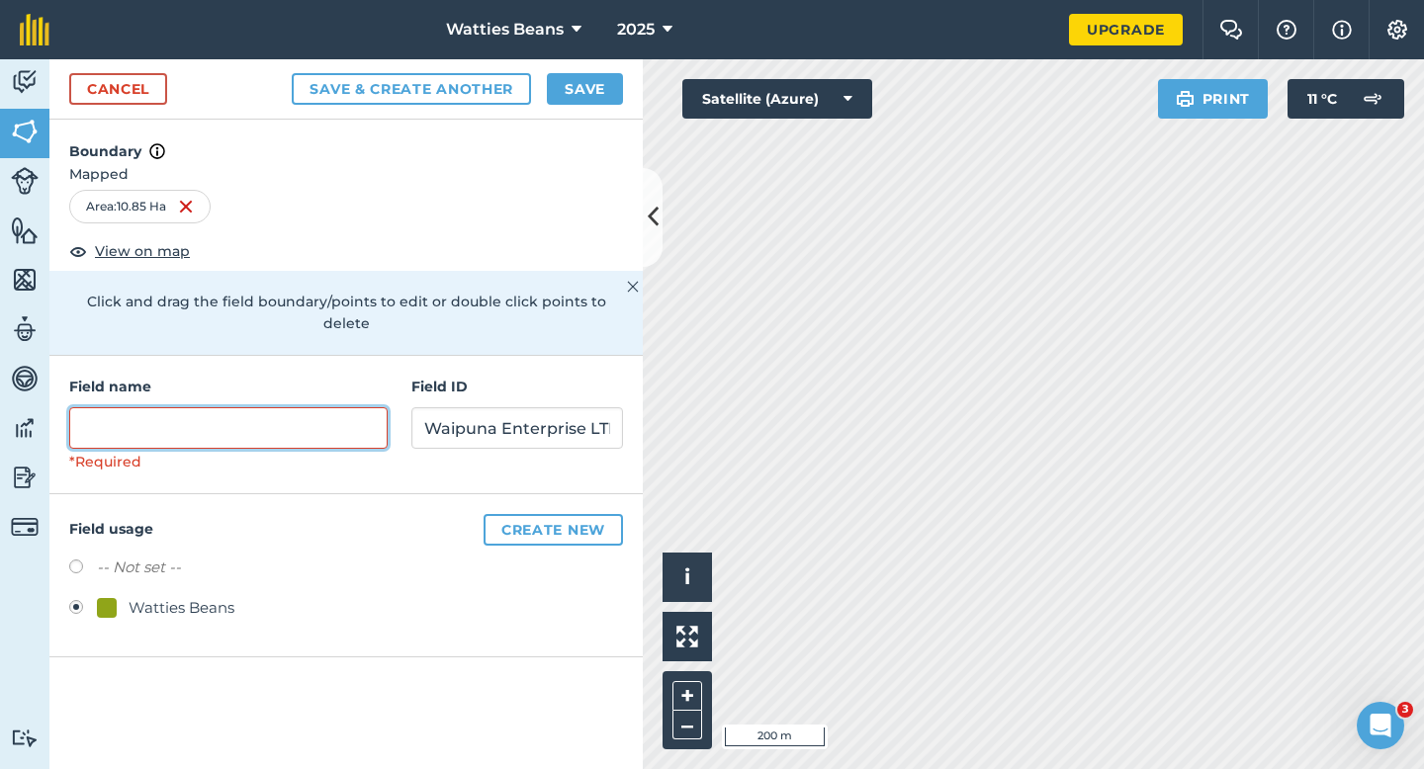
type input "1"
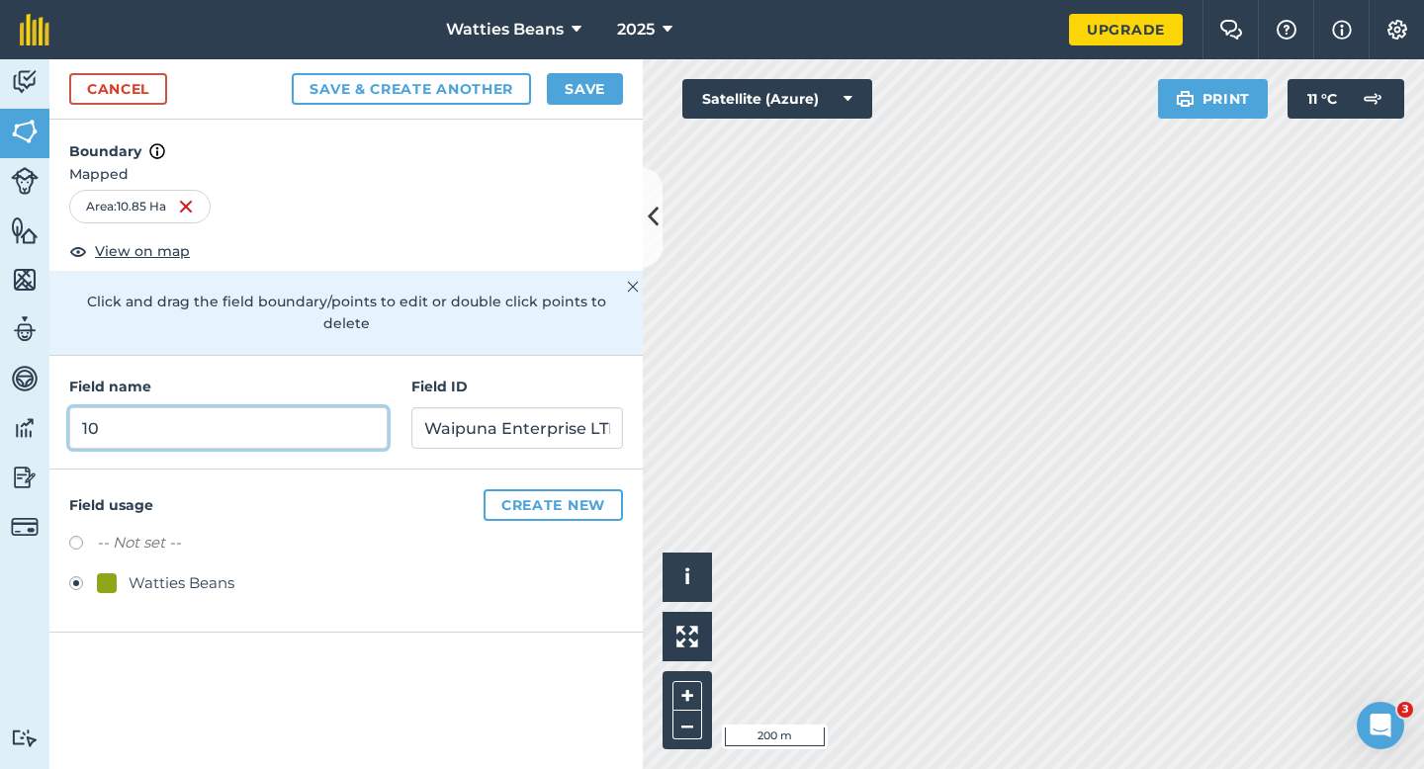
type input "10"
click at [562, 95] on button "Save" at bounding box center [585, 89] width 76 height 32
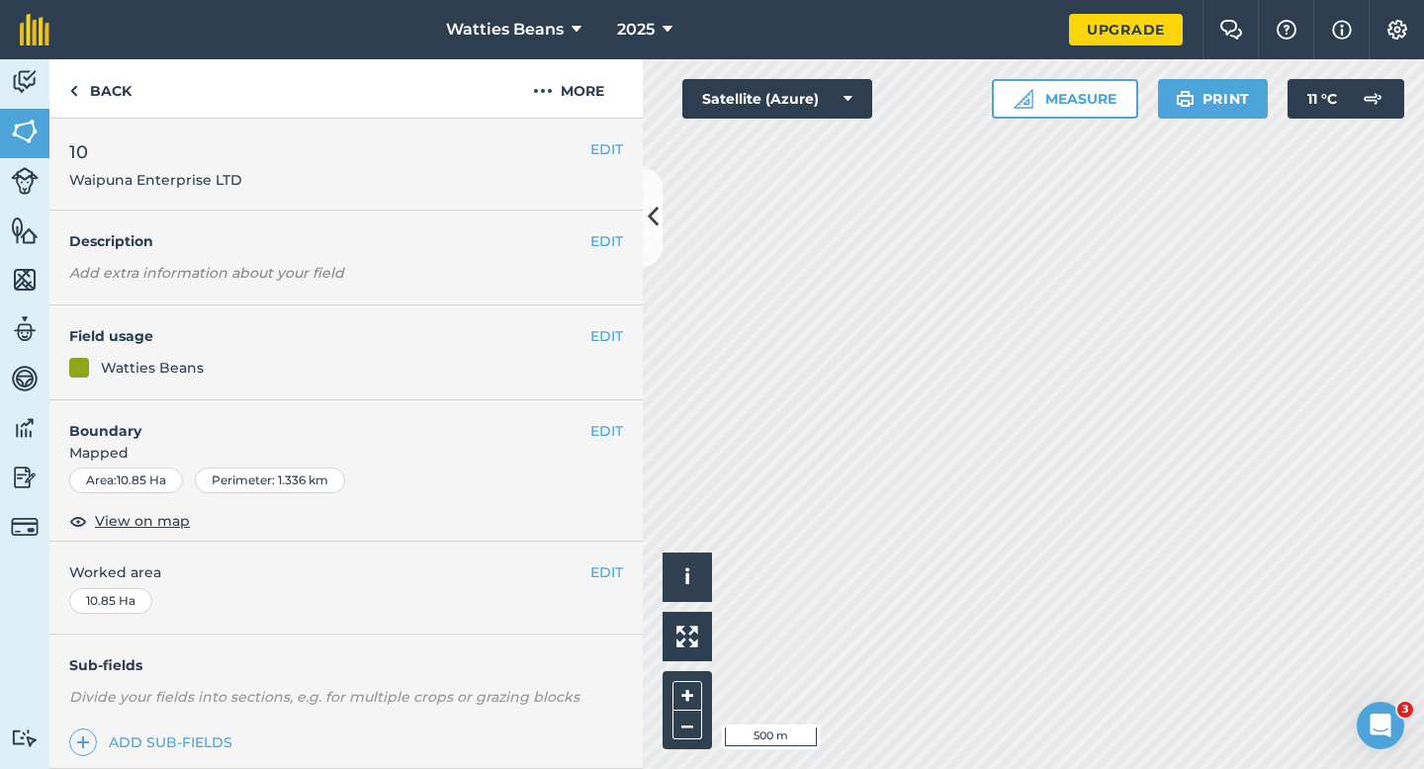
click at [621, 562] on span "Worked area" at bounding box center [346, 573] width 554 height 22
click at [606, 572] on button "EDIT" at bounding box center [606, 573] width 33 height 22
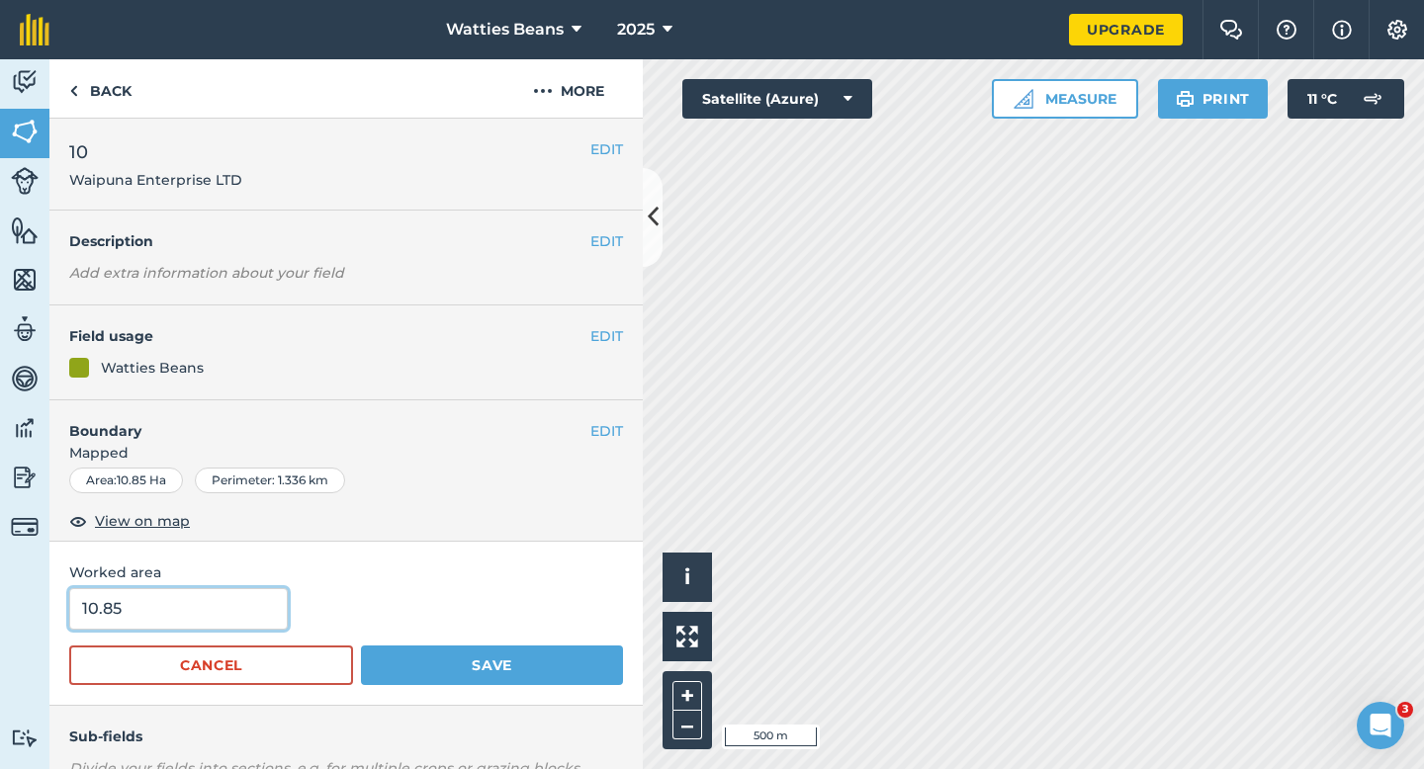
click at [254, 613] on input "10.85" at bounding box center [178, 609] width 219 height 42
type input "11"
click at [361, 646] on button "Save" at bounding box center [492, 666] width 262 height 40
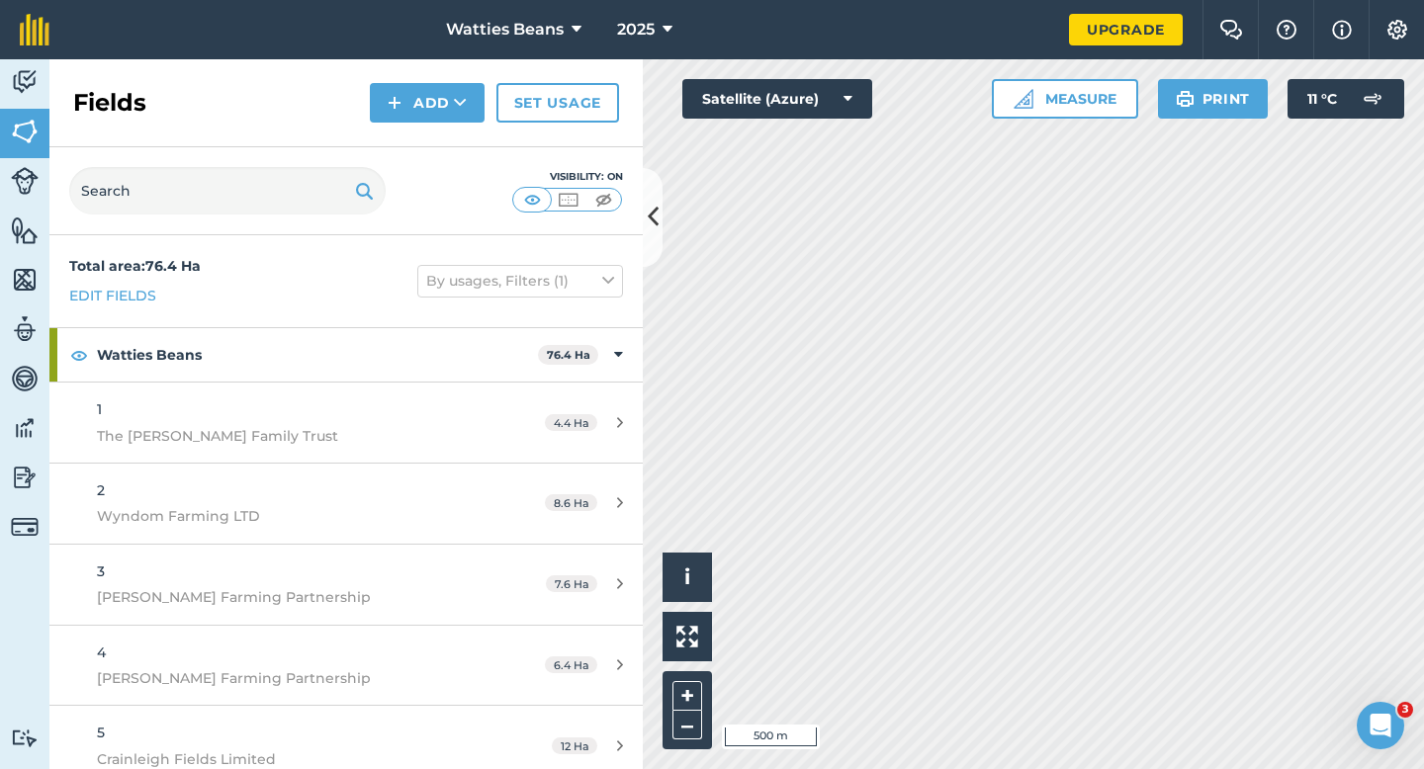
scroll to position [421, 0]
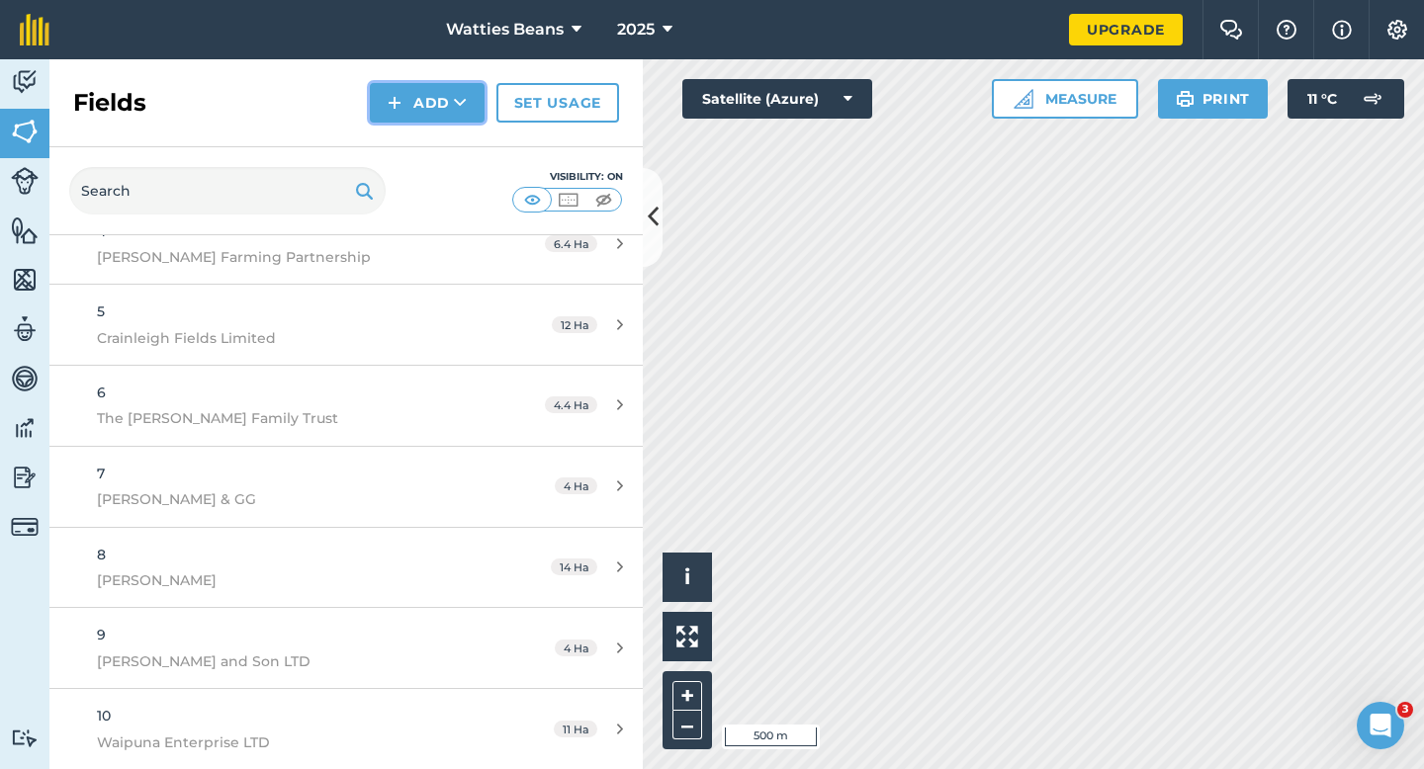
click at [391, 111] on img at bounding box center [395, 103] width 14 height 24
click at [395, 135] on link "Draw" at bounding box center [427, 148] width 109 height 44
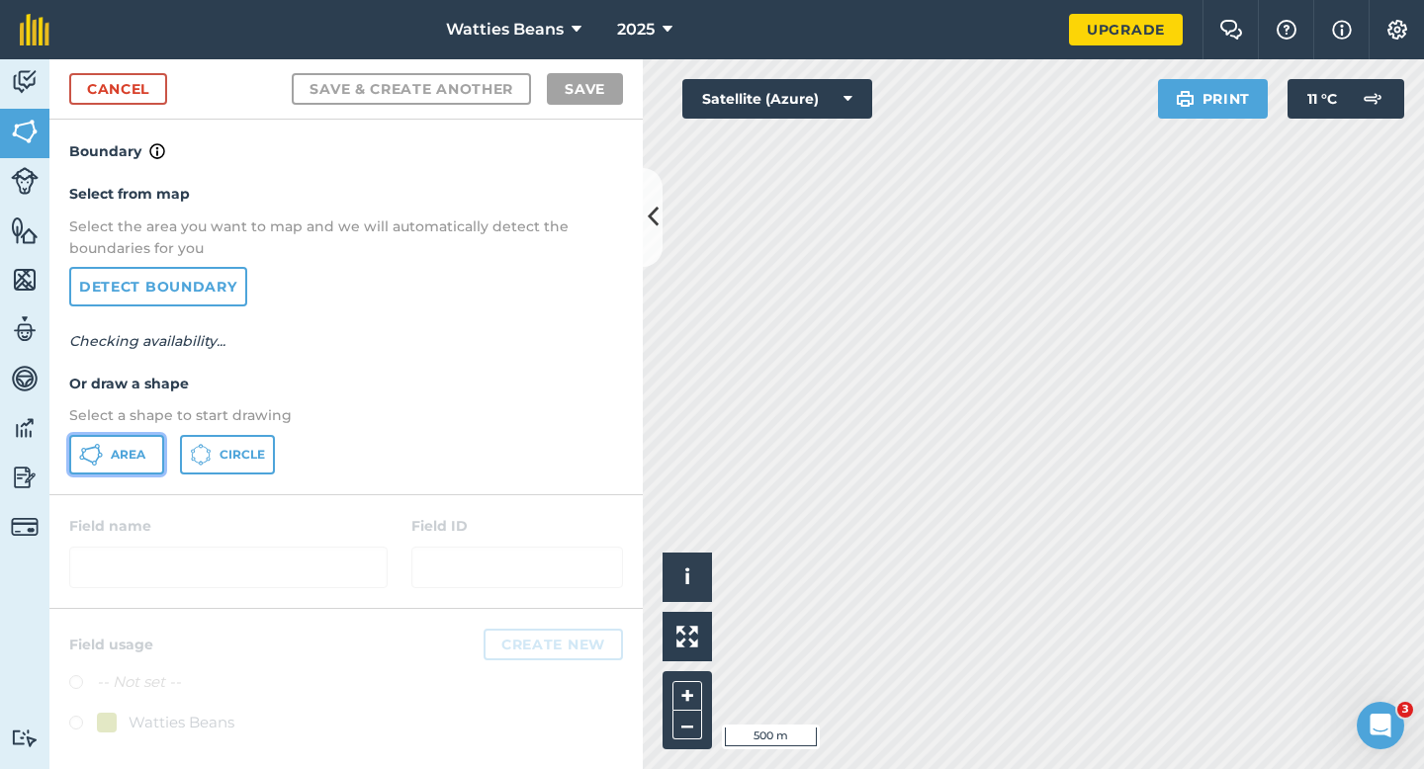
click at [136, 451] on span "Area" at bounding box center [128, 455] width 35 height 16
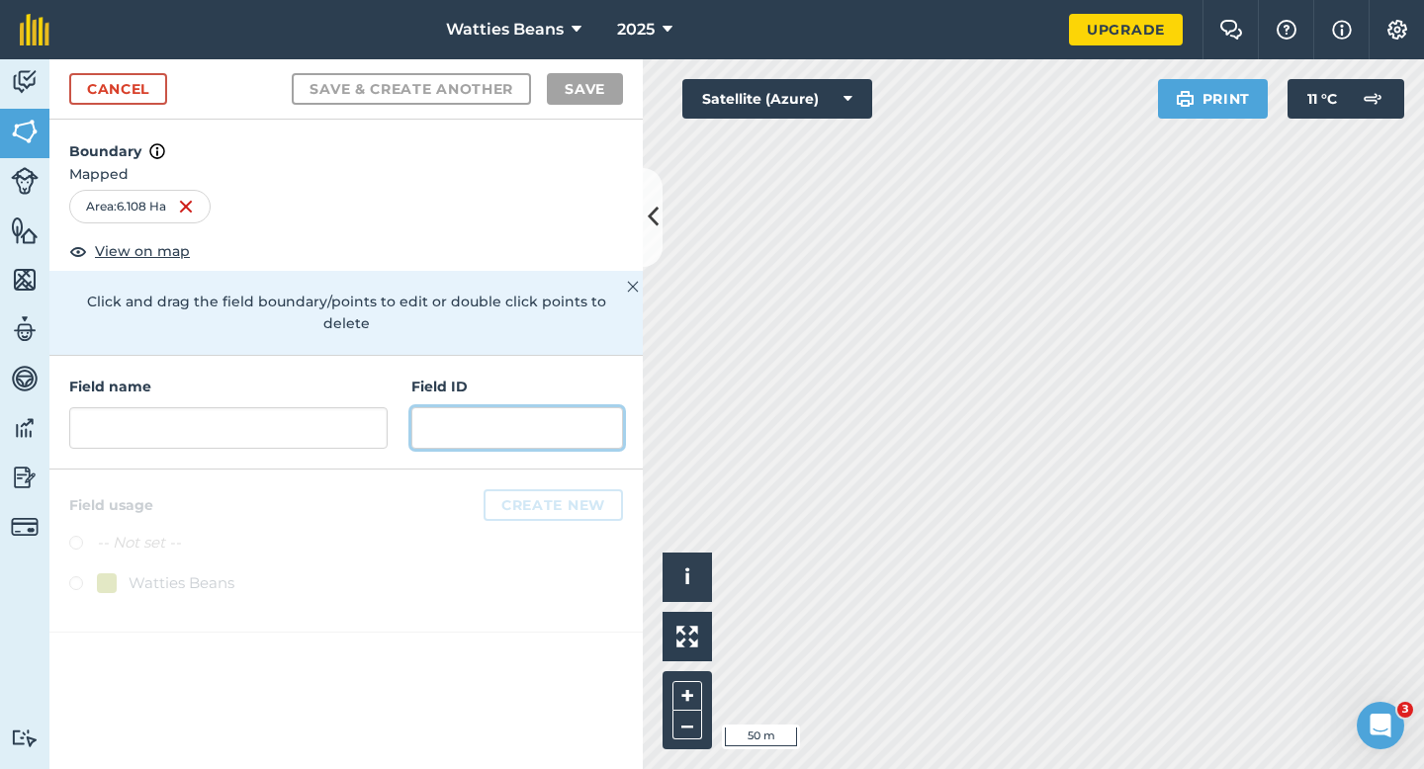
click at [448, 407] on input "text" at bounding box center [517, 428] width 212 height 42
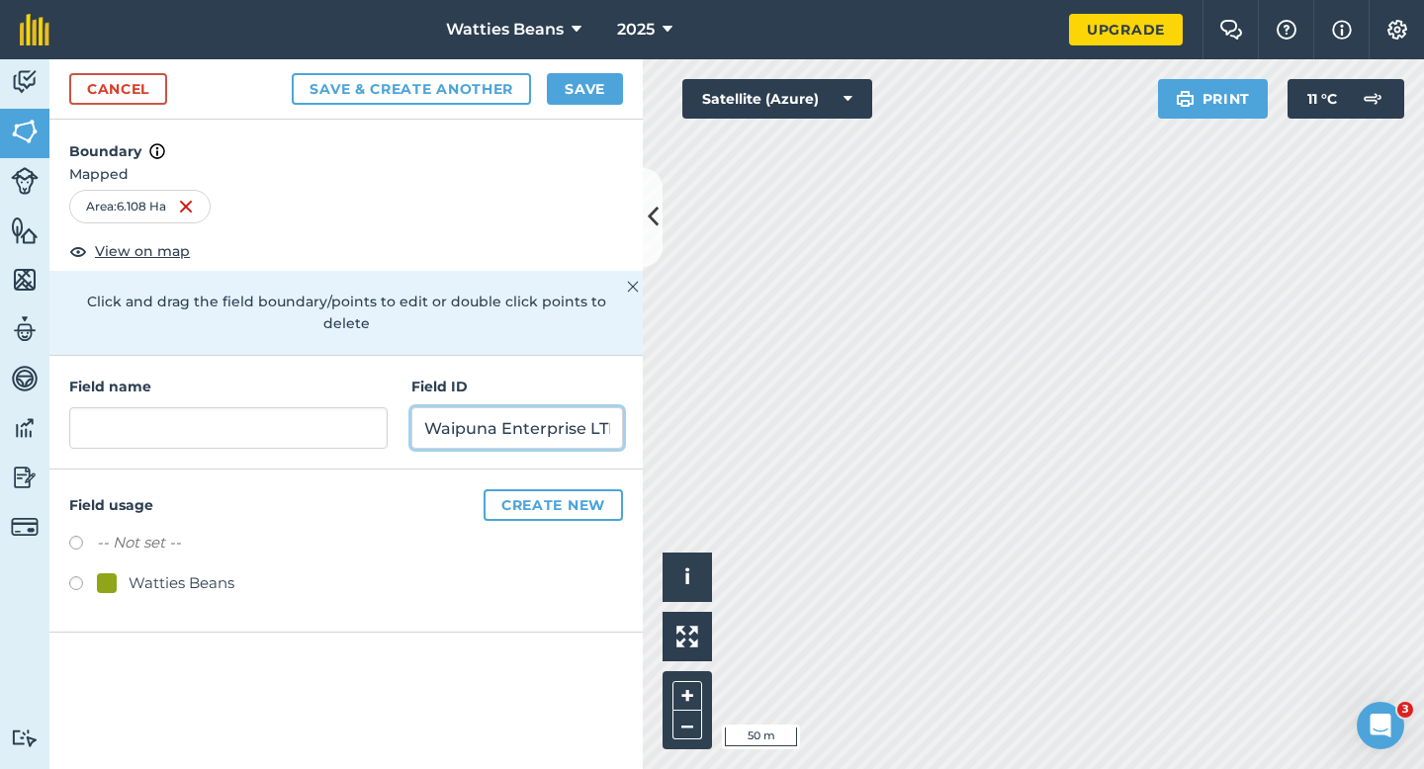
scroll to position [0, 8]
type input "Waipuna Enterprise LTD"
click at [183, 572] on div "Watties Beans" at bounding box center [182, 584] width 106 height 24
radio input "true"
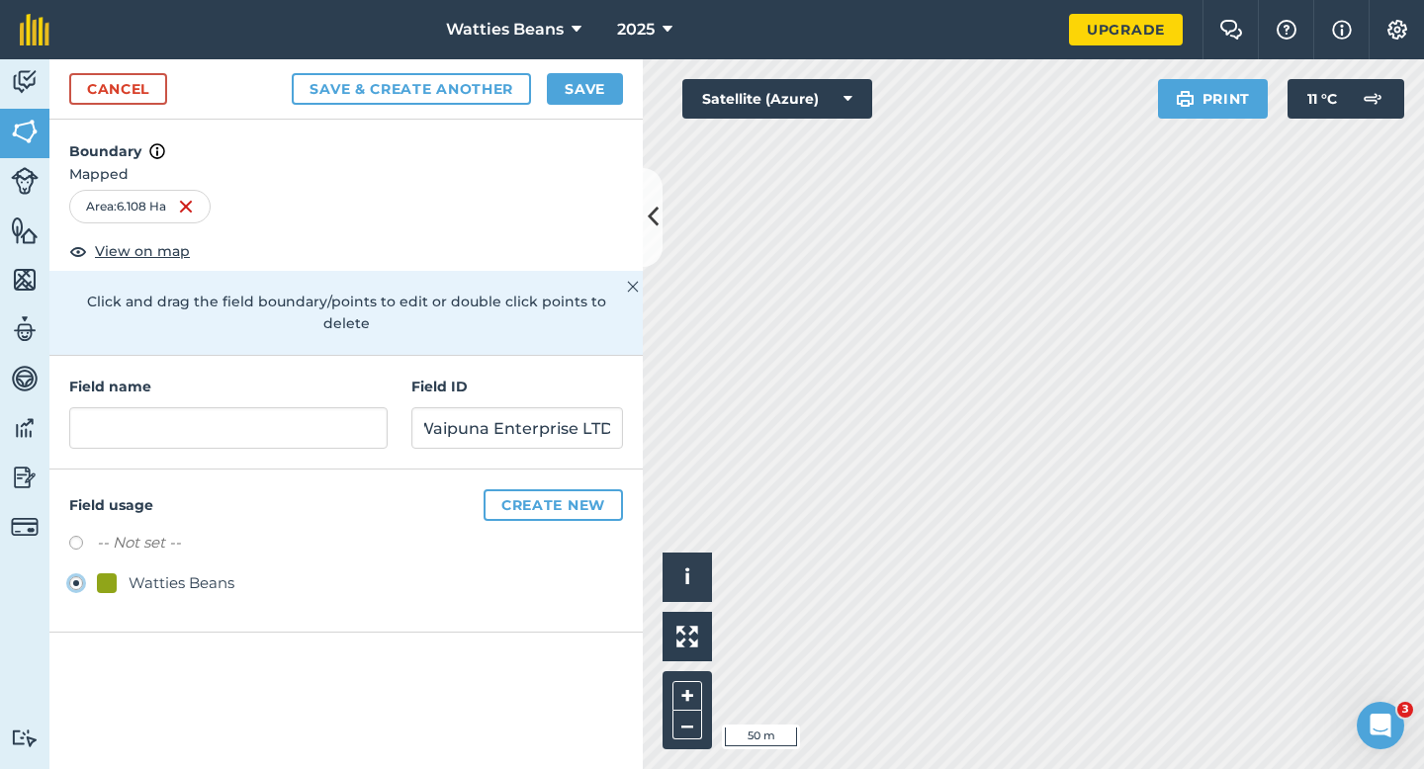
scroll to position [0, 0]
click at [201, 376] on h4 "Field name" at bounding box center [228, 387] width 318 height 22
click at [201, 407] on input "text" at bounding box center [228, 428] width 318 height 42
type input "11"
click at [584, 116] on div "Cancel Save & Create Another Save" at bounding box center [345, 89] width 593 height 60
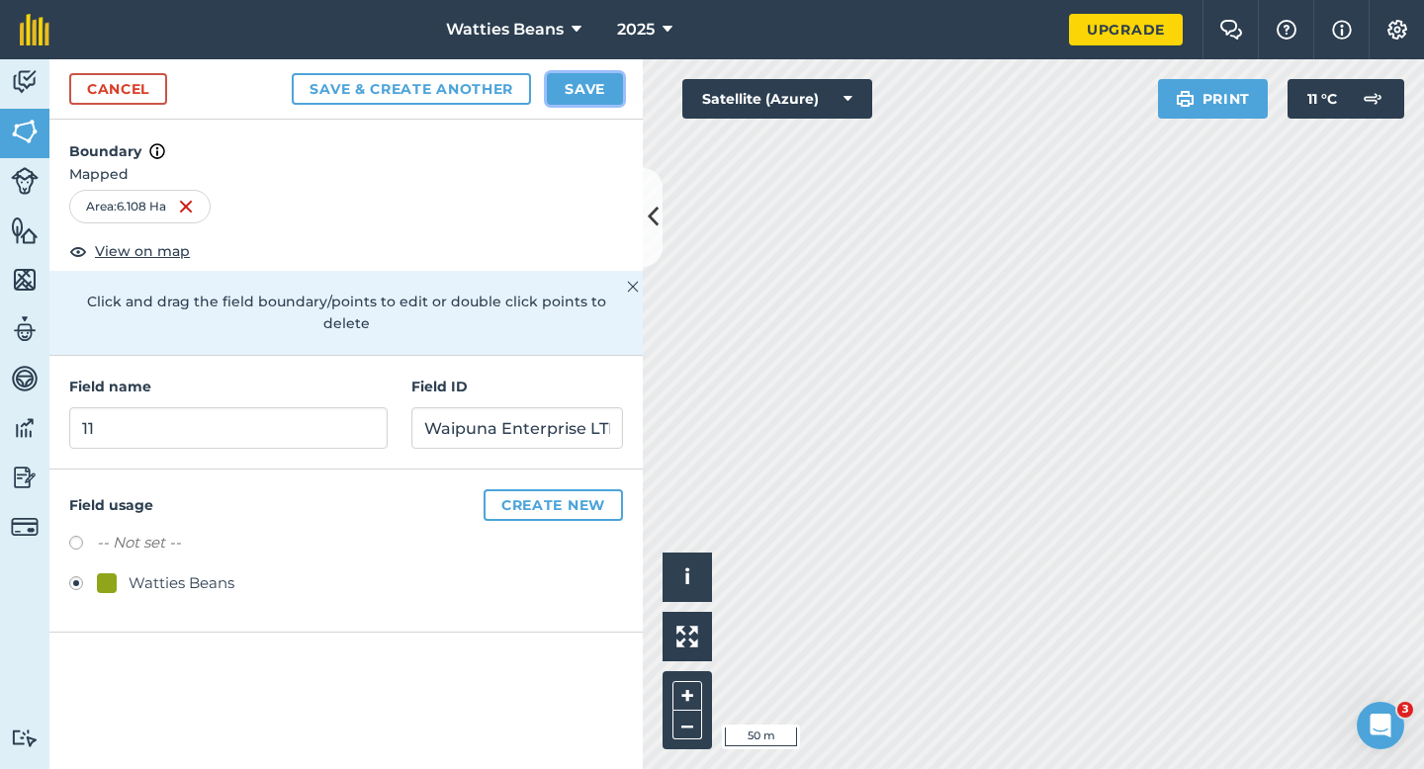
click at [582, 78] on button "Save" at bounding box center [585, 89] width 76 height 32
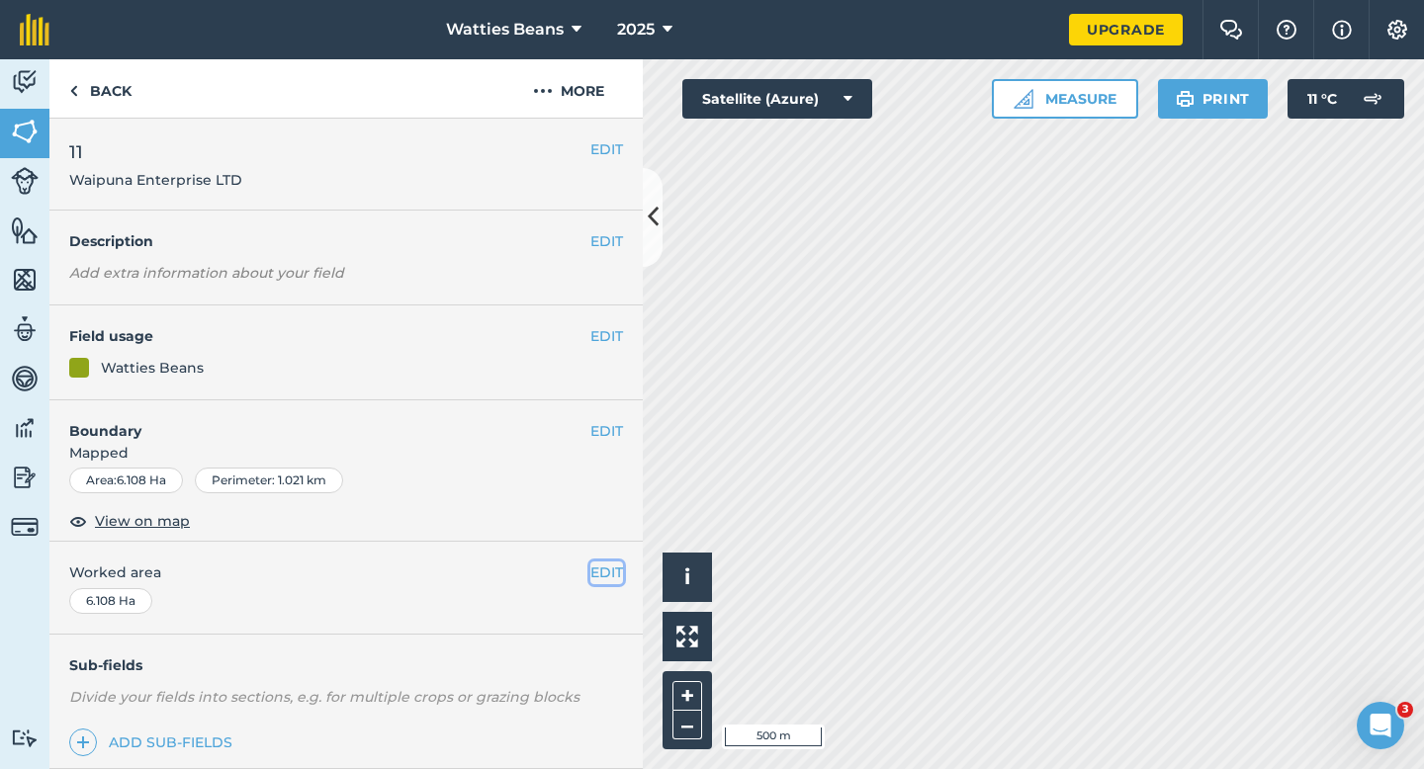
click at [600, 570] on button "EDIT" at bounding box center [606, 573] width 33 height 22
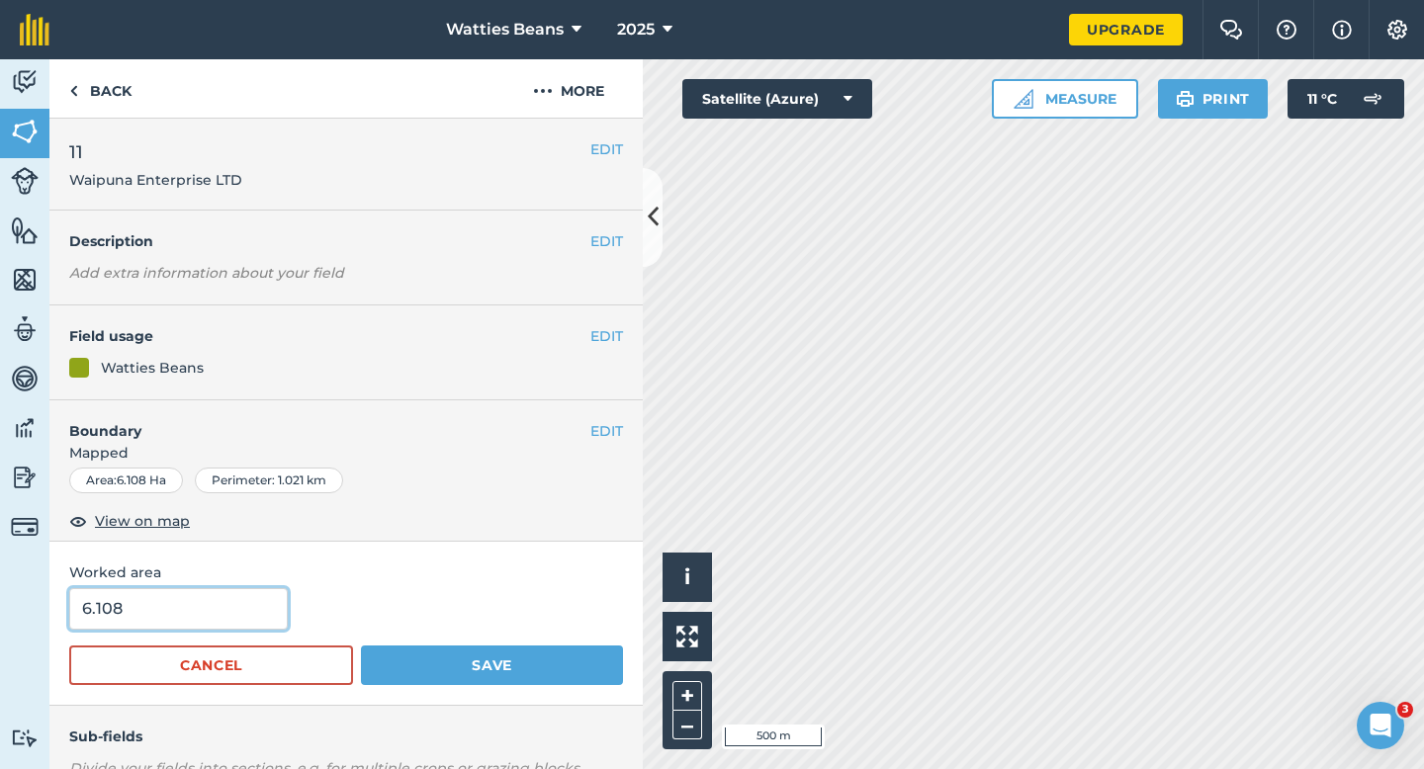
click at [155, 596] on input "6.108" at bounding box center [178, 609] width 219 height 42
type input "6"
click at [361, 646] on button "Save" at bounding box center [492, 666] width 262 height 40
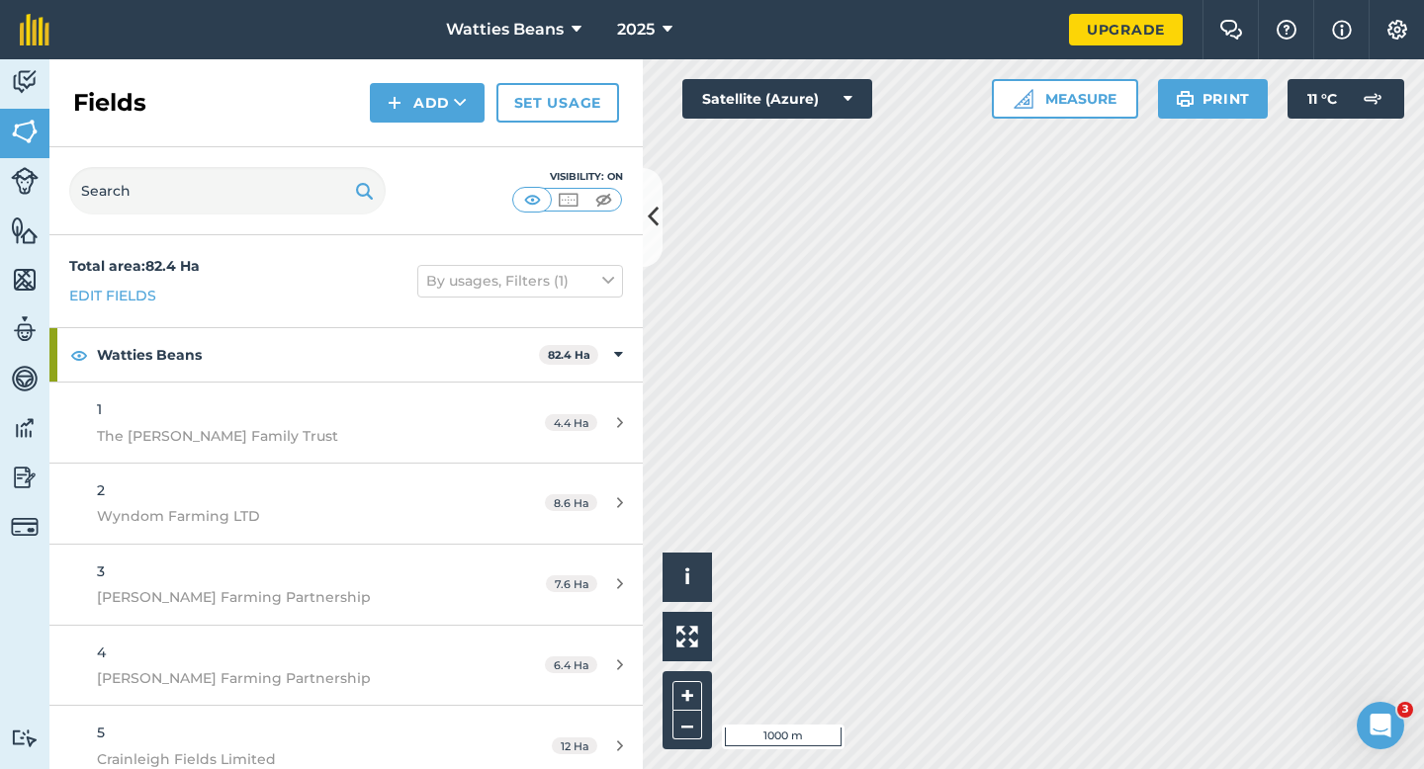
click at [373, 80] on div "Fields Add Set usage" at bounding box center [345, 103] width 593 height 88
click at [395, 103] on img at bounding box center [395, 103] width 14 height 24
click at [402, 133] on link "Draw" at bounding box center [427, 148] width 109 height 44
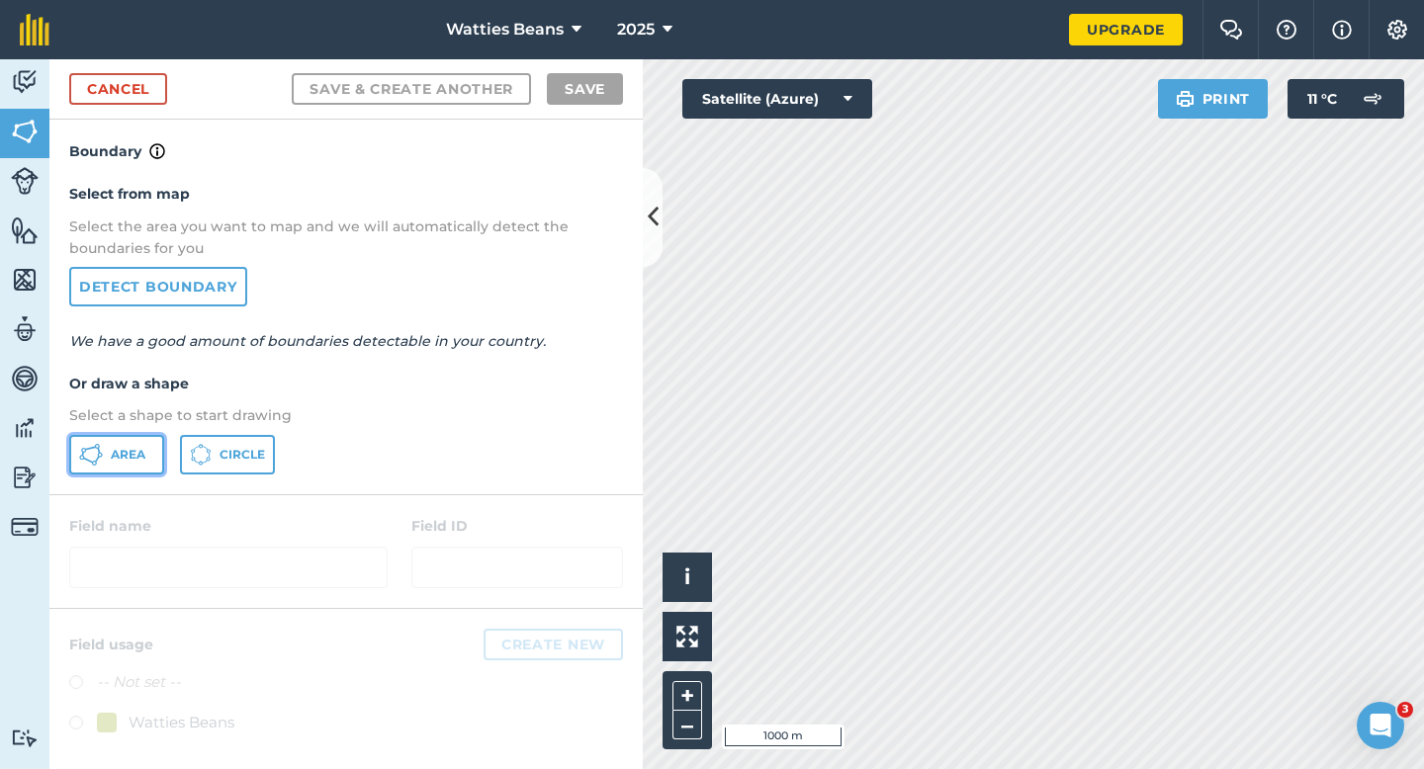
click at [121, 459] on span "Area" at bounding box center [128, 455] width 35 height 16
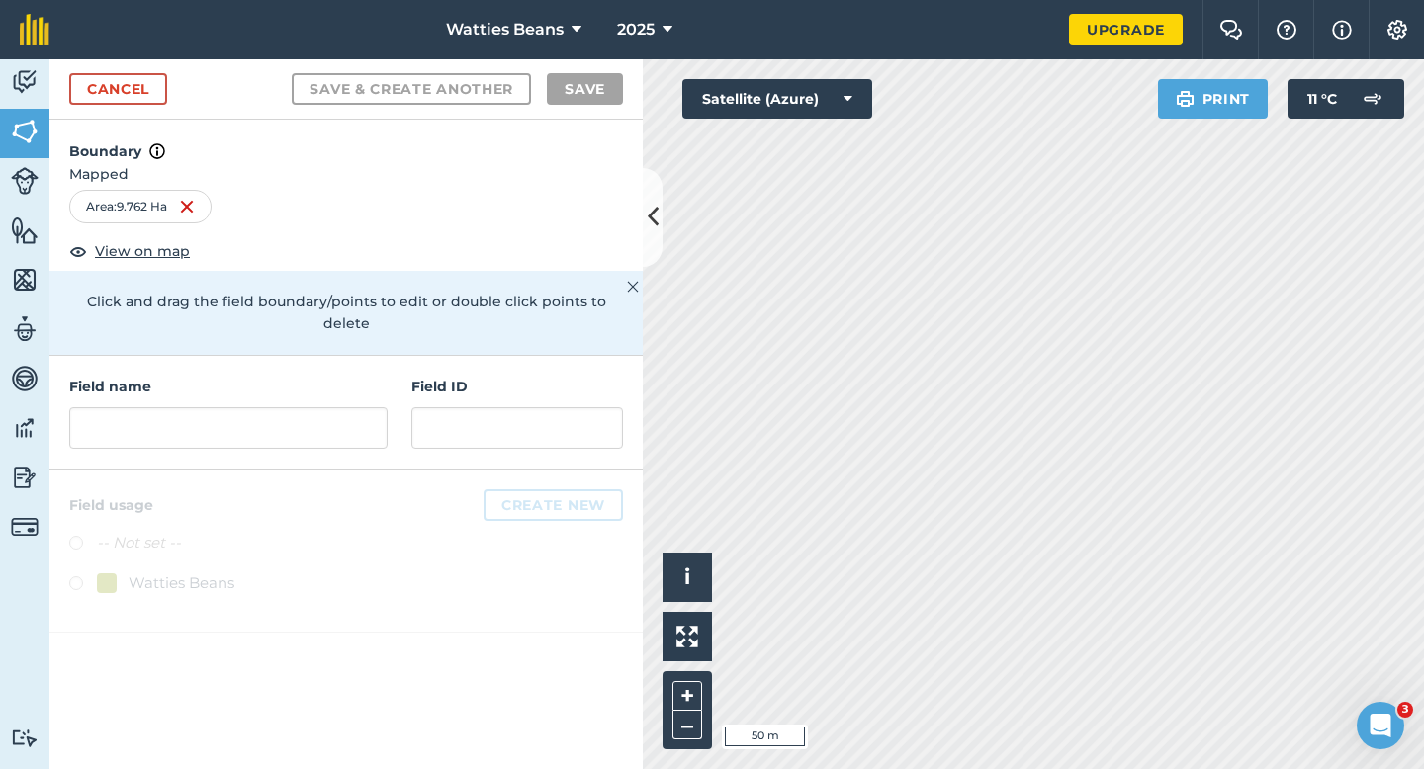
click at [401, 398] on div "Field name Field ID" at bounding box center [345, 413] width 593 height 114
click at [389, 398] on div "Field name Field ID" at bounding box center [345, 413] width 593 height 114
click at [367, 407] on input "text" at bounding box center [228, 428] width 318 height 42
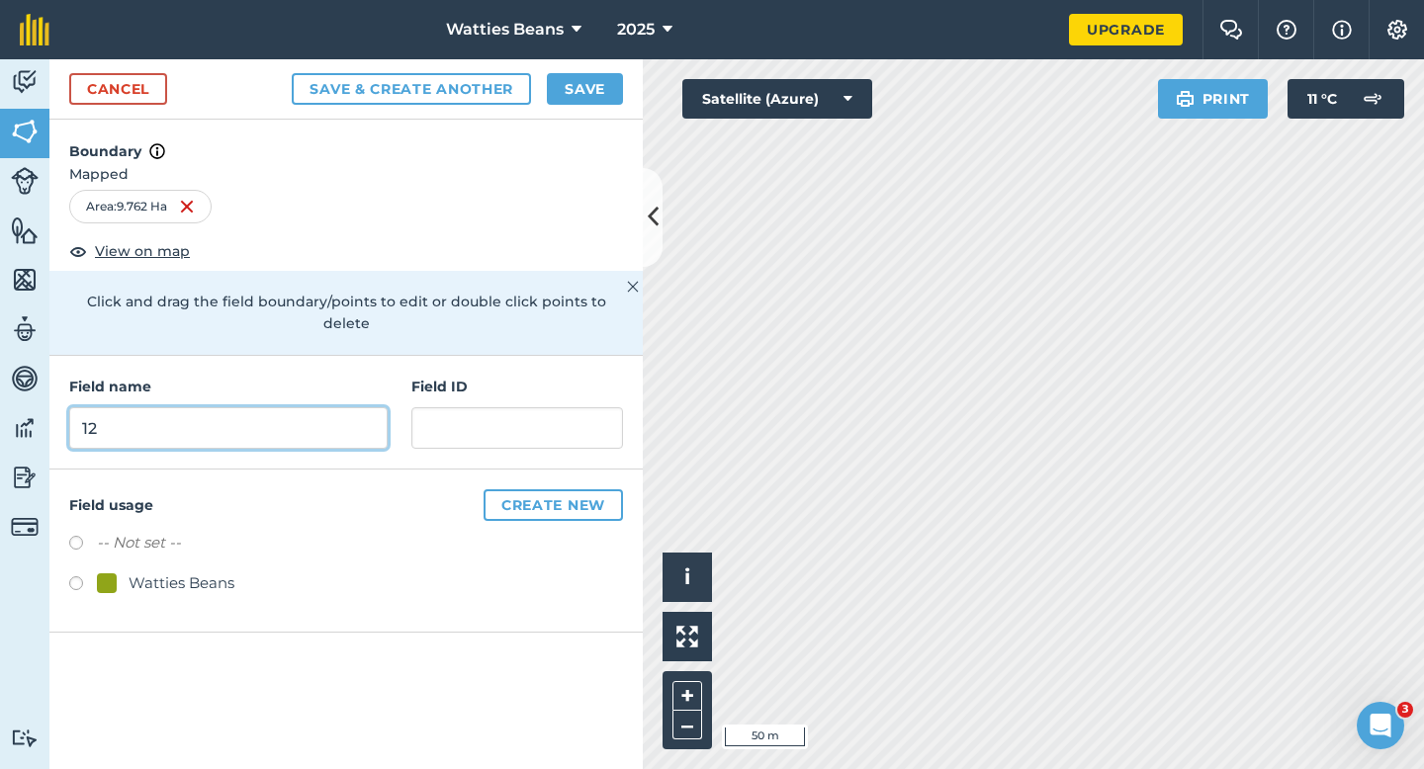
type input "12"
click at [211, 572] on div "Watties Beans" at bounding box center [182, 584] width 106 height 24
radio input "true"
click at [409, 391] on div "Field name 12 Field ID" at bounding box center [345, 413] width 593 height 114
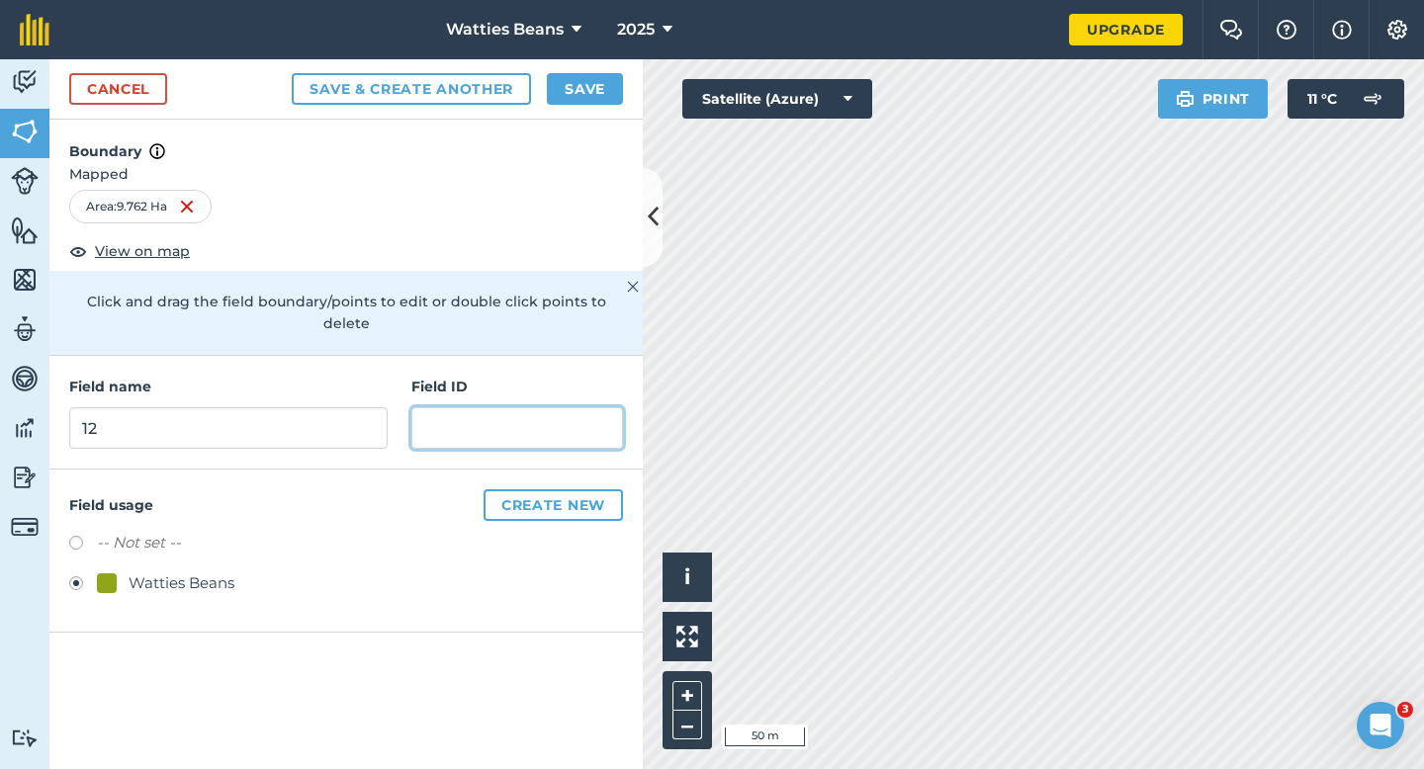
click at [420, 407] on input "text" at bounding box center [517, 428] width 212 height 42
type input "[PERSON_NAME] DS JK & JD"
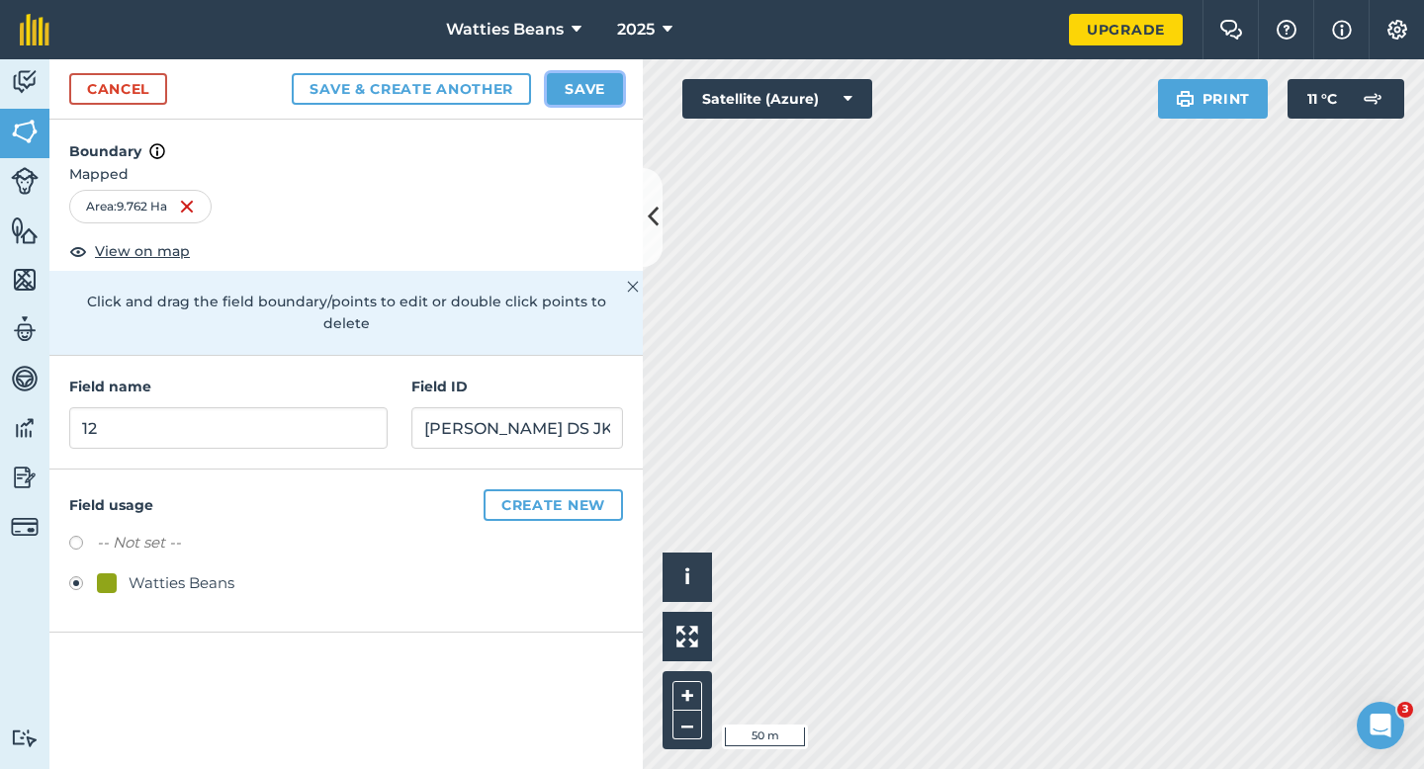
click at [579, 81] on button "Save" at bounding box center [585, 89] width 76 height 32
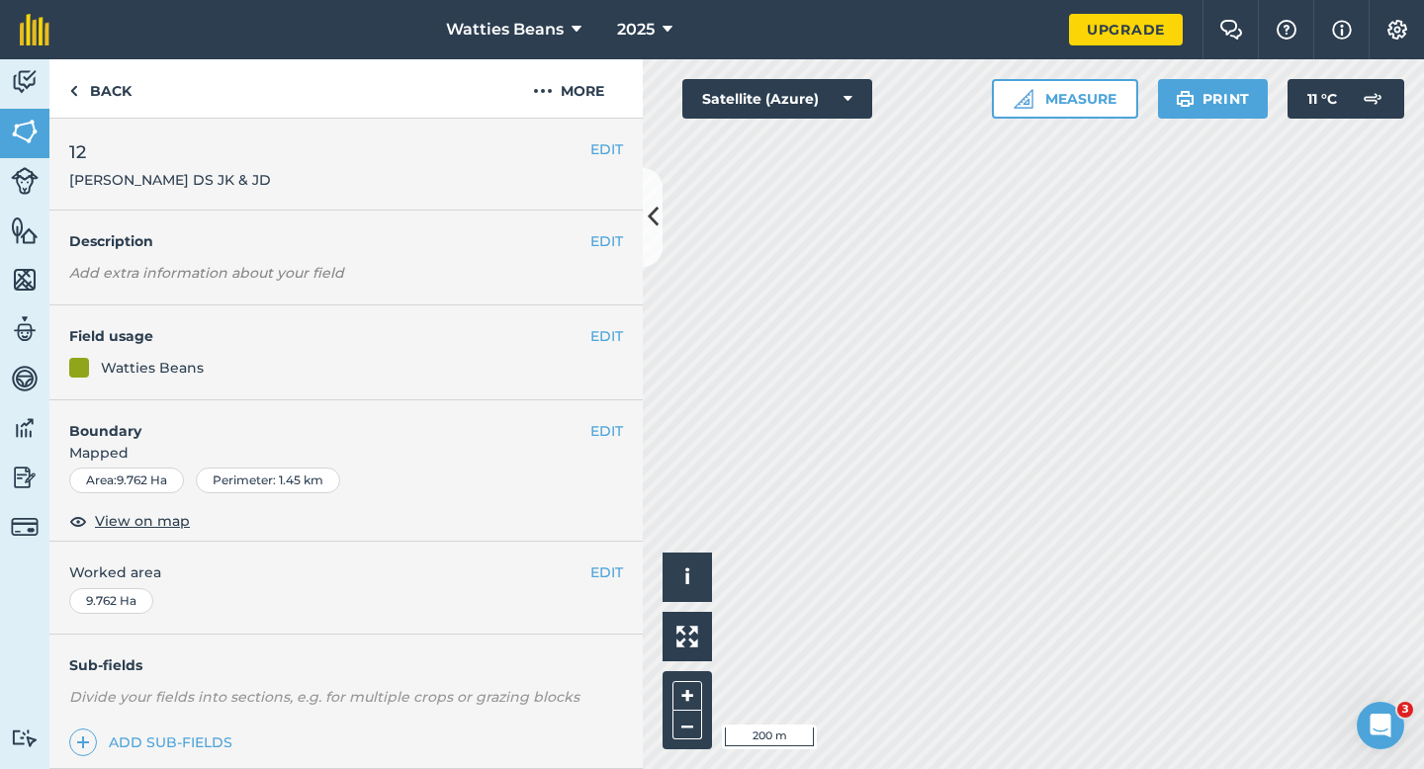
click at [618, 546] on div "EDIT Worked area 9.762 Ha" at bounding box center [345, 588] width 593 height 92
click at [613, 587] on div "EDIT Worked area 9.762 Ha" at bounding box center [345, 588] width 593 height 92
click at [613, 585] on div "EDIT Worked area 9.762 Ha" at bounding box center [345, 588] width 593 height 92
click at [613, 573] on button "EDIT" at bounding box center [606, 573] width 33 height 22
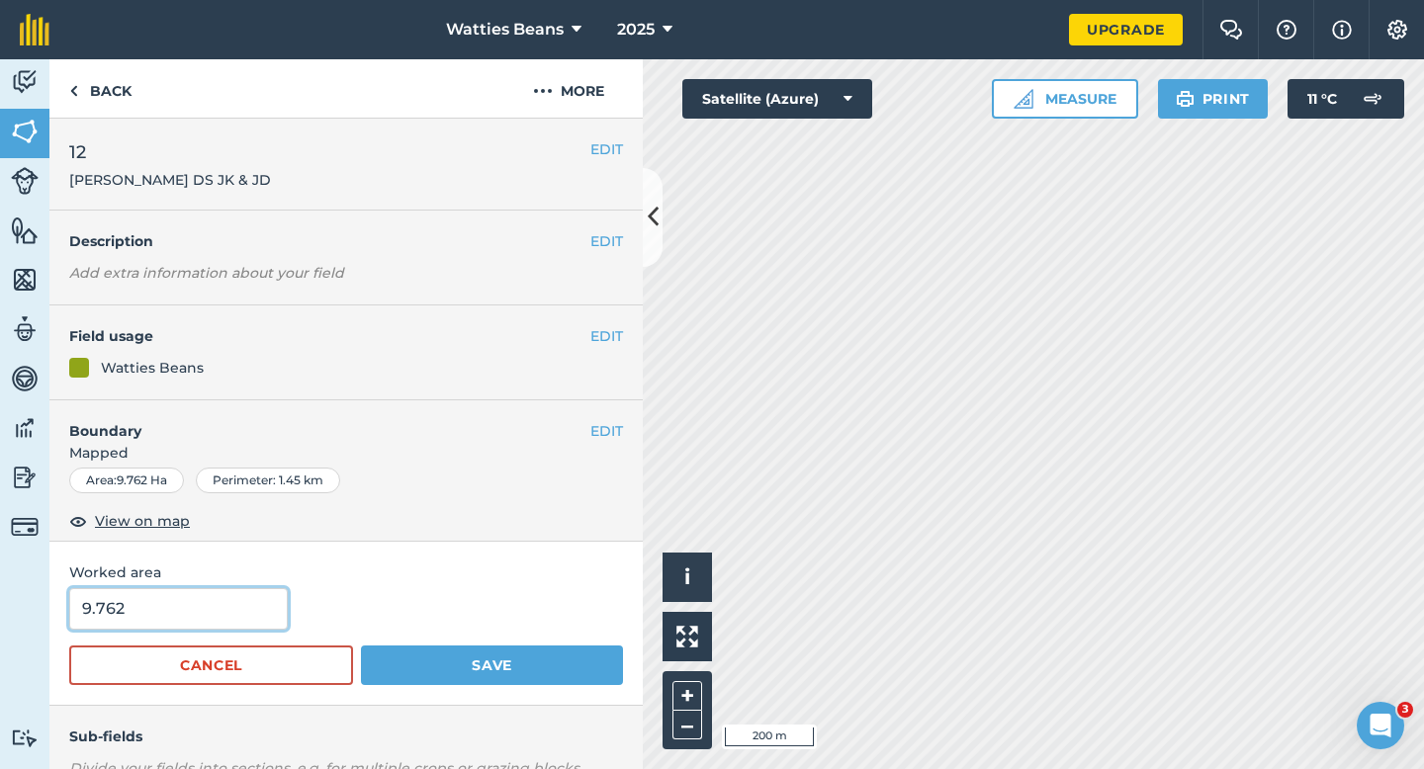
click at [231, 602] on input "9.762" at bounding box center [178, 609] width 219 height 42
type input "10"
click at [361, 646] on button "Save" at bounding box center [492, 666] width 262 height 40
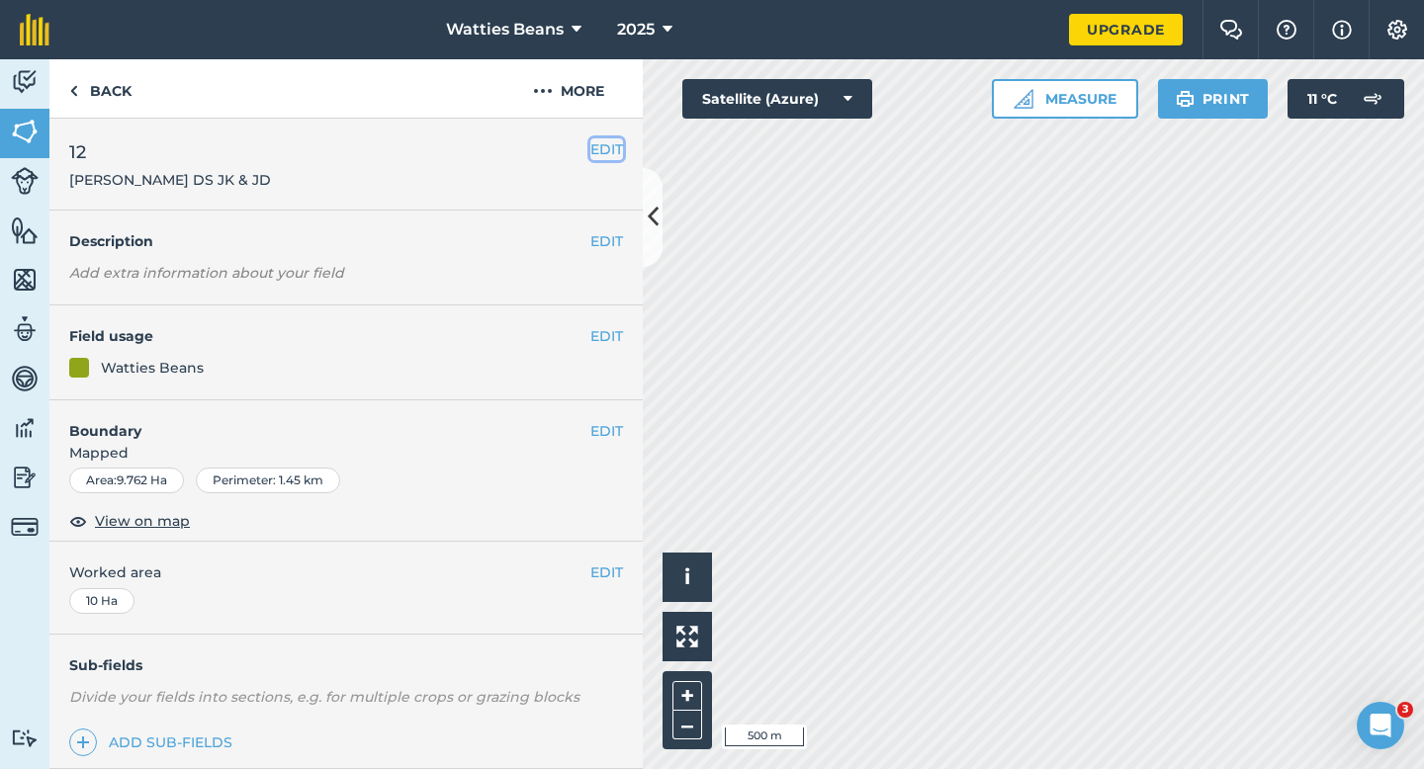
click at [607, 160] on button "EDIT" at bounding box center [606, 149] width 33 height 22
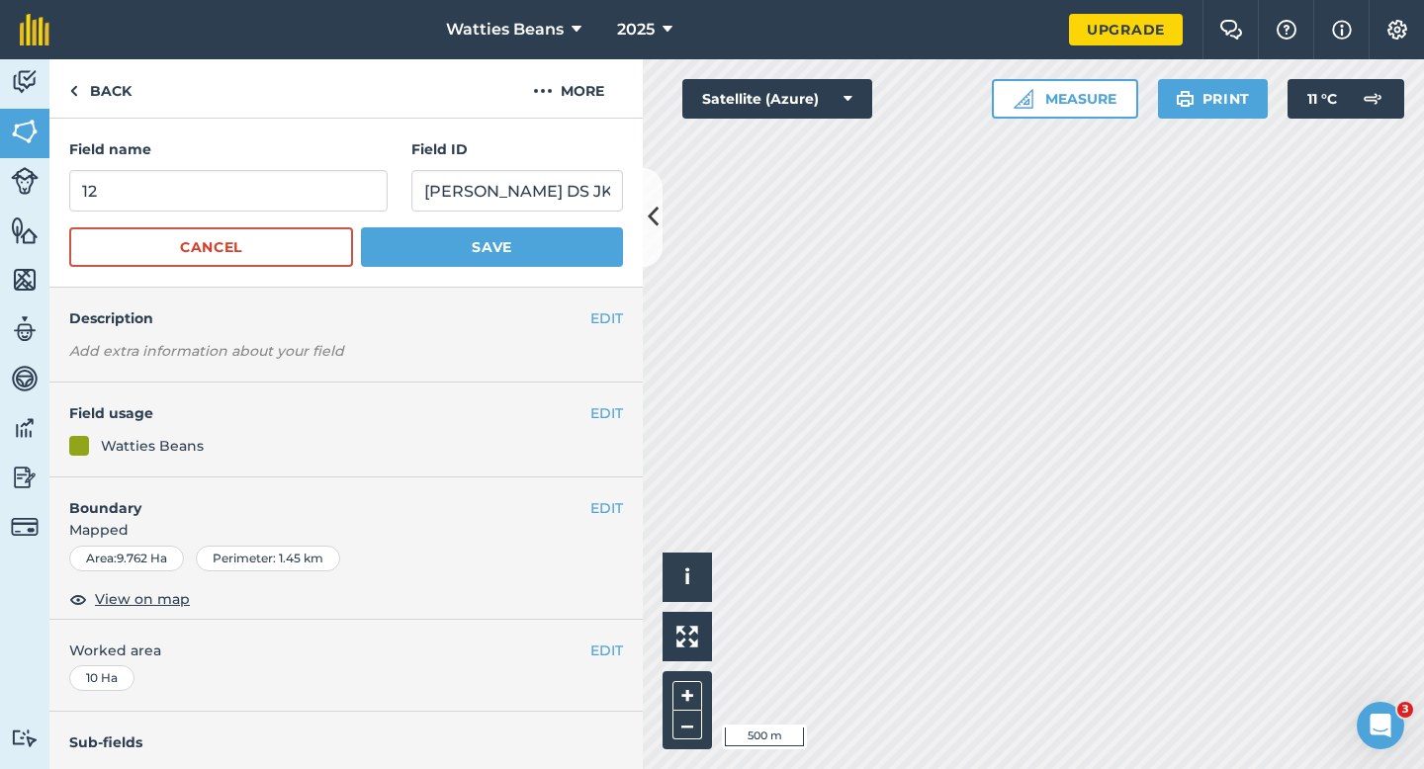
click at [309, 169] on div "Field name 12" at bounding box center [228, 174] width 318 height 73
click at [309, 192] on input "12" at bounding box center [228, 191] width 318 height 42
type input "13"
click at [361, 227] on button "Save" at bounding box center [492, 247] width 262 height 40
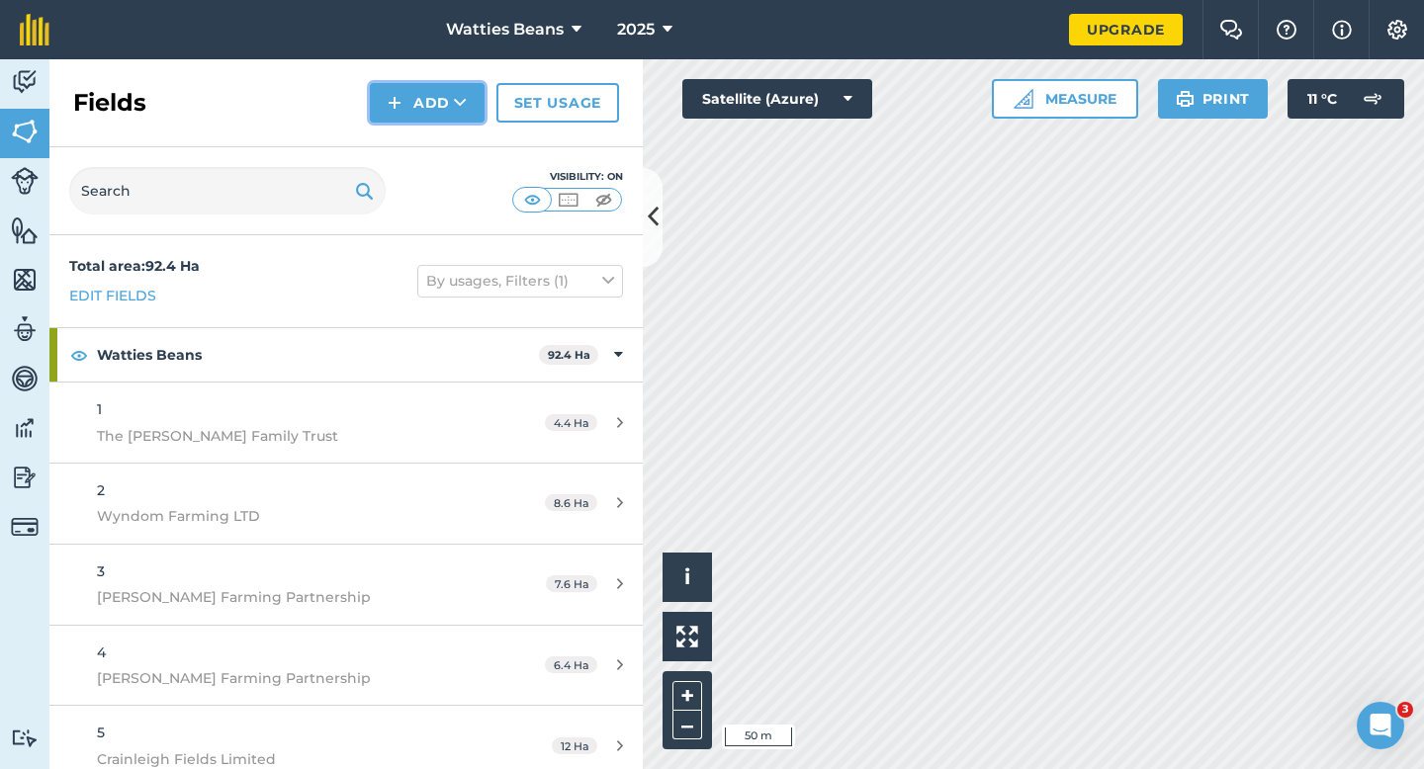
click at [440, 93] on button "Add" at bounding box center [427, 103] width 115 height 40
click at [440, 155] on link "Draw" at bounding box center [427, 148] width 109 height 44
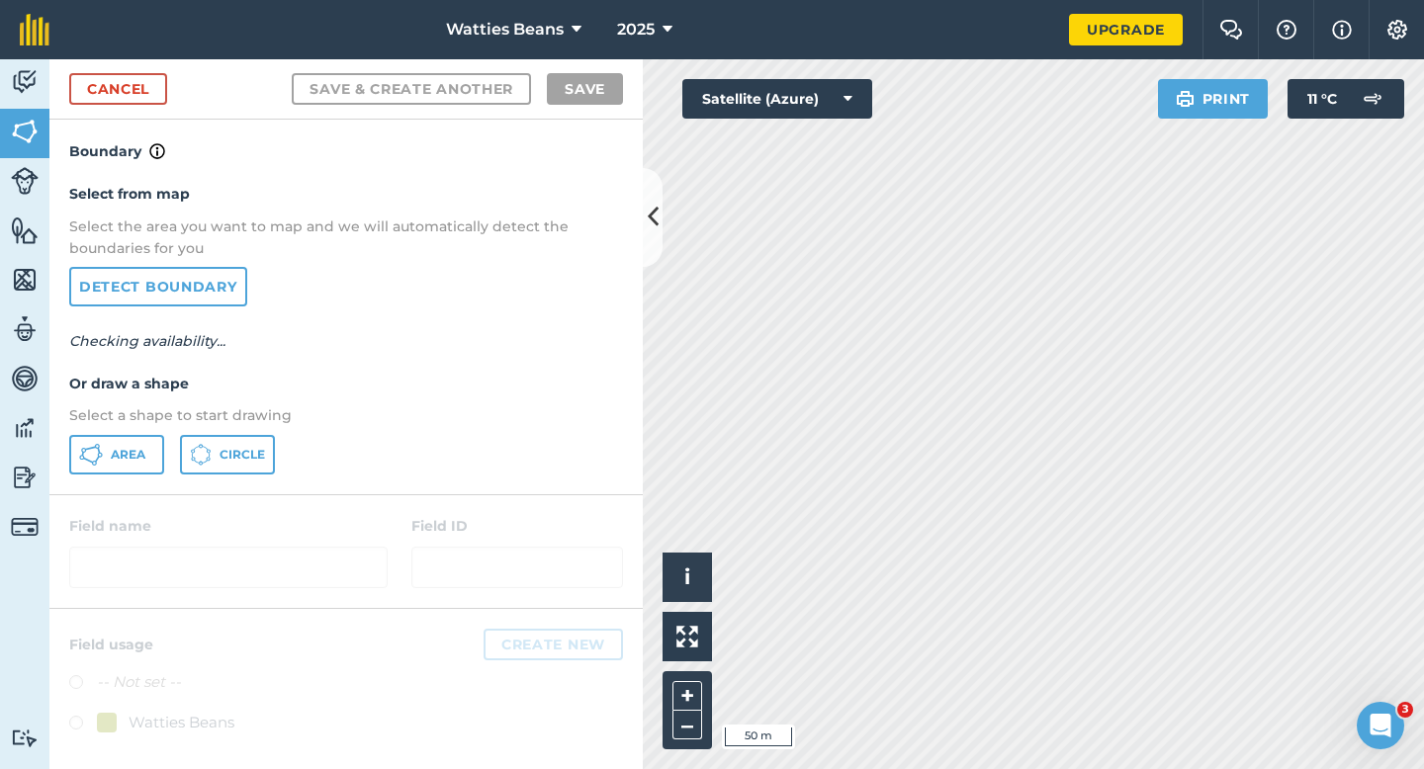
click at [164, 479] on div "Select from map Select the area you want to map and we will automatically detec…" at bounding box center [345, 328] width 593 height 330
click at [162, 479] on div "Select from map Select the area you want to map and we will automatically detec…" at bounding box center [345, 328] width 593 height 330
click at [148, 458] on button "Area" at bounding box center [116, 455] width 95 height 40
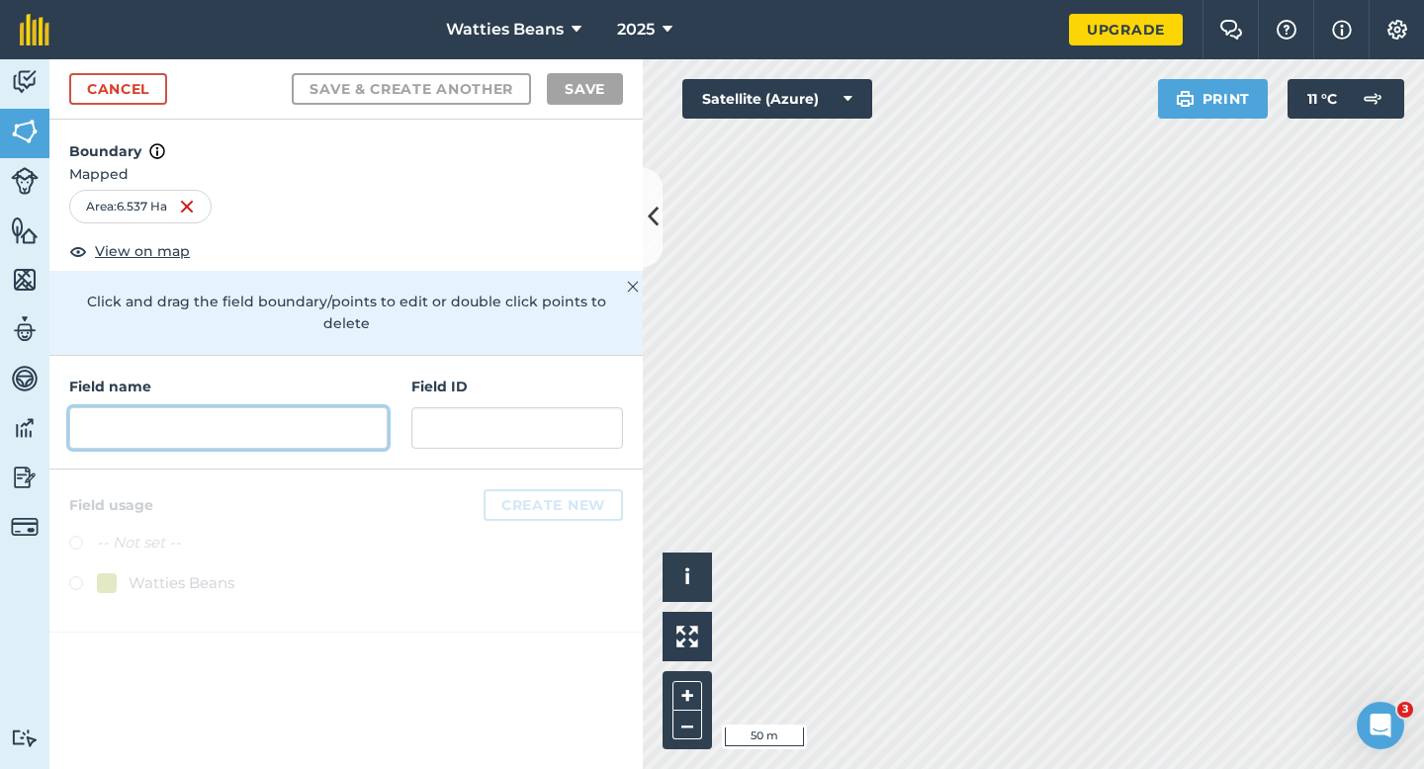
click at [344, 407] on input "text" at bounding box center [228, 428] width 318 height 42
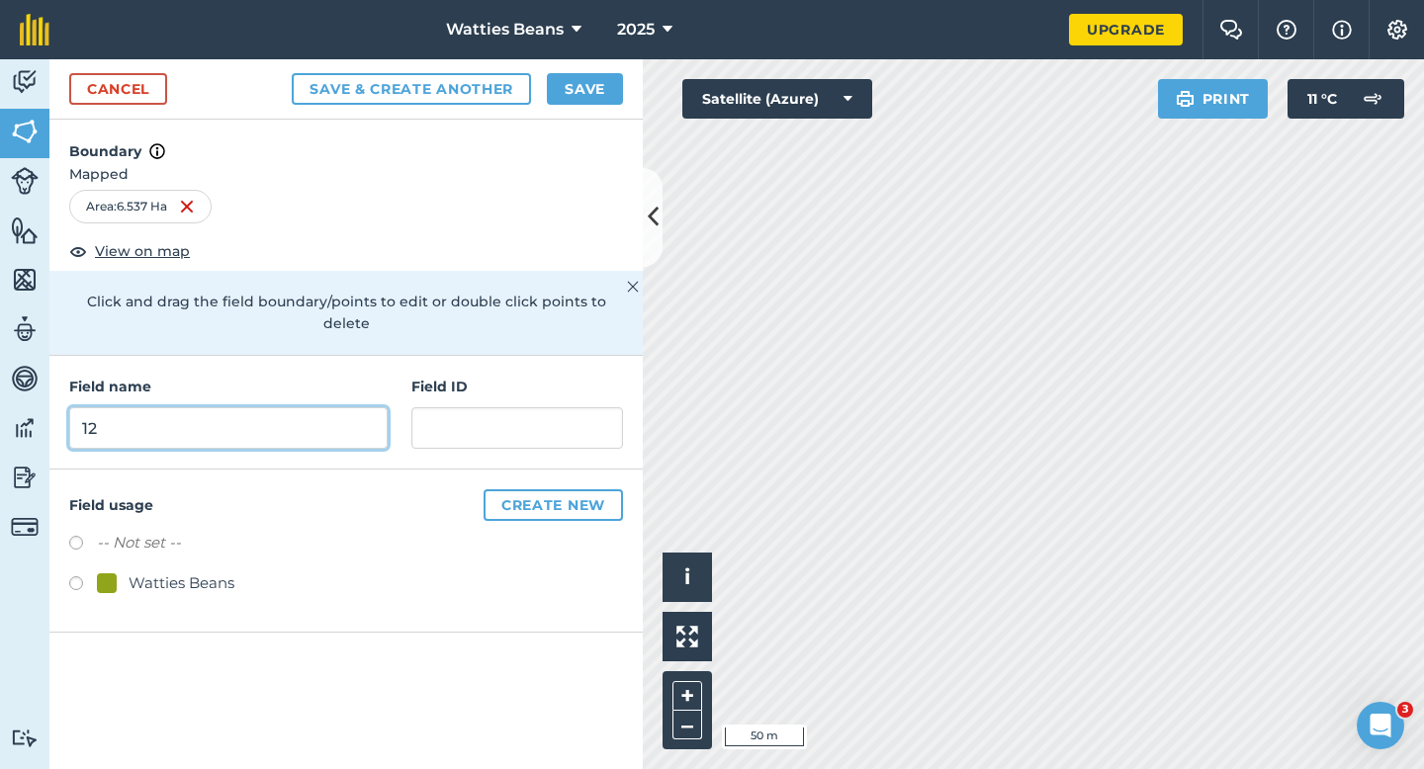
type input "12"
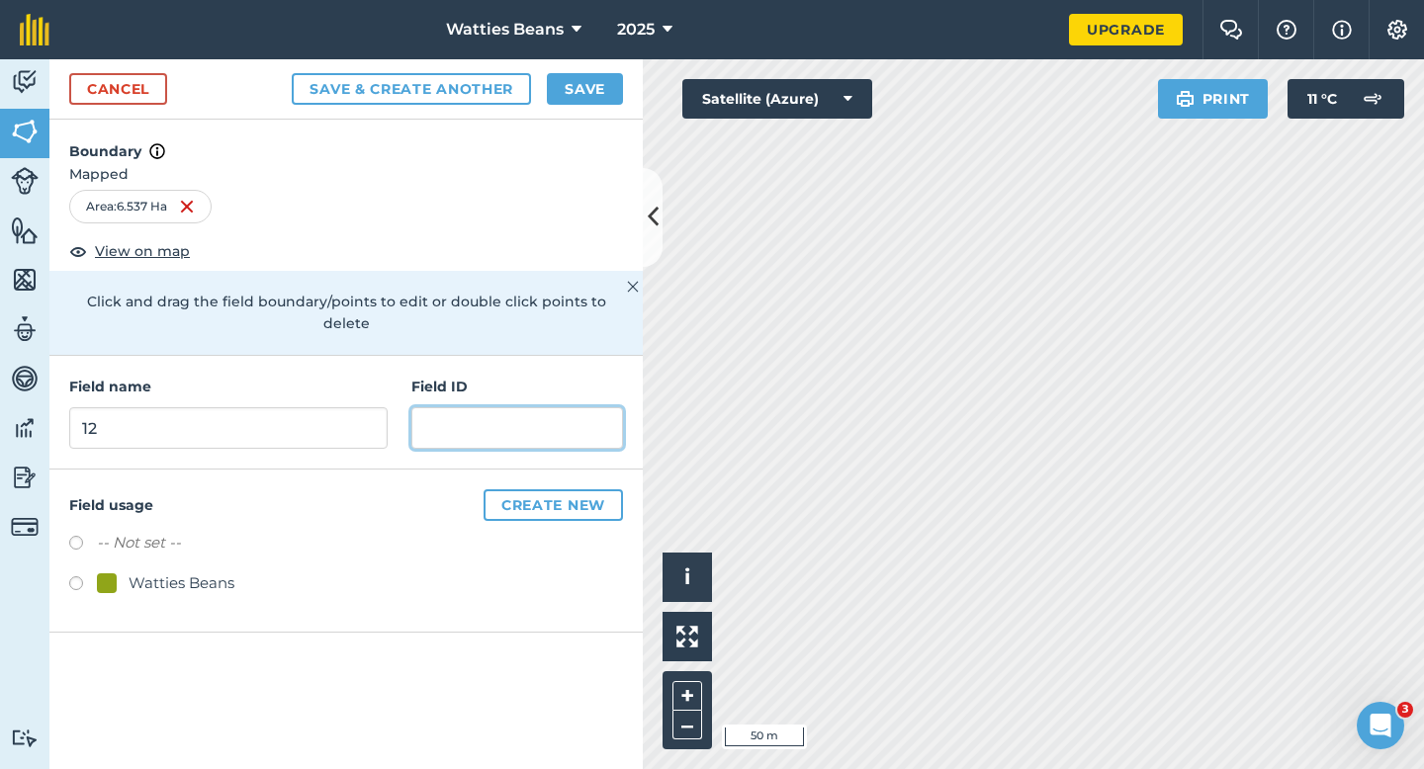
click at [462, 412] on input "text" at bounding box center [517, 428] width 212 height 42
click at [221, 548] on div "-- Not set -- Watties Beans" at bounding box center [346, 565] width 554 height 69
click at [222, 572] on div "Watties Beans" at bounding box center [182, 584] width 106 height 24
radio input "true"
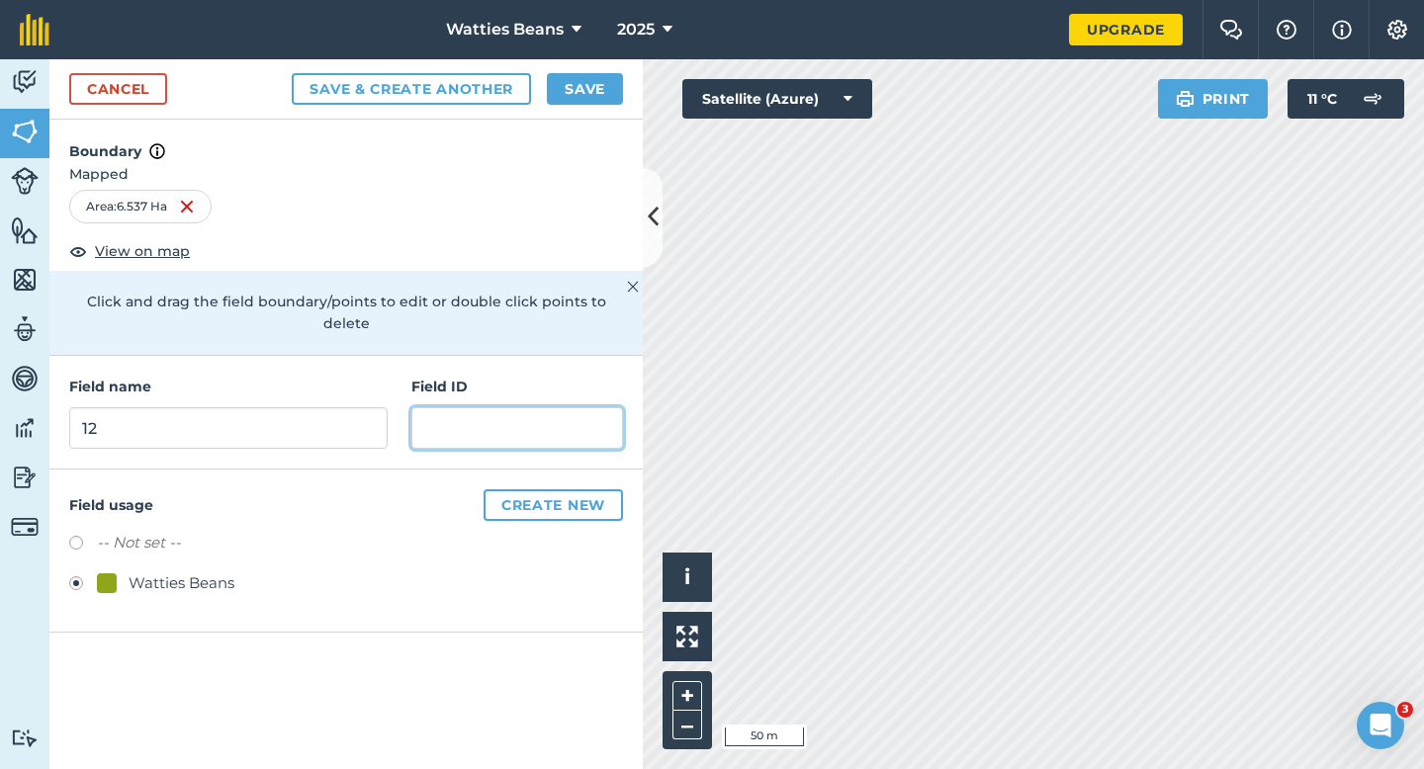
click at [440, 418] on input "text" at bounding box center [517, 428] width 212 height 42
type input "[PERSON_NAME] & AE"
click at [576, 61] on div "Cancel Save & Create Another Save" at bounding box center [345, 89] width 593 height 60
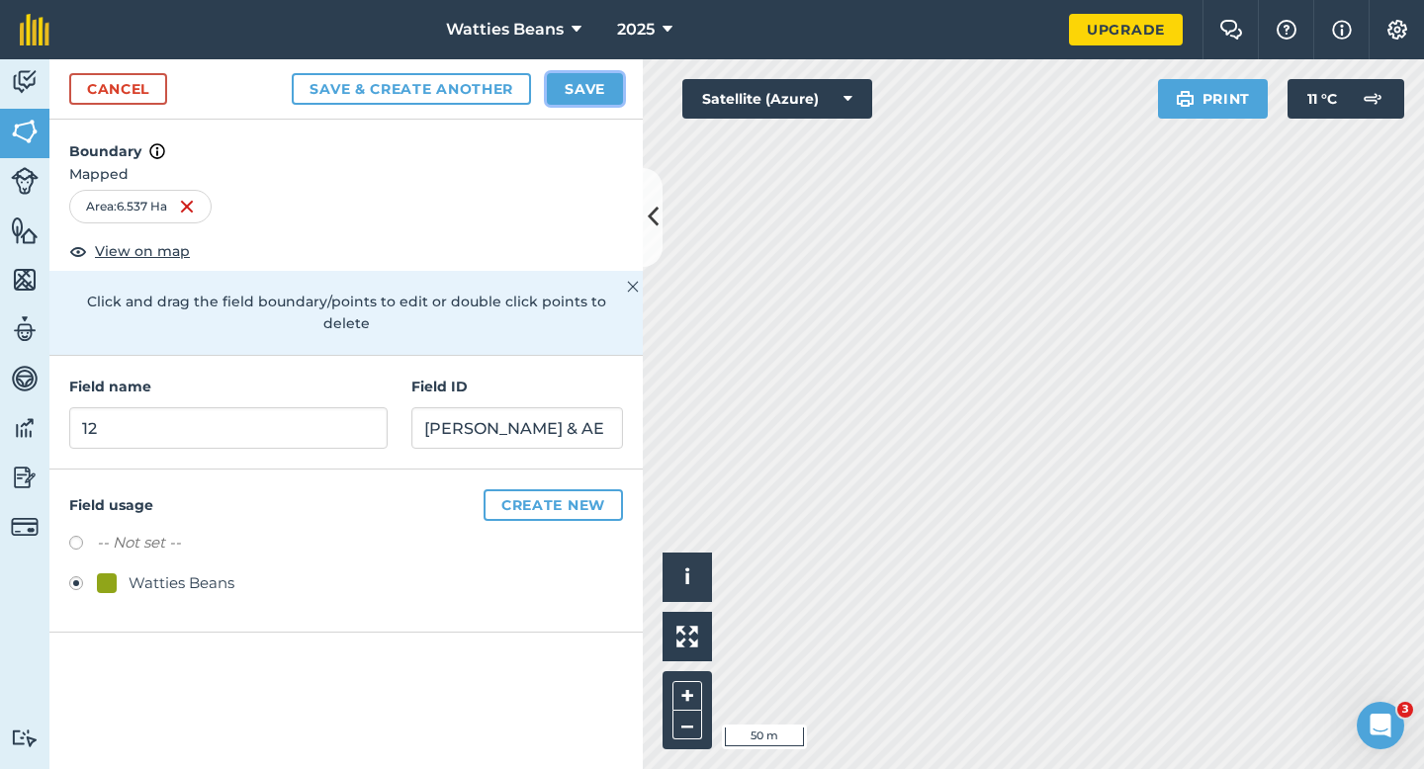
click at [578, 104] on button "Save" at bounding box center [585, 89] width 76 height 32
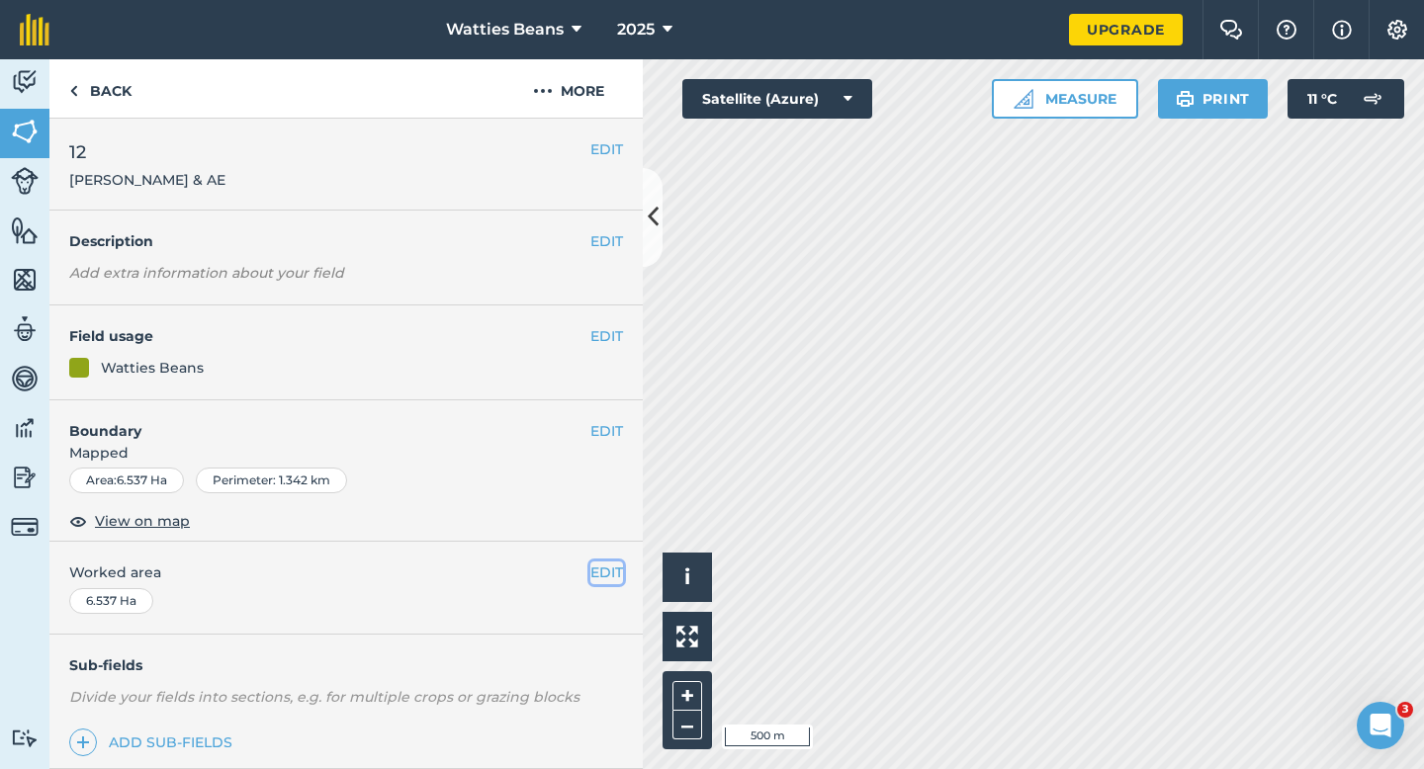
click at [608, 567] on button "EDIT" at bounding box center [606, 573] width 33 height 22
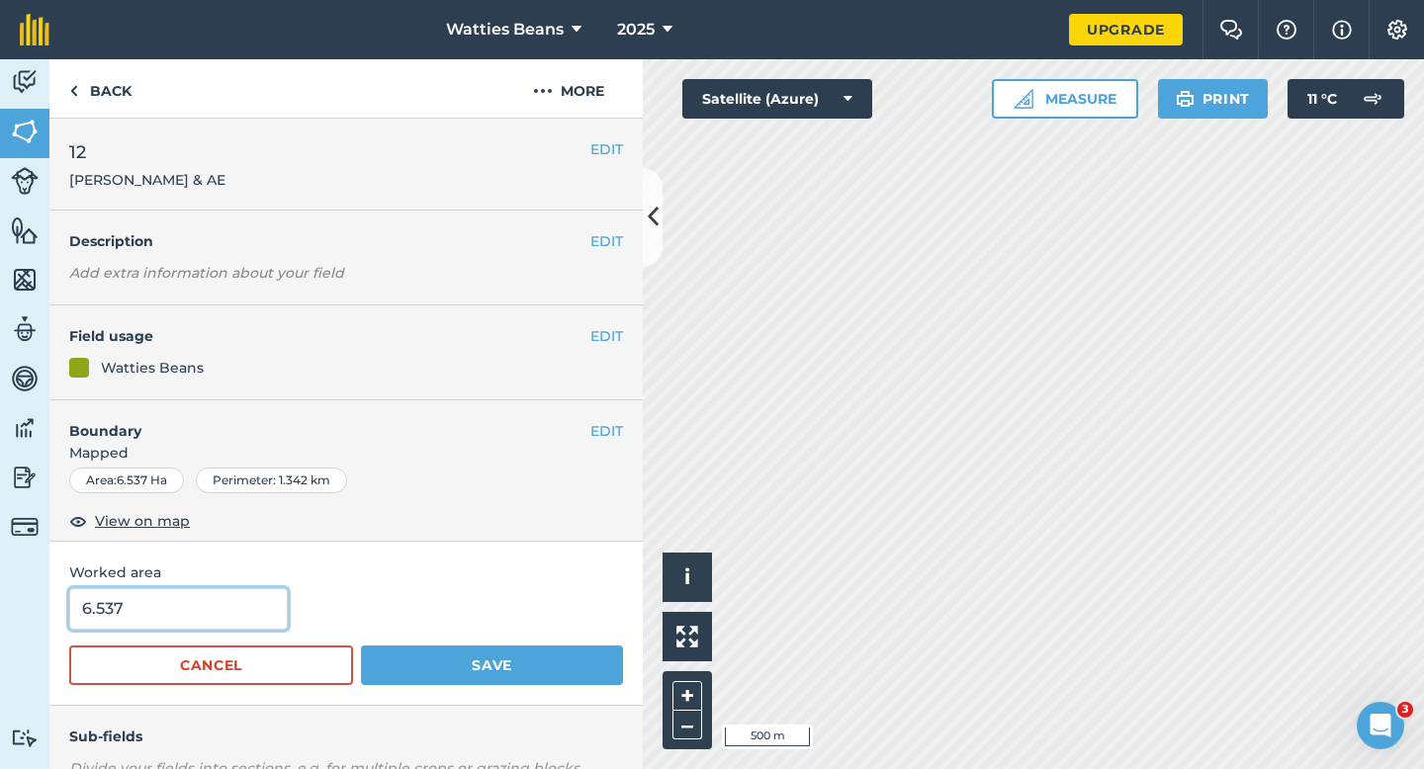
click at [135, 622] on input "6.537" at bounding box center [178, 609] width 219 height 42
type input "6.6"
click at [361, 646] on button "Save" at bounding box center [492, 666] width 262 height 40
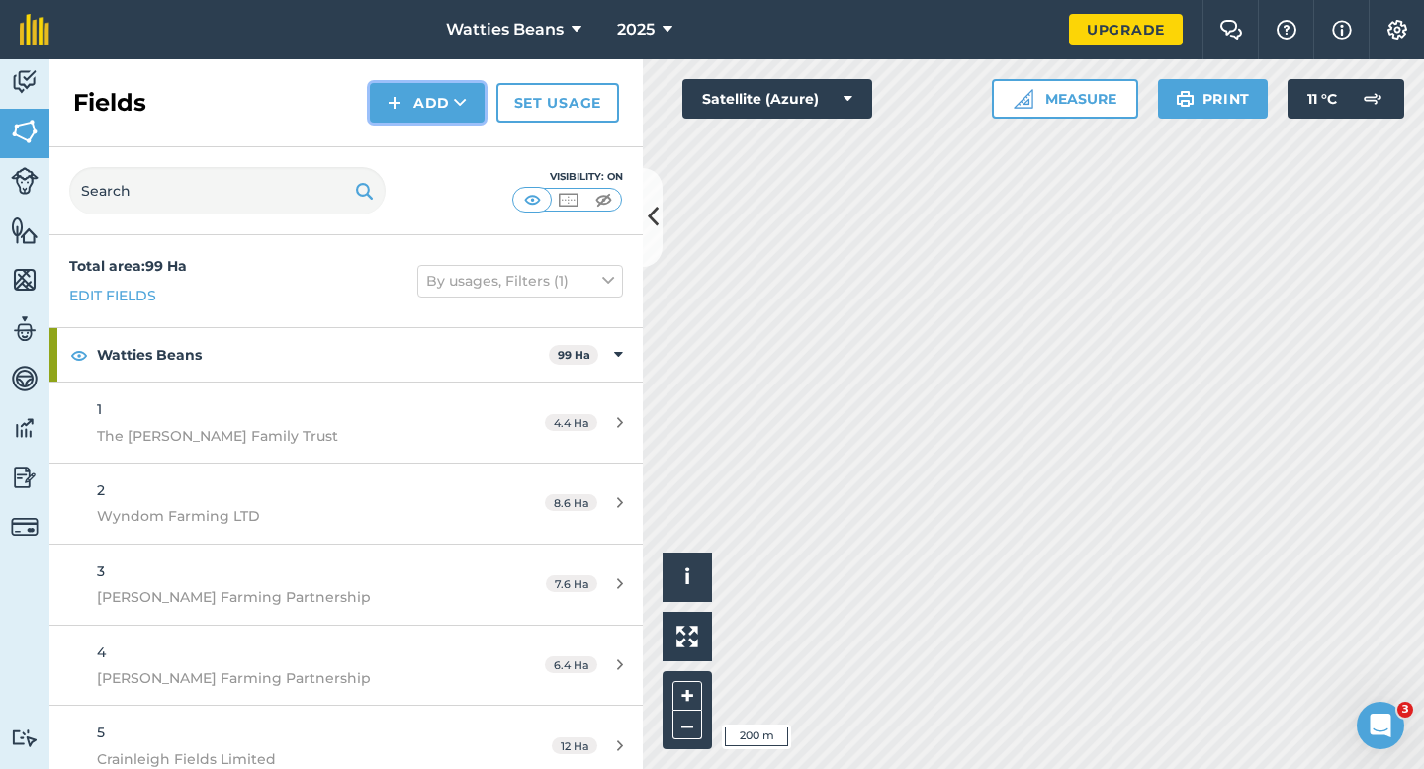
click at [401, 114] on img at bounding box center [395, 103] width 14 height 24
click at [406, 137] on link "Draw" at bounding box center [427, 148] width 109 height 44
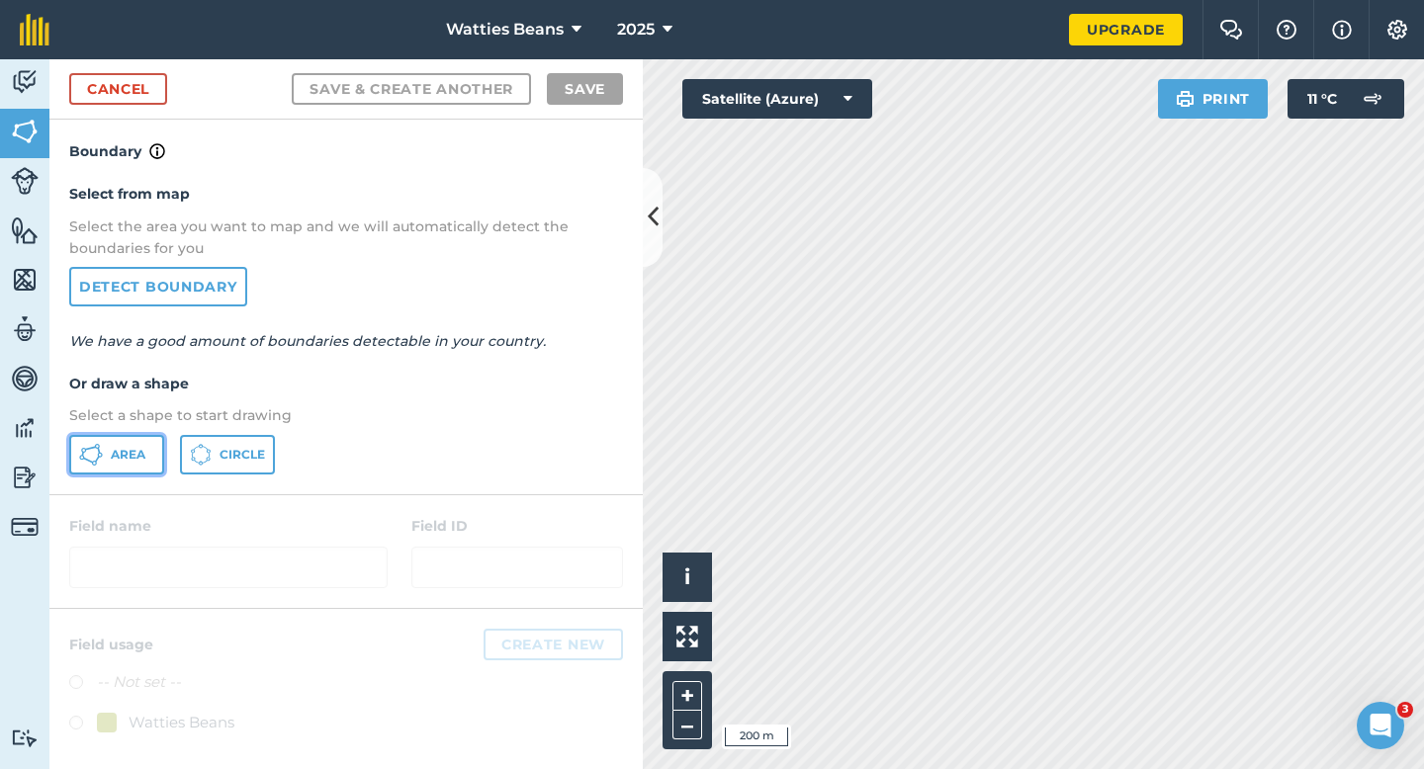
click at [139, 435] on button "Area" at bounding box center [116, 455] width 95 height 40
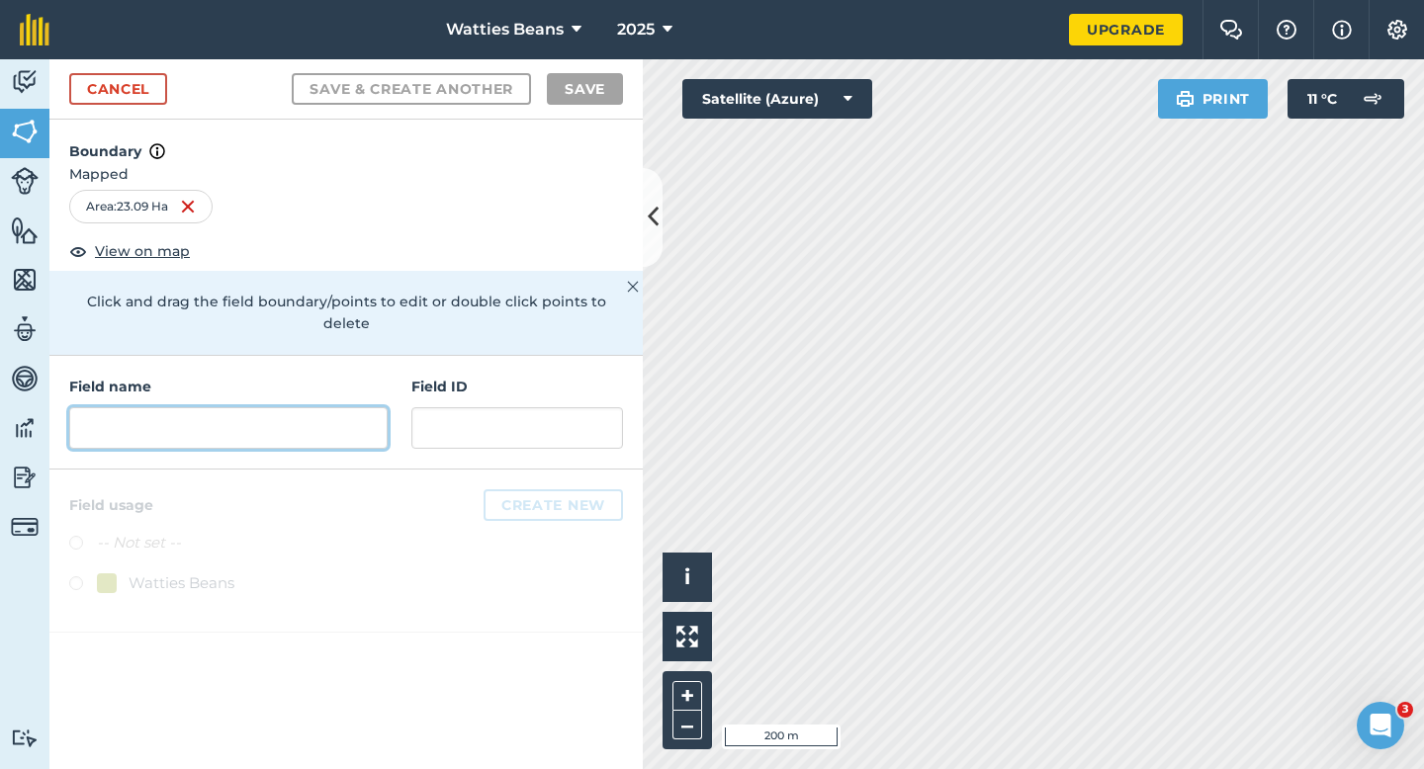
click at [316, 424] on input "text" at bounding box center [228, 428] width 318 height 42
click at [275, 423] on input "text" at bounding box center [228, 428] width 318 height 42
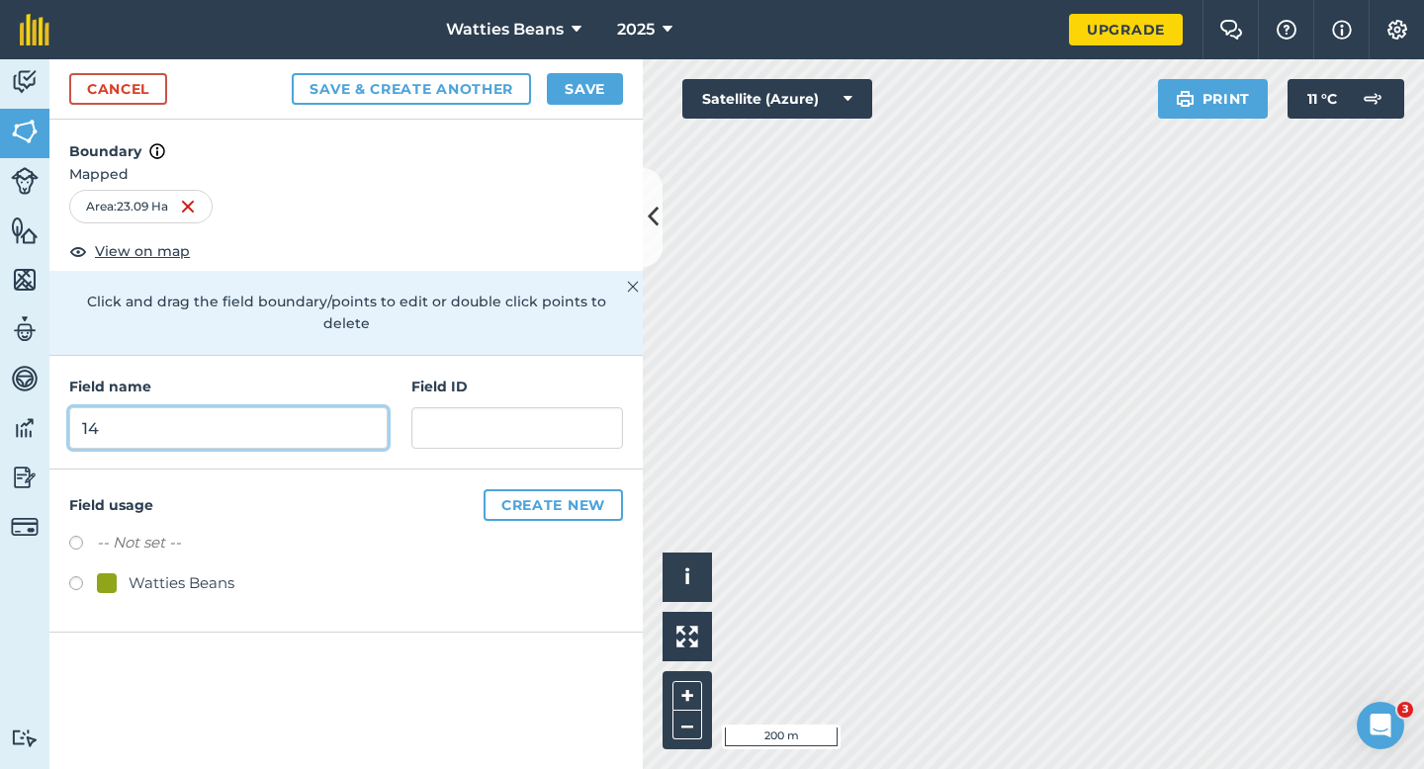
type input "14"
click at [495, 470] on div "Field usage Create new -- Not set -- Watties Beans" at bounding box center [345, 551] width 593 height 163
drag, startPoint x: 495, startPoint y: 438, endPoint x: 495, endPoint y: 425, distance: 12.9
click at [495, 430] on div "Field name 14 Field ID" at bounding box center [345, 413] width 593 height 114
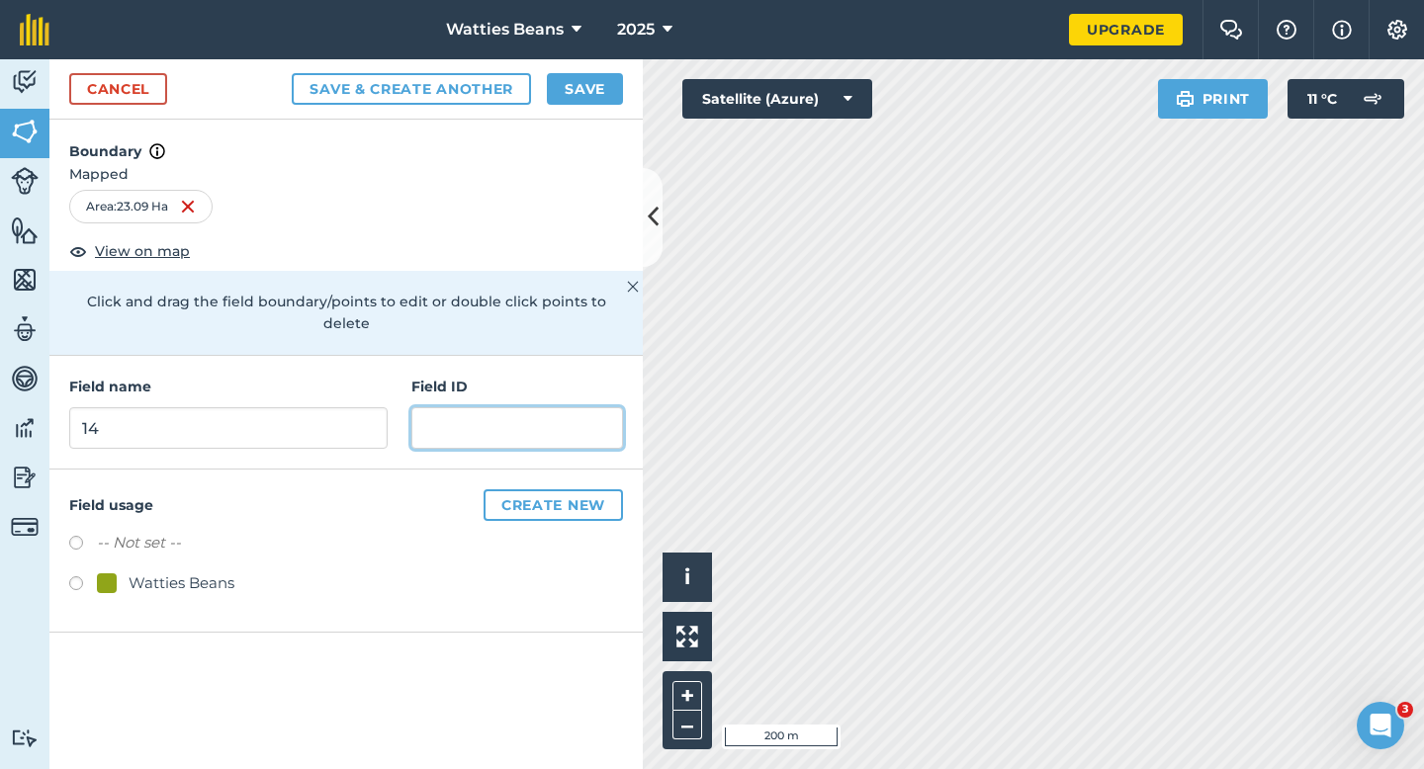
click at [495, 425] on input "text" at bounding box center [517, 428] width 212 height 42
type input "[PERSON_NAME] & JT"
click at [138, 572] on div "Watties Beans" at bounding box center [182, 584] width 106 height 24
radio input "true"
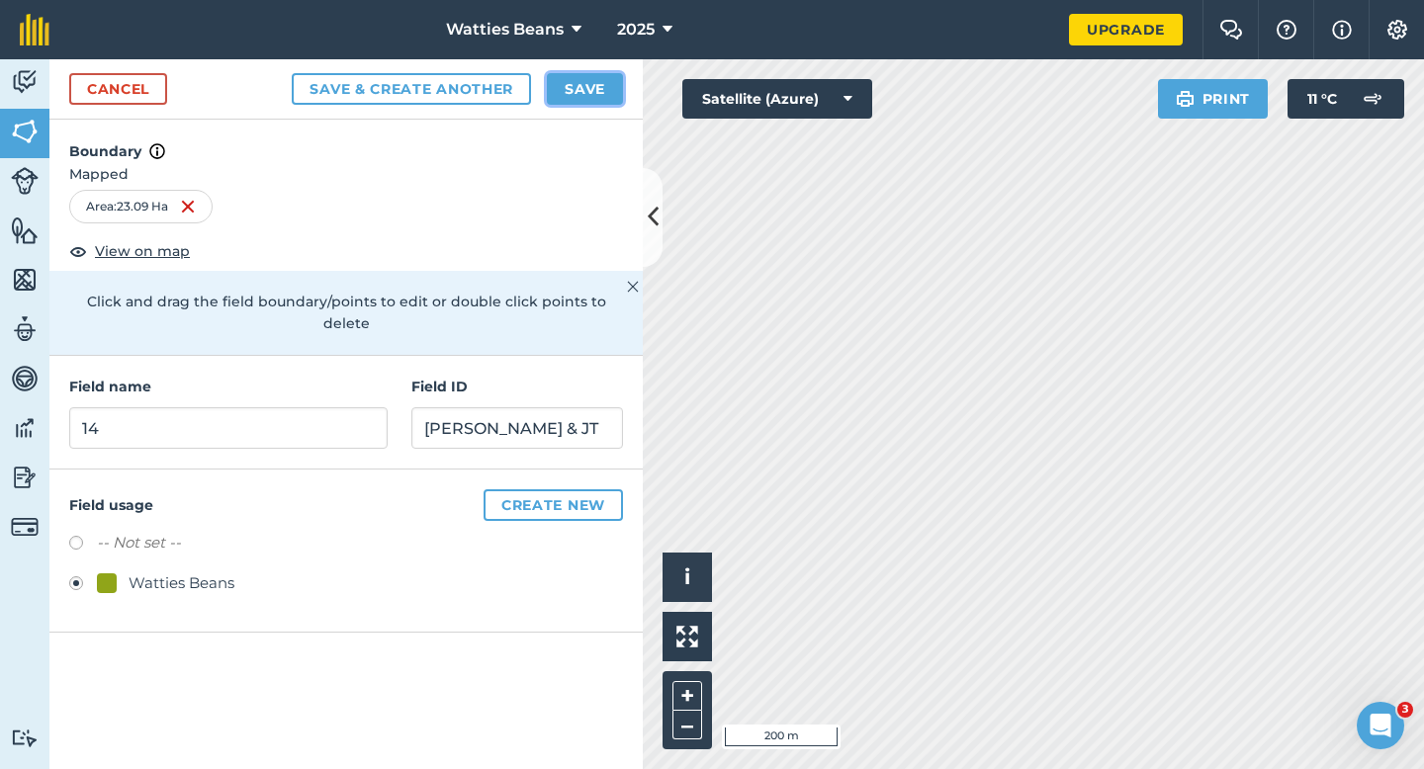
click at [561, 94] on button "Save" at bounding box center [585, 89] width 76 height 32
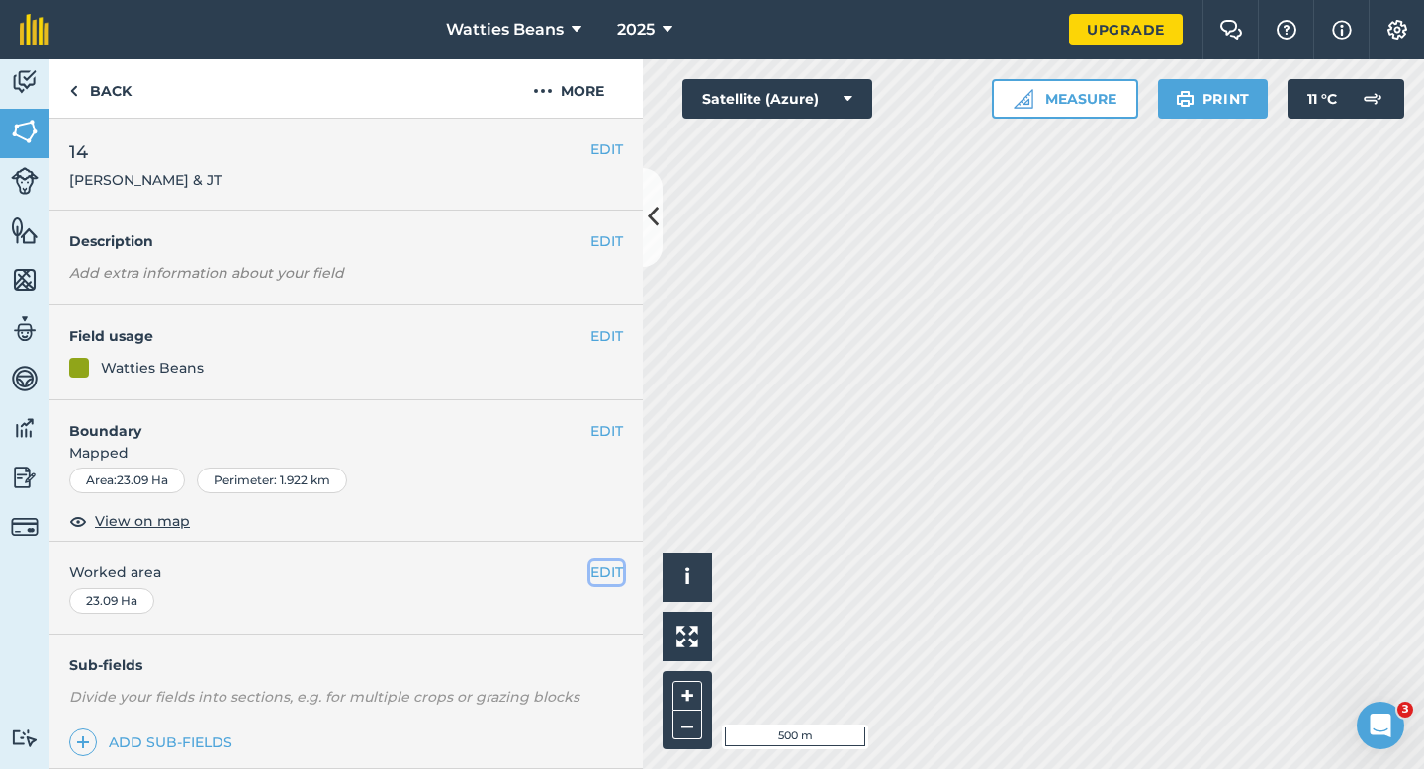
click at [599, 576] on button "EDIT" at bounding box center [606, 573] width 33 height 22
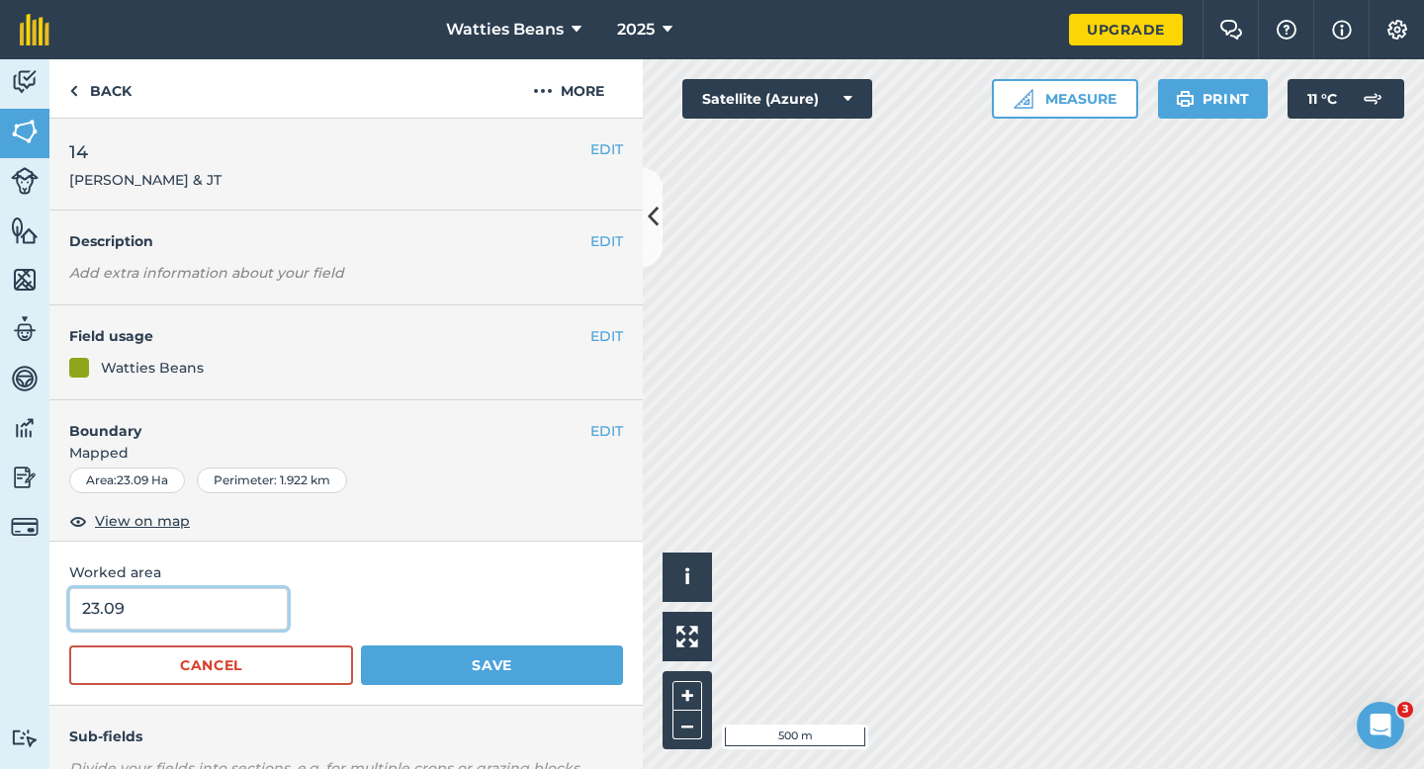
click at [207, 611] on input "23.09" at bounding box center [178, 609] width 219 height 42
type input "23"
click at [361, 646] on button "Save" at bounding box center [492, 666] width 262 height 40
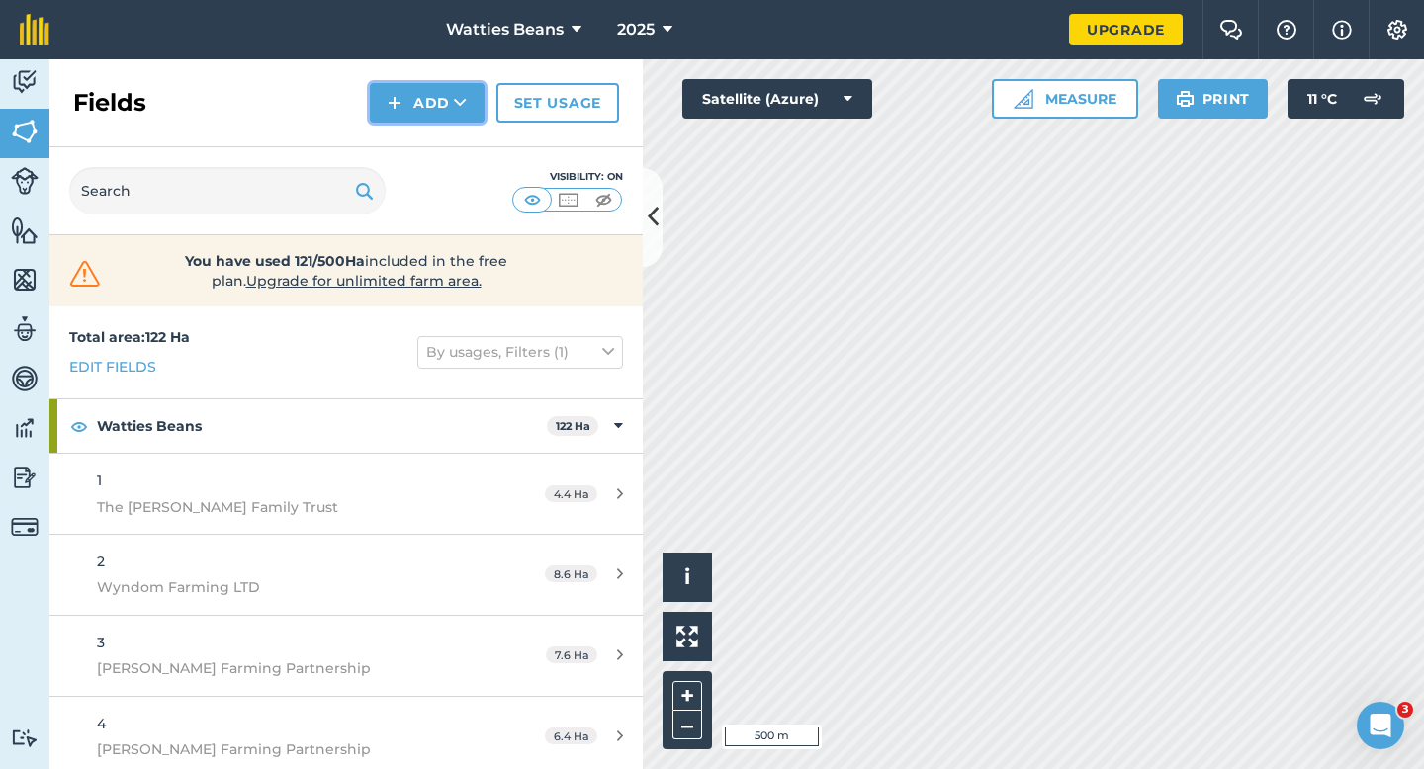
click at [413, 111] on button "Add" at bounding box center [427, 103] width 115 height 40
click at [417, 129] on link "Draw" at bounding box center [427, 148] width 109 height 44
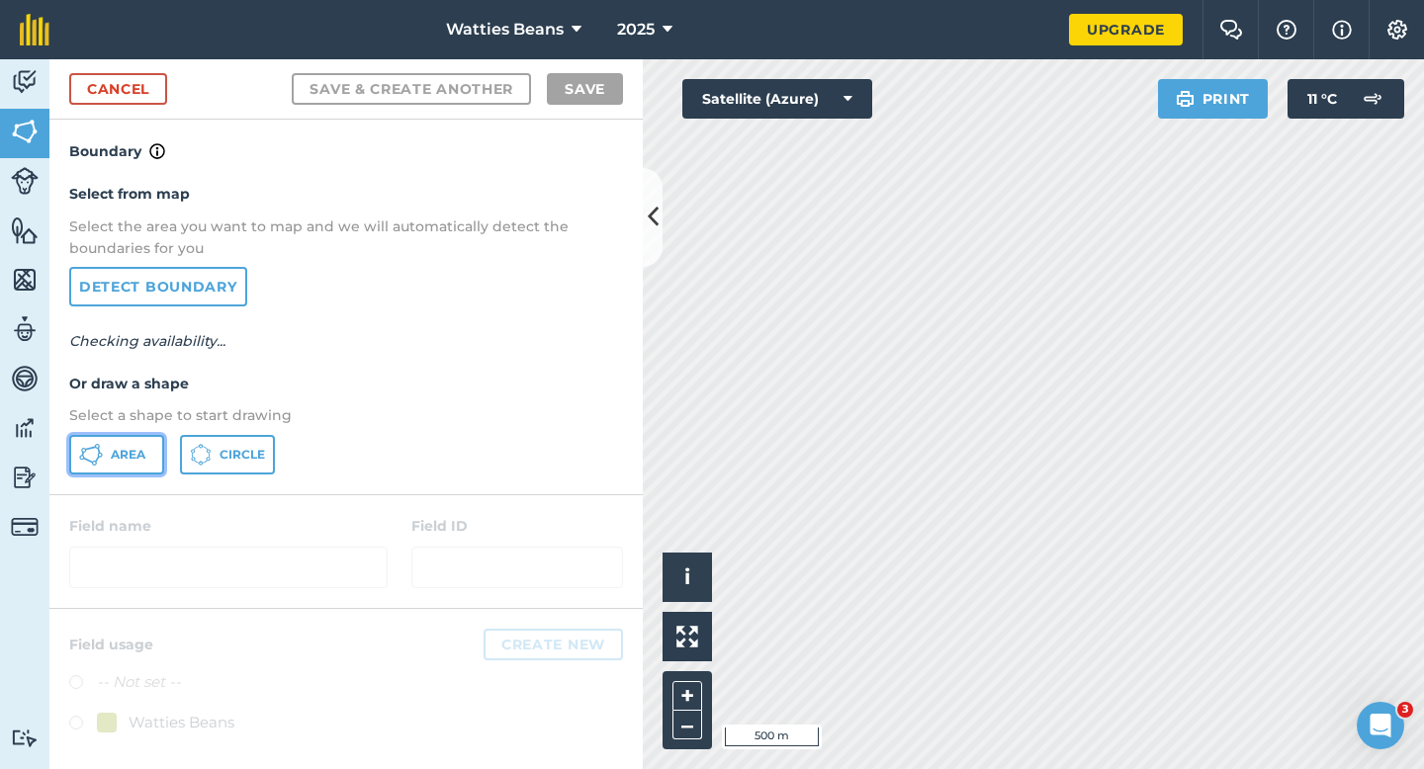
click at [135, 455] on span "Area" at bounding box center [128, 455] width 35 height 16
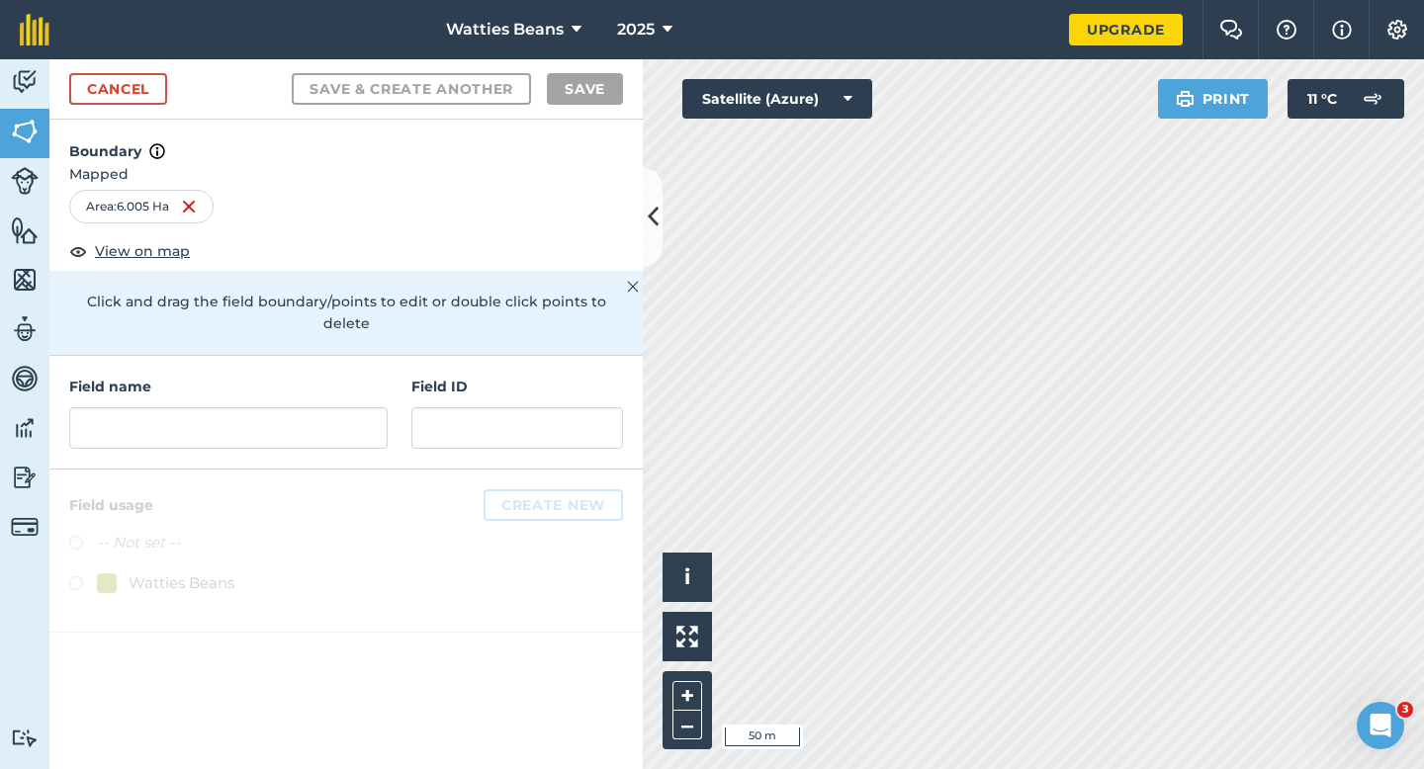
click at [325, 428] on div "Field name Field ID" at bounding box center [345, 413] width 593 height 114
click at [325, 425] on input "text" at bounding box center [228, 428] width 318 height 42
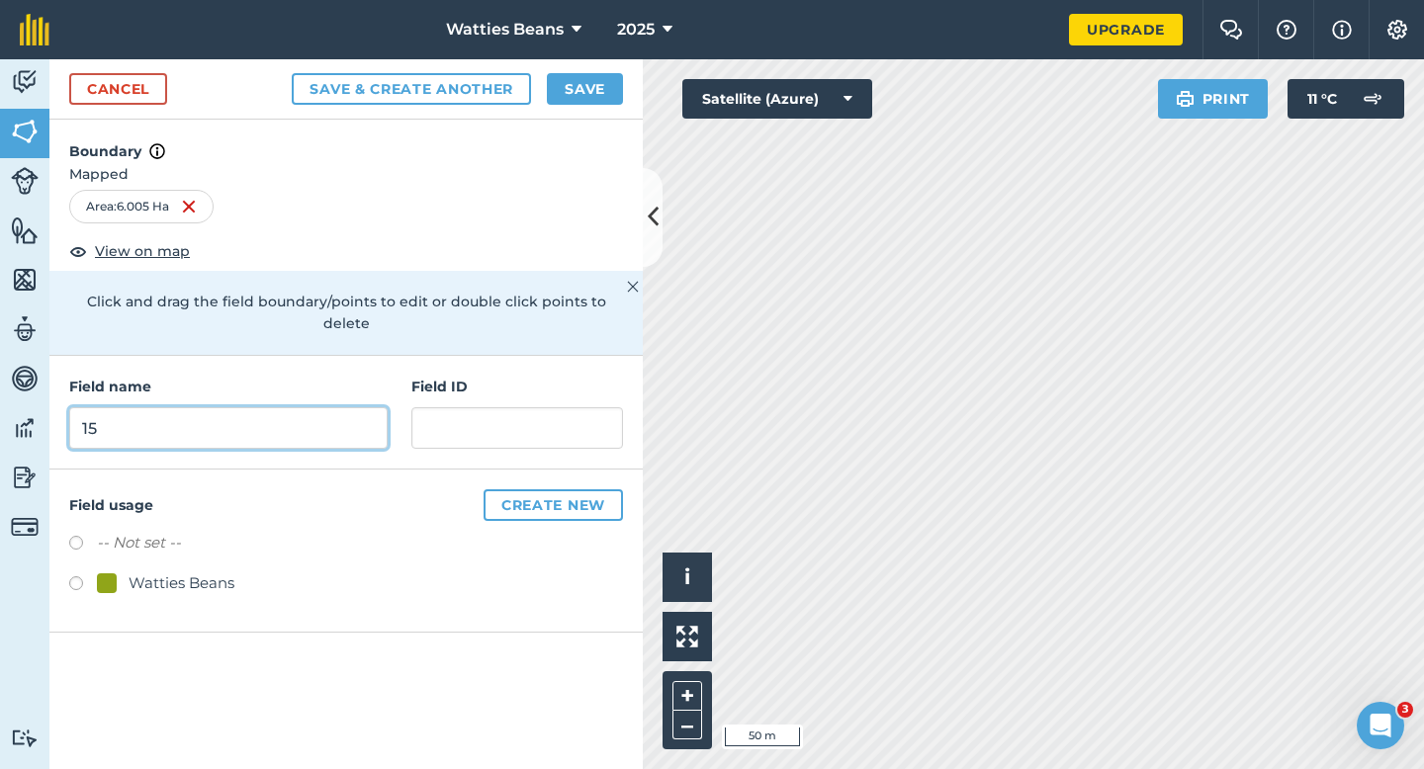
type input "15"
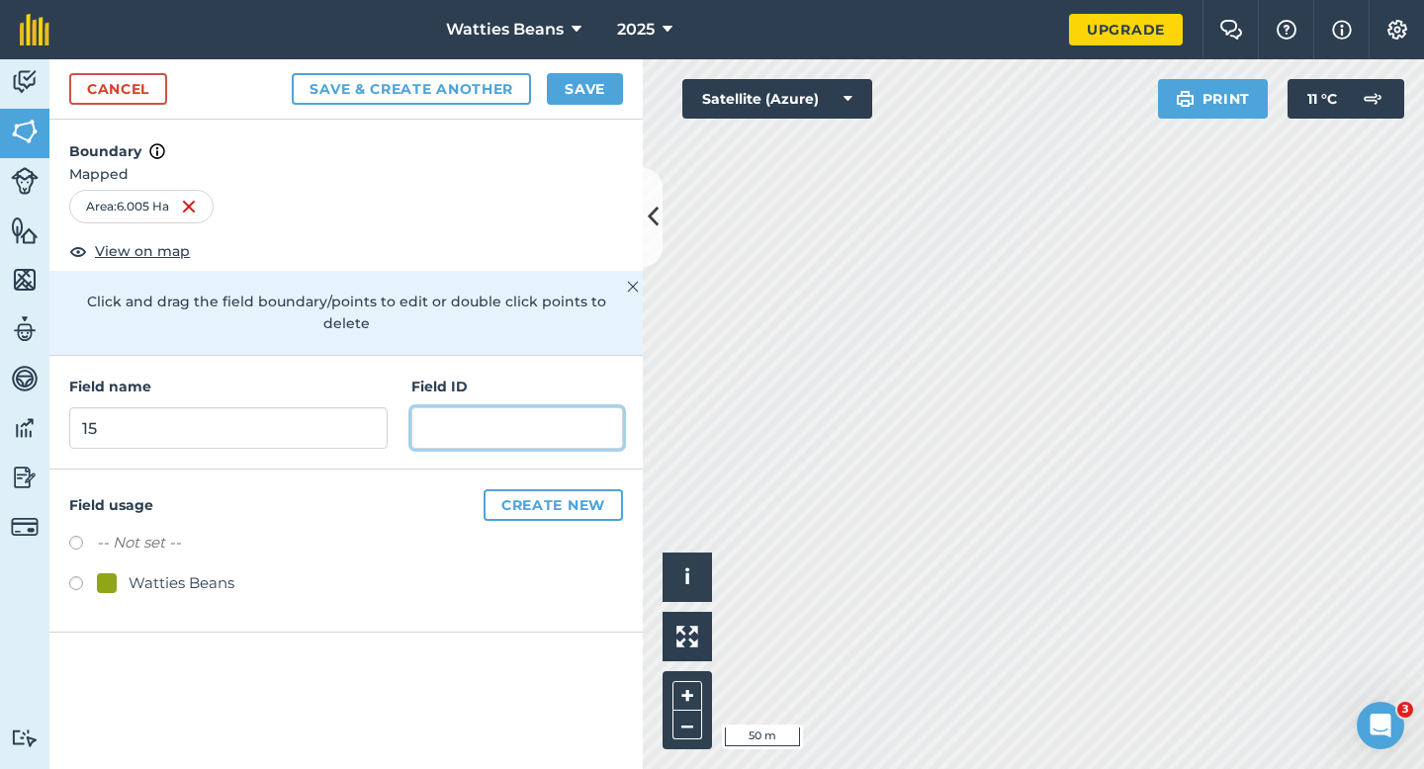
click at [470, 407] on input "text" at bounding box center [517, 428] width 212 height 42
type input "[PERSON_NAME] and Son LTD"
click at [139, 572] on div "Watties Beans" at bounding box center [182, 584] width 106 height 24
radio input "true"
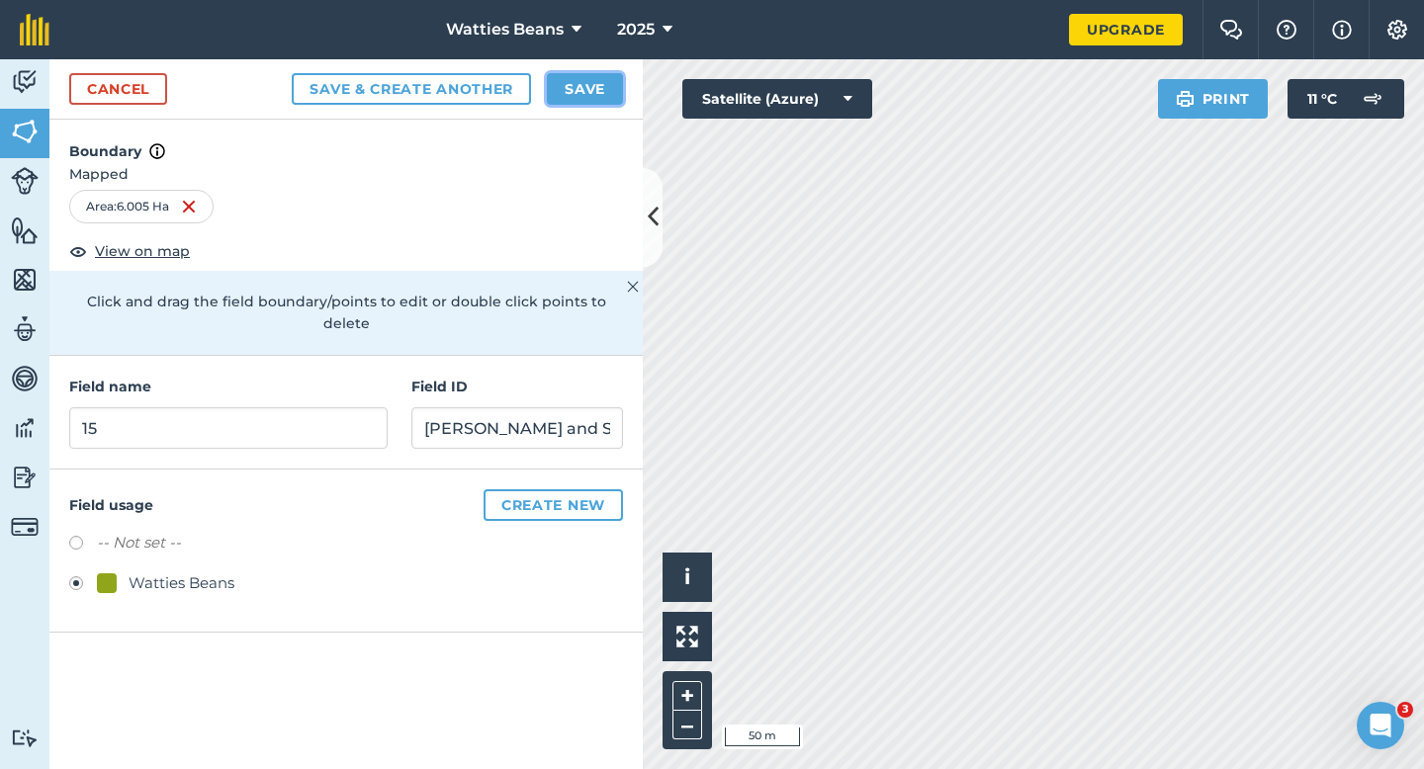
click at [583, 99] on button "Save" at bounding box center [585, 89] width 76 height 32
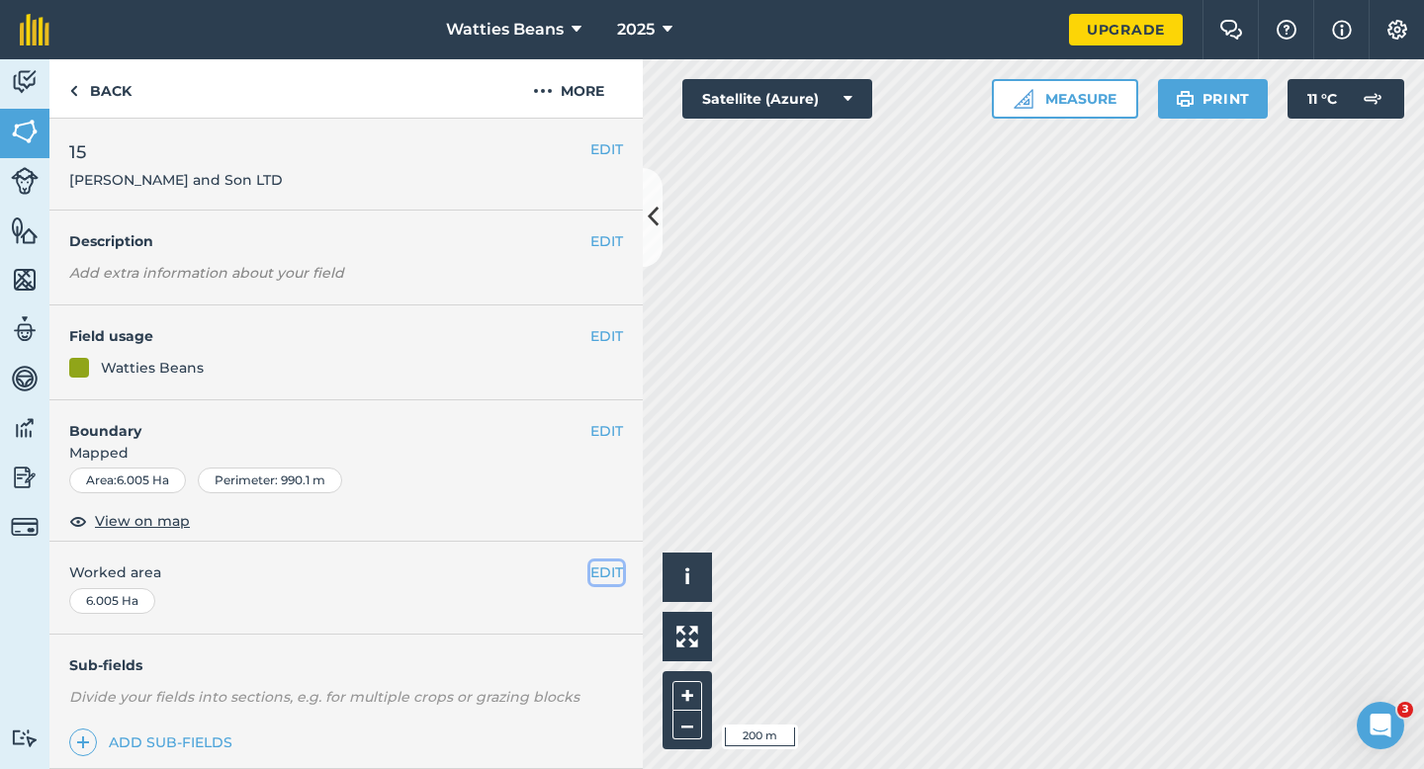
click at [599, 579] on button "EDIT" at bounding box center [606, 573] width 33 height 22
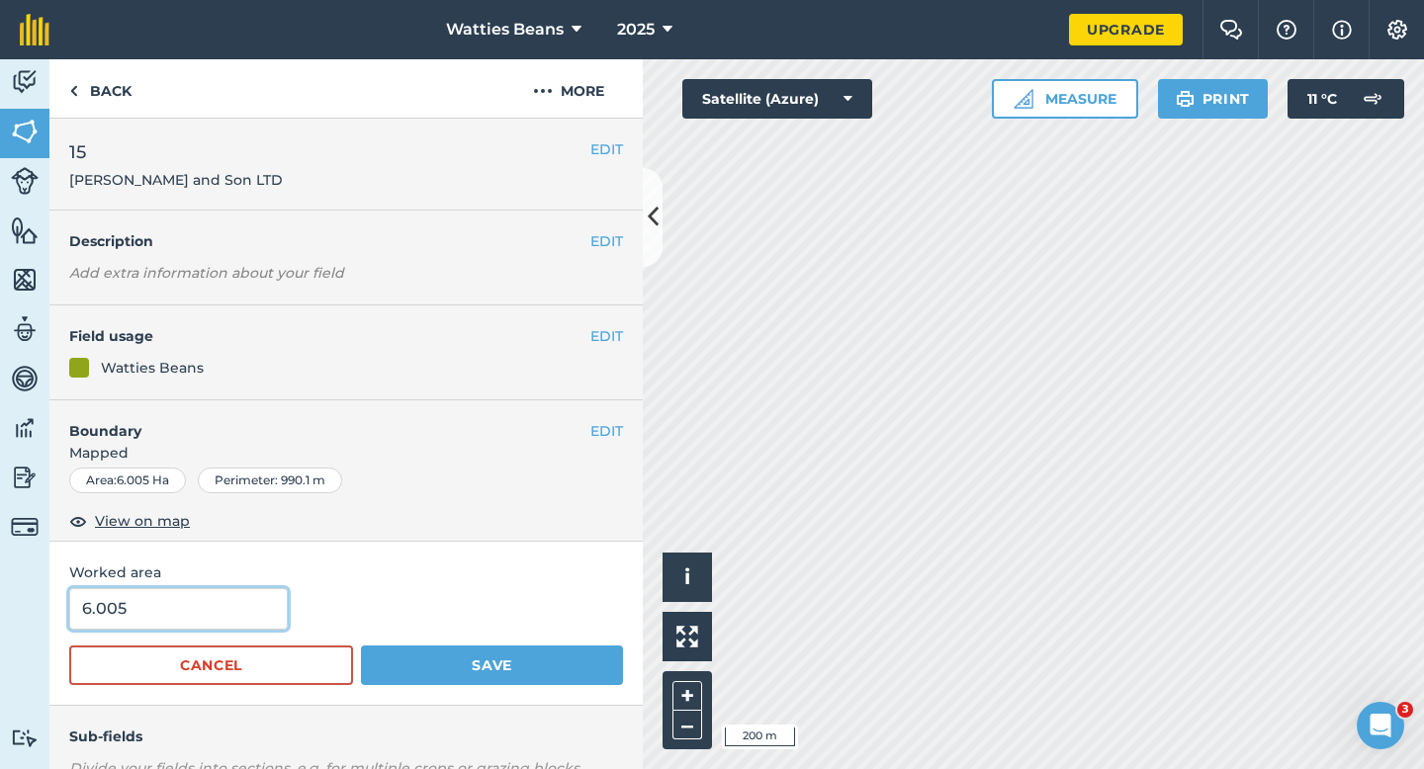
click at [227, 601] on input "6.005" at bounding box center [178, 609] width 219 height 42
type input "6"
click at [361, 646] on button "Save" at bounding box center [492, 666] width 262 height 40
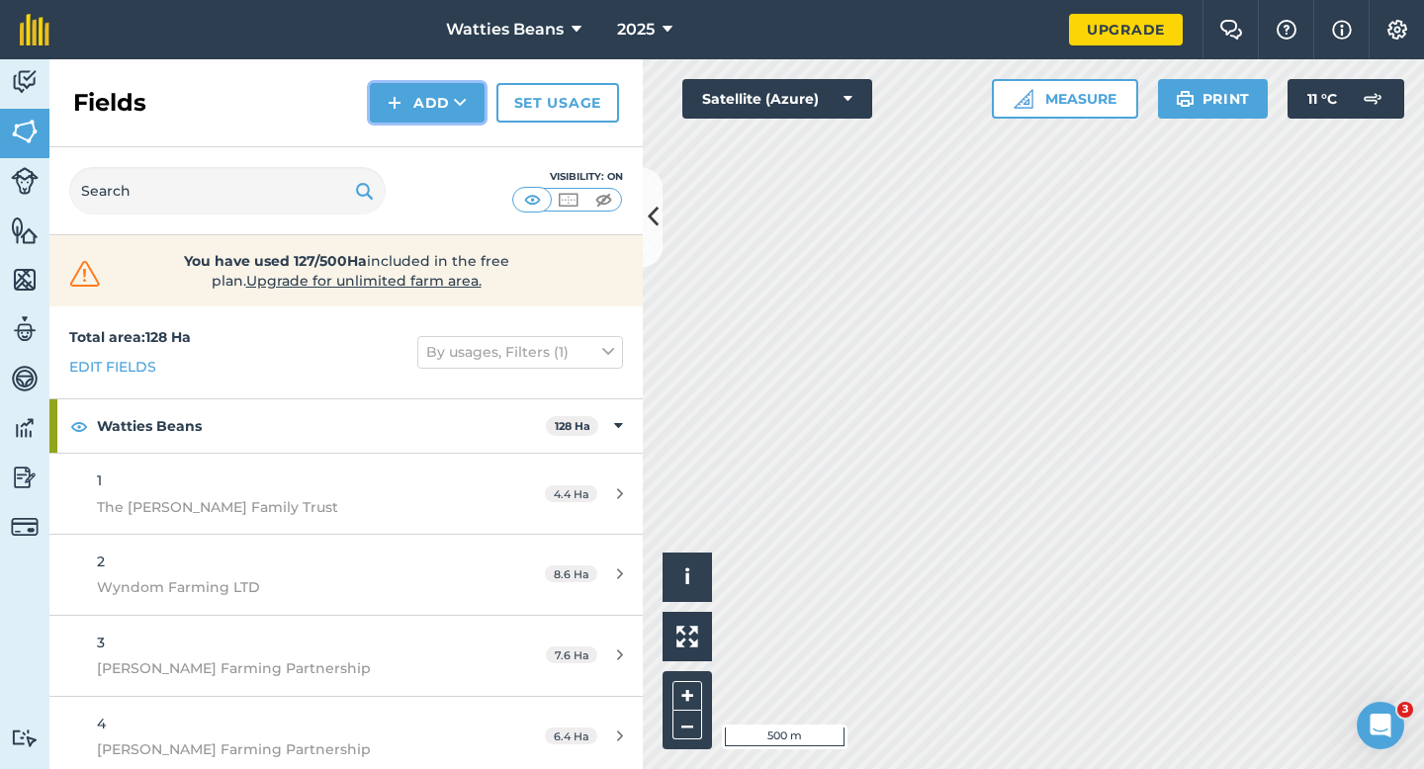
click at [418, 116] on button "Add" at bounding box center [427, 103] width 115 height 40
click at [418, 137] on link "Draw" at bounding box center [427, 148] width 109 height 44
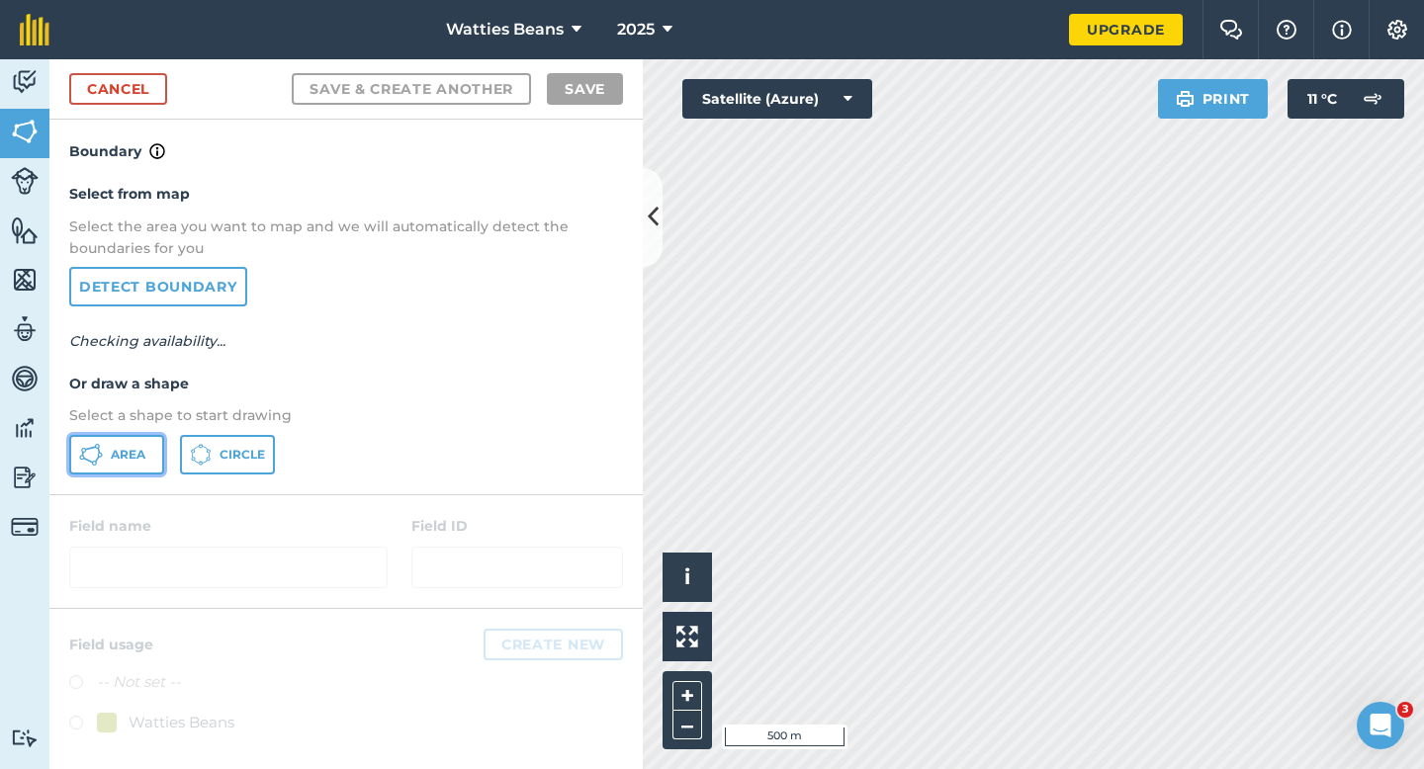
click at [145, 438] on button "Area" at bounding box center [116, 455] width 95 height 40
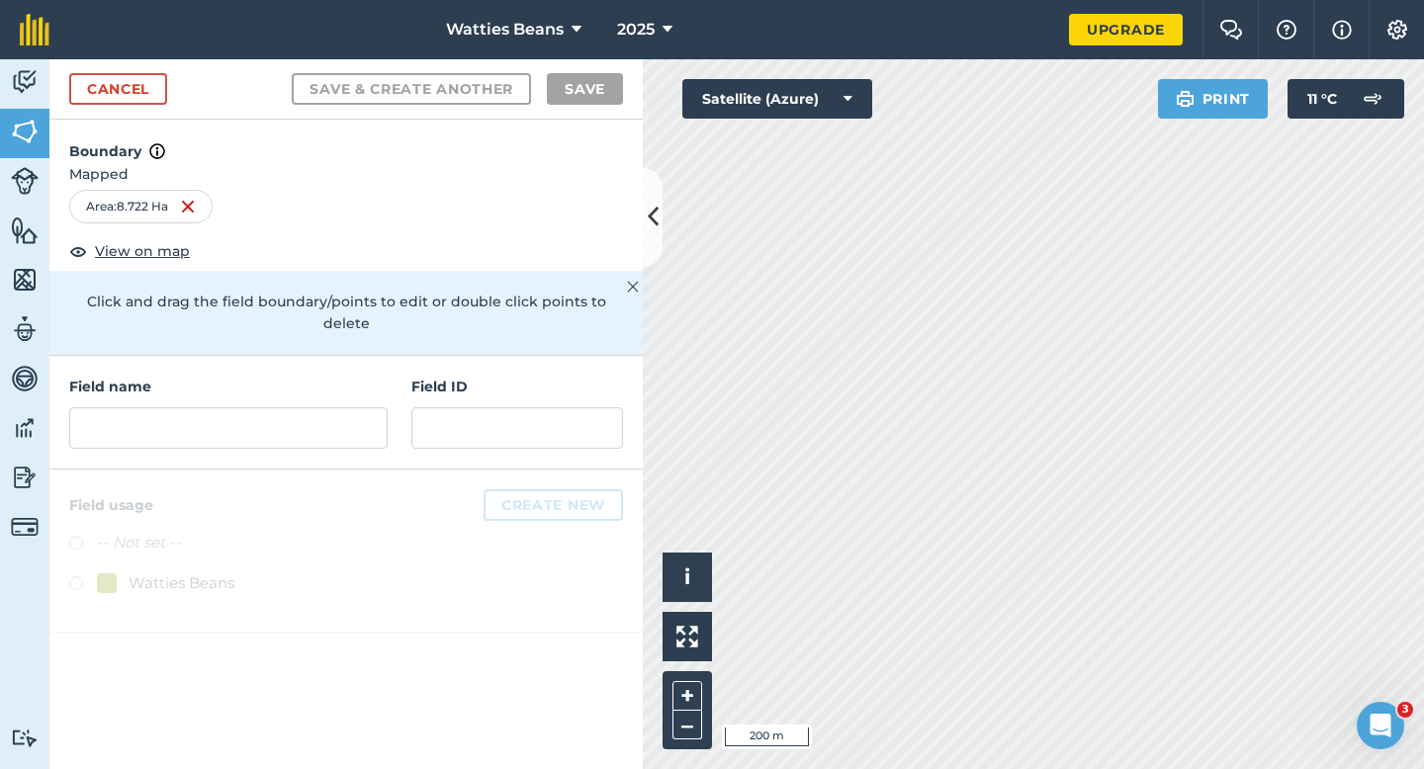
click at [348, 385] on div "Field name" at bounding box center [228, 412] width 318 height 73
click at [348, 421] on input "text" at bounding box center [228, 428] width 318 height 42
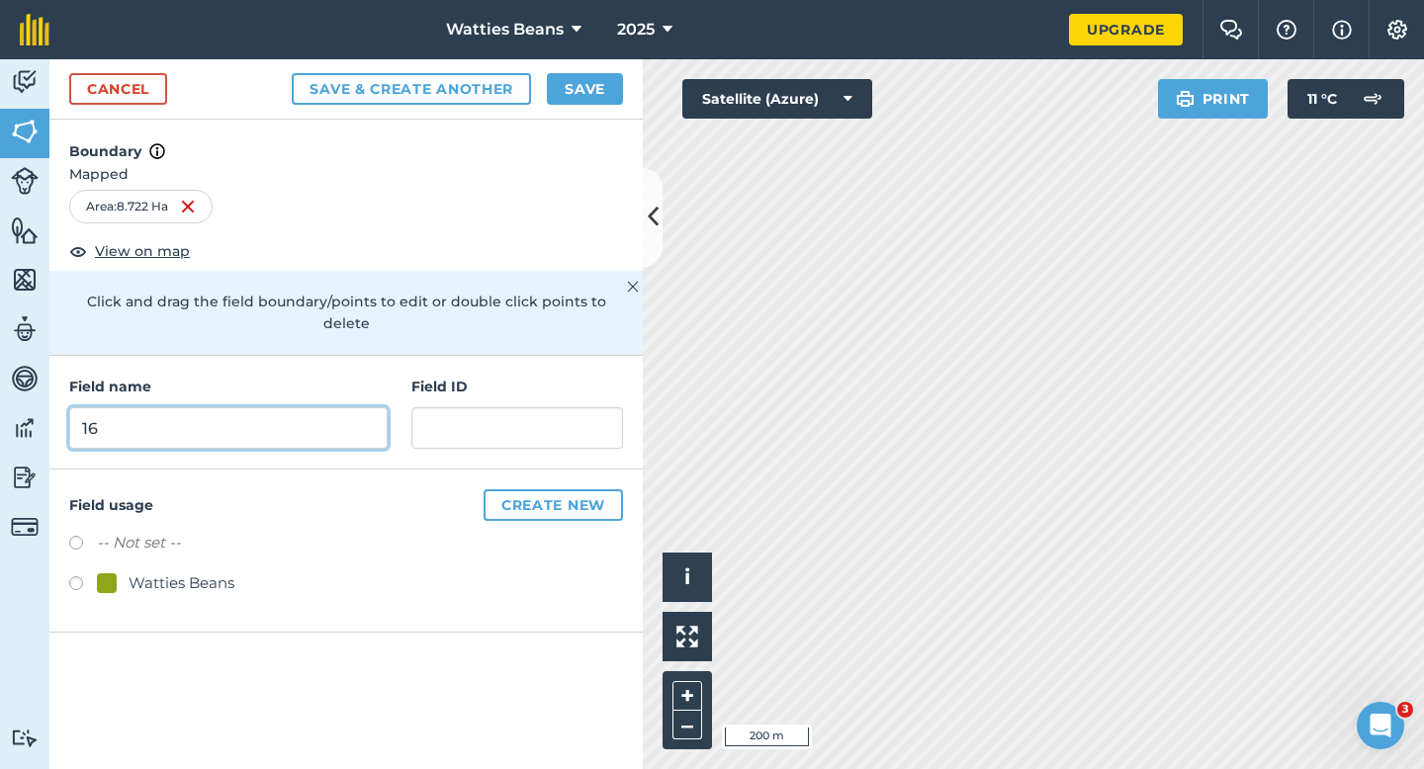
type input "16"
click at [178, 572] on div "Watties Beans" at bounding box center [182, 584] width 106 height 24
radio input "true"
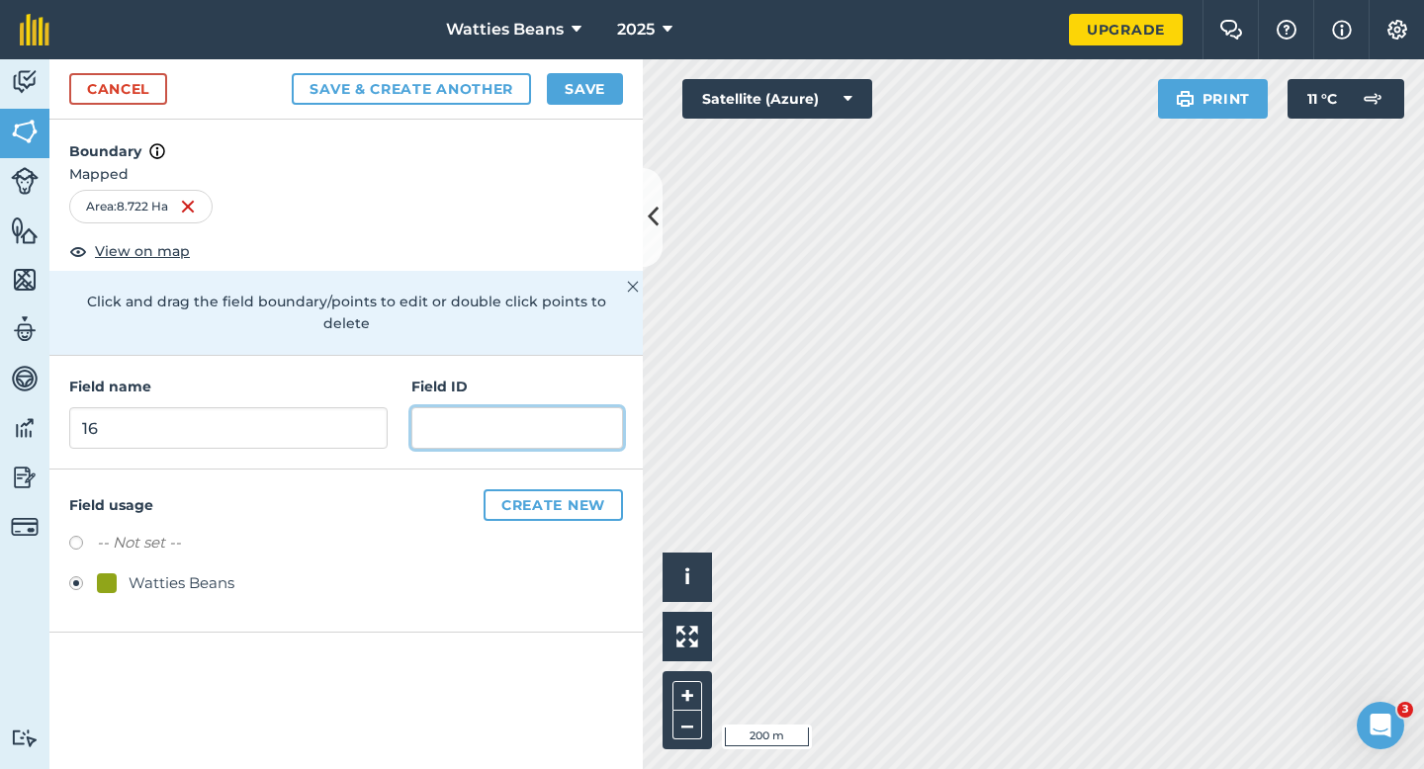
click at [494, 418] on input "text" at bounding box center [517, 428] width 212 height 42
type input "Greenwood NC & DM"
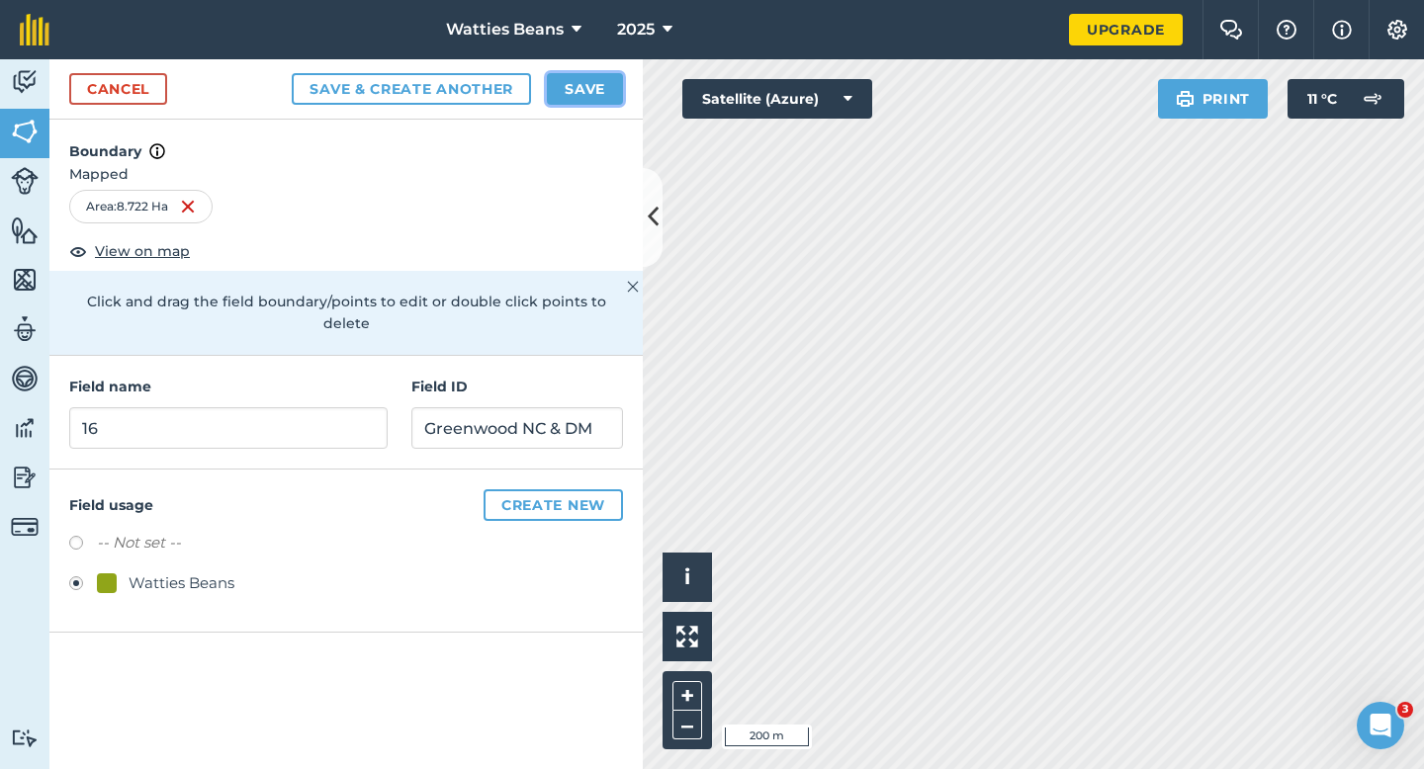
click at [585, 100] on button "Save" at bounding box center [585, 89] width 76 height 32
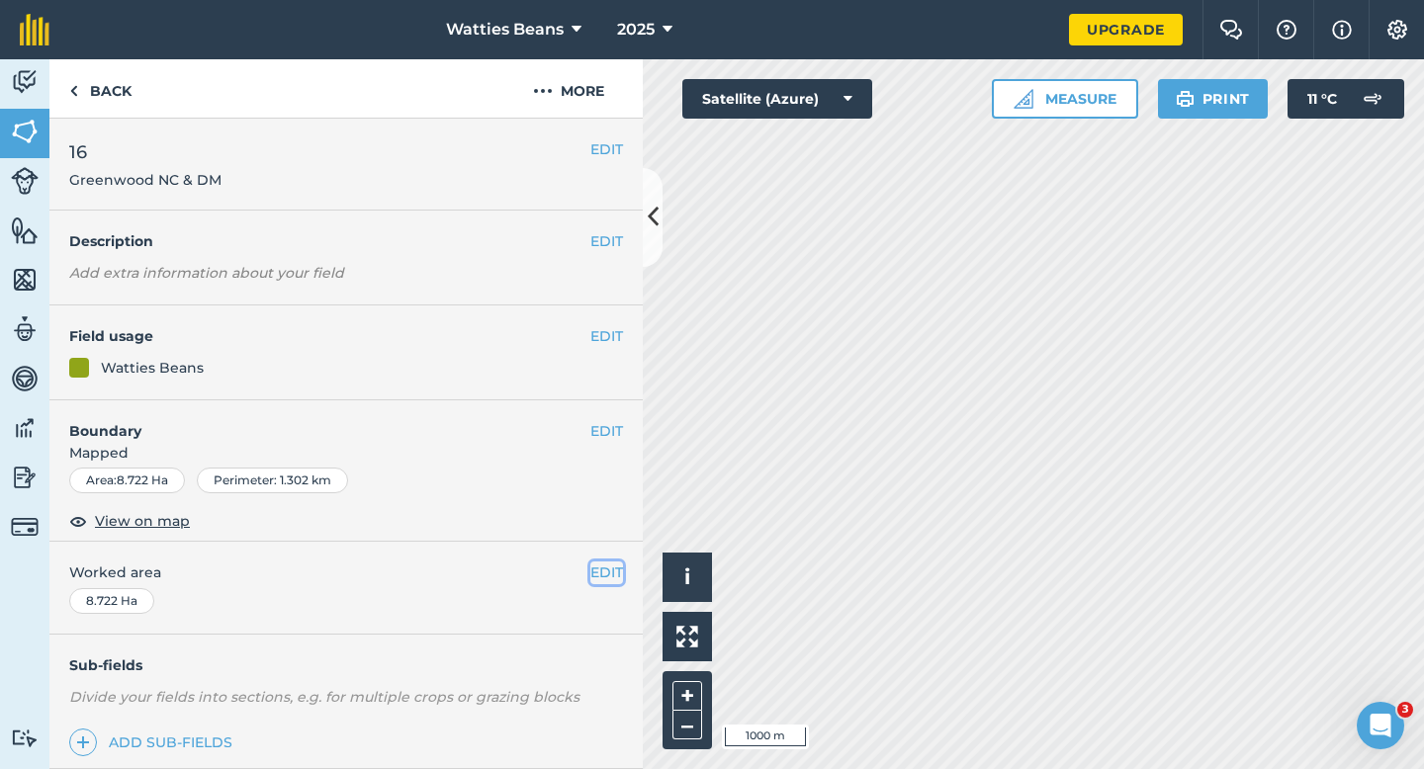
click at [601, 577] on button "EDIT" at bounding box center [606, 573] width 33 height 22
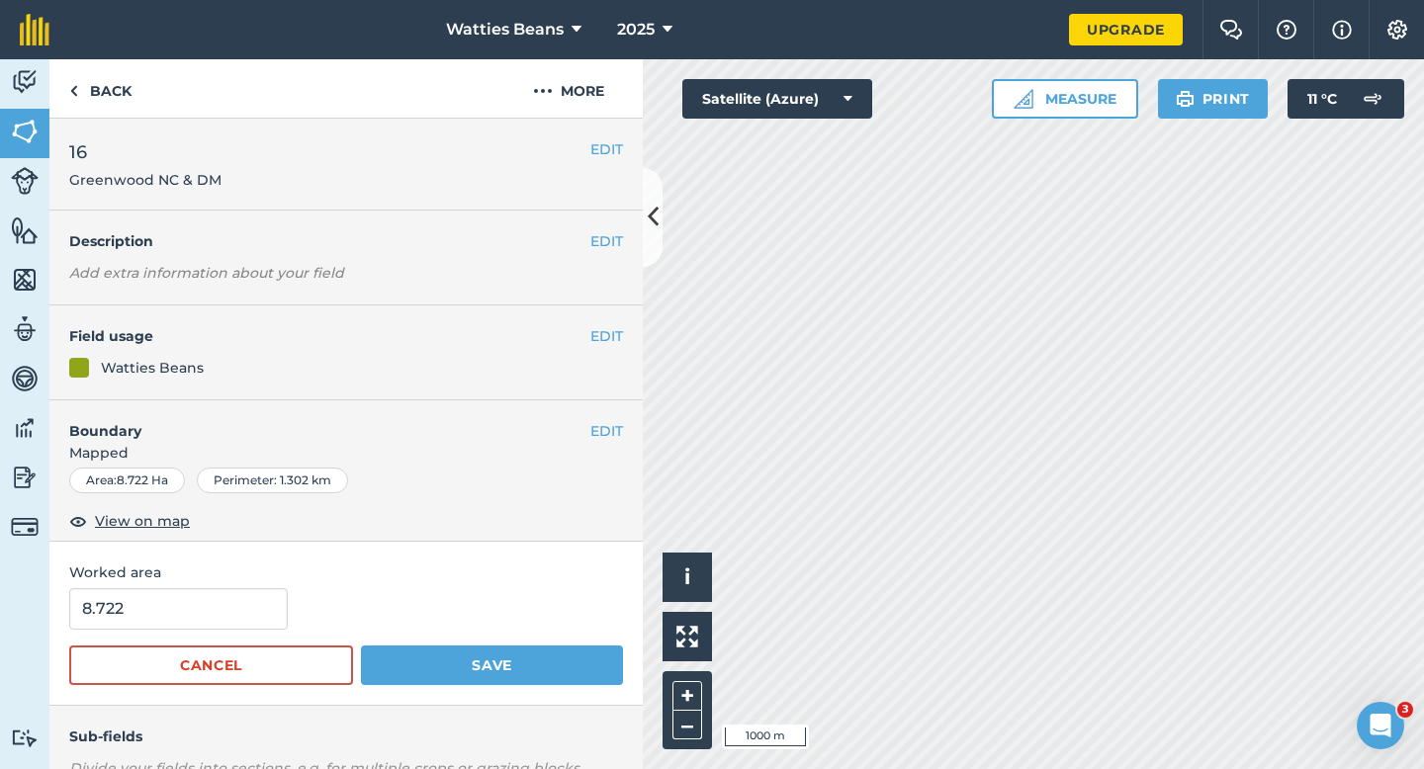
click at [190, 634] on form "8.722 Cancel Save" at bounding box center [346, 636] width 554 height 97
click at [190, 615] on input "8.722" at bounding box center [178, 609] width 219 height 42
type input "8.8"
click at [361, 646] on button "Save" at bounding box center [492, 666] width 262 height 40
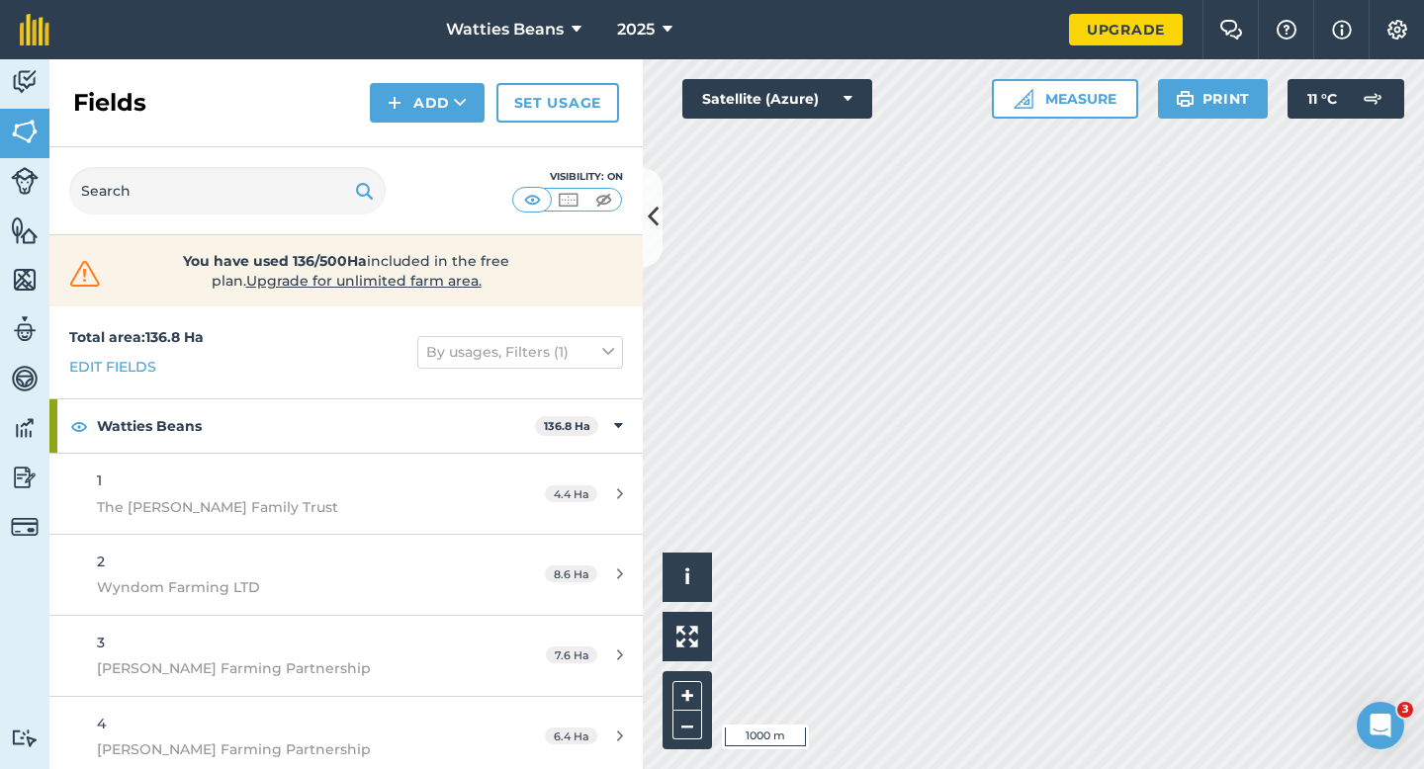
click at [437, 123] on div "Fields Add Set usage" at bounding box center [345, 103] width 593 height 88
click at [437, 105] on button "Add" at bounding box center [427, 103] width 115 height 40
click at [441, 144] on link "Draw" at bounding box center [427, 148] width 109 height 44
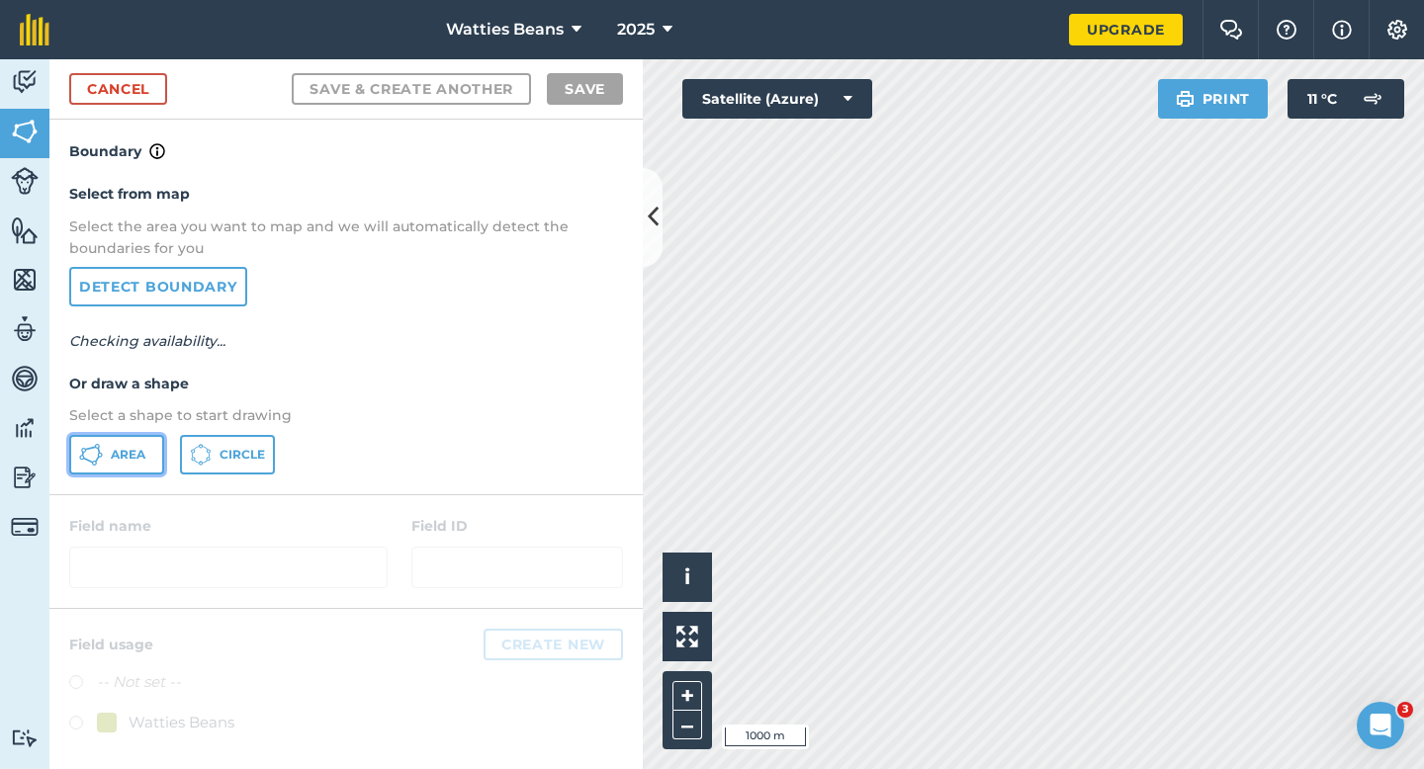
click at [142, 454] on span "Area" at bounding box center [128, 455] width 35 height 16
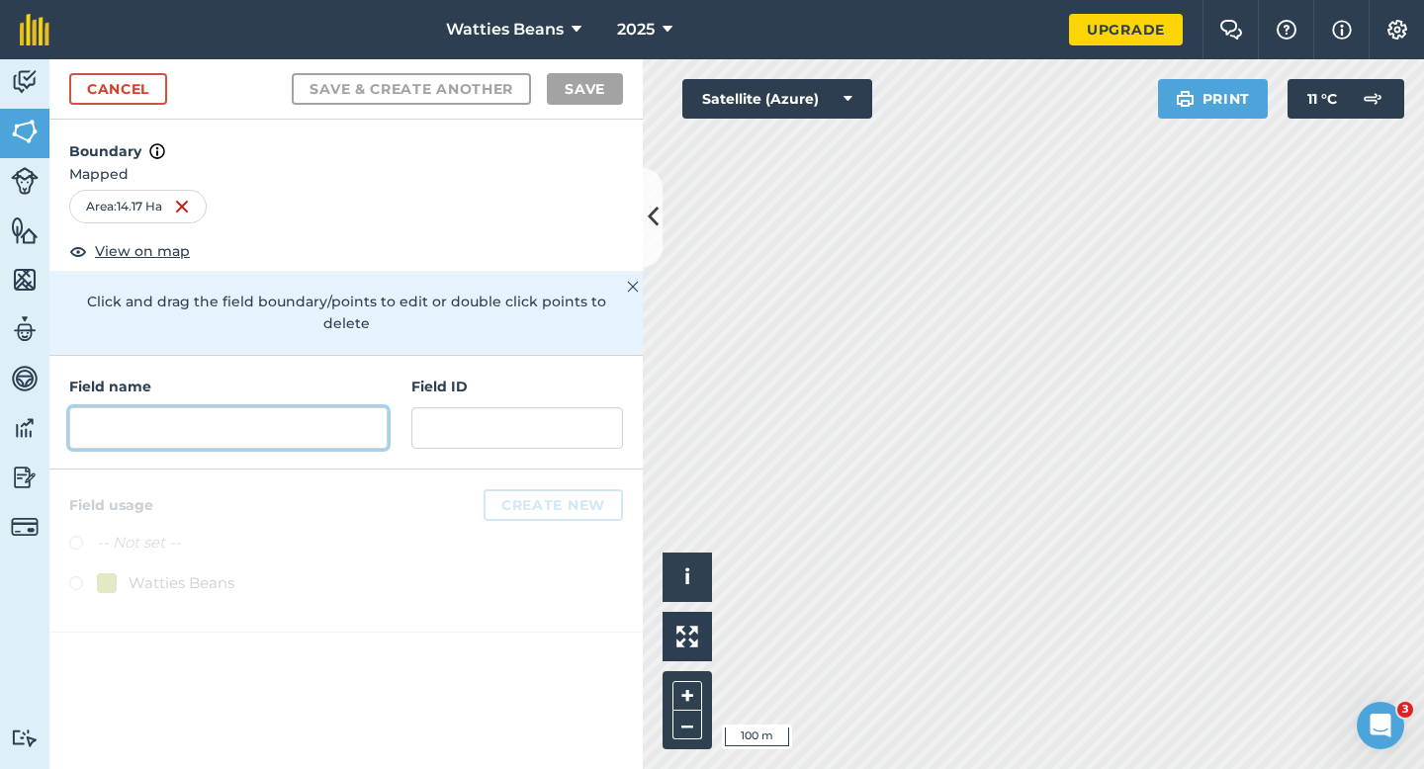
click at [340, 413] on input "text" at bounding box center [228, 428] width 318 height 42
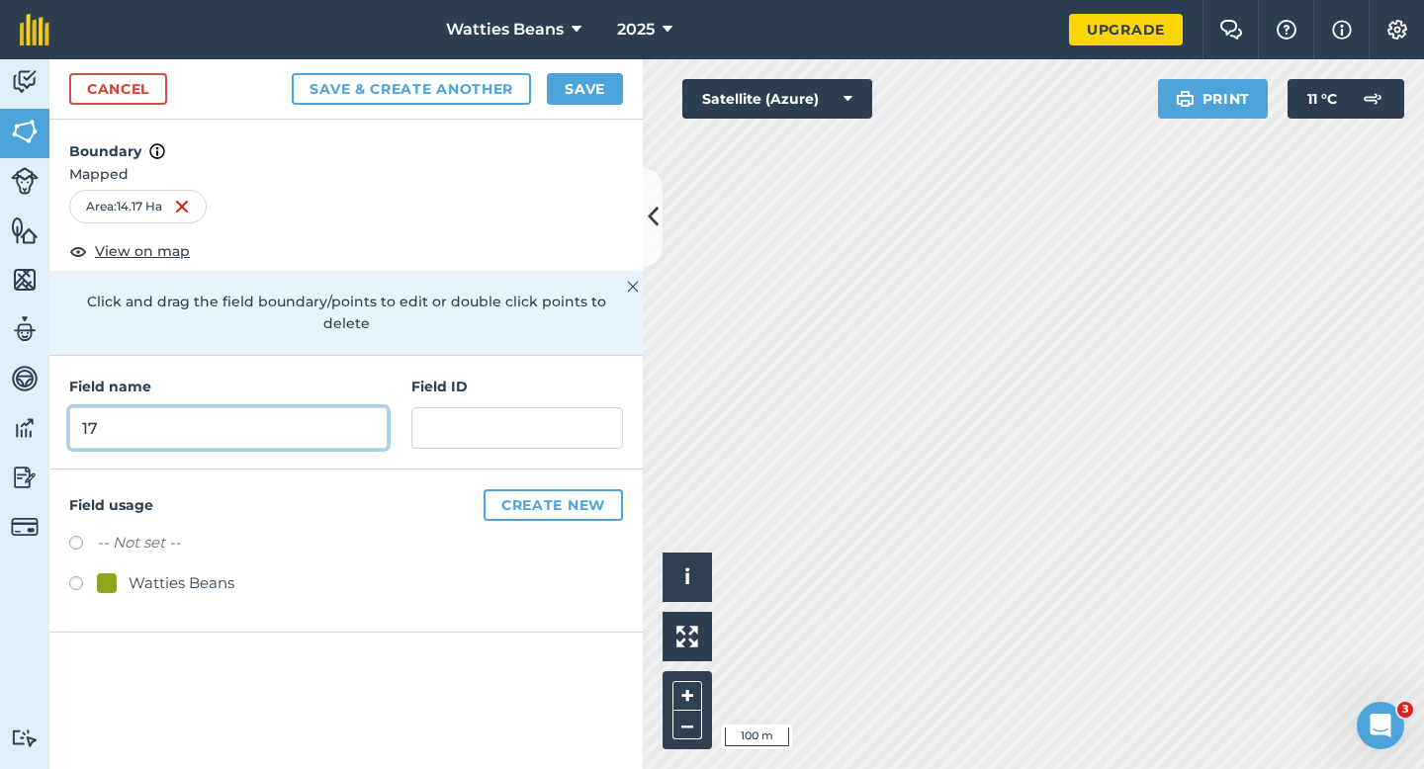
type input "17"
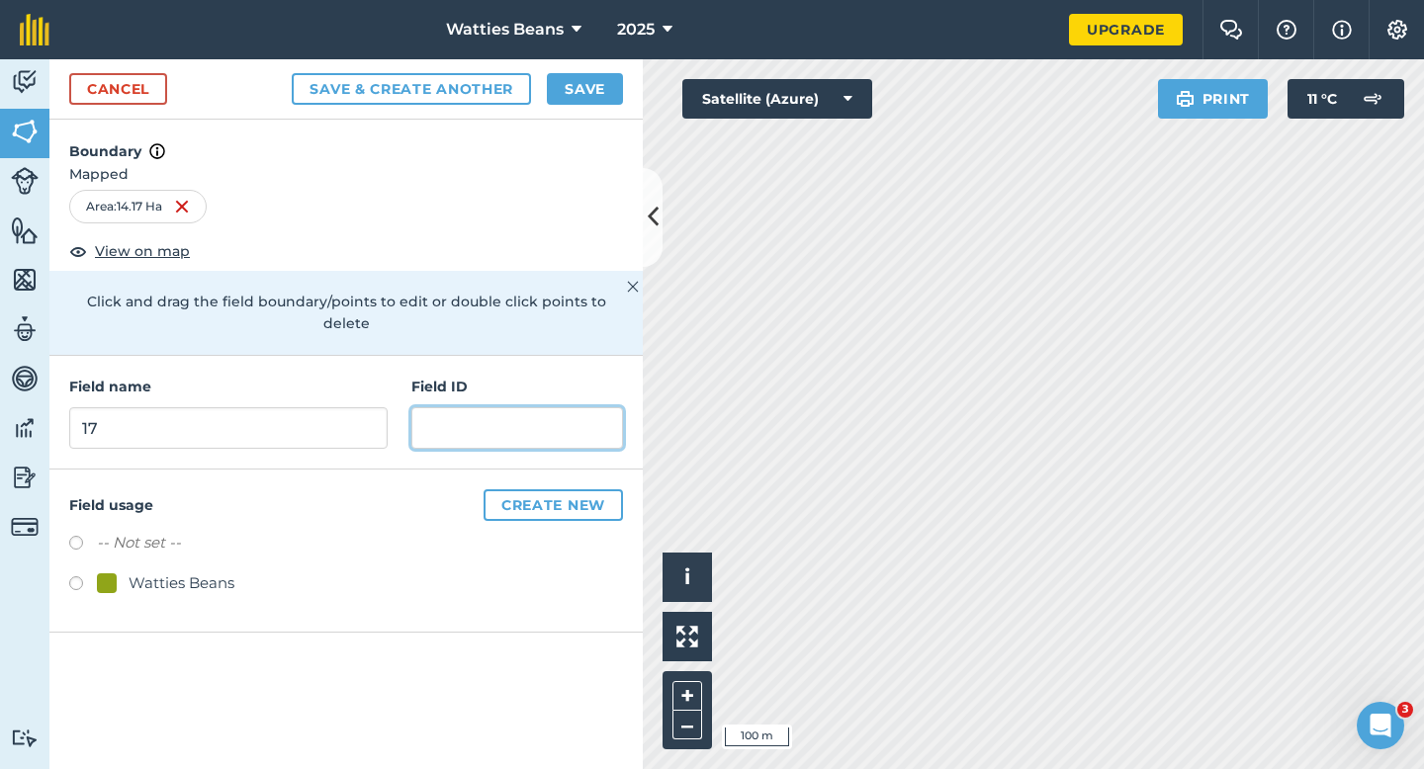
click at [471, 413] on input "text" at bounding box center [517, 428] width 212 height 42
click at [191, 572] on div "Watties Beans" at bounding box center [182, 584] width 106 height 24
radio input "true"
click at [539, 377] on div "Field ID" at bounding box center [517, 412] width 212 height 73
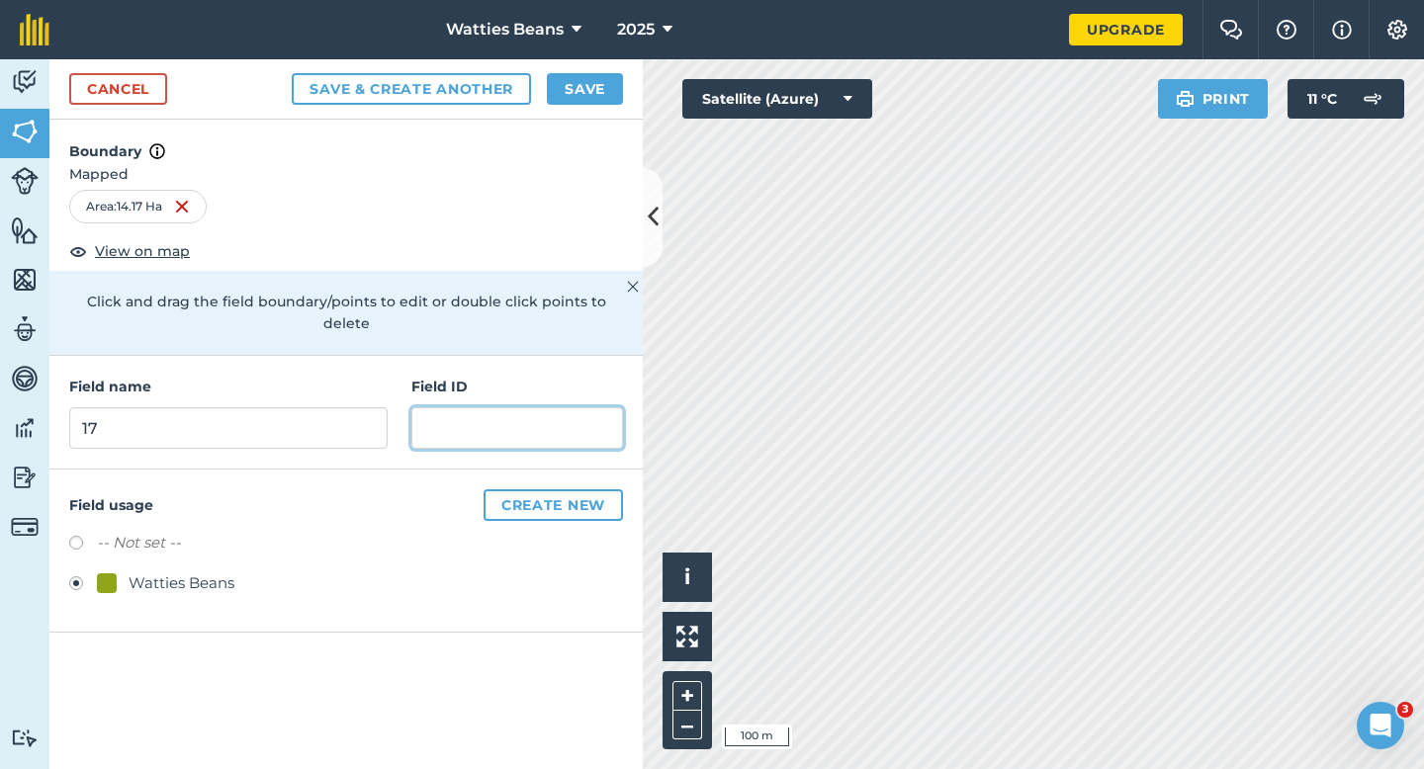
click at [539, 407] on input "text" at bounding box center [517, 428] width 212 height 42
type input "[PERSON_NAME] & JT"
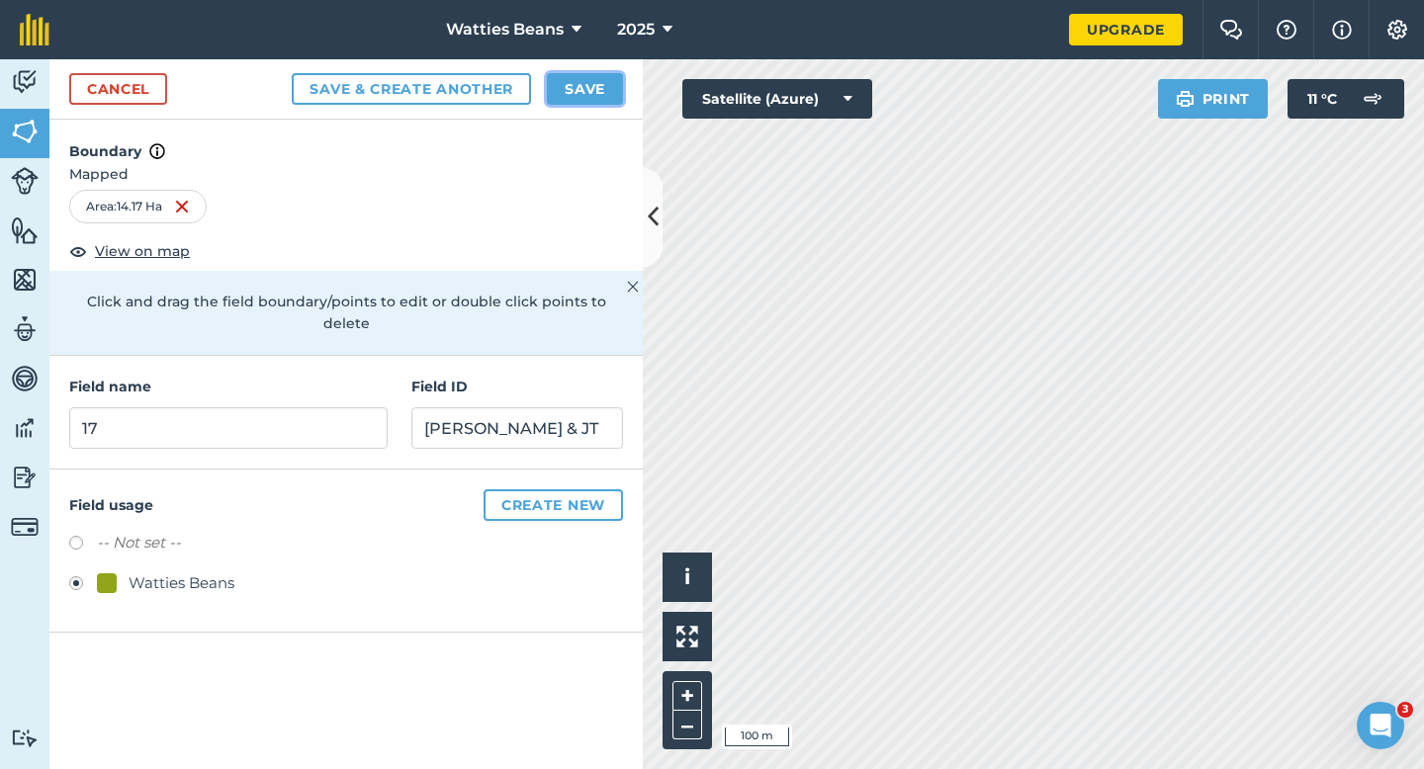
click at [598, 90] on button "Save" at bounding box center [585, 89] width 76 height 32
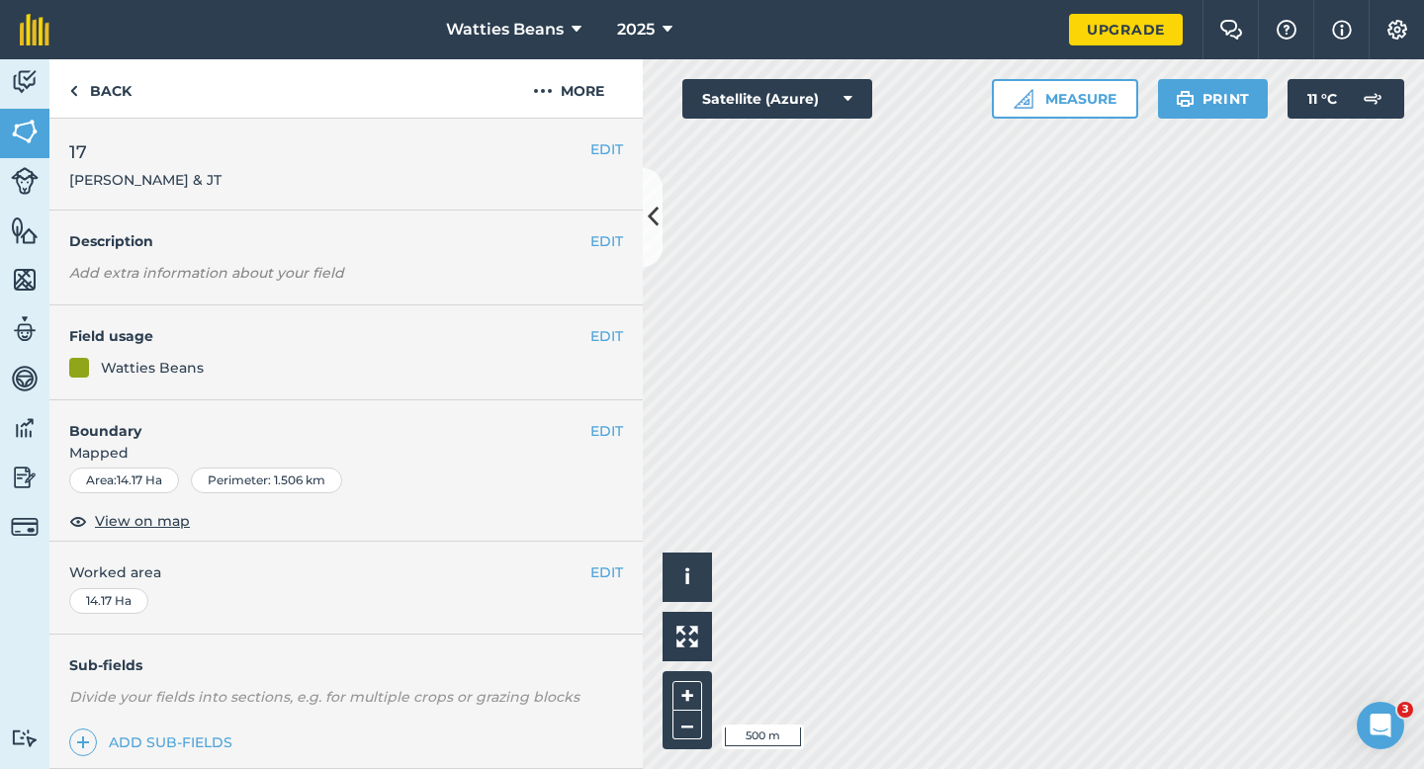
click at [603, 557] on div "EDIT Worked area 14.17 Ha" at bounding box center [345, 588] width 593 height 92
click at [603, 566] on button "EDIT" at bounding box center [606, 573] width 33 height 22
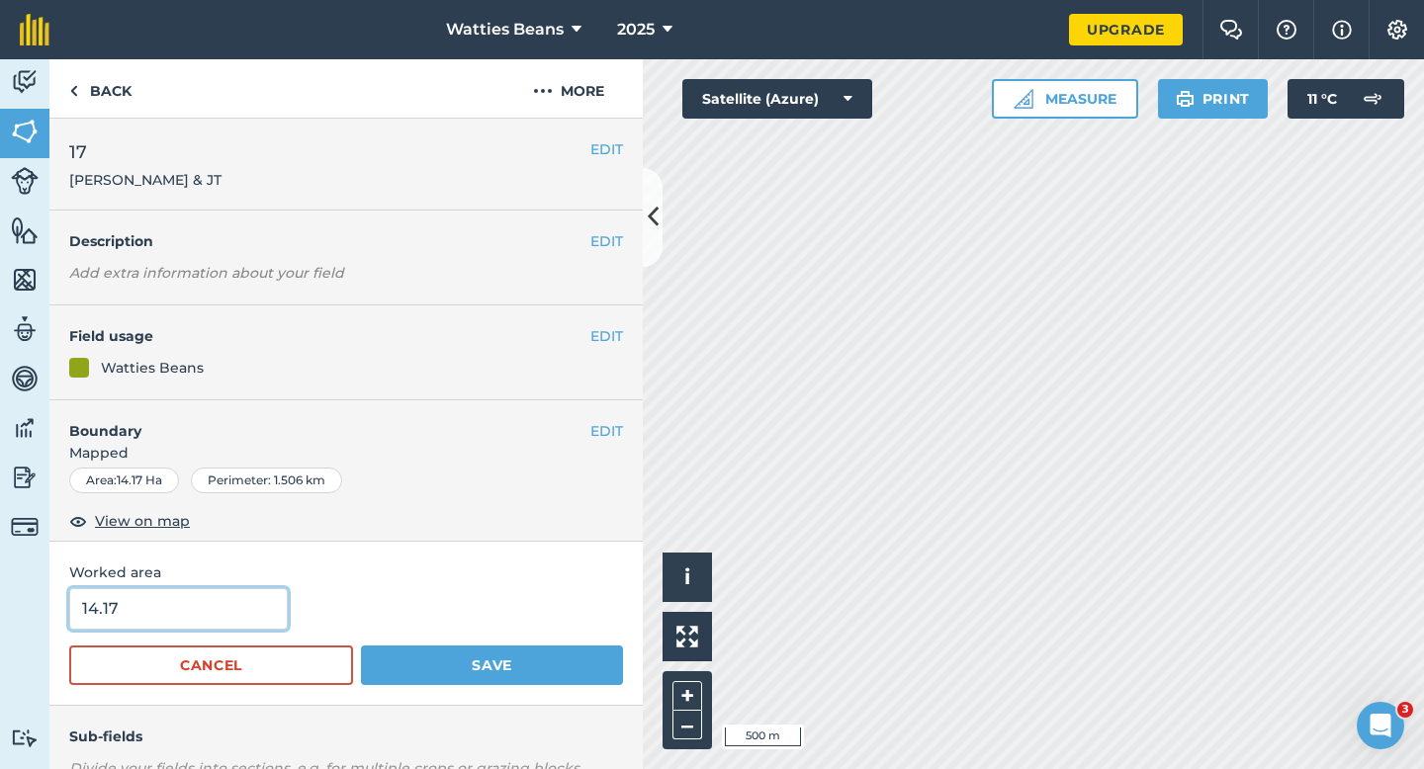
click at [275, 607] on input "14.17" at bounding box center [178, 609] width 219 height 42
type input "14"
click at [361, 646] on button "Save" at bounding box center [492, 666] width 262 height 40
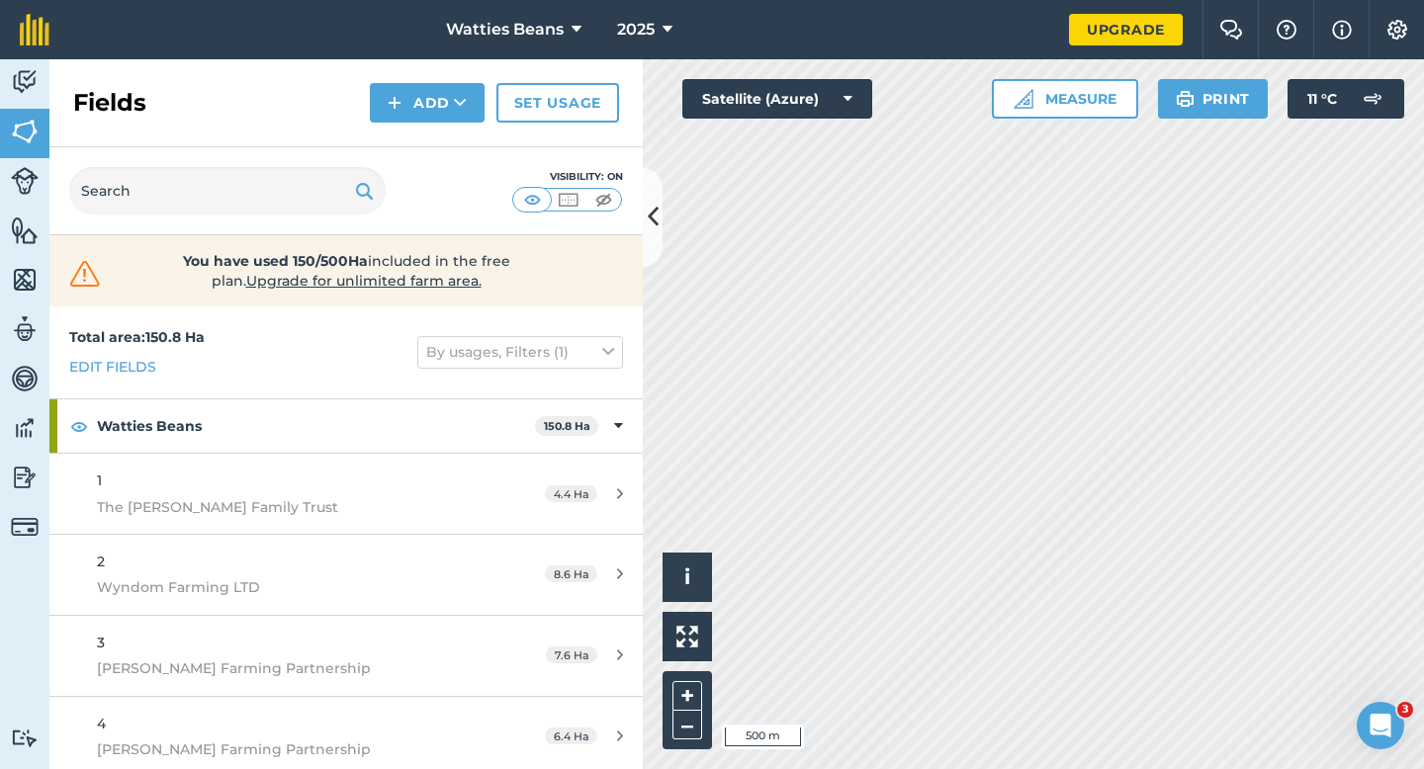
click at [395, 131] on div "Fields Add Set usage" at bounding box center [345, 103] width 593 height 88
click at [395, 120] on button "Add" at bounding box center [427, 103] width 115 height 40
click at [411, 135] on link "Draw" at bounding box center [427, 148] width 109 height 44
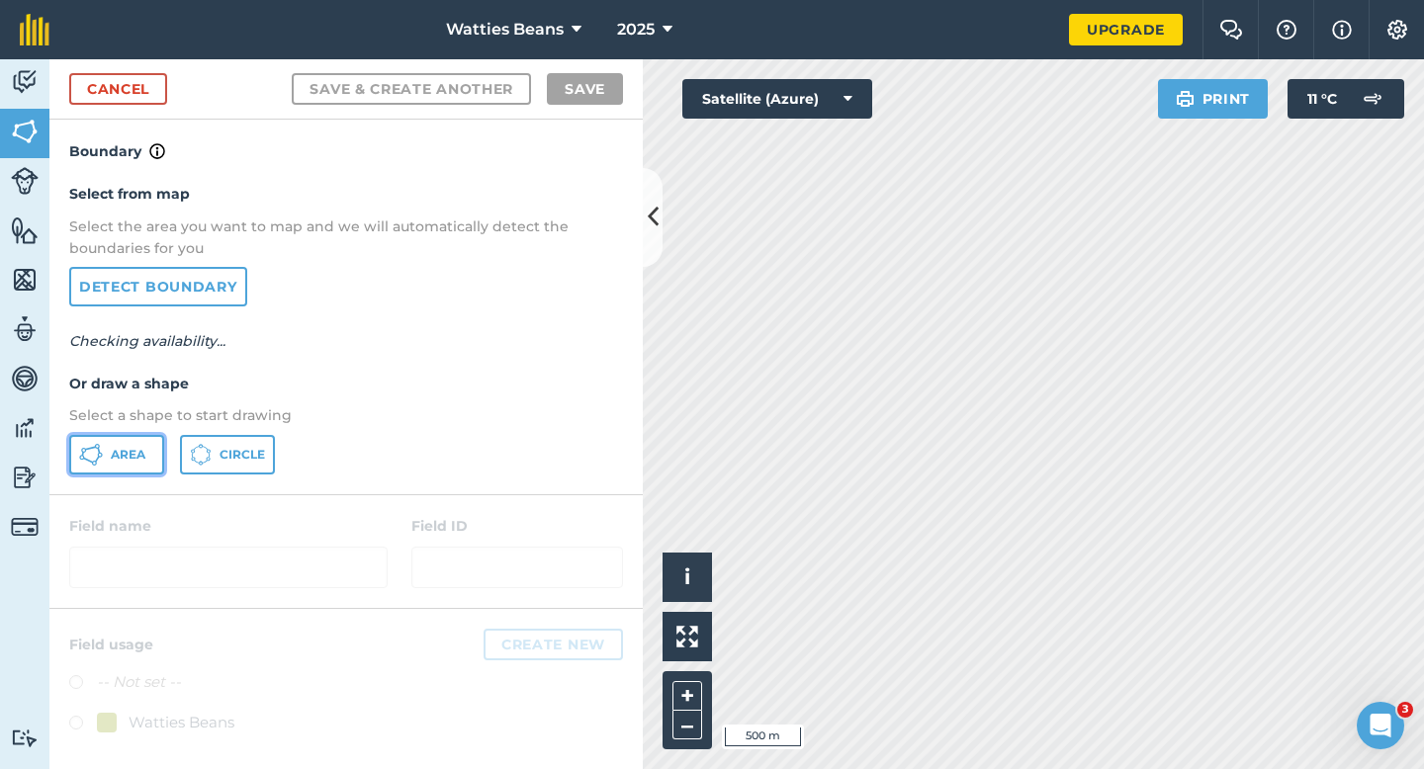
click at [112, 465] on button "Area" at bounding box center [116, 455] width 95 height 40
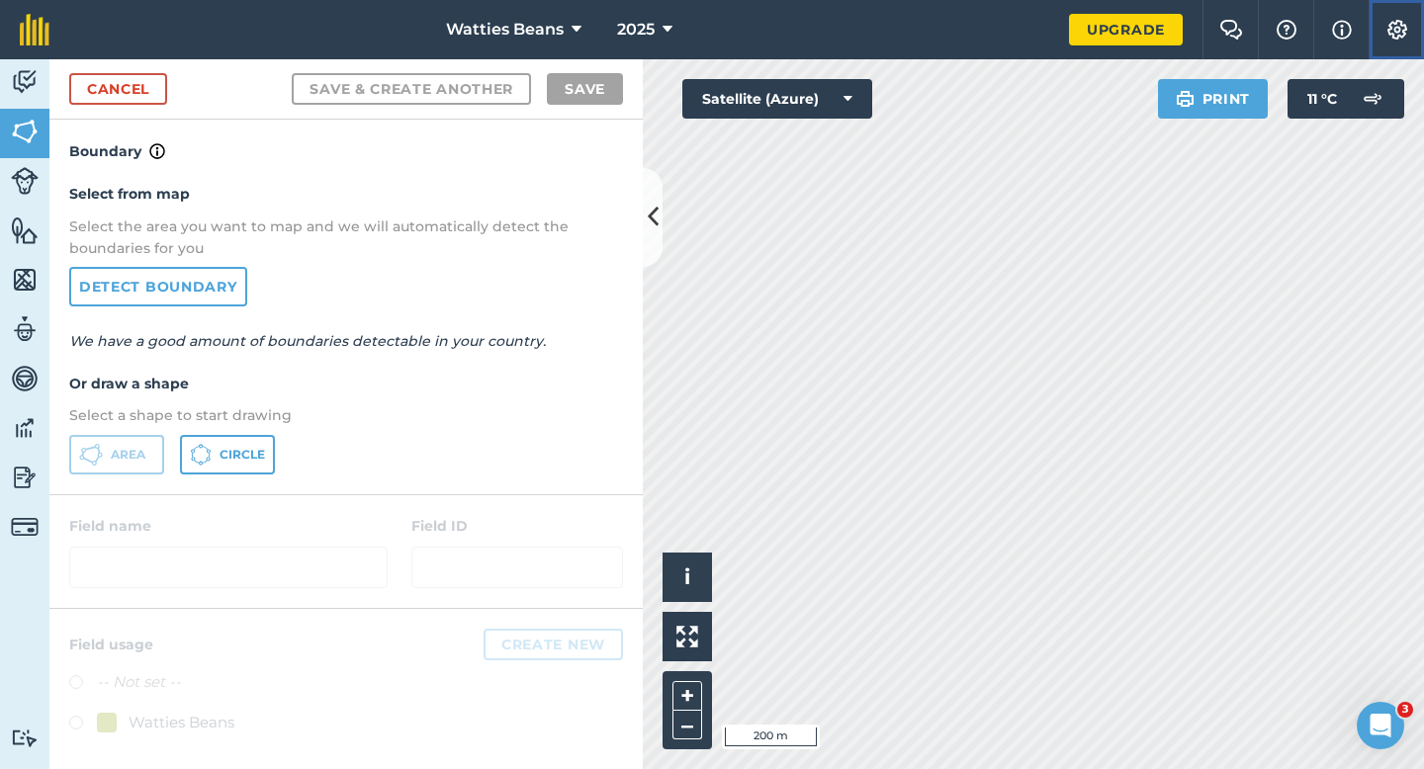
click at [1394, 22] on img at bounding box center [1398, 30] width 24 height 20
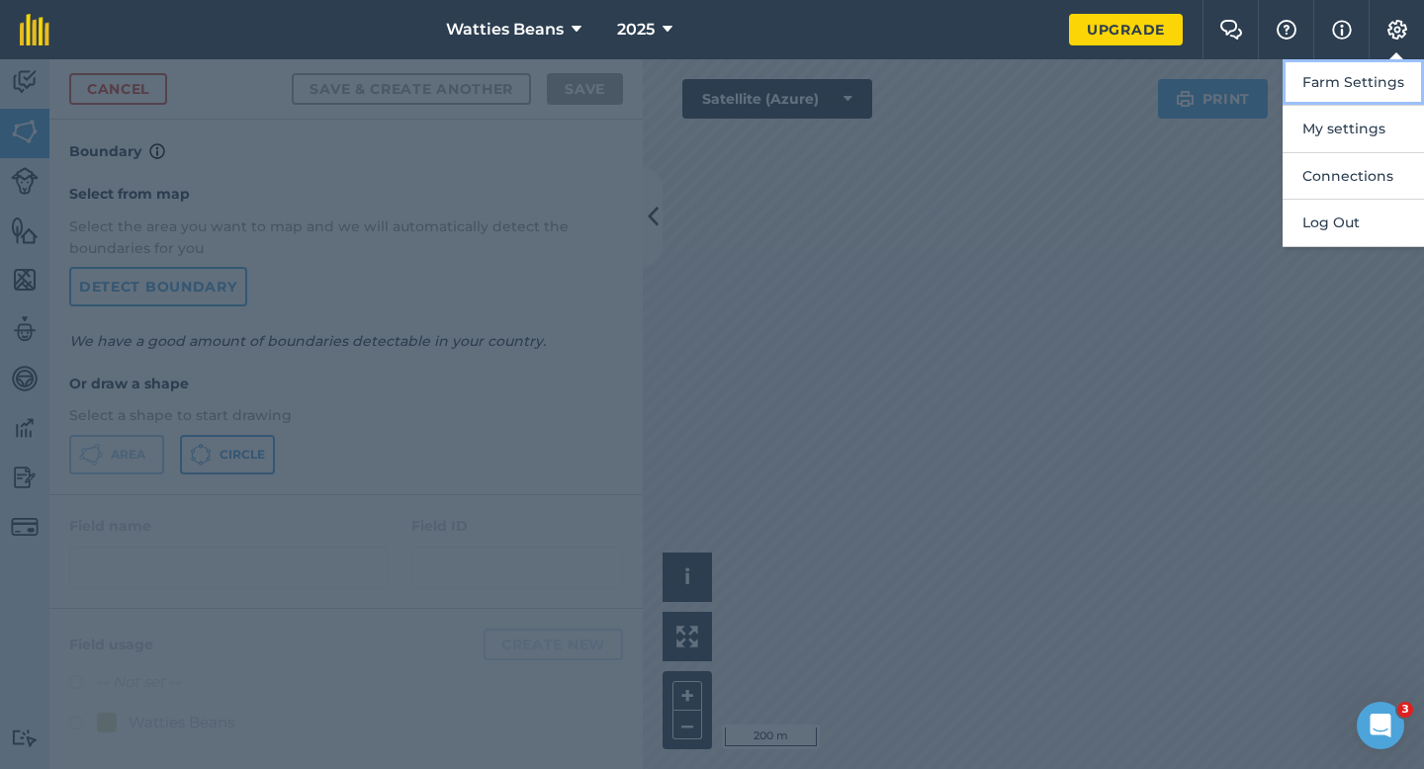
click at [1386, 83] on button "Farm Settings" at bounding box center [1353, 82] width 141 height 46
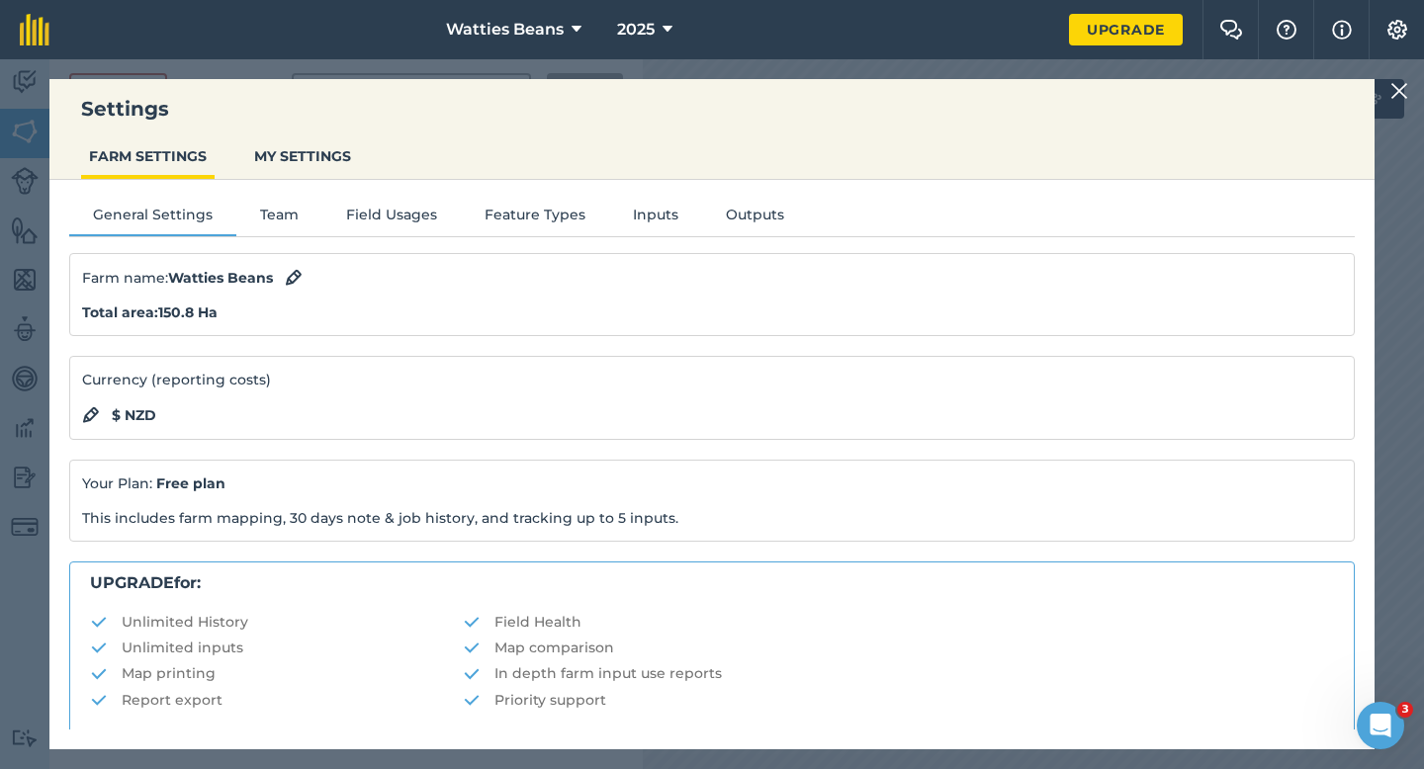
scroll to position [380, 0]
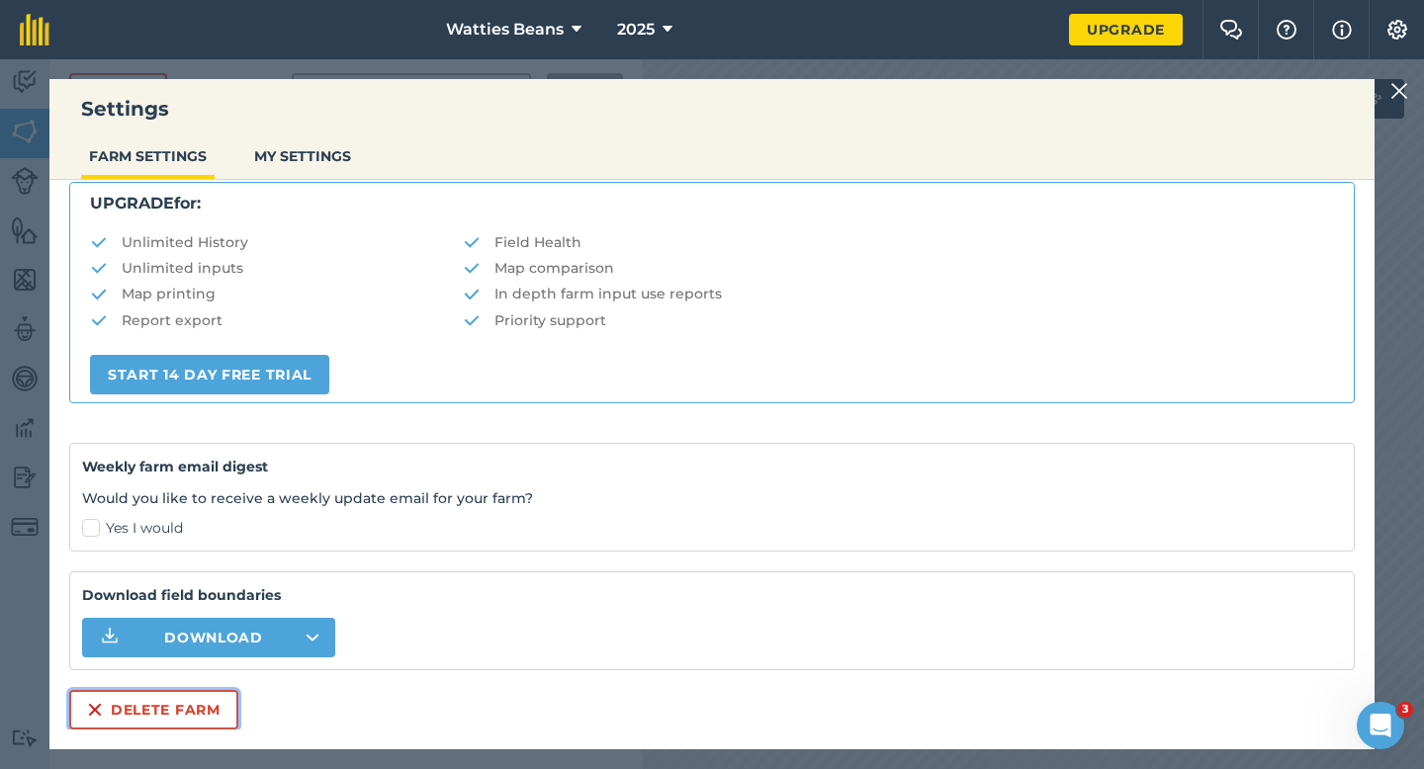
click at [211, 711] on button "Delete farm" at bounding box center [153, 710] width 169 height 40
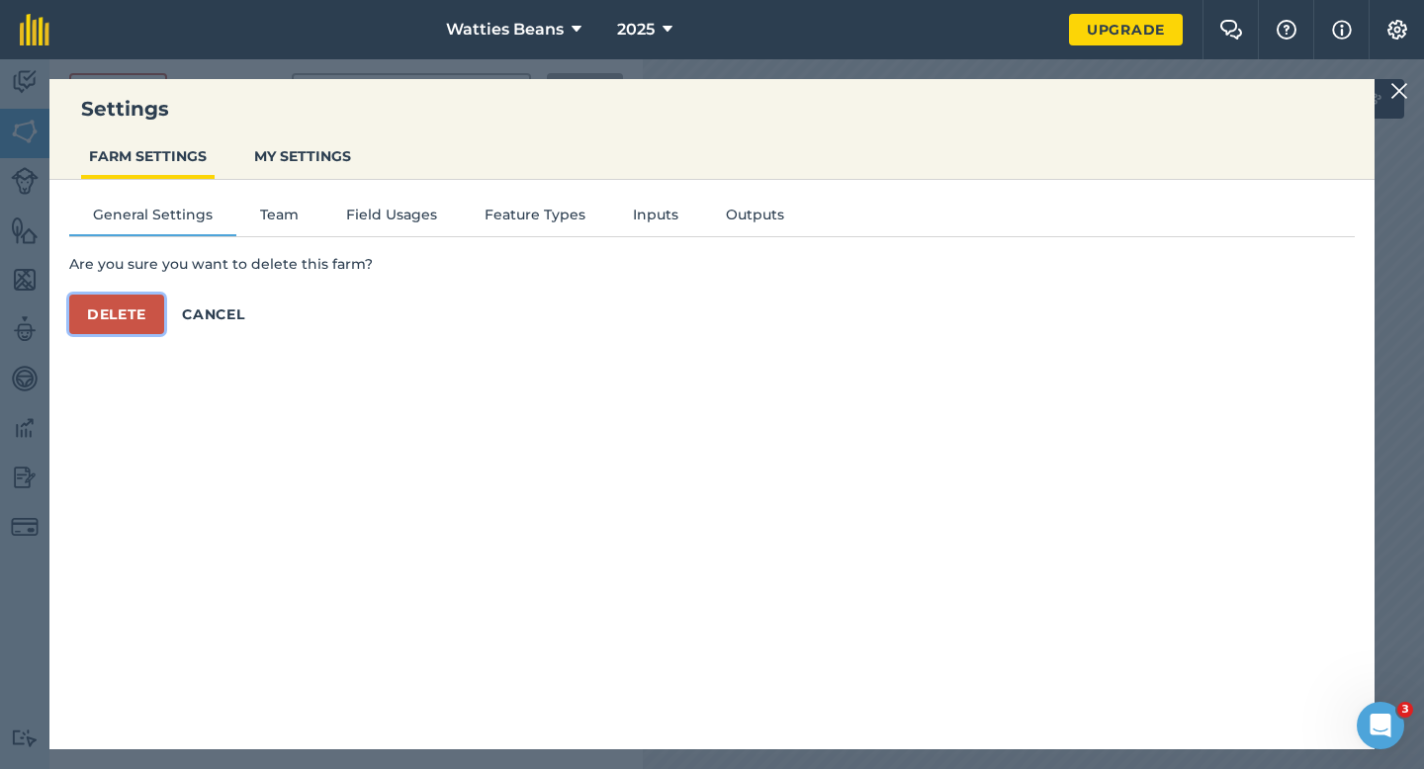
click at [116, 327] on button "Delete" at bounding box center [116, 315] width 95 height 40
